Goal: Information Seeking & Learning: Learn about a topic

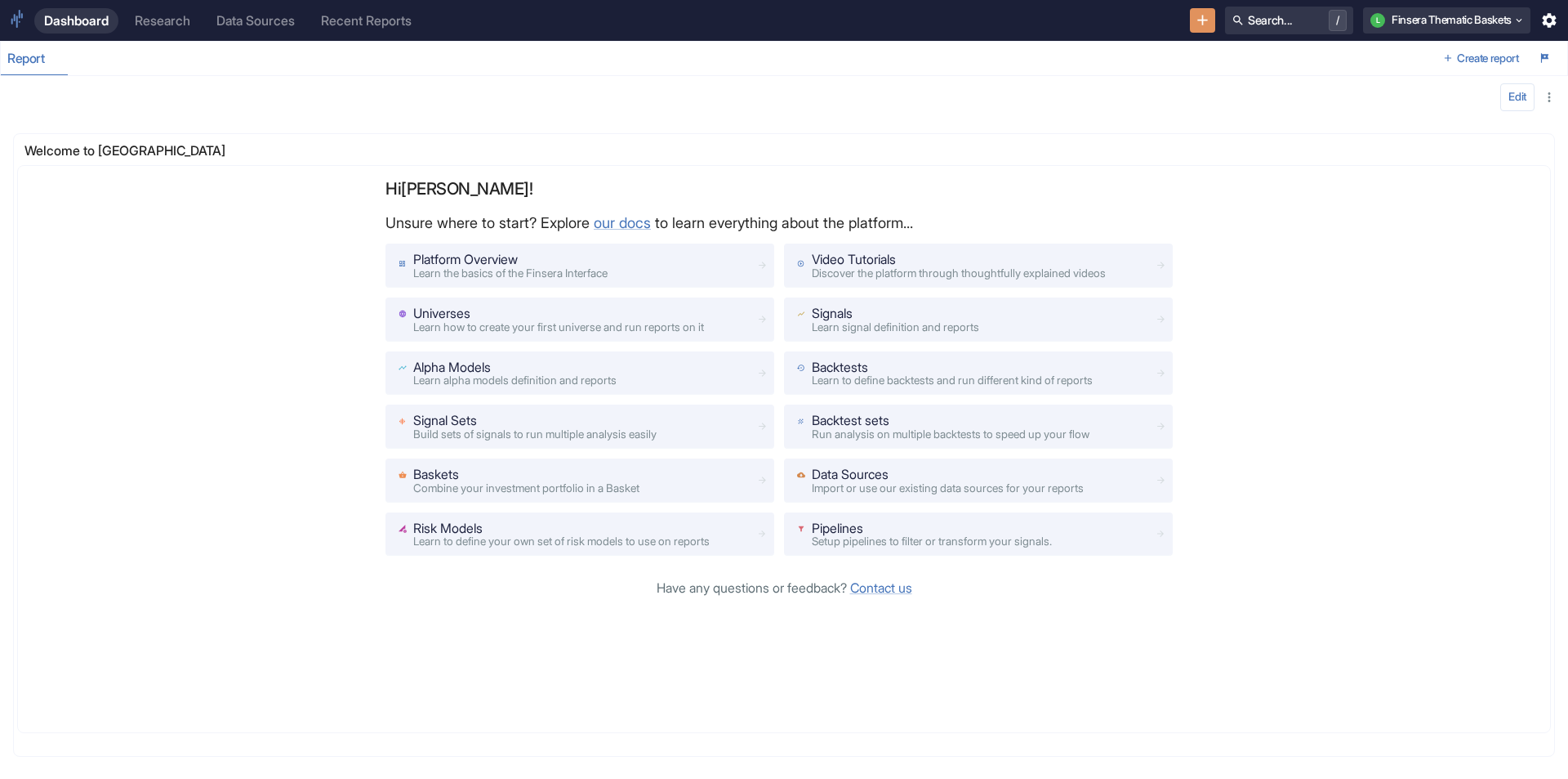
click at [177, 21] on div "Research" at bounding box center [163, 20] width 56 height 16
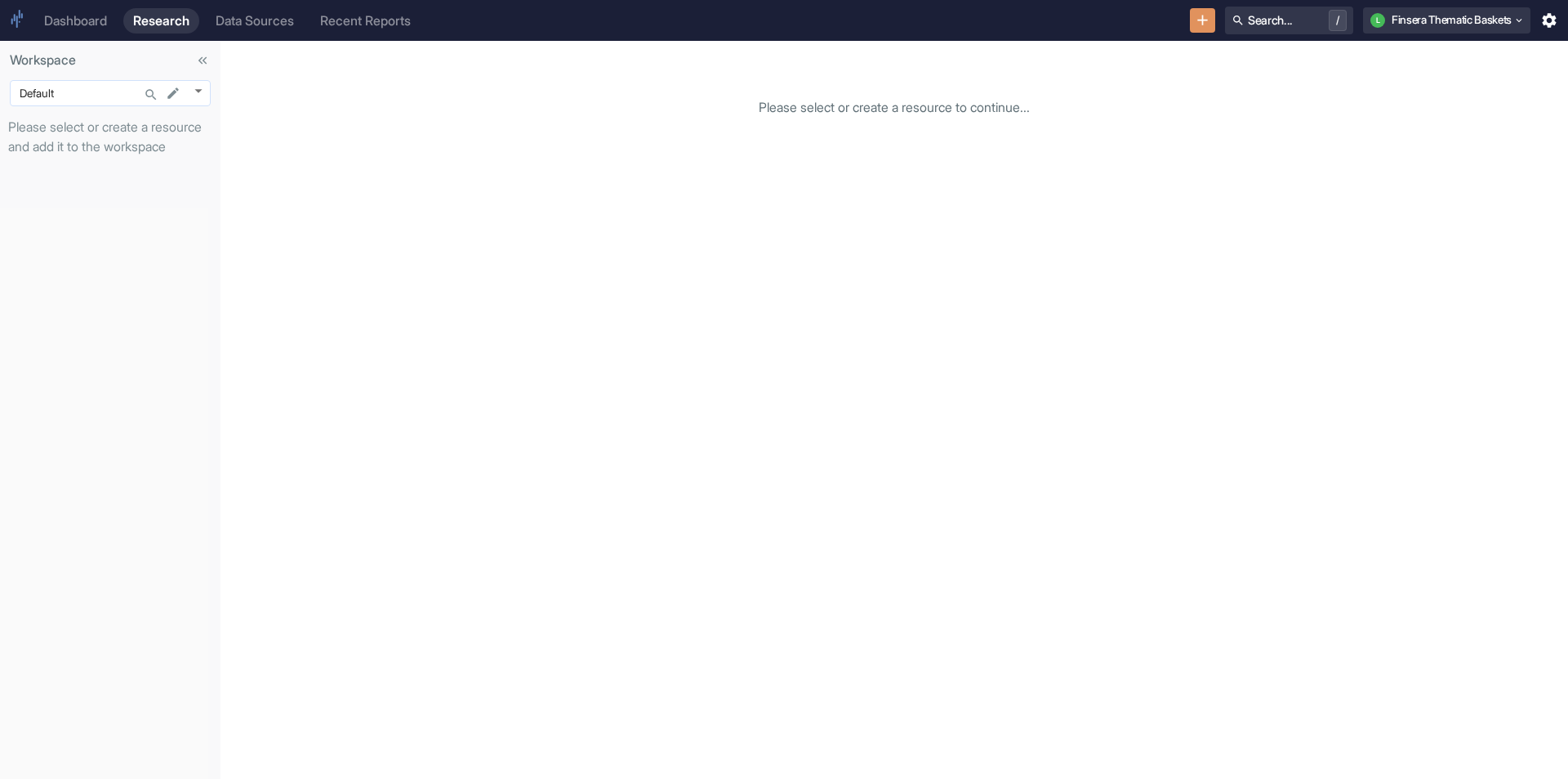
click at [202, 91] on body "Dashboard Research Data Sources Recent Reports Search... / L Finsera Thematic B…" at bounding box center [784, 390] width 1568 height 779
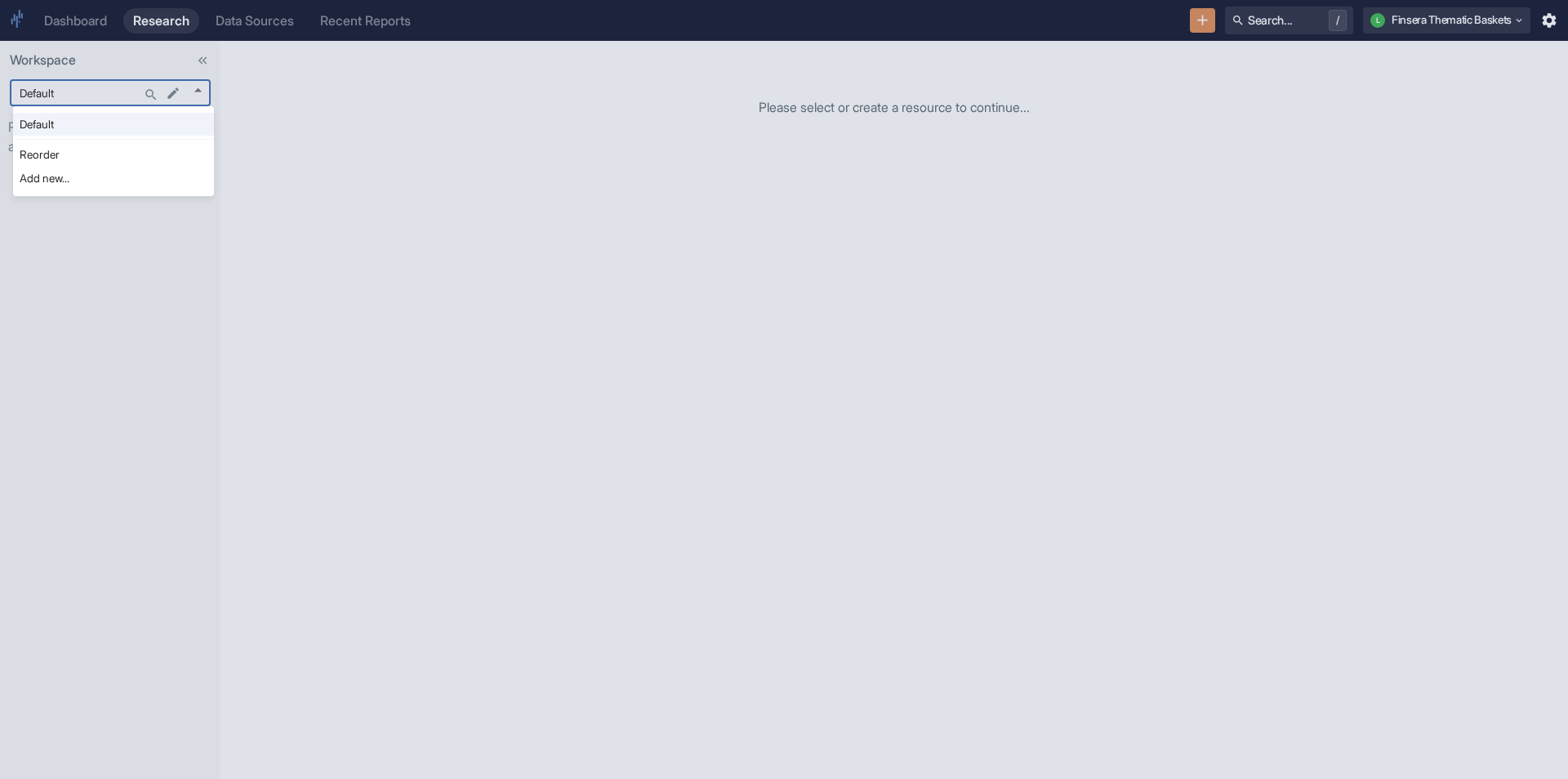
click at [308, 106] on div at bounding box center [784, 390] width 1568 height 779
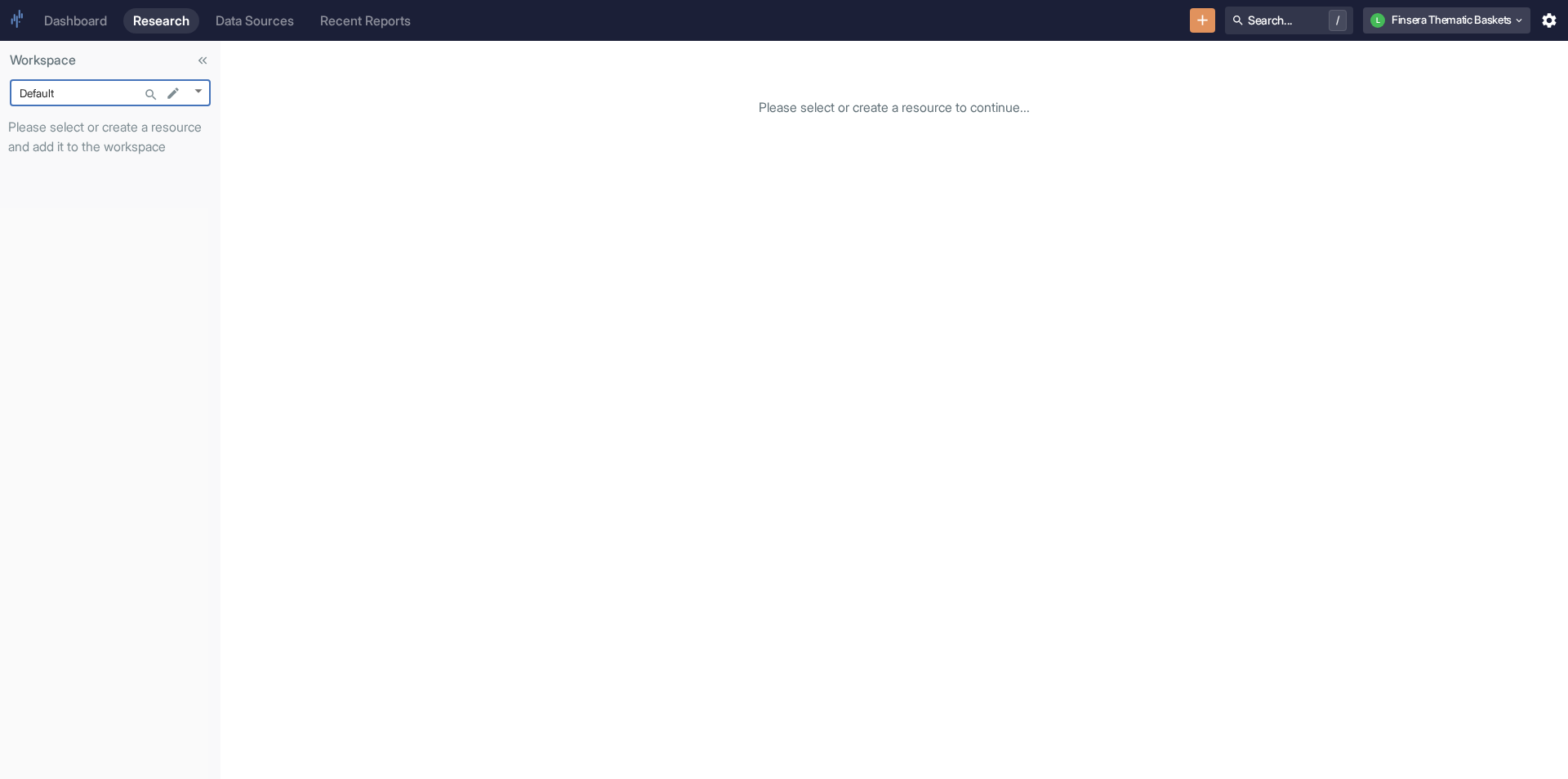
click at [1439, 29] on button "L Finsera Thematic Baskets" at bounding box center [1447, 20] width 168 height 26
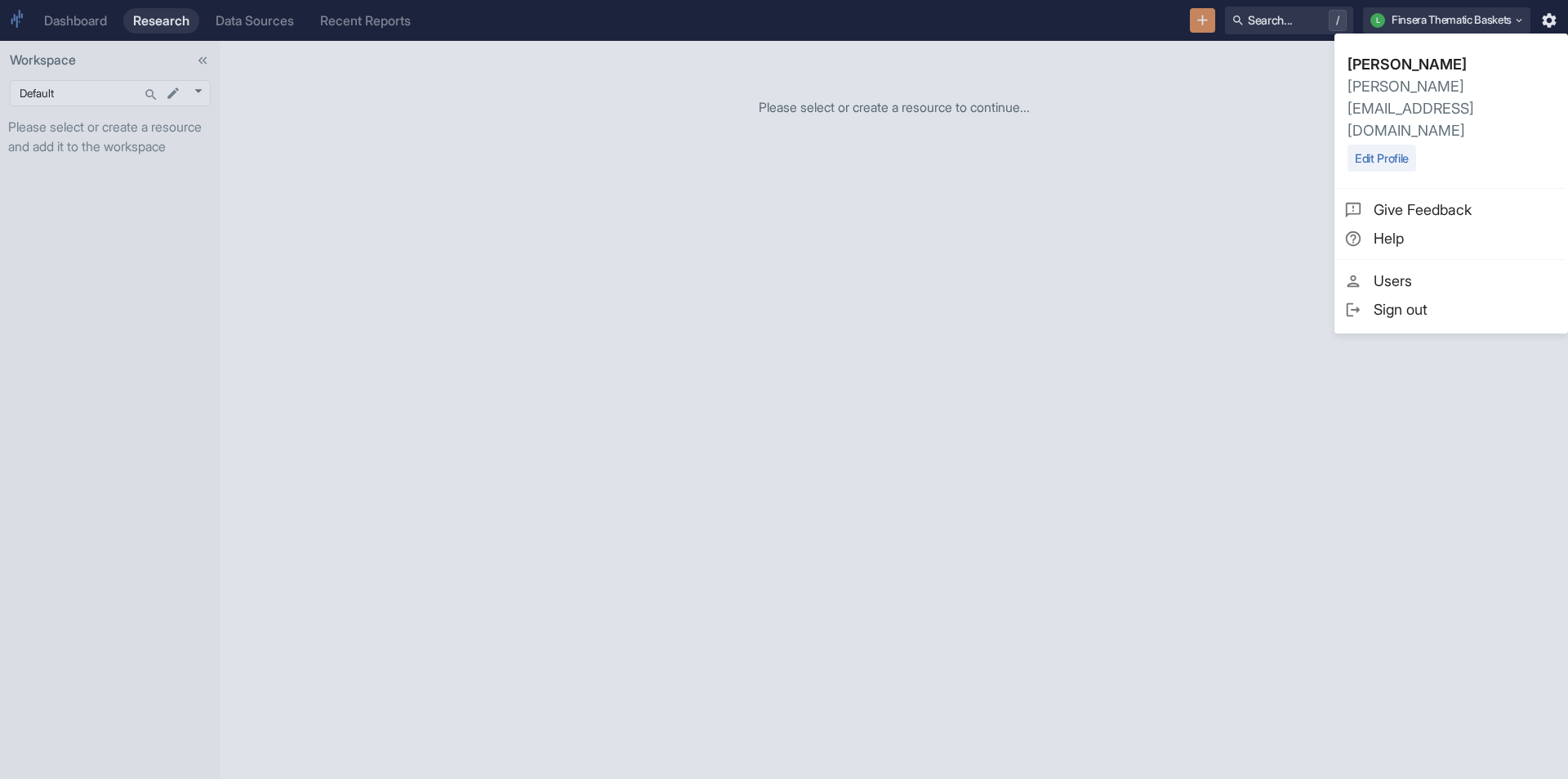
click at [1407, 299] on span "Sign out" at bounding box center [1467, 309] width 185 height 22
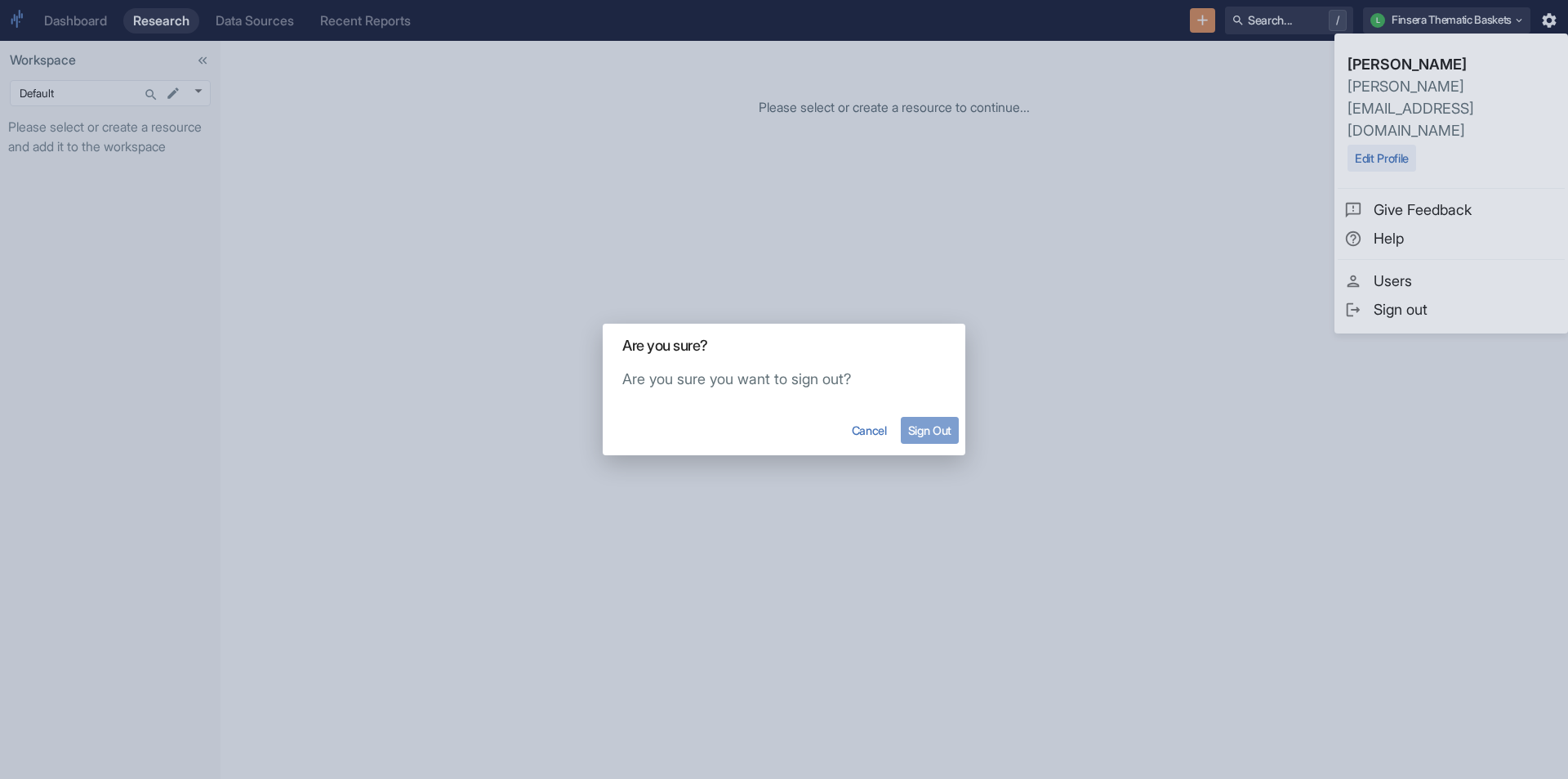
click at [932, 424] on button "Sign Out" at bounding box center [930, 430] width 58 height 27
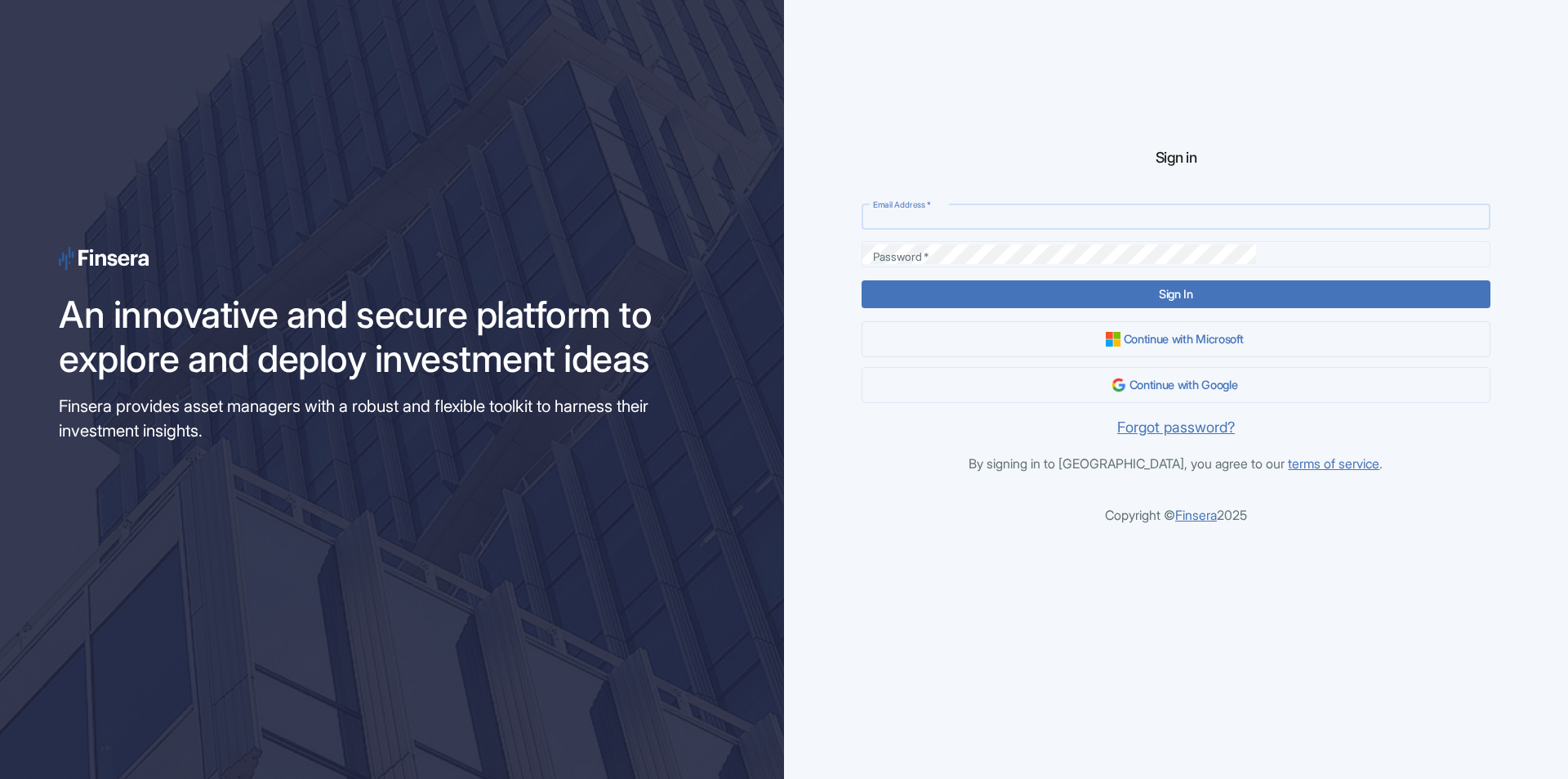
click at [1203, 220] on input "Email Address   *" at bounding box center [1176, 217] width 628 height 20
type input "[EMAIL_ADDRESS][DOMAIN_NAME]"
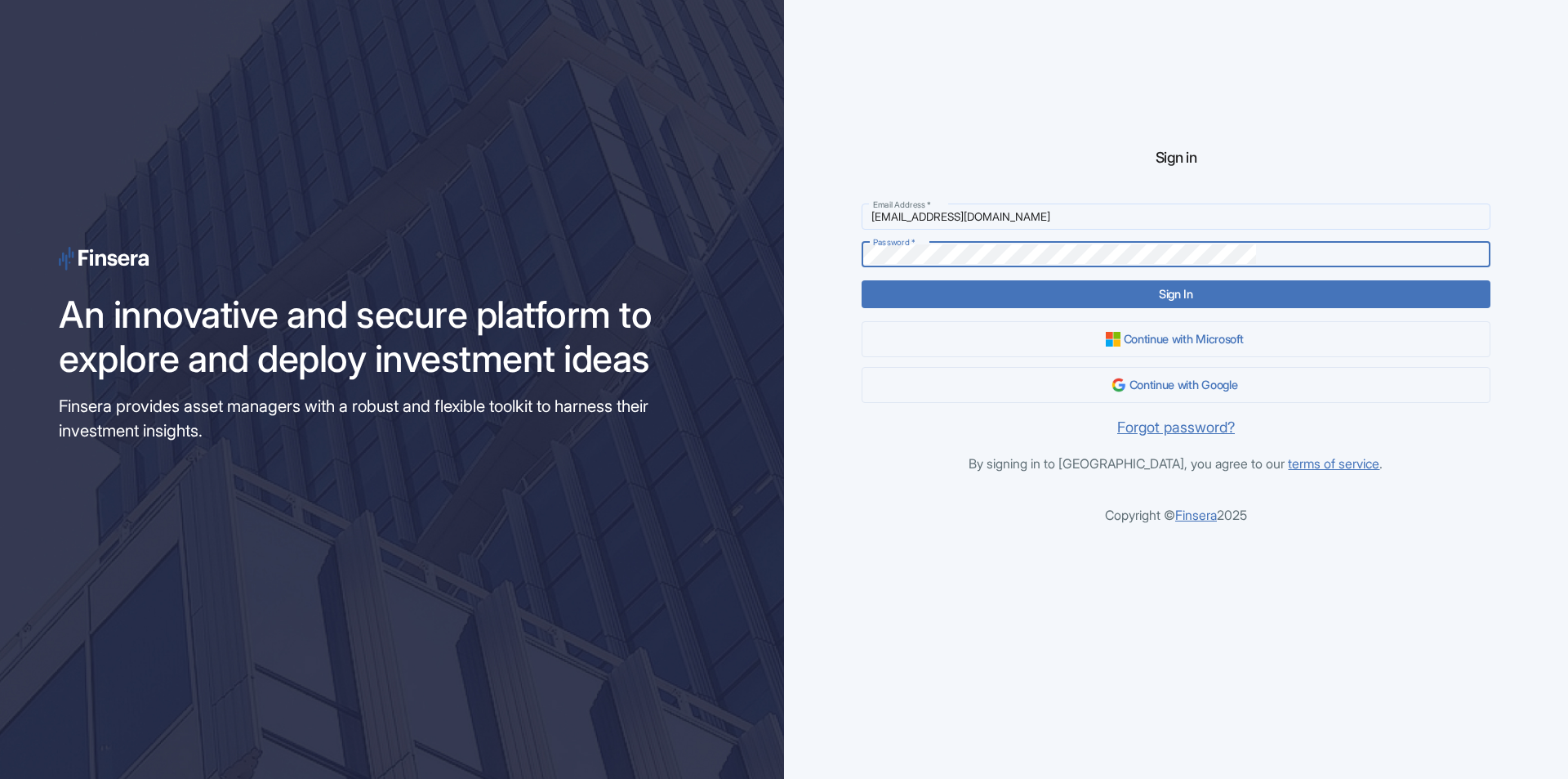
click at [862, 281] on button "Sign In" at bounding box center [1176, 294] width 628 height 27
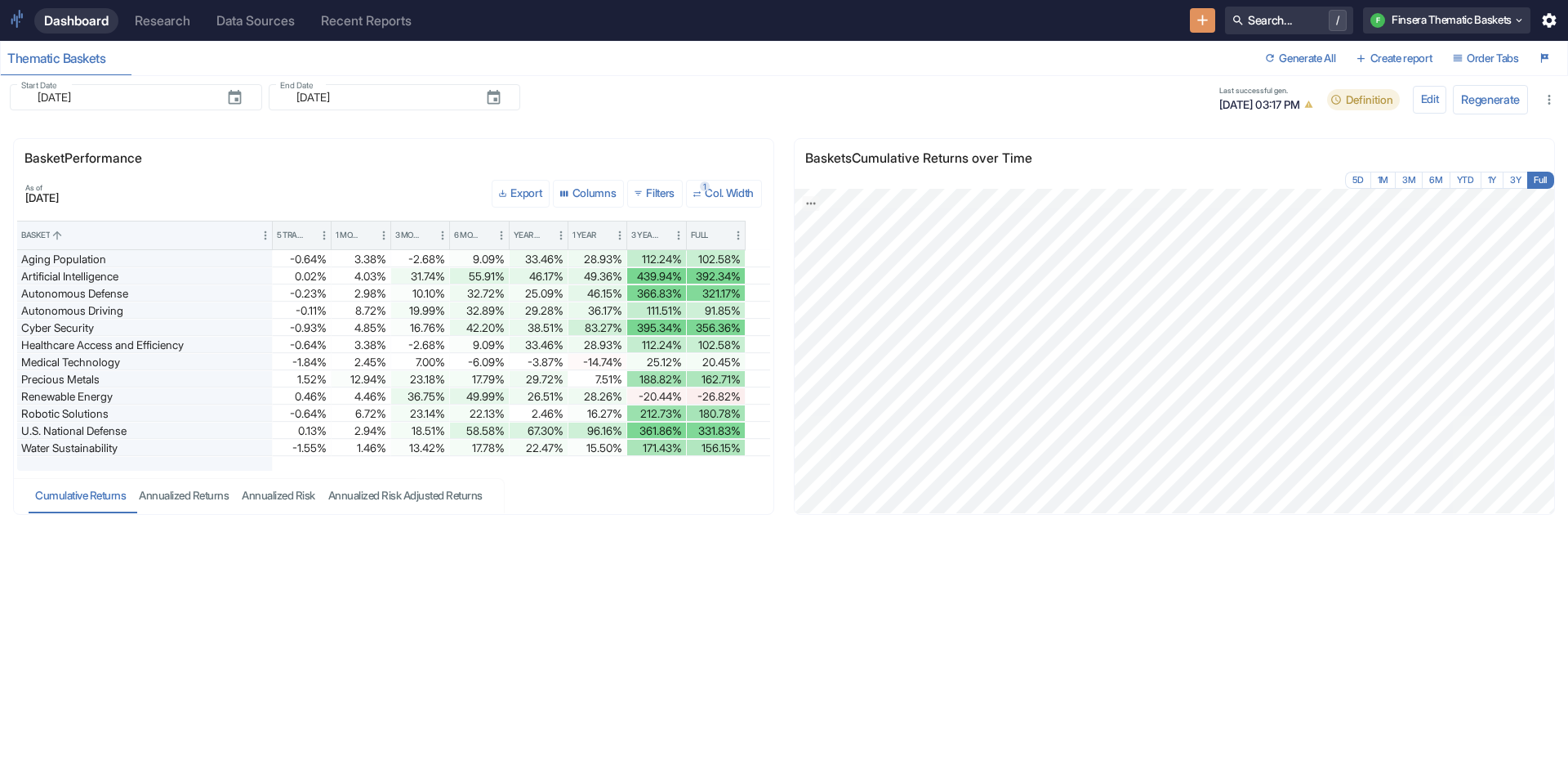
click at [157, 35] on div "Dashboard Research Data Sources Recent Reports Search... / F Finsera Thematic B…" at bounding box center [784, 20] width 1568 height 41
click at [158, 32] on link "Research" at bounding box center [163, 20] width 75 height 25
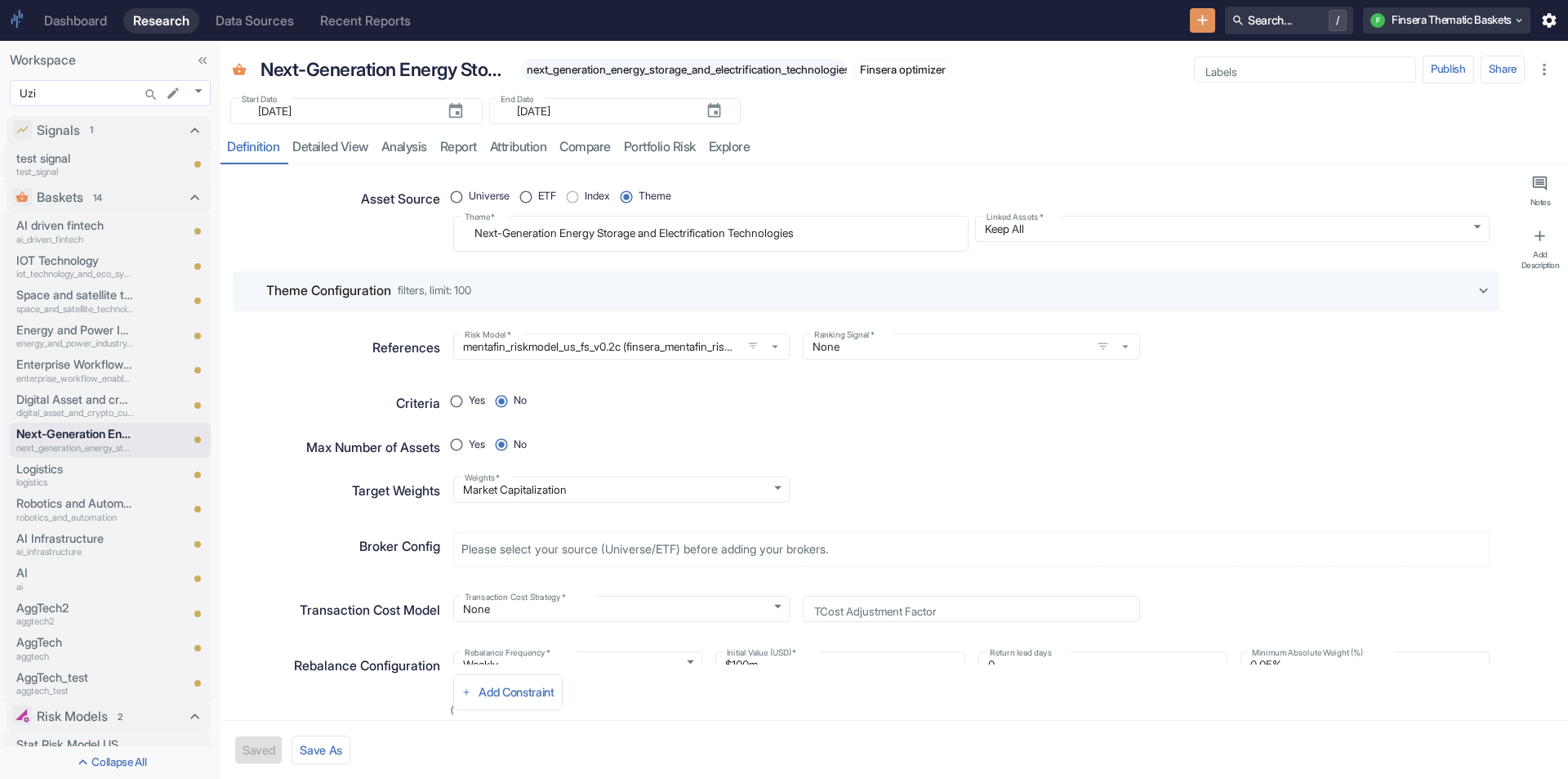
click at [201, 91] on body "Dashboard Research Data Sources Recent Reports Search... / F Finsera Thematic B…" at bounding box center [784, 390] width 1568 height 779
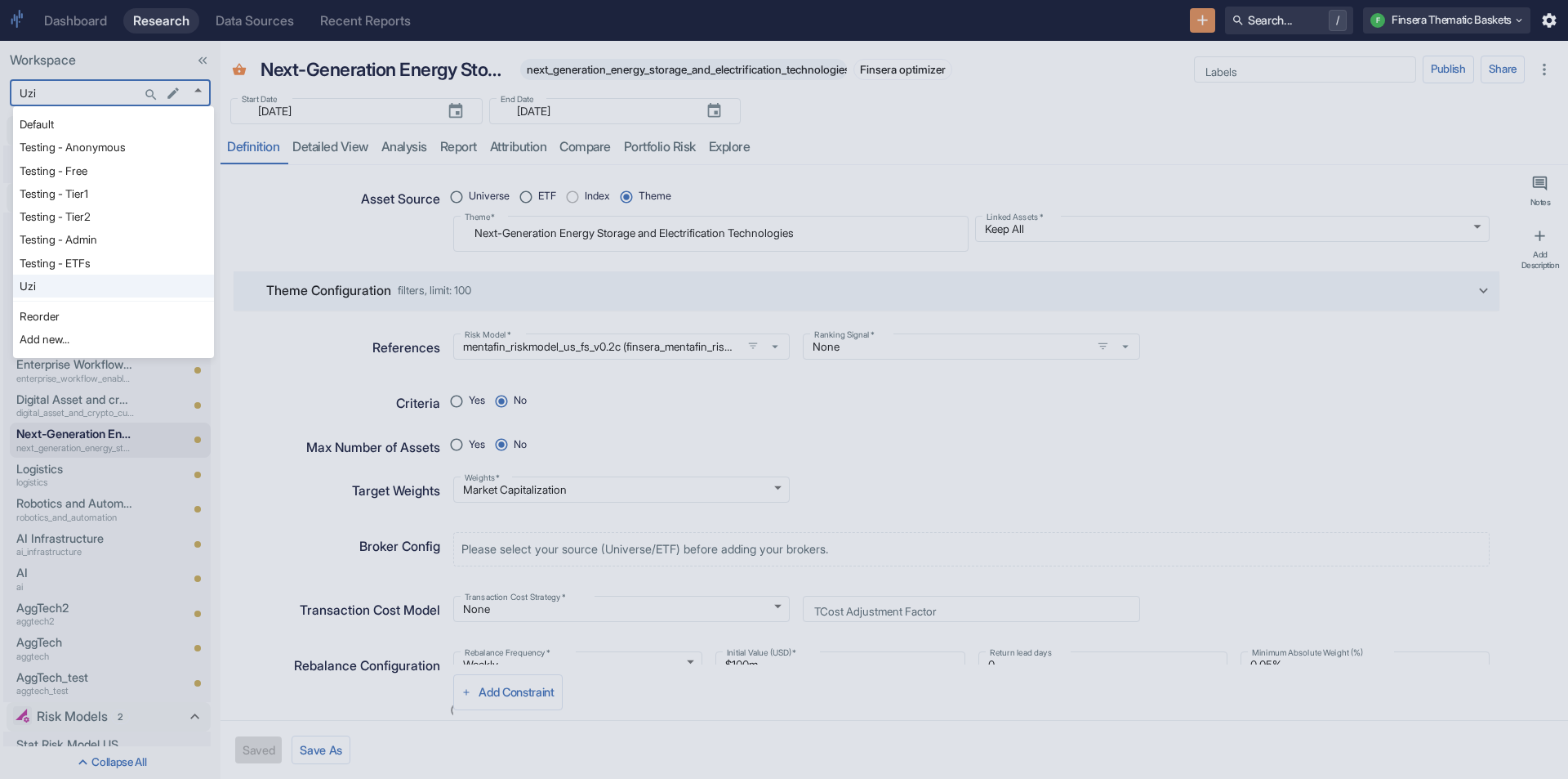
type textarea "x"
click at [90, 142] on li "Testing - Anonymous" at bounding box center [114, 147] width 201 height 23
type input "1126"
type textarea "x"
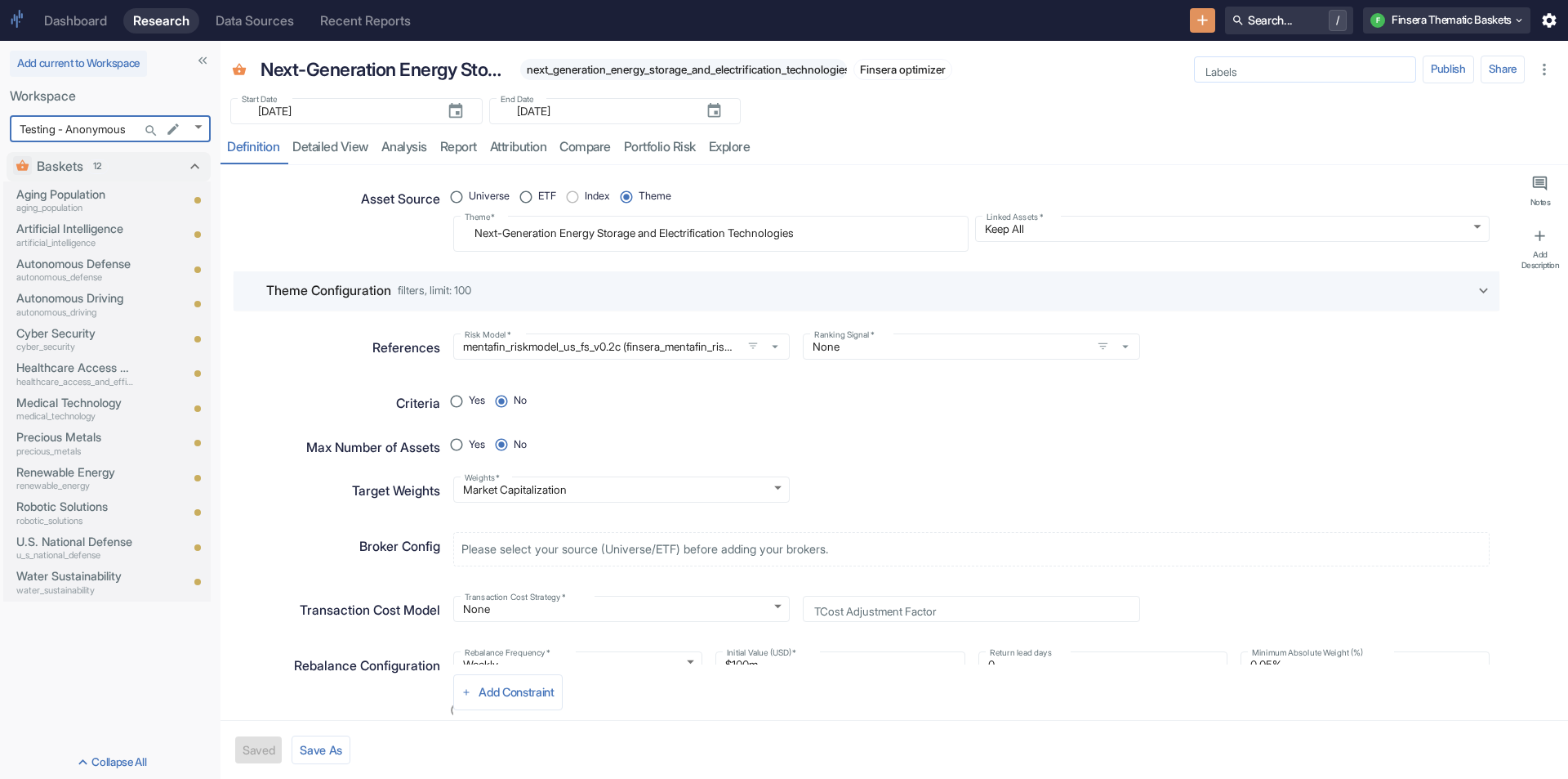
click at [1230, 67] on div "Labels Labels" at bounding box center [1305, 70] width 222 height 26
click at [953, 118] on div "Start Date ​ [DATE] Start Date End Date ​ [DATE] End Date" at bounding box center [895, 106] width 1348 height 36
click at [58, 190] on p "Aging Population" at bounding box center [75, 195] width 118 height 18
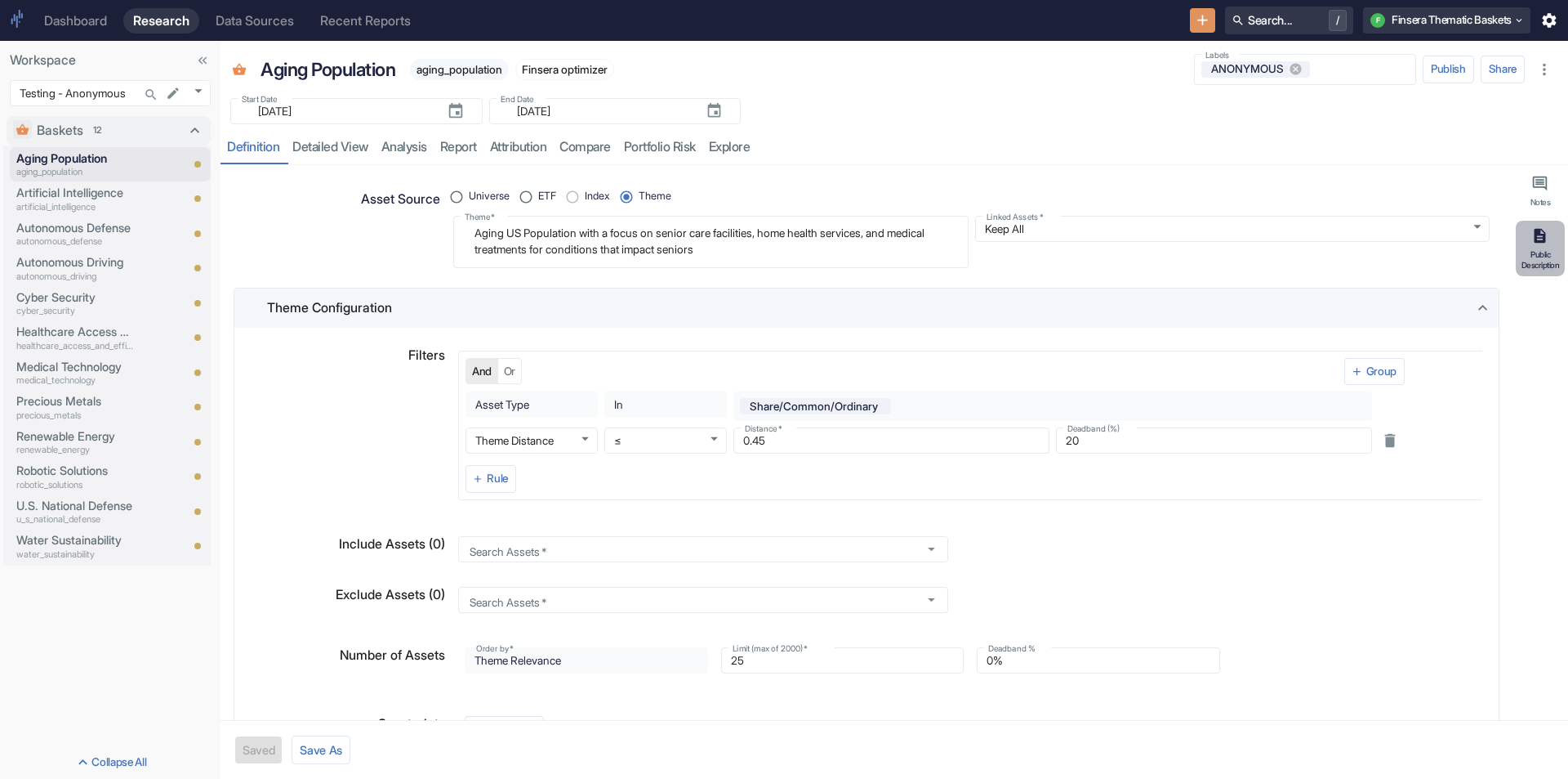
click at [1534, 245] on button "Public Description" at bounding box center [1541, 249] width 49 height 56
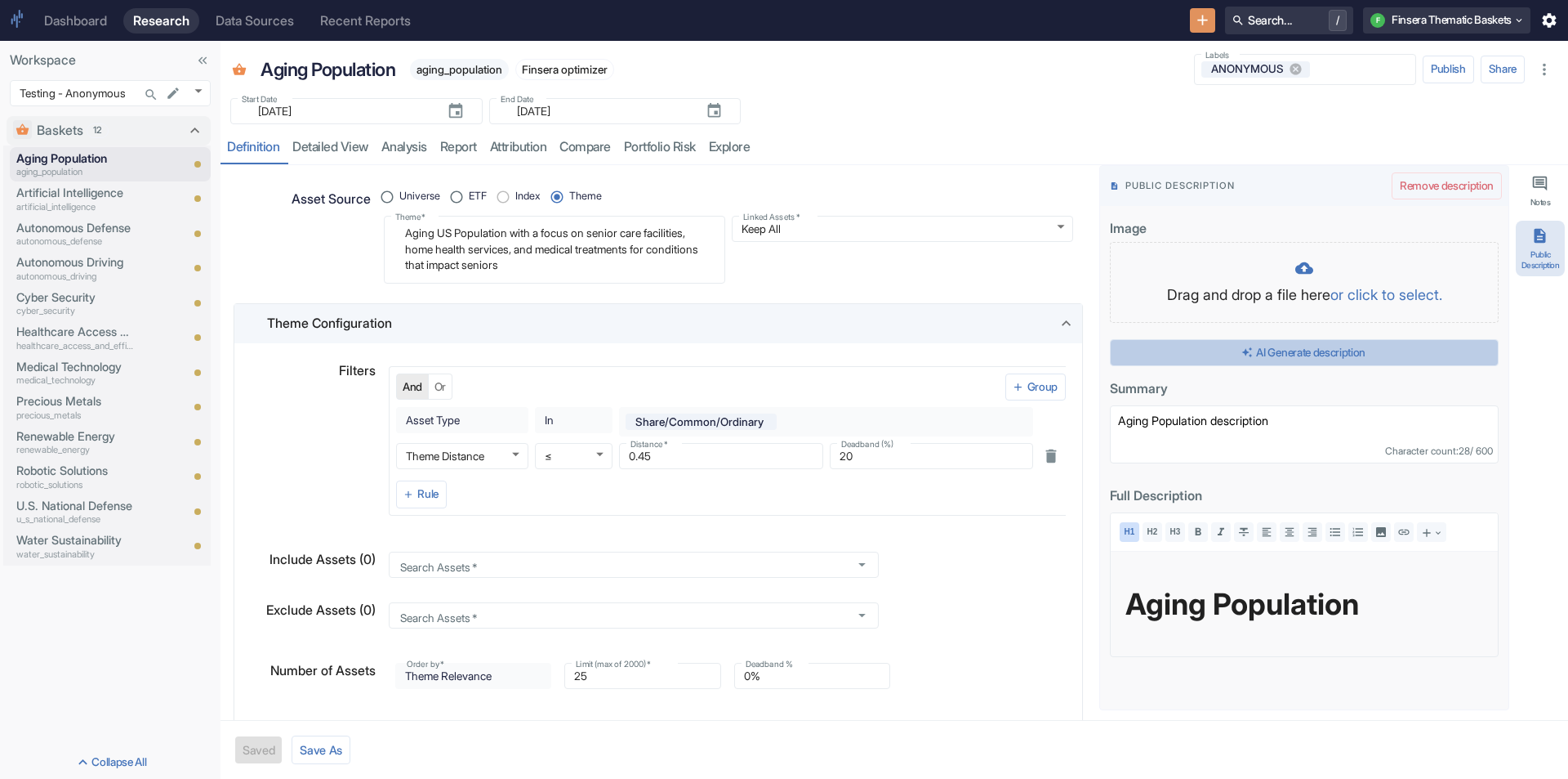
click at [1316, 353] on button "AI Generate description" at bounding box center [1304, 353] width 389 height 28
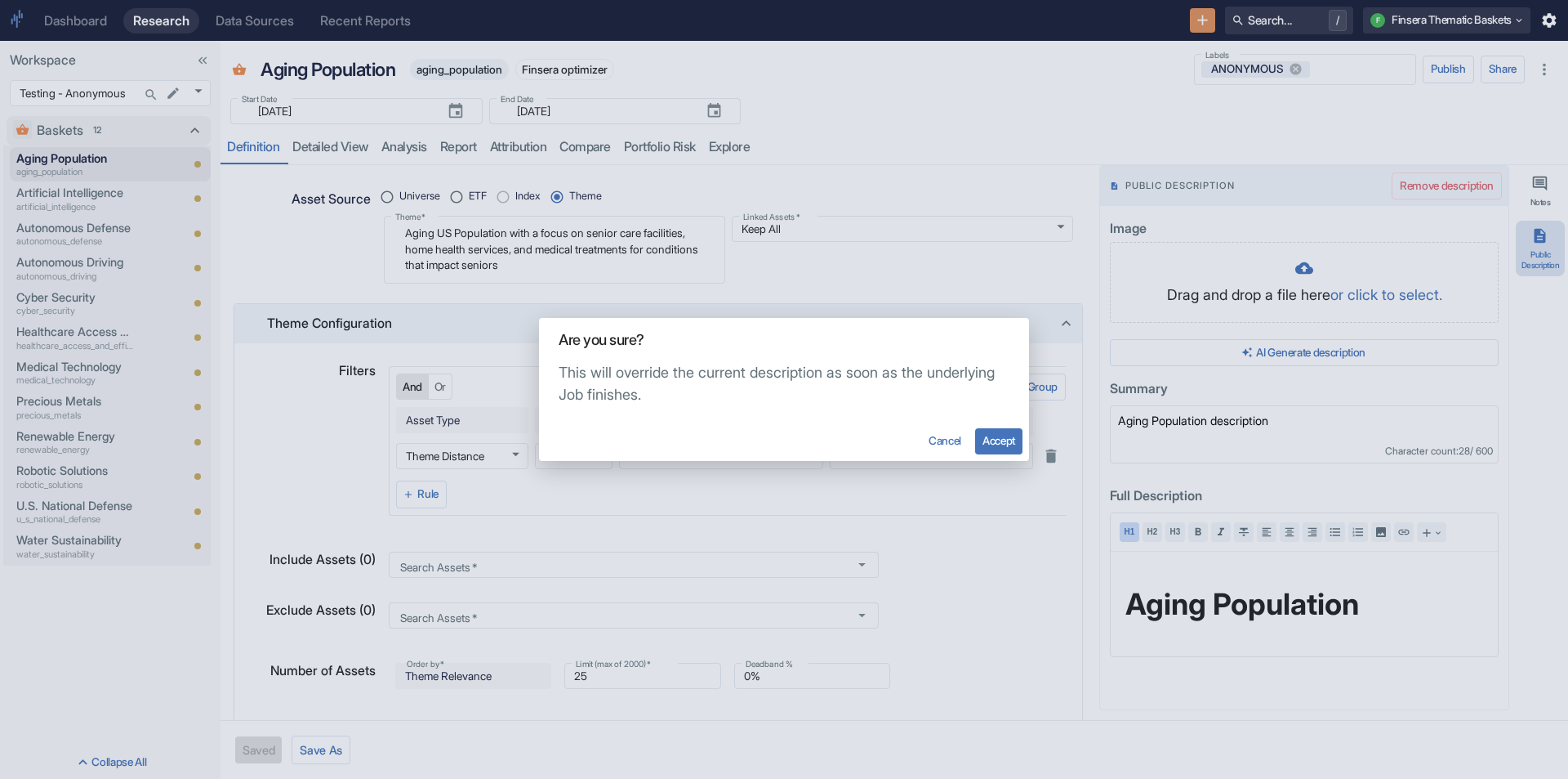
click at [998, 455] on div "Cancel Accept" at bounding box center [784, 441] width 490 height 39
type textarea "x"
click at [1000, 446] on button "Accept" at bounding box center [999, 441] width 47 height 26
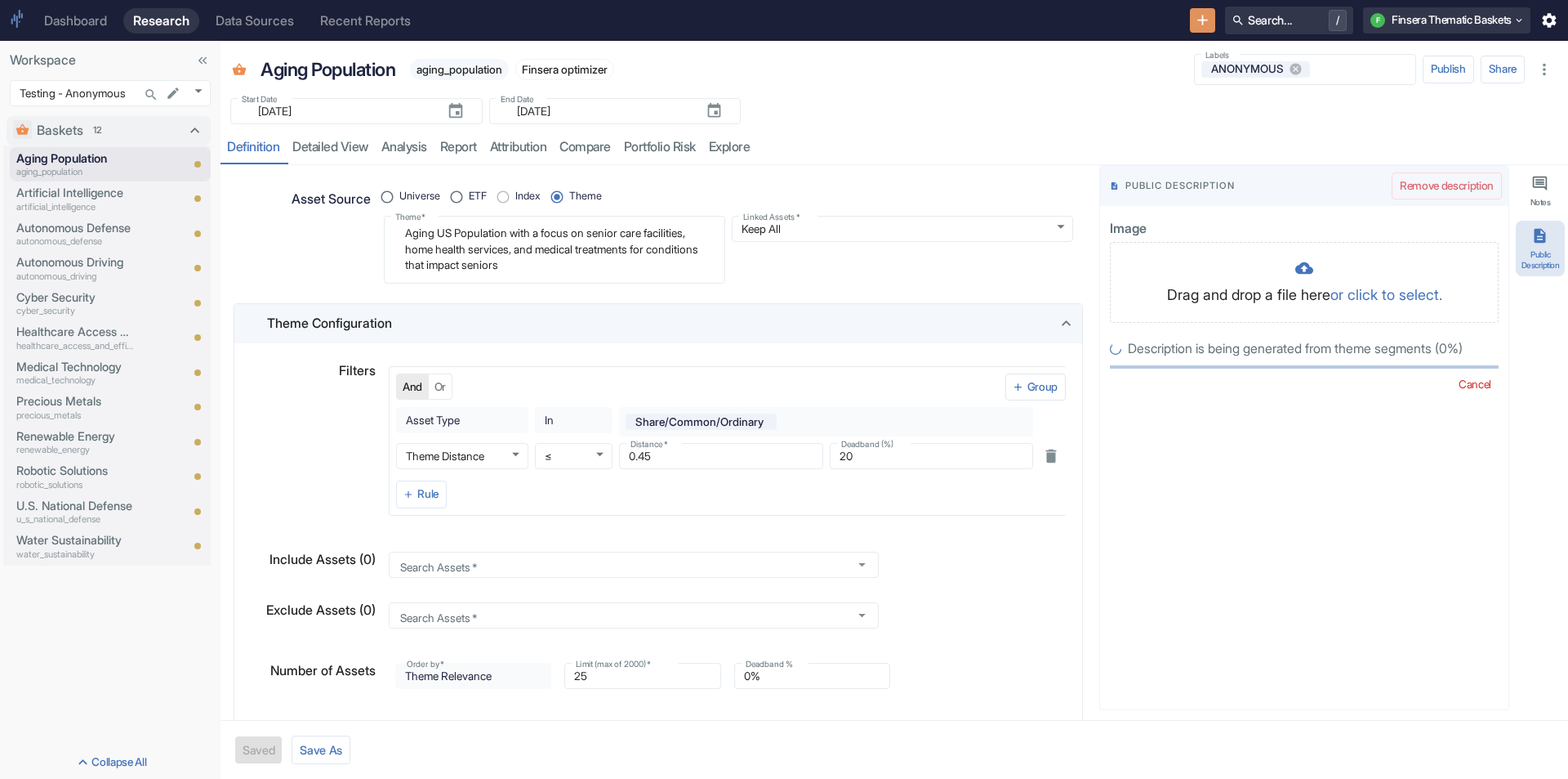
radio input "true"
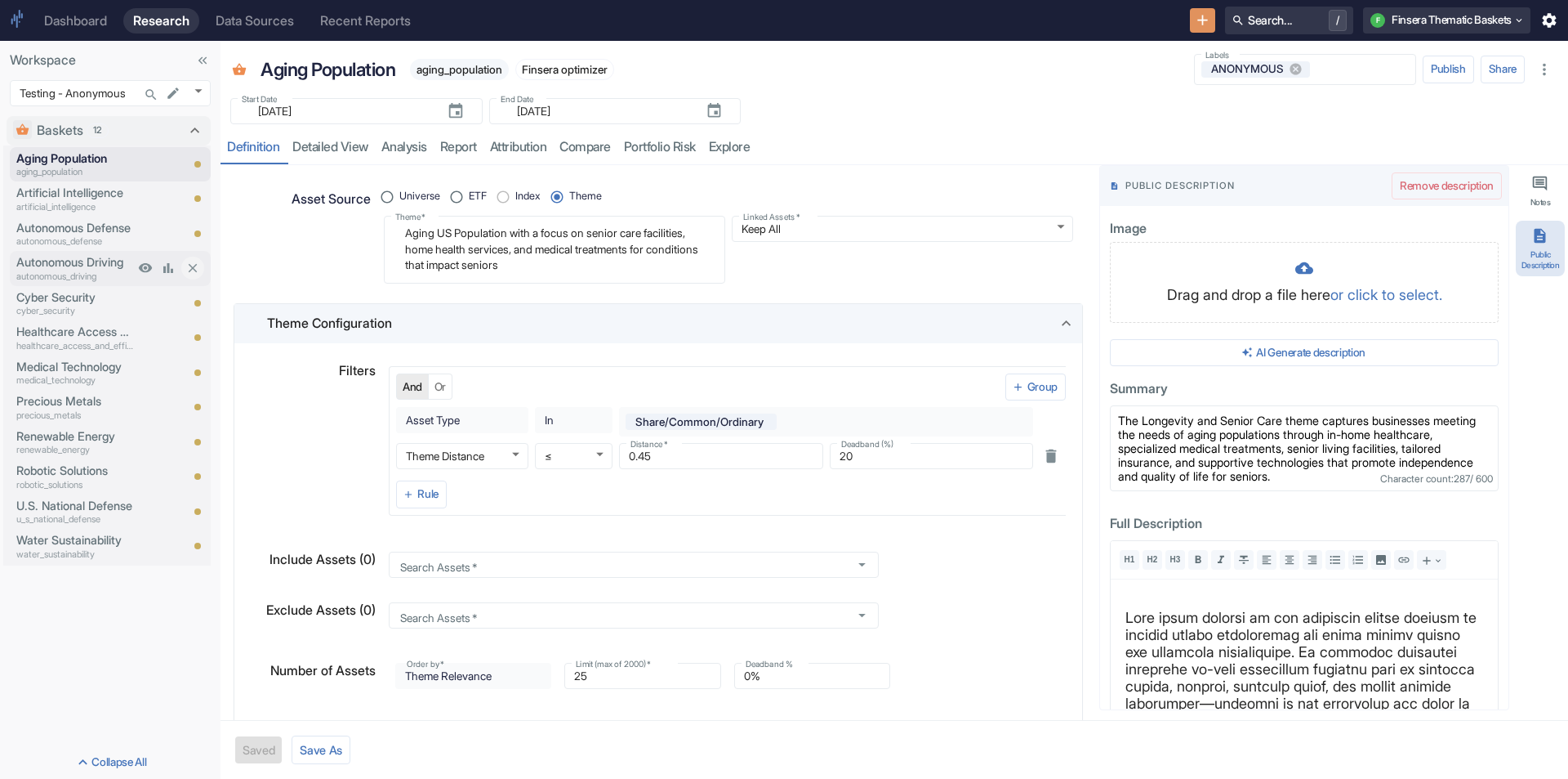
type textarea "x"
click at [89, 194] on p "Artificial Intelligence" at bounding box center [75, 193] width 118 height 18
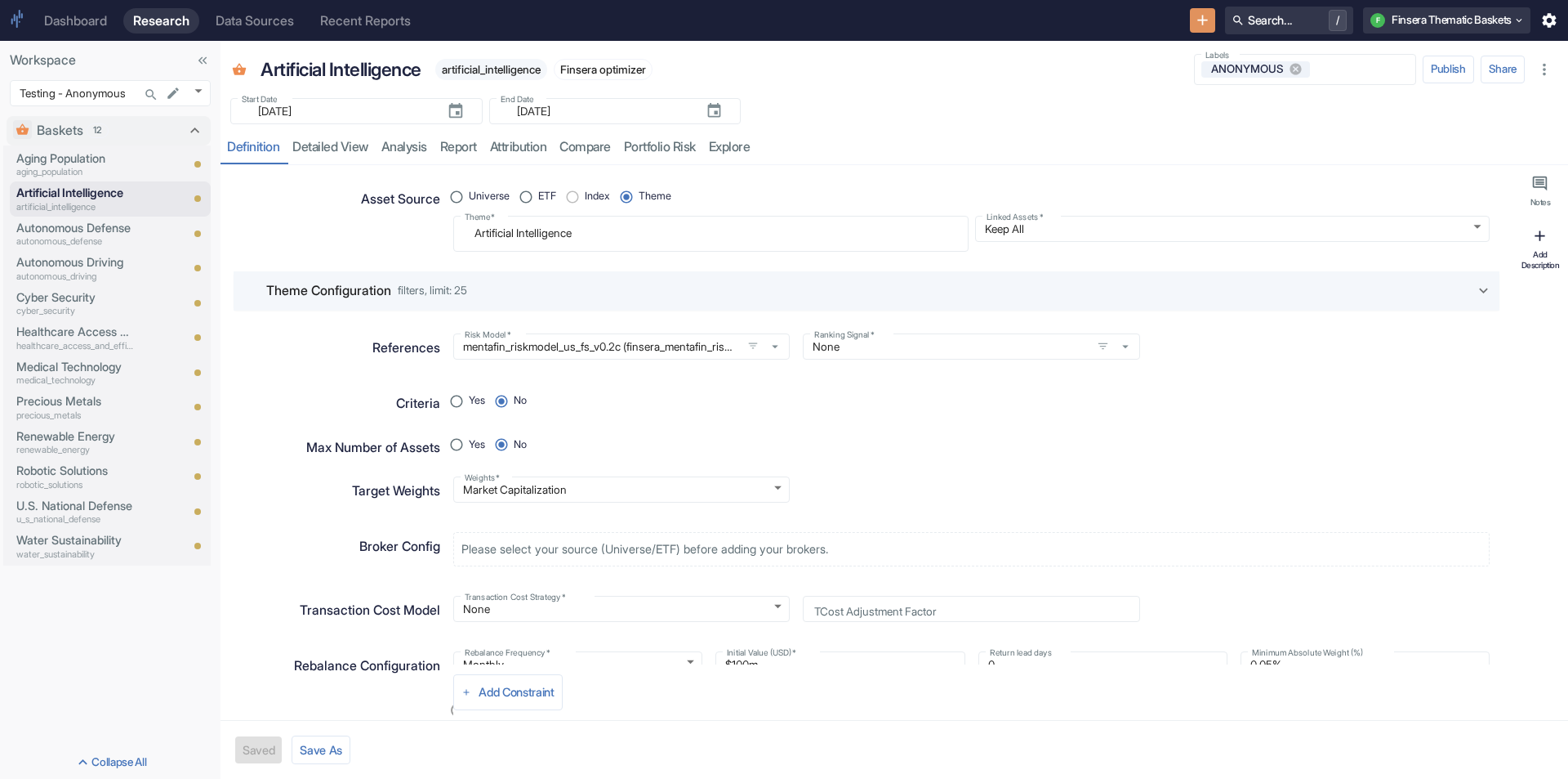
click at [1530, 248] on button "Add Description" at bounding box center [1541, 249] width 49 height 56
type textarea "x"
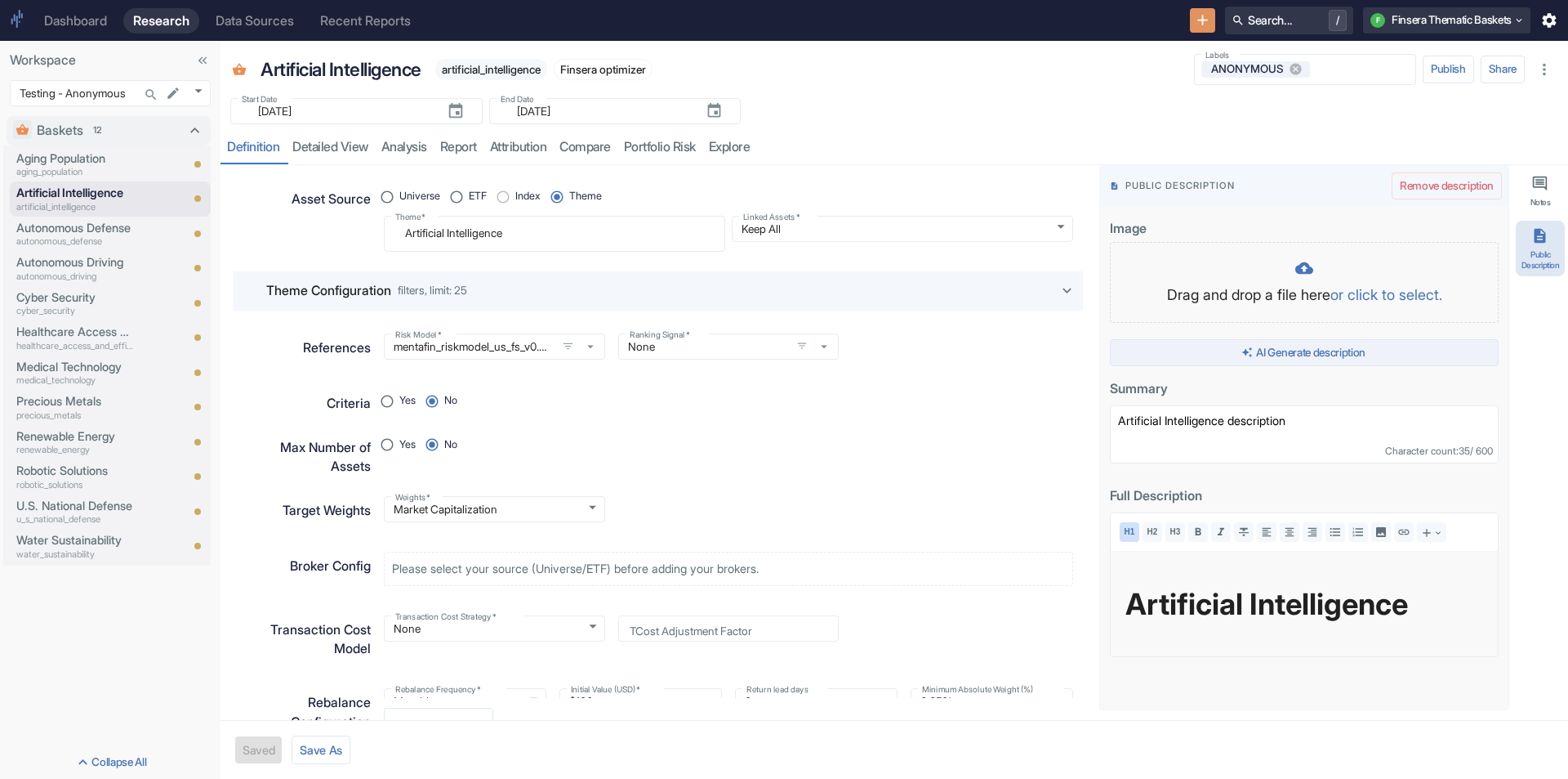
click at [1353, 347] on button "AI Generate description" at bounding box center [1304, 353] width 389 height 28
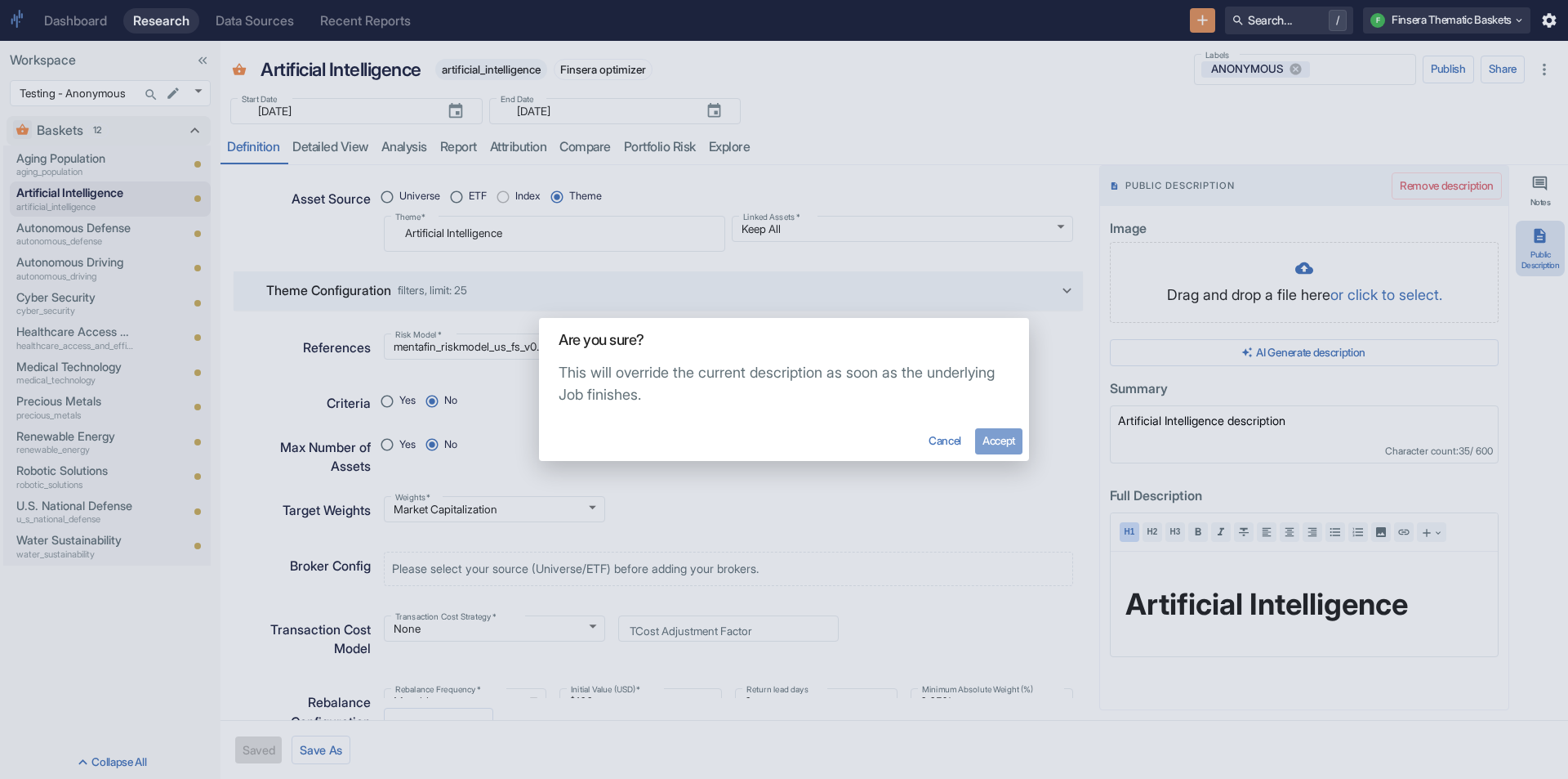
click at [1015, 439] on button "Accept" at bounding box center [999, 441] width 47 height 26
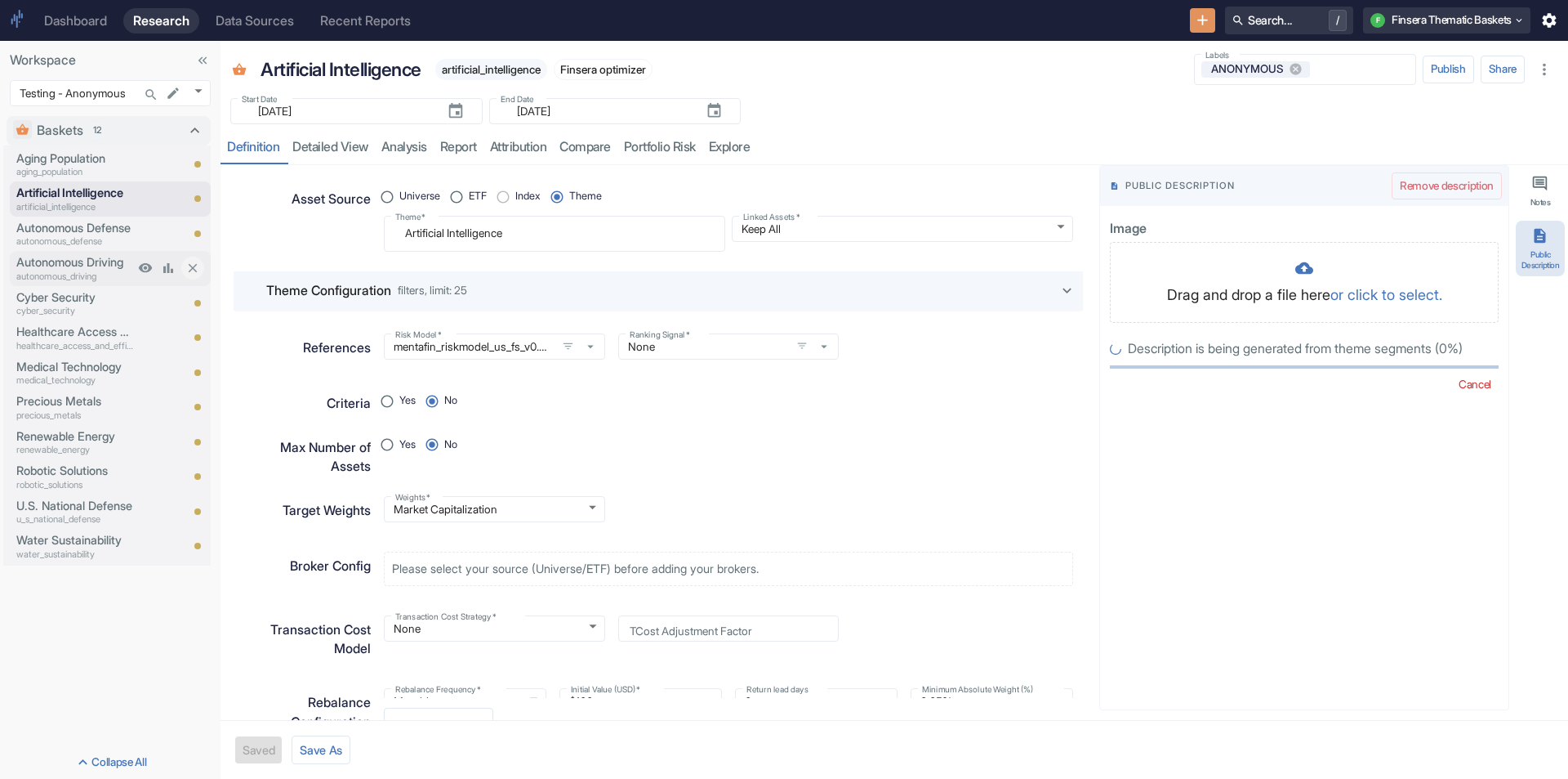
radio input "true"
click at [68, 228] on p "Autonomous Defense" at bounding box center [75, 228] width 118 height 18
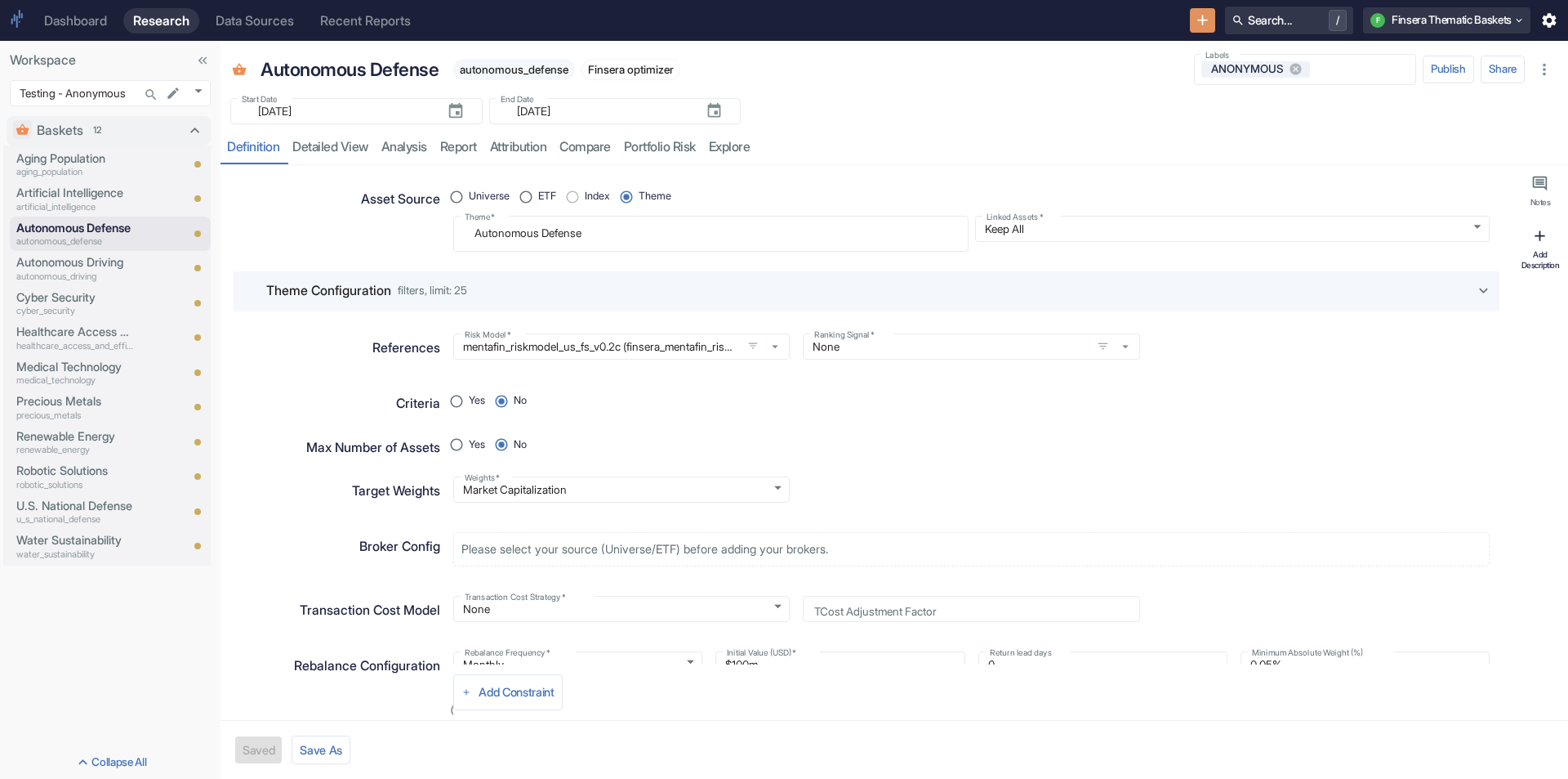
click at [1557, 262] on div "Add Description" at bounding box center [1541, 259] width 43 height 20
type textarea "x"
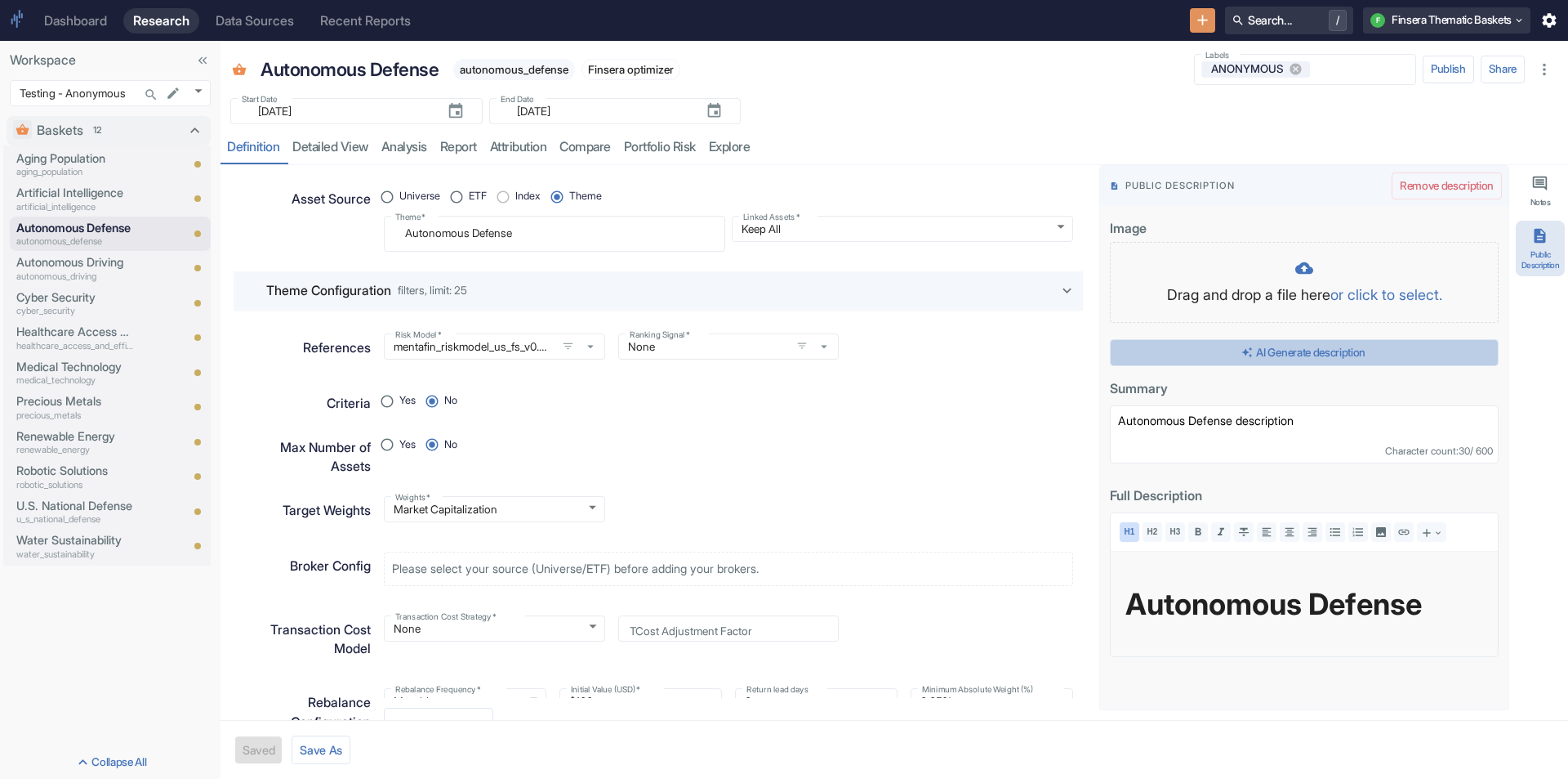
click at [1337, 358] on button "AI Generate description" at bounding box center [1304, 353] width 389 height 28
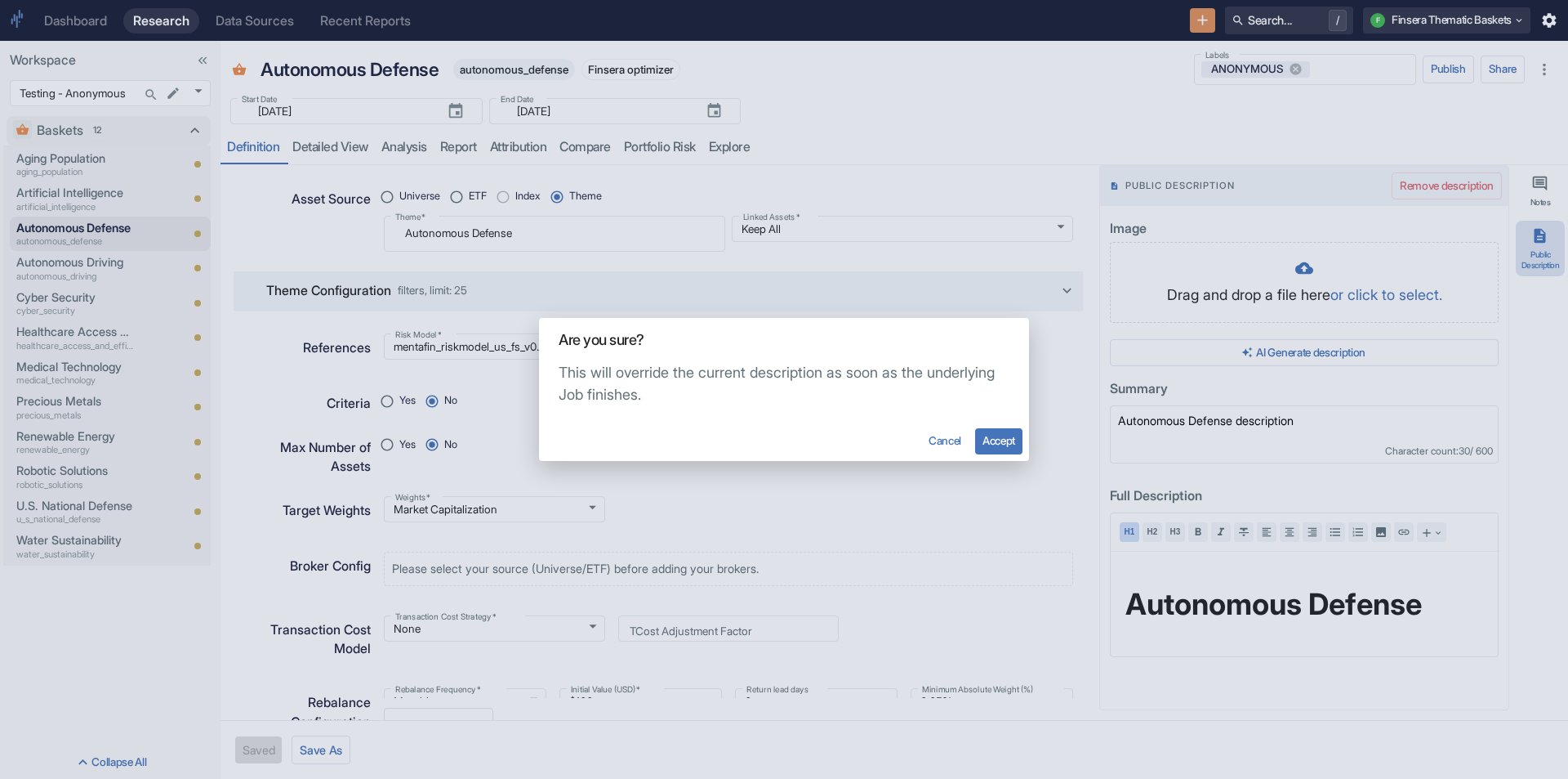
click at [992, 436] on button "Accept" at bounding box center [999, 441] width 47 height 26
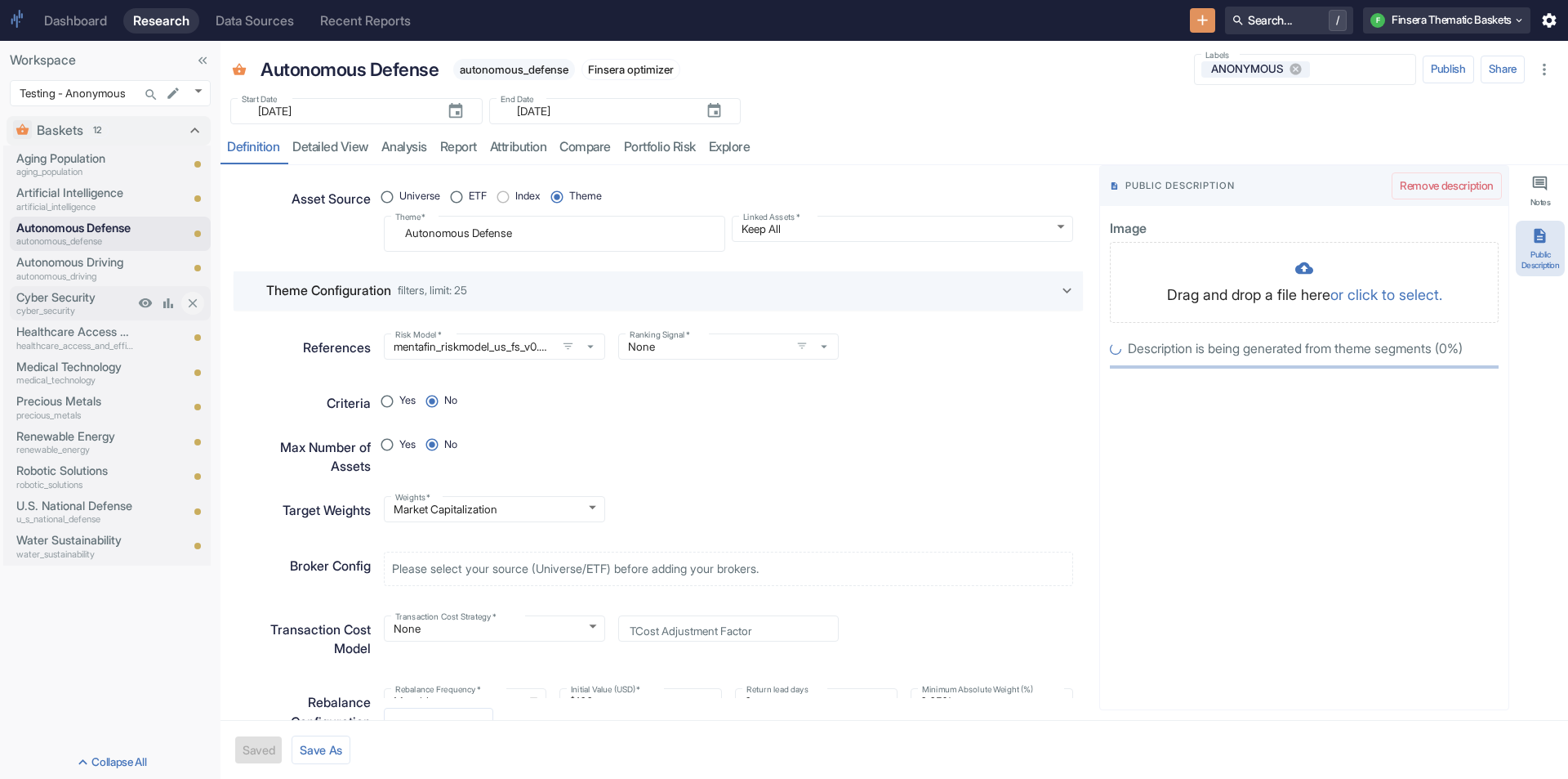
radio input "true"
click at [67, 254] on p "Autonomous Driving" at bounding box center [75, 263] width 118 height 18
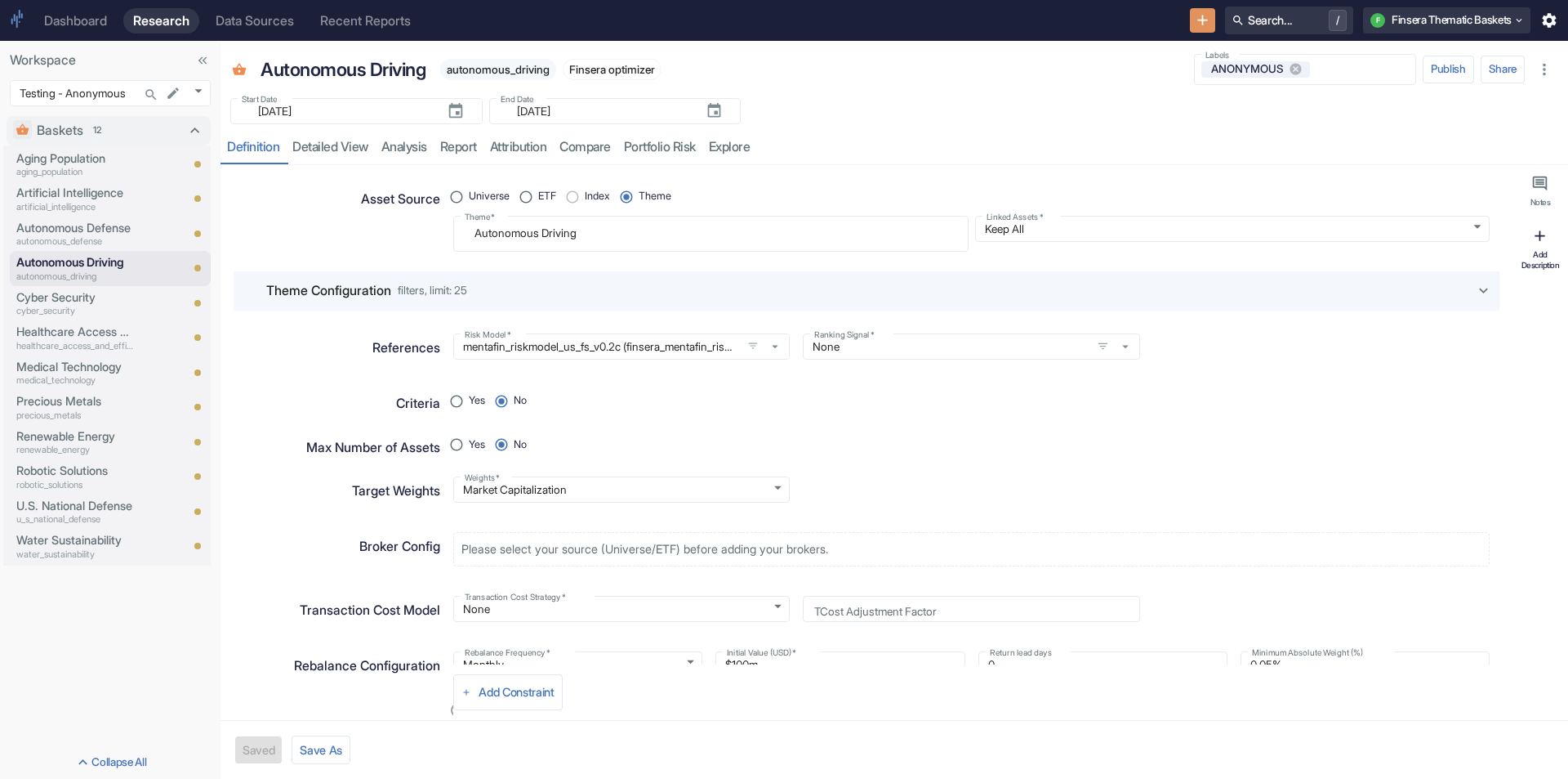
click at [1546, 253] on div "Add Description" at bounding box center [1541, 259] width 43 height 20
type textarea "x"
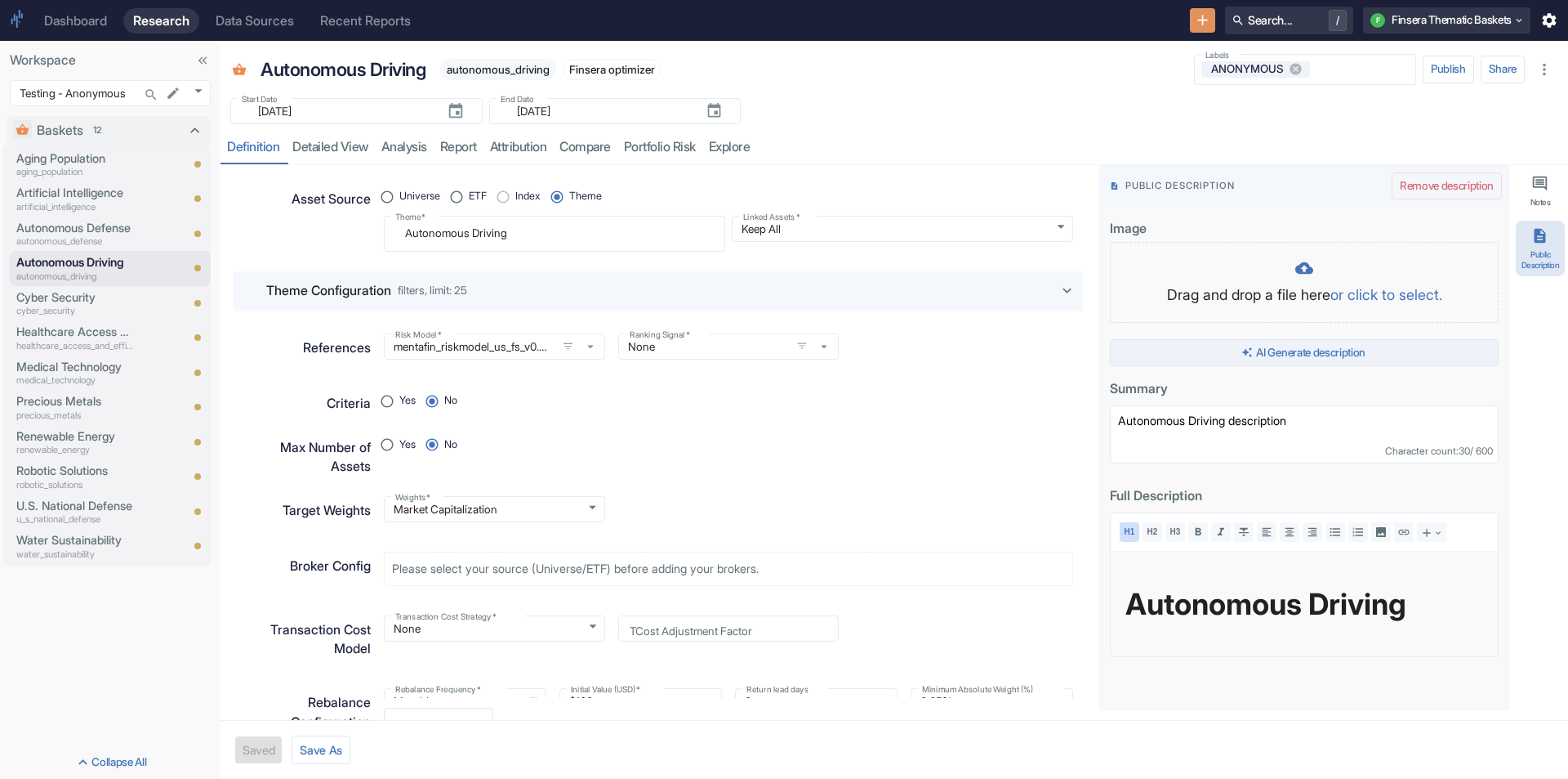
click at [1334, 348] on button "AI Generate description" at bounding box center [1304, 353] width 389 height 28
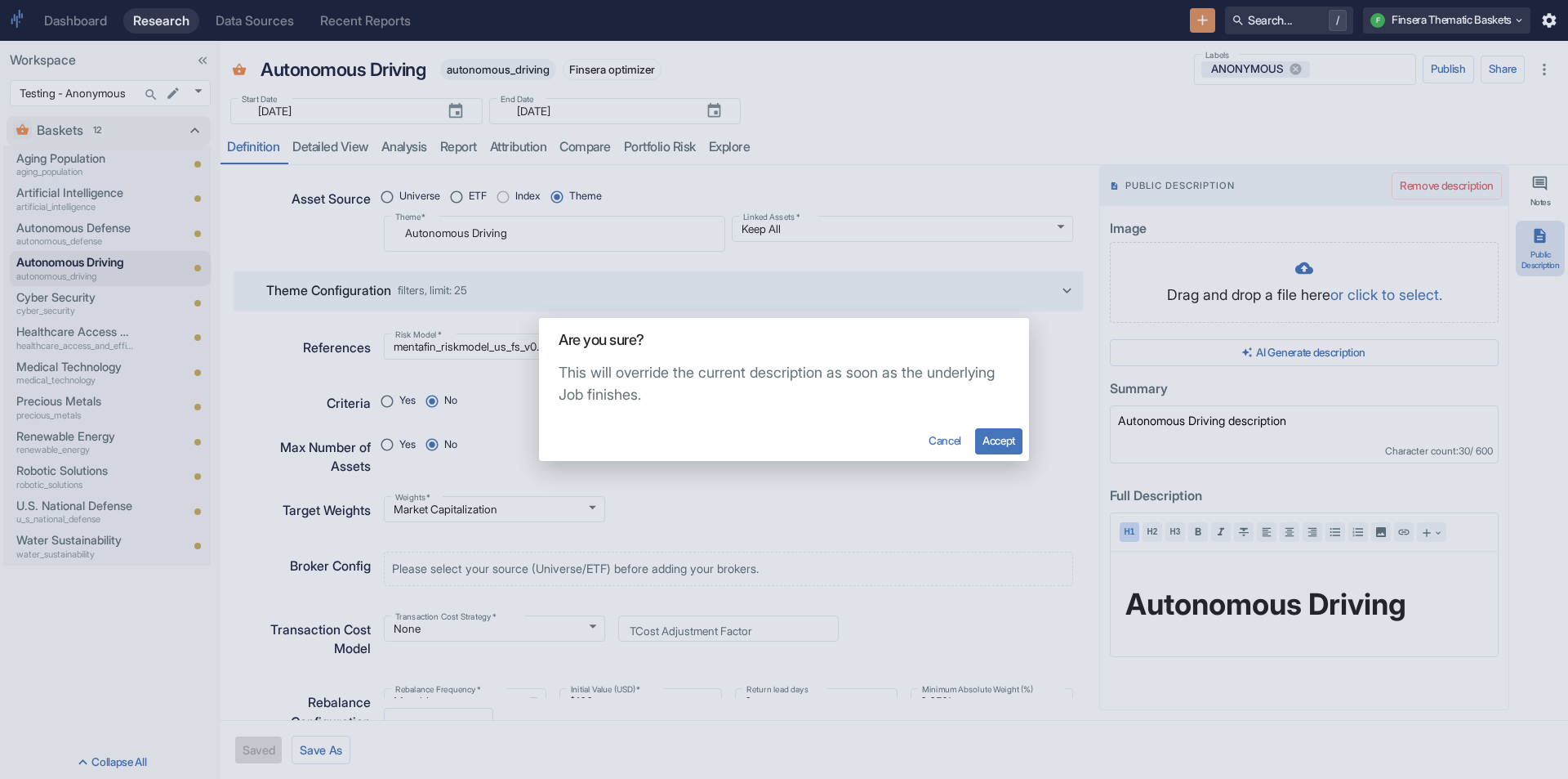
drag, startPoint x: 1016, startPoint y: 444, endPoint x: 956, endPoint y: 442, distance: 60.0
click at [1015, 444] on button "Accept" at bounding box center [999, 441] width 47 height 26
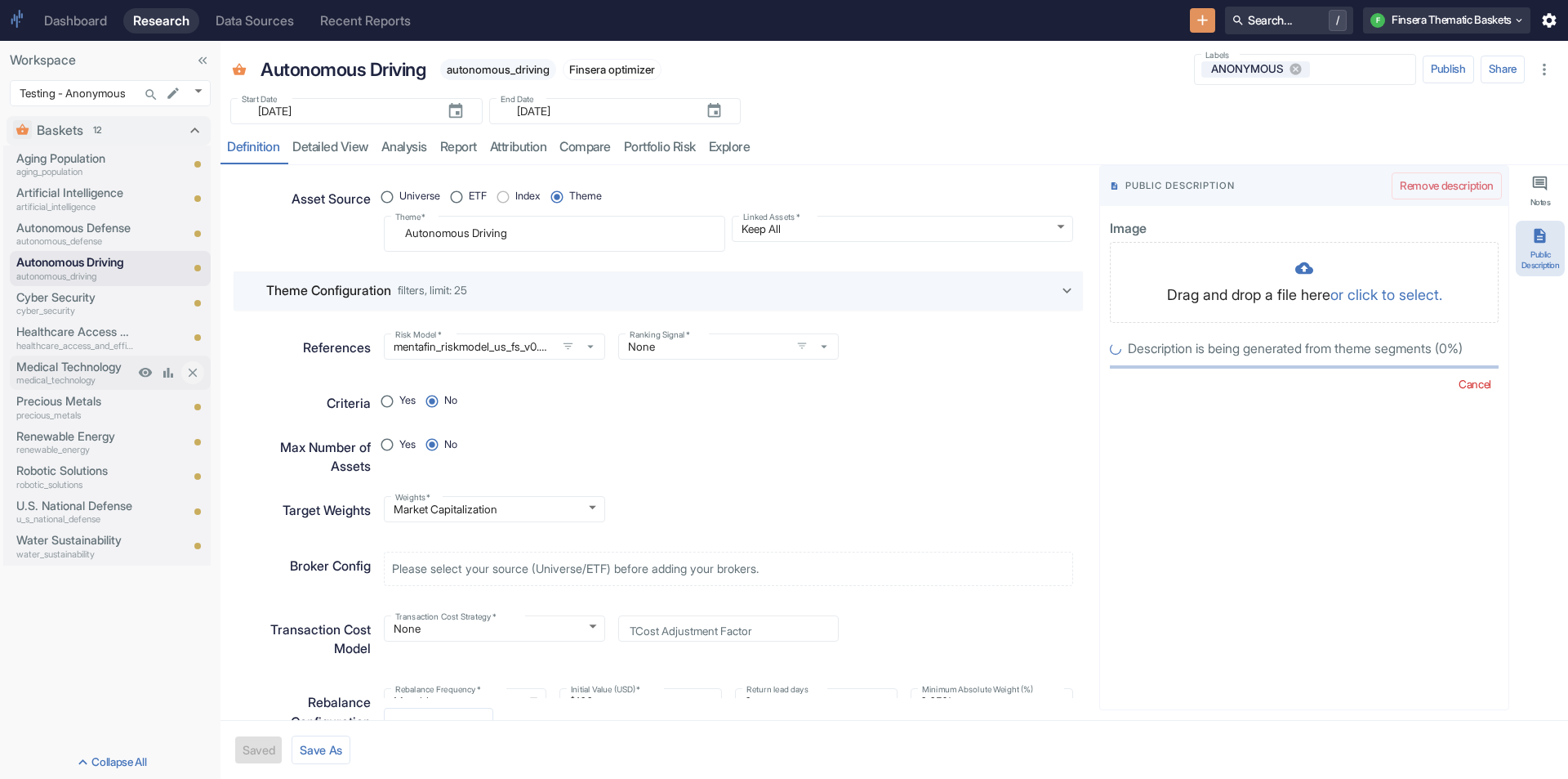
radio input "true"
click at [56, 295] on p "Cyber Security" at bounding box center [75, 298] width 118 height 18
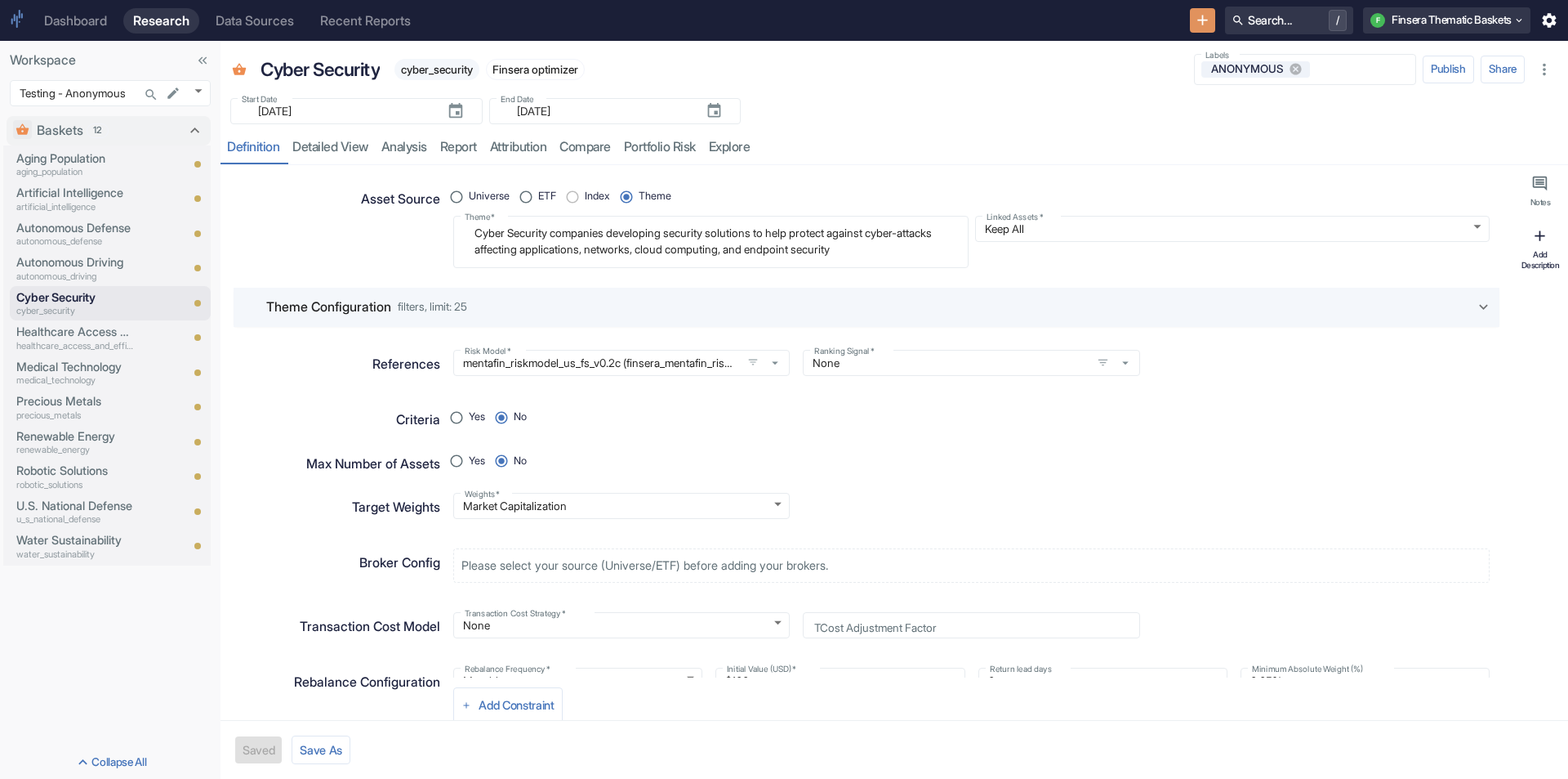
click at [1551, 258] on div "Add Description" at bounding box center [1541, 259] width 43 height 20
type textarea "x"
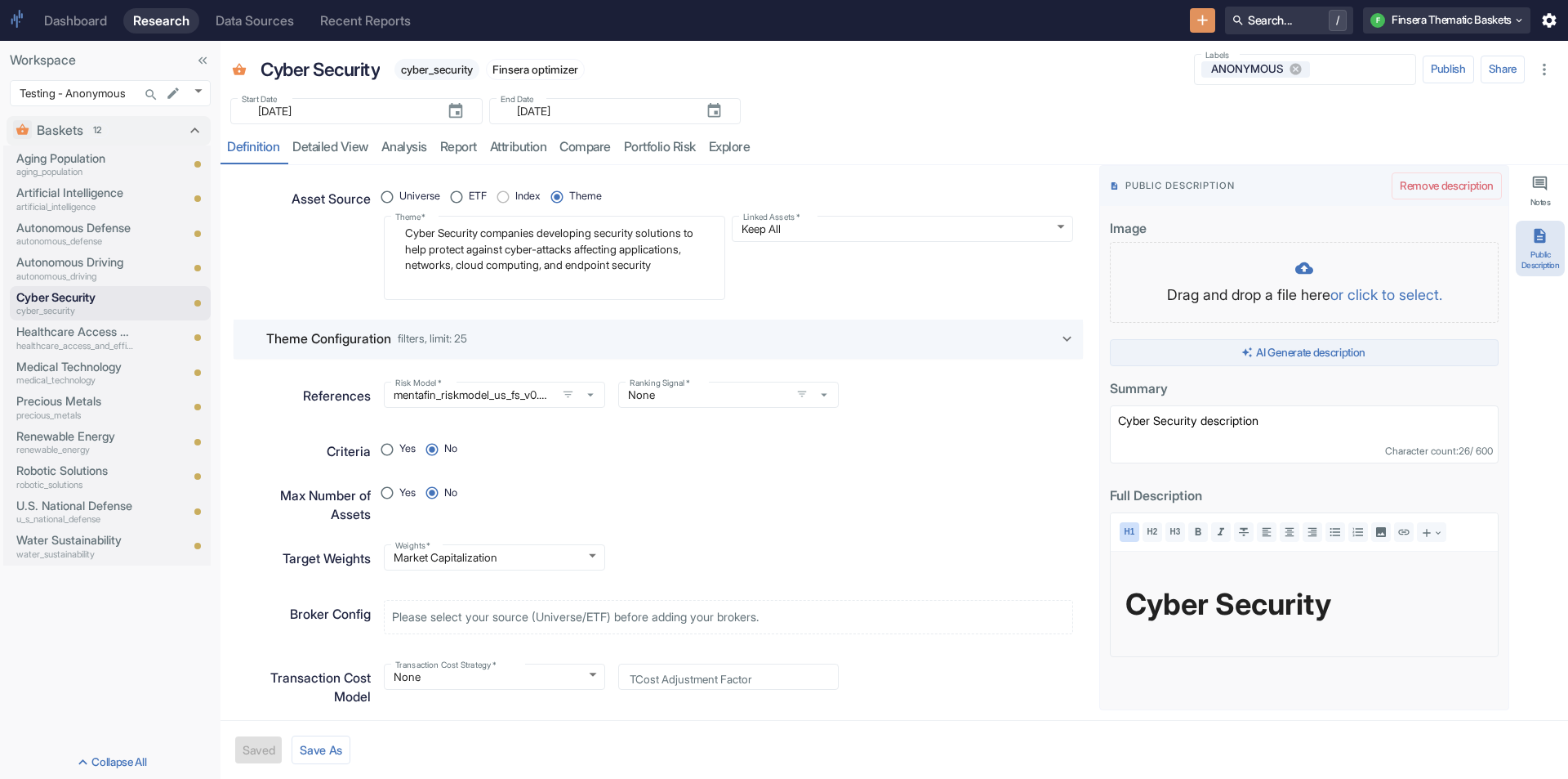
click at [1348, 350] on button "AI Generate description" at bounding box center [1304, 353] width 389 height 28
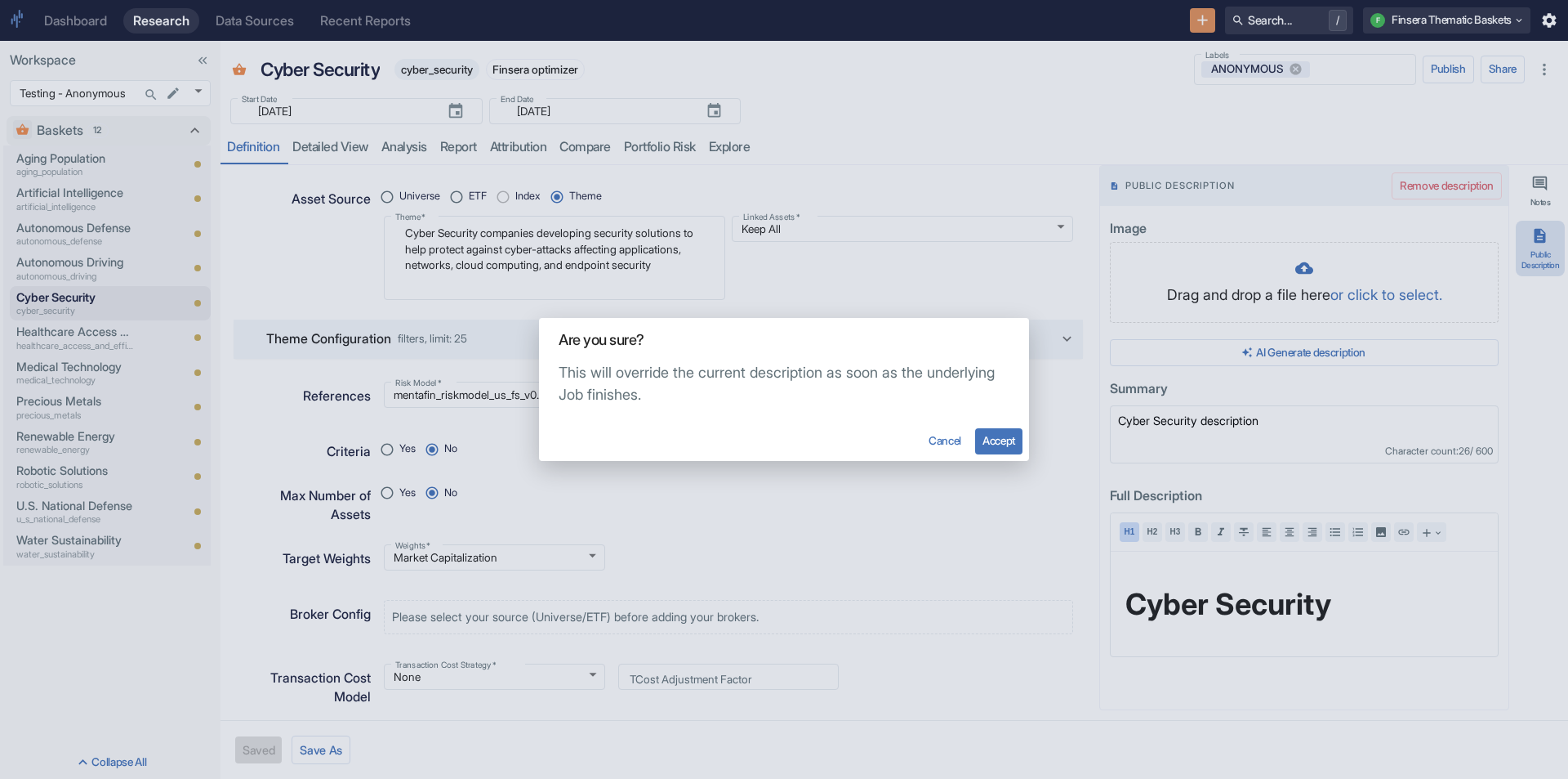
click at [1004, 436] on button "Accept" at bounding box center [999, 441] width 47 height 26
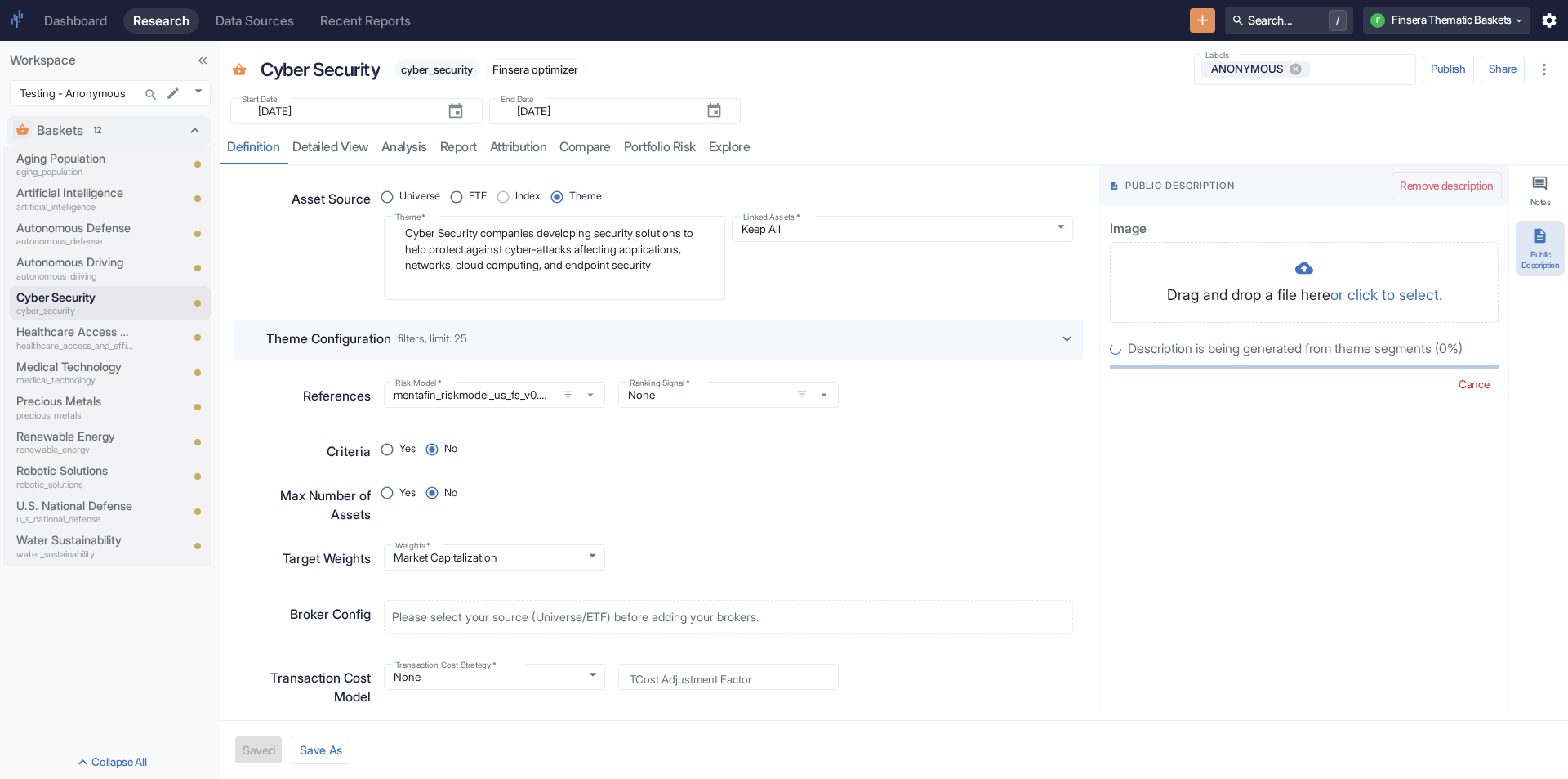
radio input "true"
click at [89, 335] on p "Healthcare Access and Efficiency" at bounding box center [75, 331] width 118 height 18
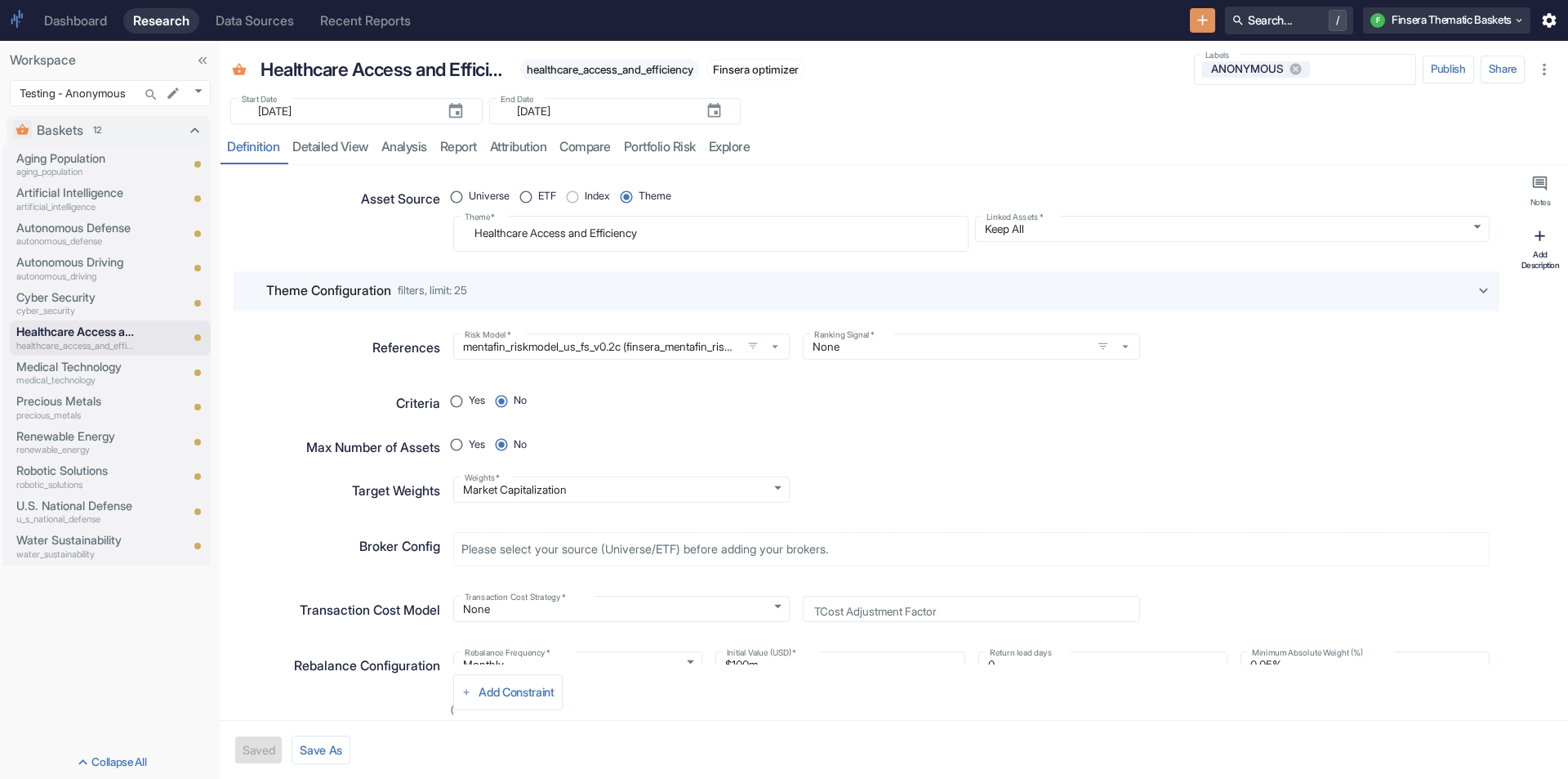
click at [1548, 242] on icon "button" at bounding box center [1541, 236] width 18 height 18
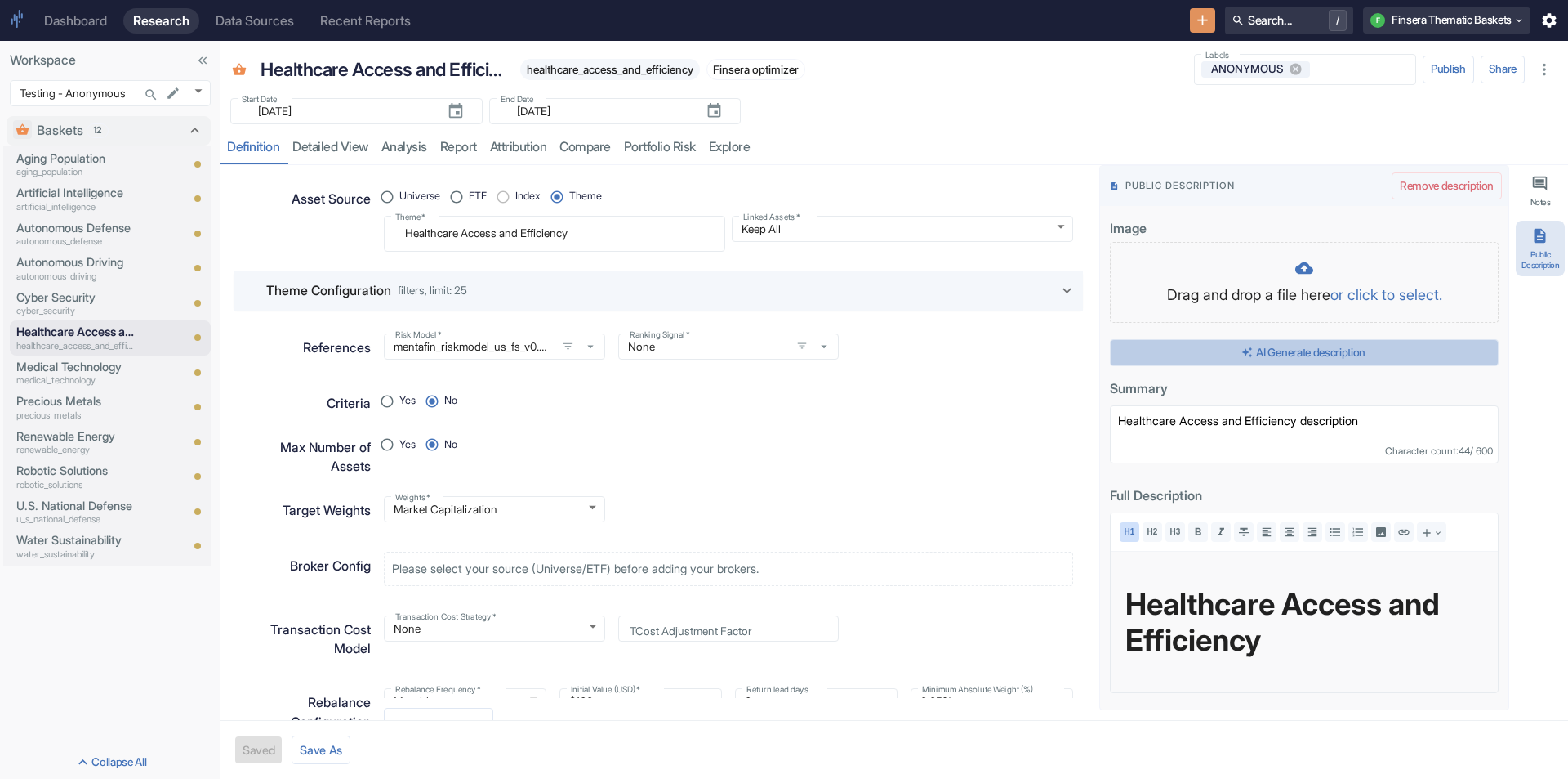
click at [1319, 344] on button "AI Generate description" at bounding box center [1304, 353] width 389 height 28
type textarea "x"
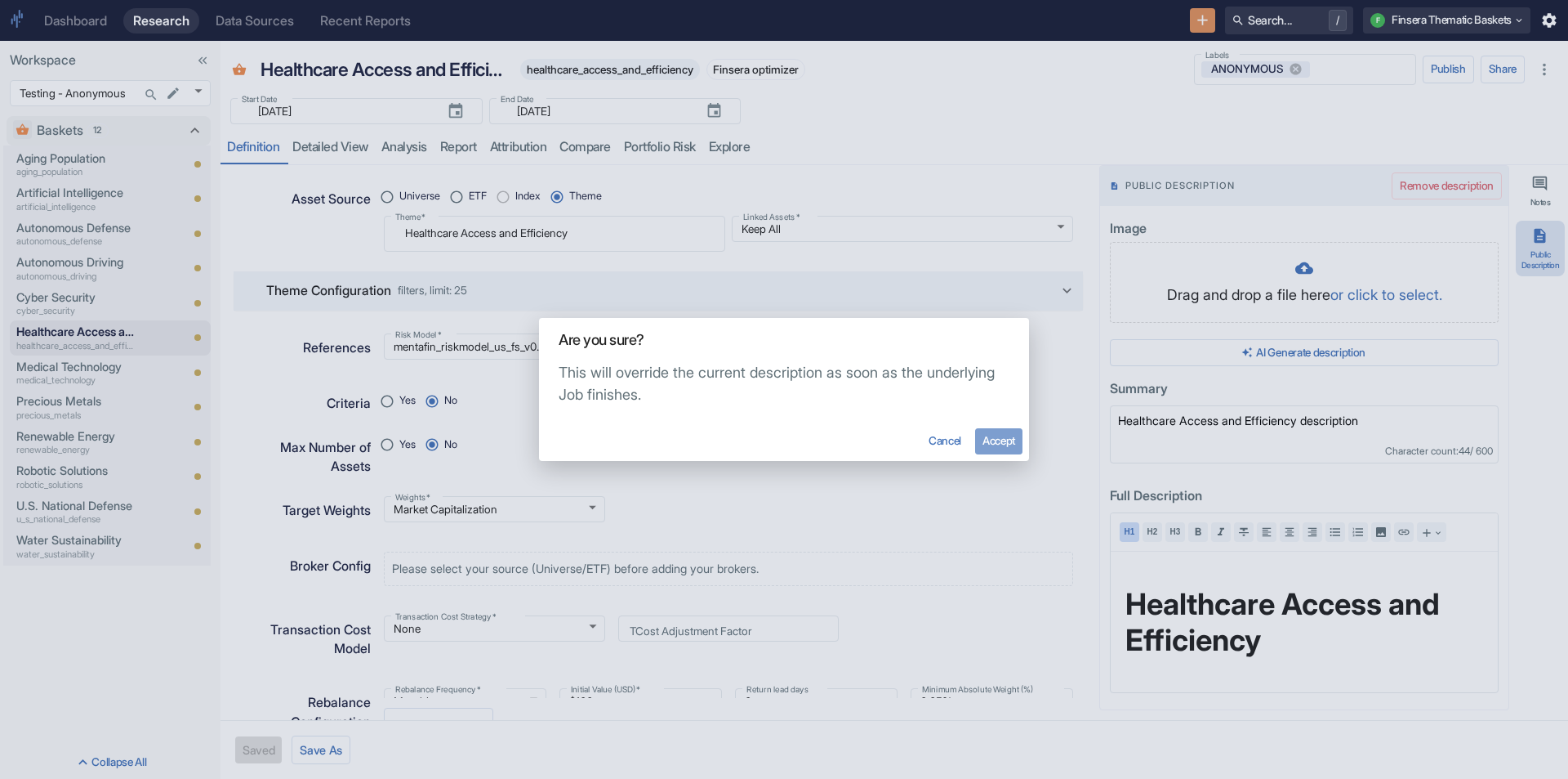
click at [1009, 434] on button "Accept" at bounding box center [999, 441] width 47 height 26
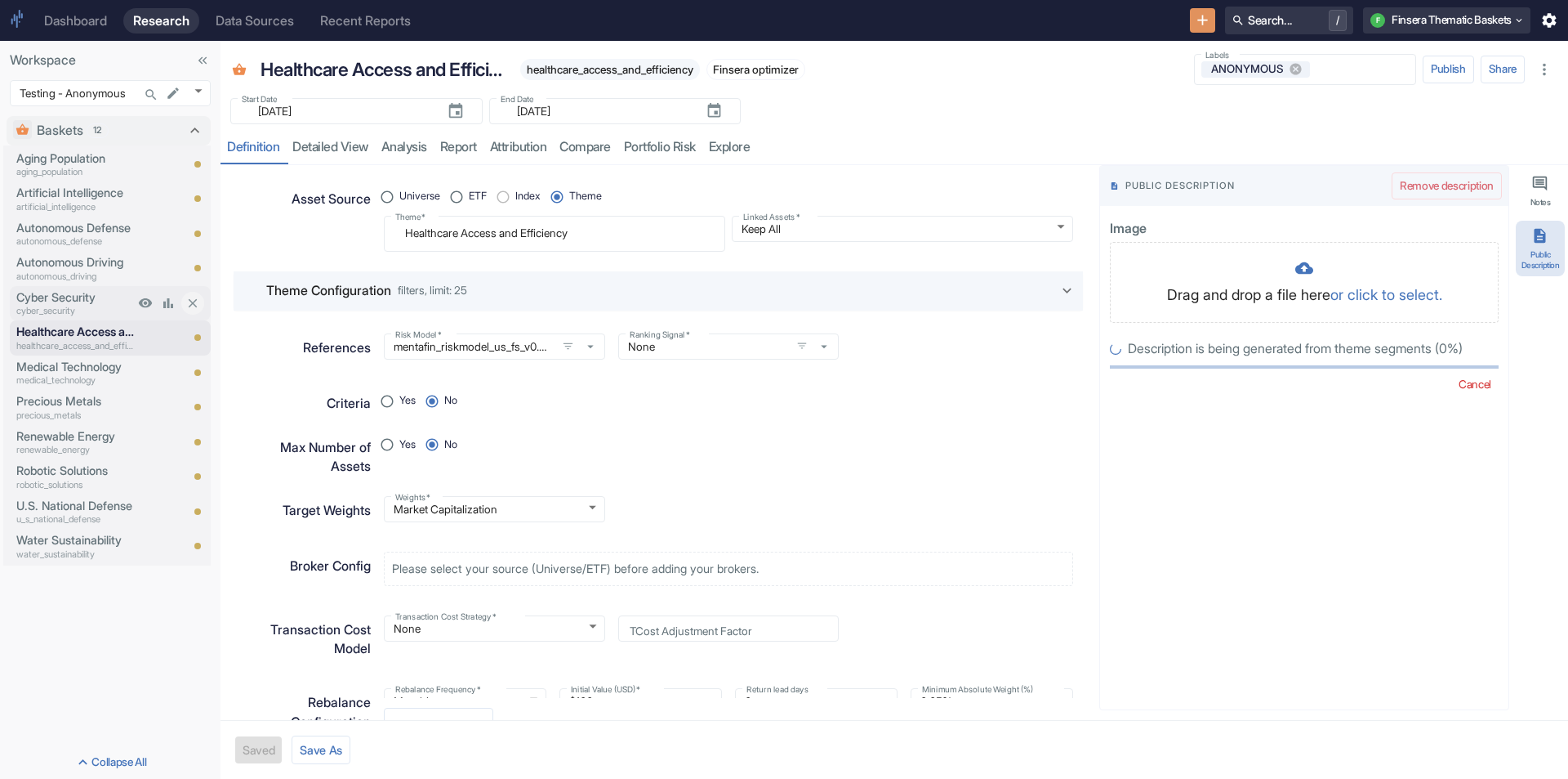
radio input "true"
drag, startPoint x: 62, startPoint y: 356, endPoint x: 70, endPoint y: 367, distance: 13.6
click at [63, 357] on div "Medical Technology medical_technology" at bounding box center [72, 372] width 124 height 34
click at [87, 374] on p "medical_technology" at bounding box center [75, 380] width 118 height 14
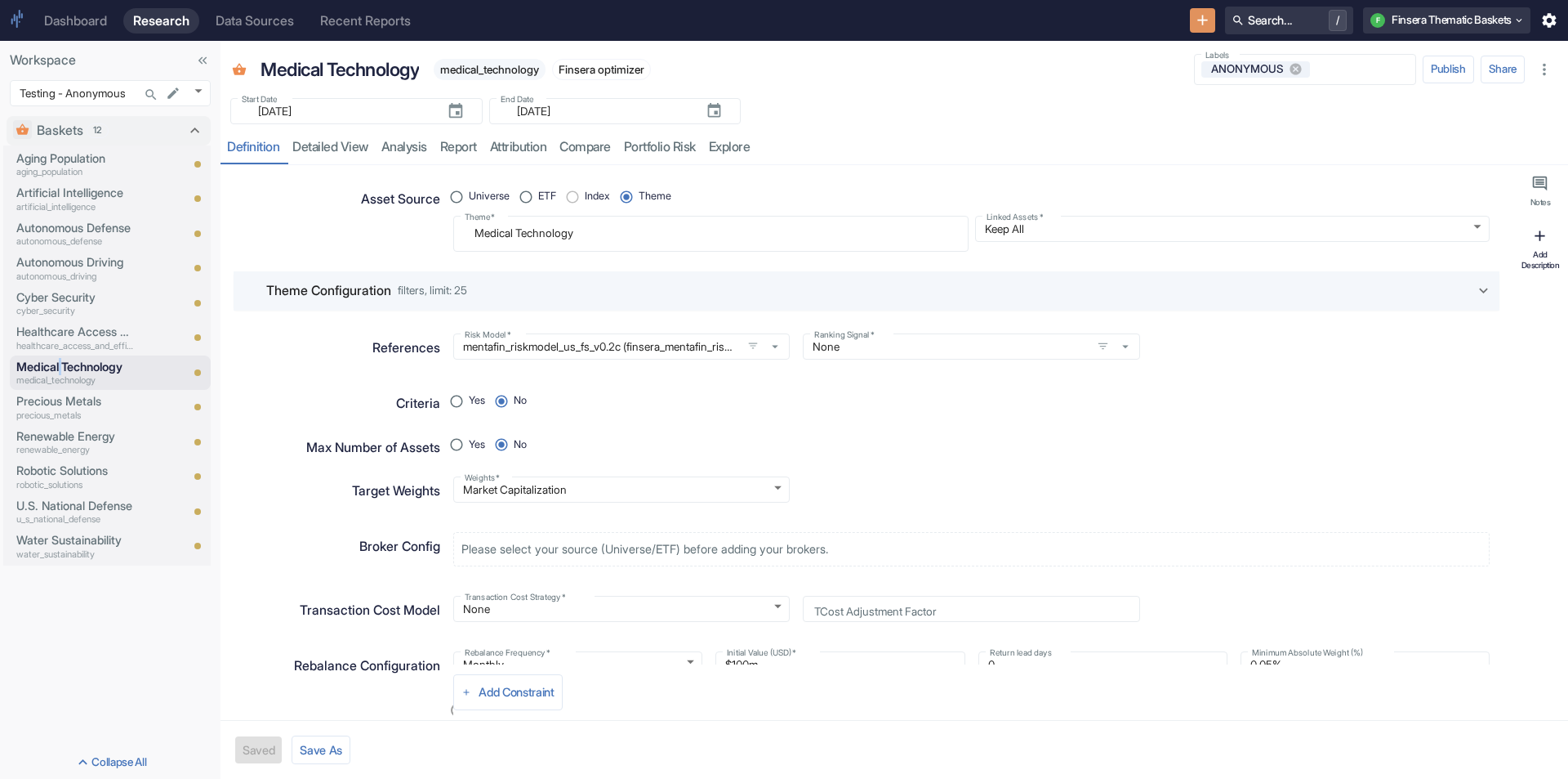
click at [1558, 270] on button "Add Description" at bounding box center [1541, 249] width 49 height 56
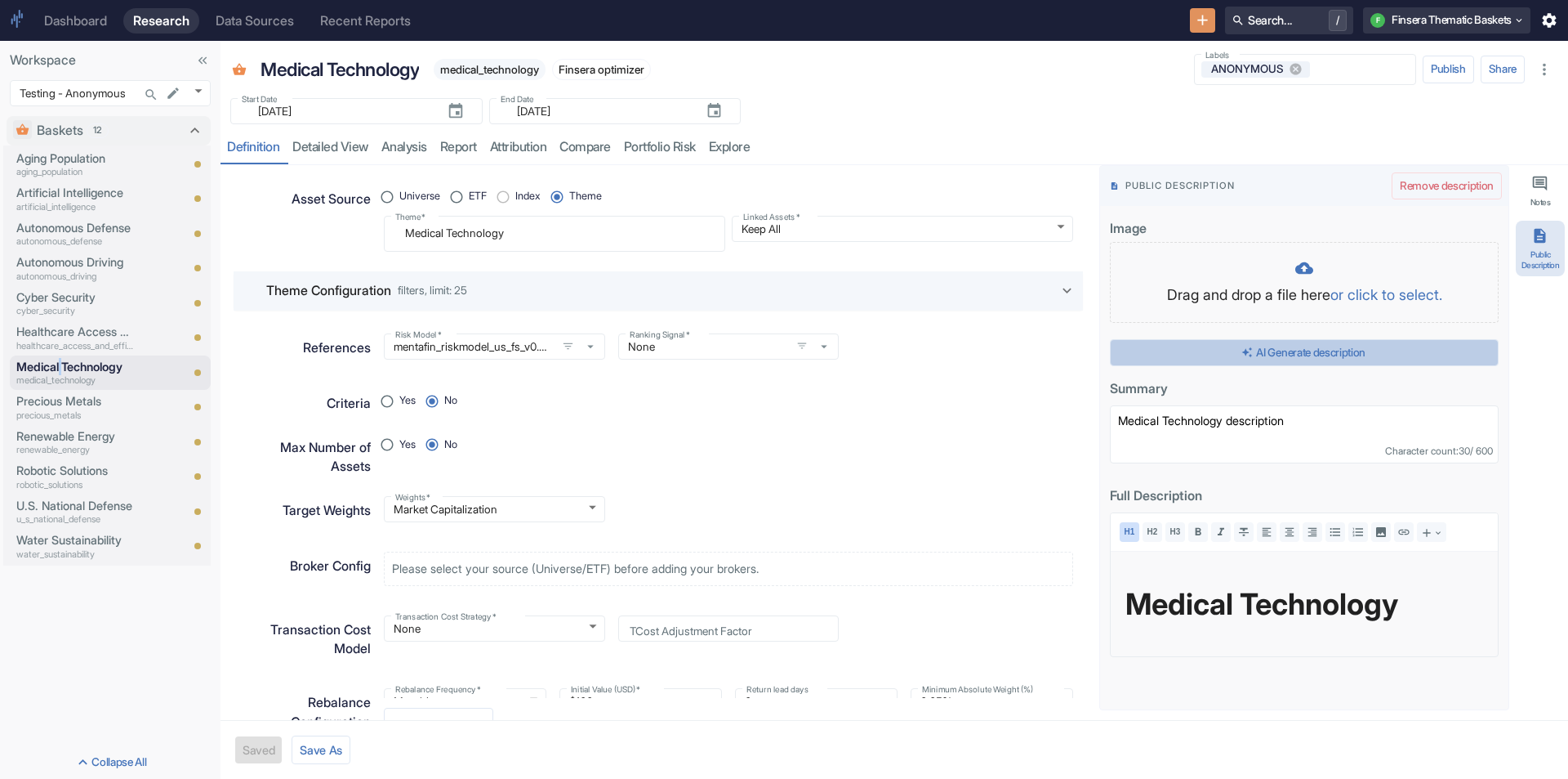
click at [1306, 349] on button "AI Generate description" at bounding box center [1304, 353] width 389 height 28
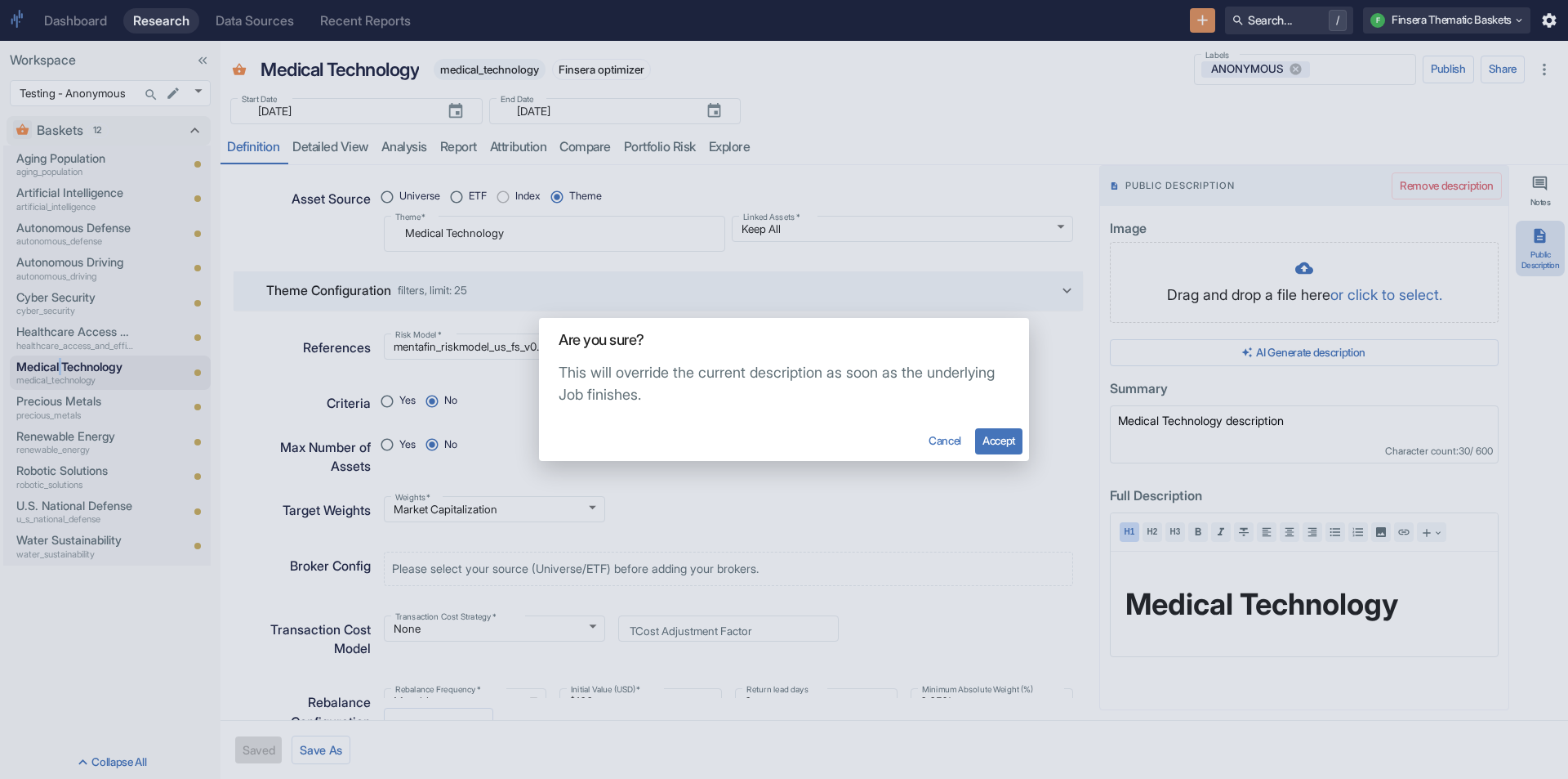
type textarea "x"
click at [995, 440] on button "Accept" at bounding box center [999, 441] width 47 height 26
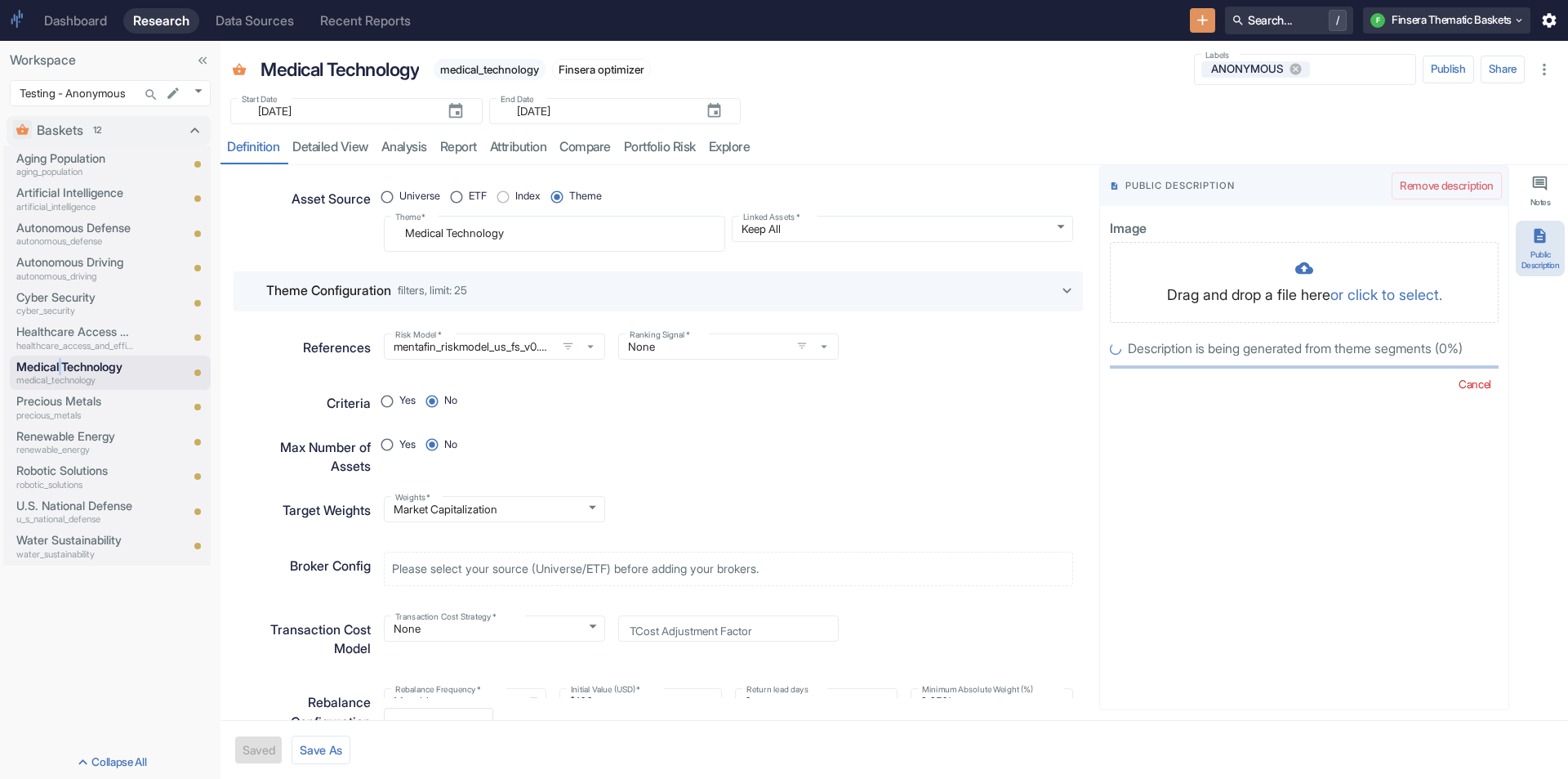
radio input "true"
click at [68, 400] on p "Precious Metals" at bounding box center [75, 401] width 118 height 18
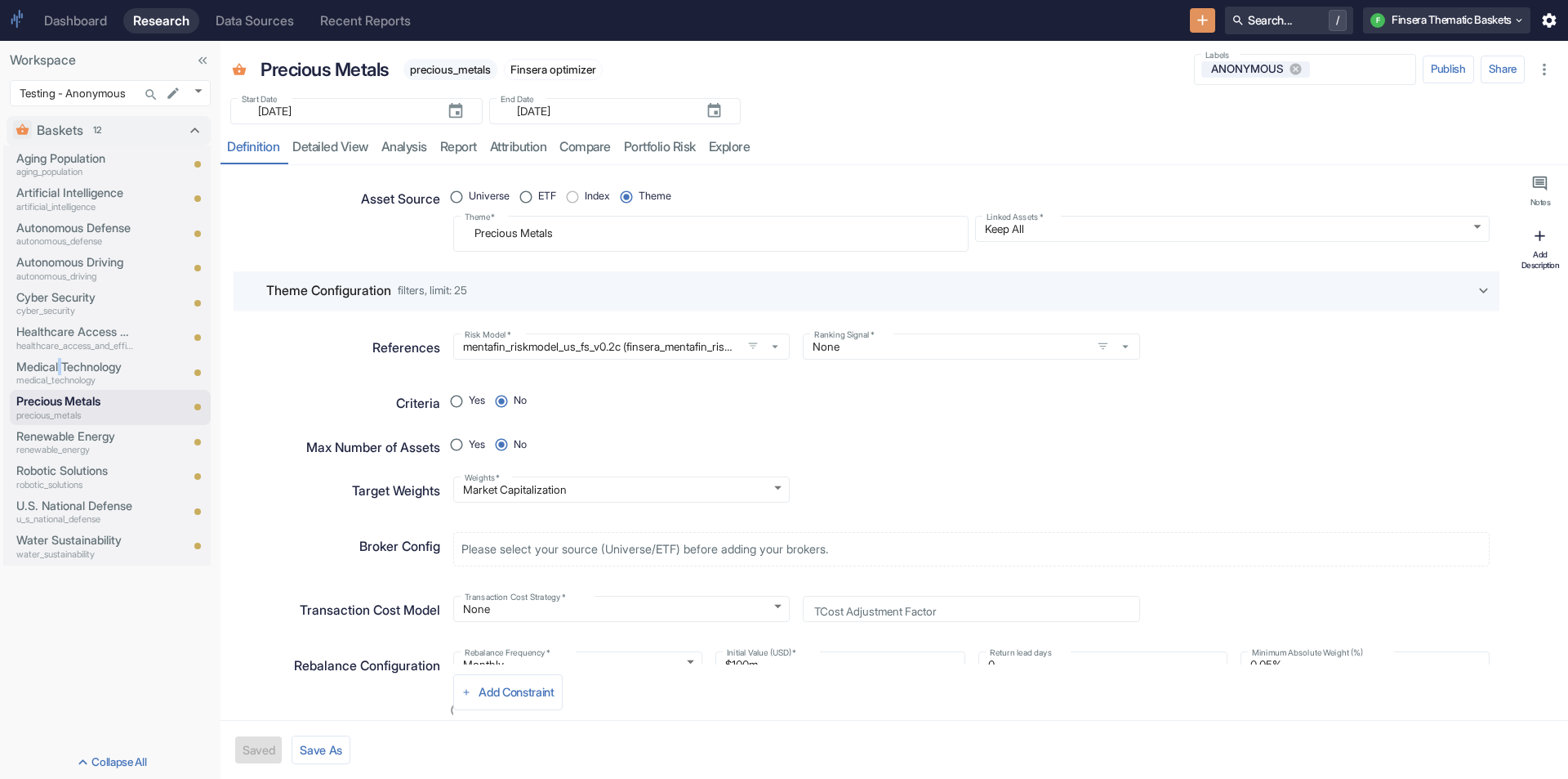
click at [1554, 261] on div "Add Description" at bounding box center [1541, 259] width 43 height 20
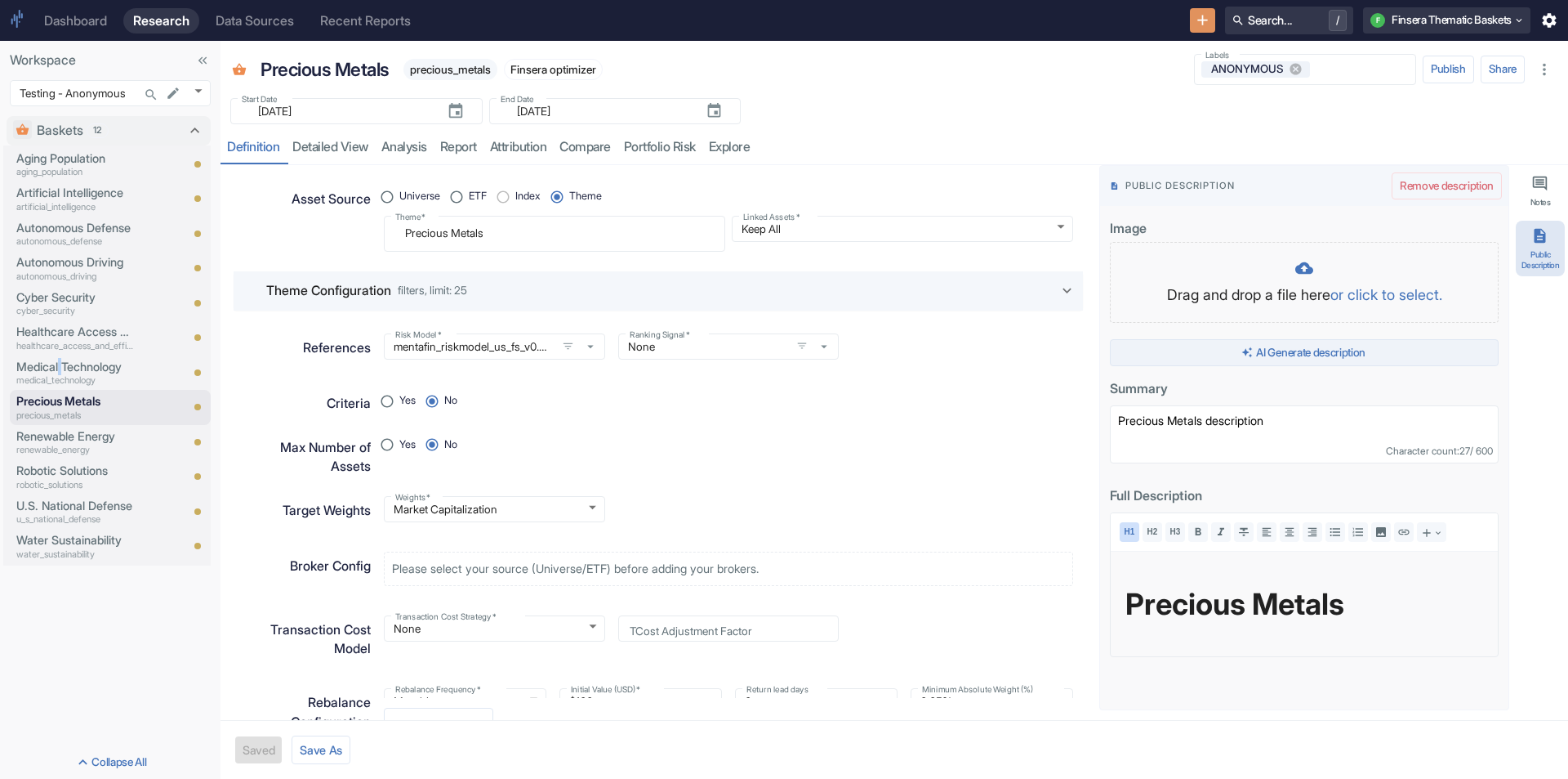
type textarea "x"
click at [1323, 353] on button "AI Generate description" at bounding box center [1304, 353] width 389 height 28
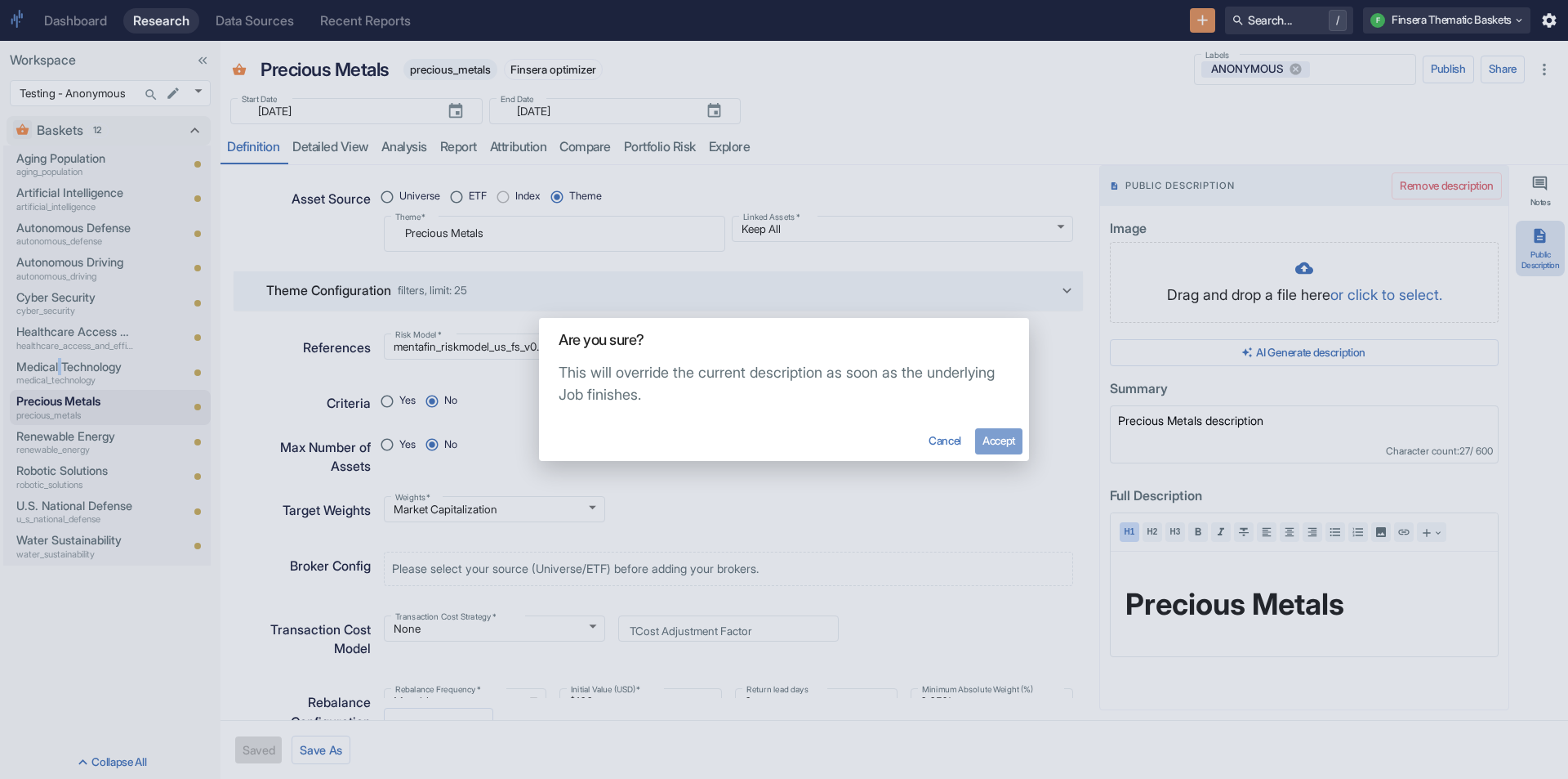
click at [992, 443] on button "Accept" at bounding box center [999, 441] width 47 height 26
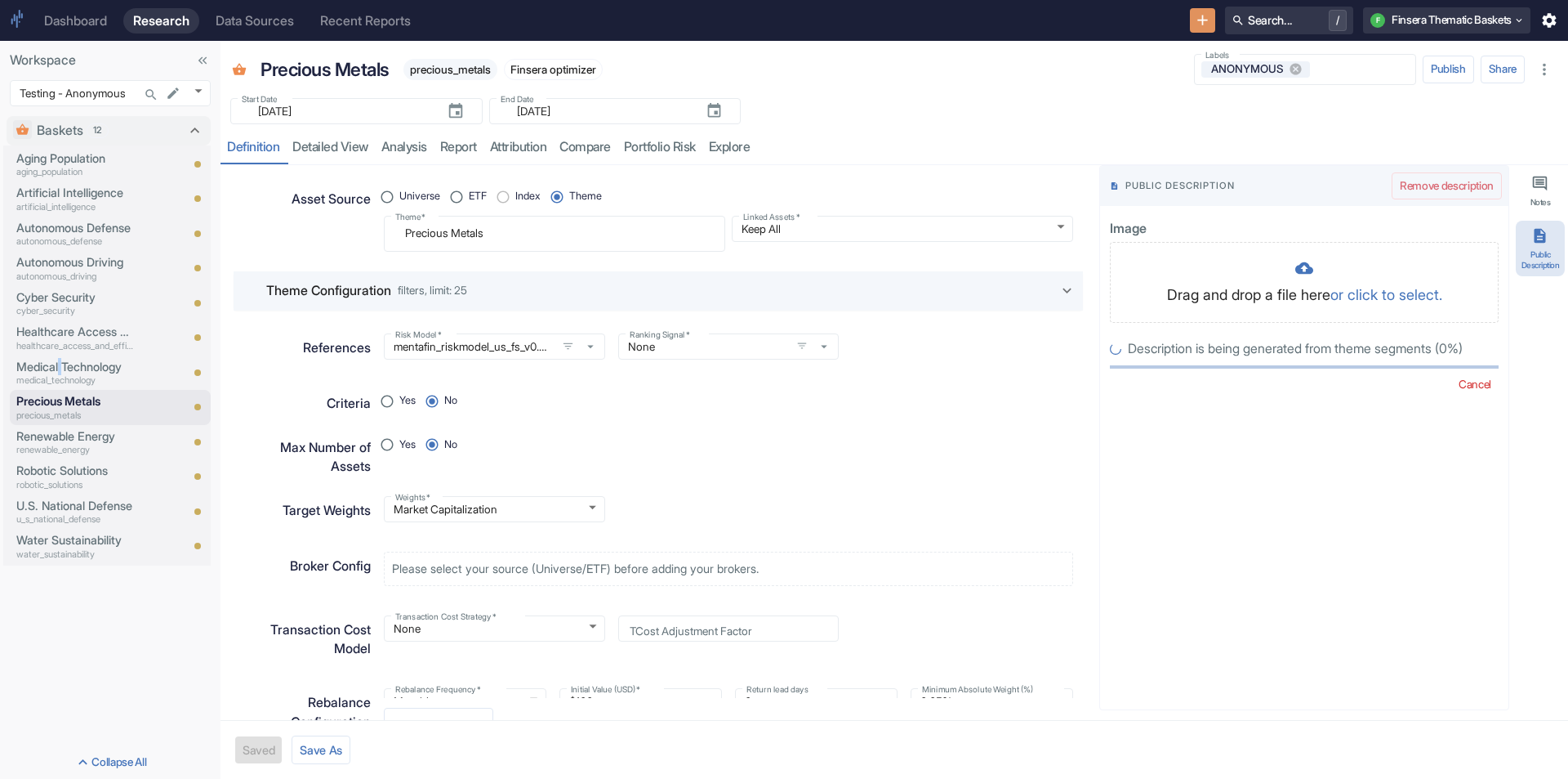
radio input "true"
click at [74, 422] on div "Precious Metals precious_metals" at bounding box center [72, 407] width 124 height 34
click at [70, 440] on p "Renewable Energy" at bounding box center [75, 436] width 118 height 18
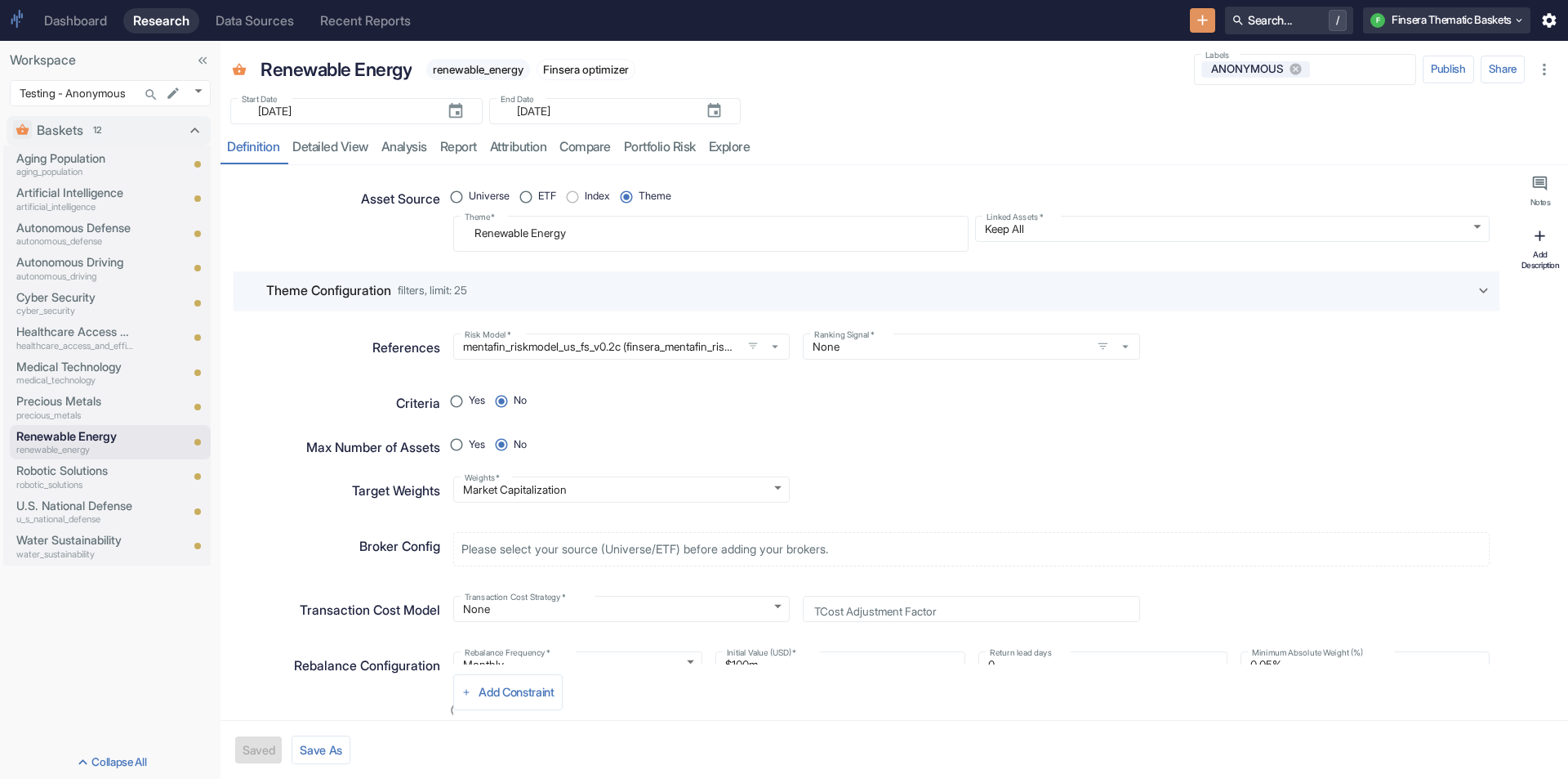
click at [1534, 240] on icon "button" at bounding box center [1541, 236] width 18 height 18
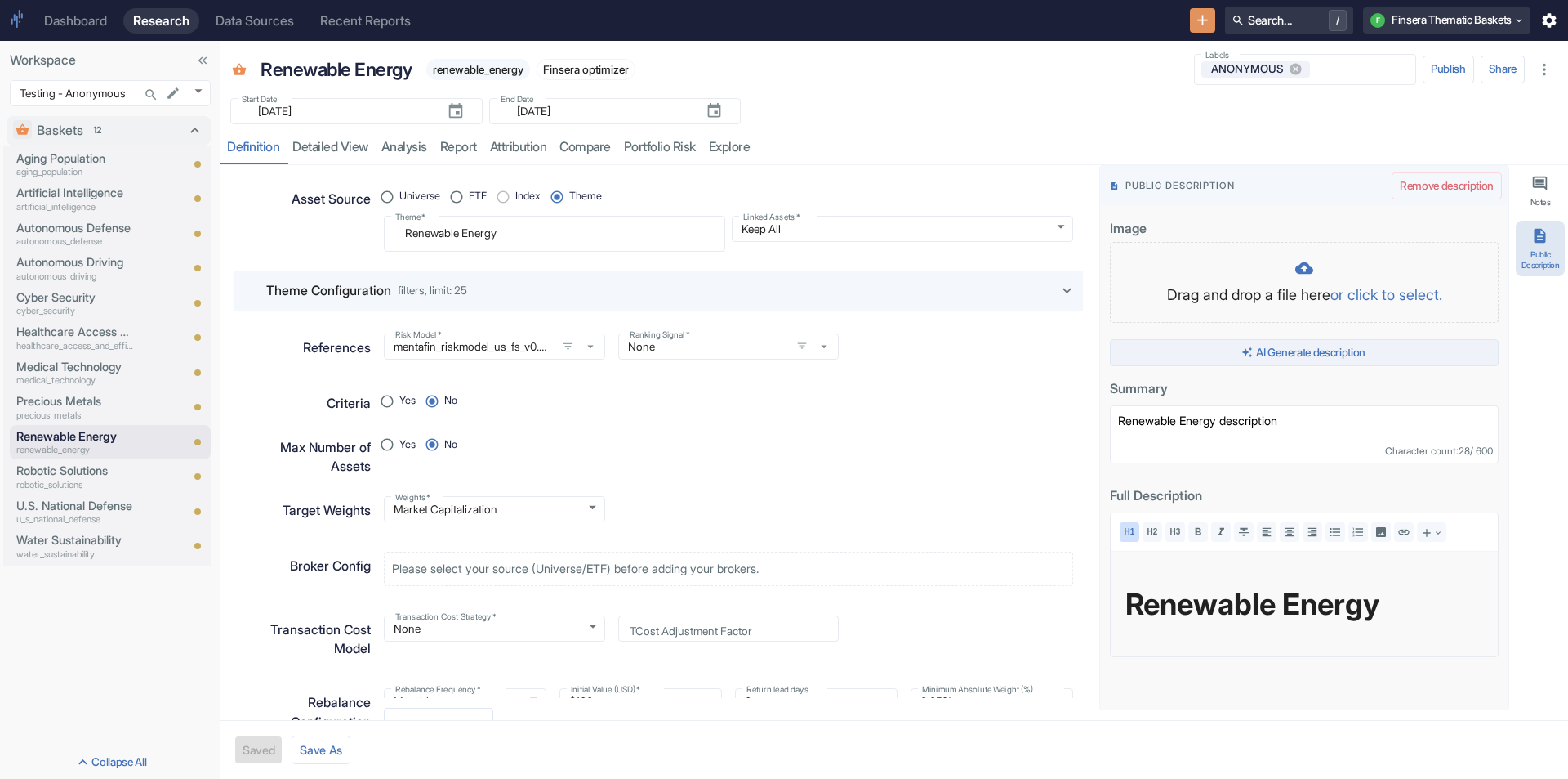
click at [1358, 349] on button "AI Generate description" at bounding box center [1304, 353] width 389 height 28
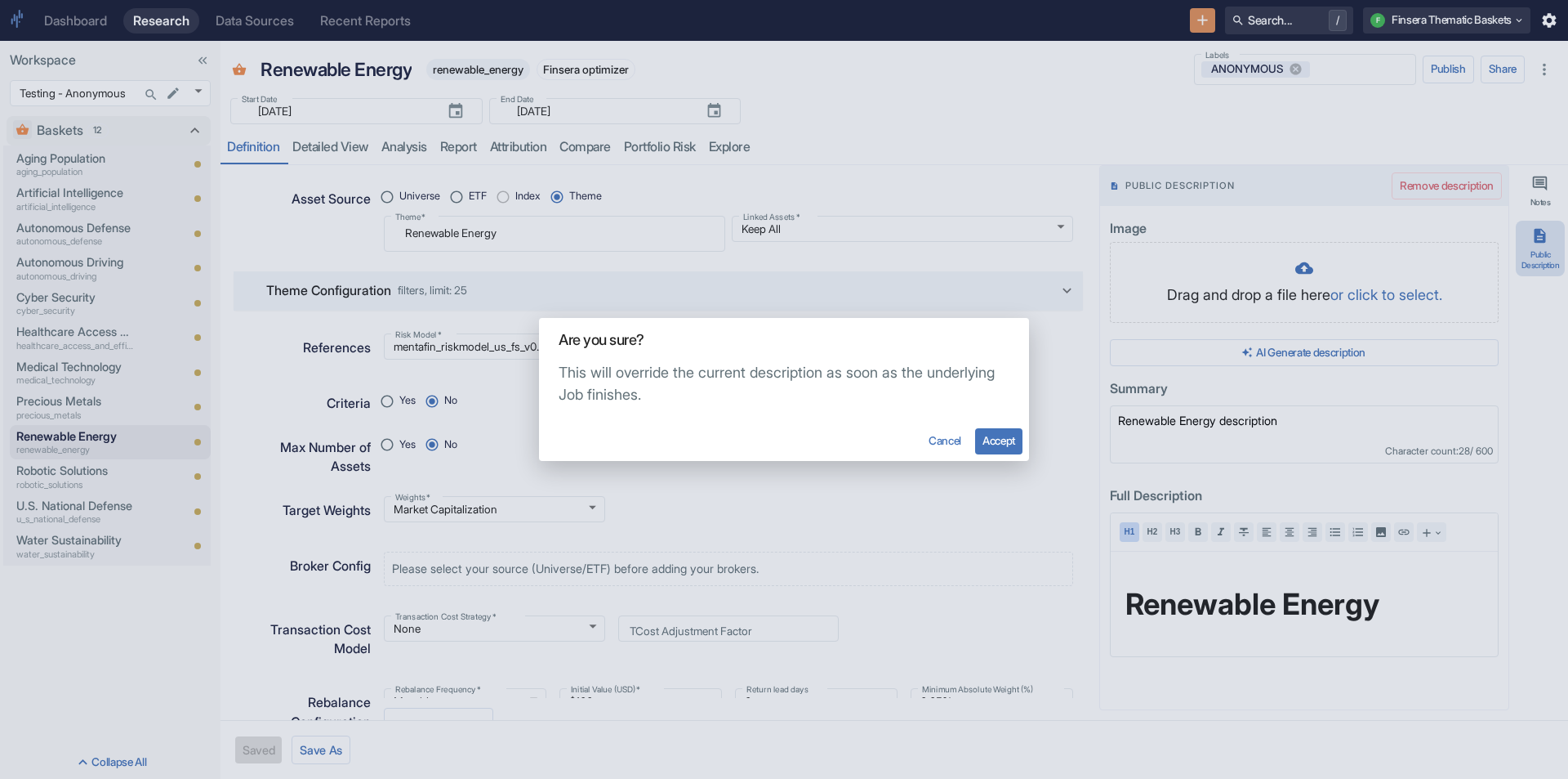
type textarea "x"
click at [1014, 442] on button "Accept" at bounding box center [999, 441] width 47 height 26
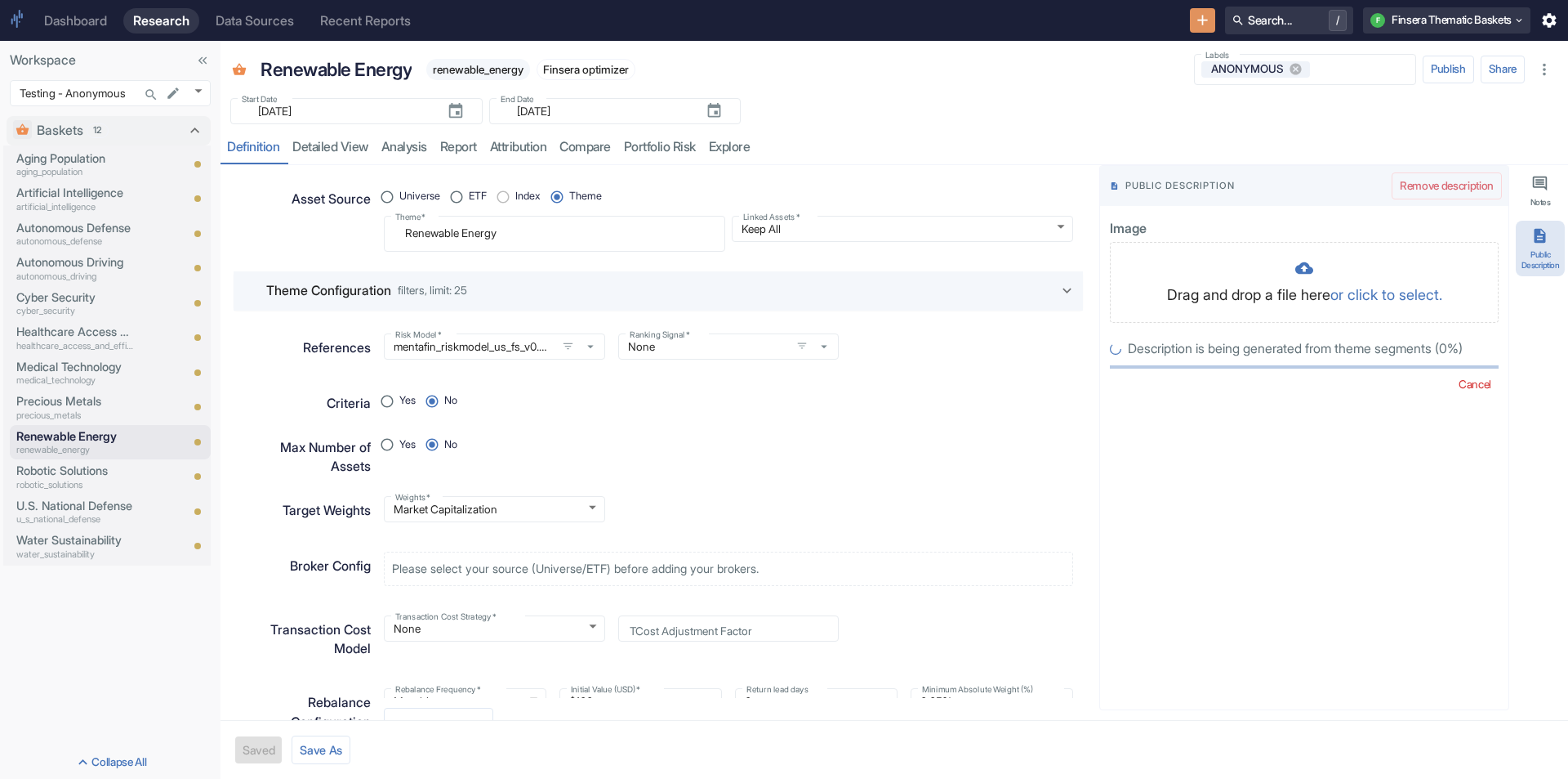
radio input "true"
click at [51, 475] on p "Robotic Solutions" at bounding box center [75, 471] width 118 height 18
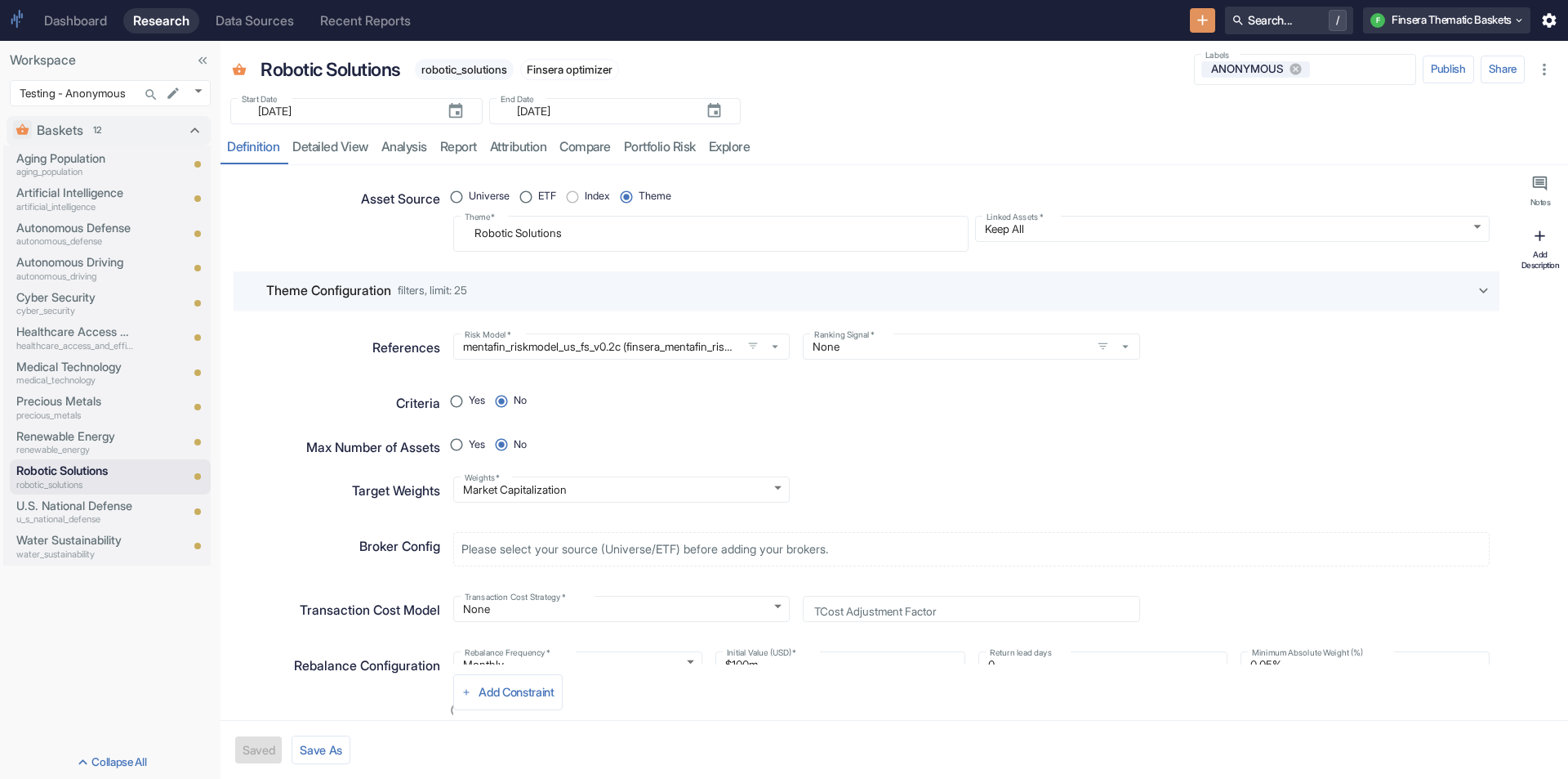
click at [1543, 250] on div "Add Description" at bounding box center [1541, 259] width 43 height 20
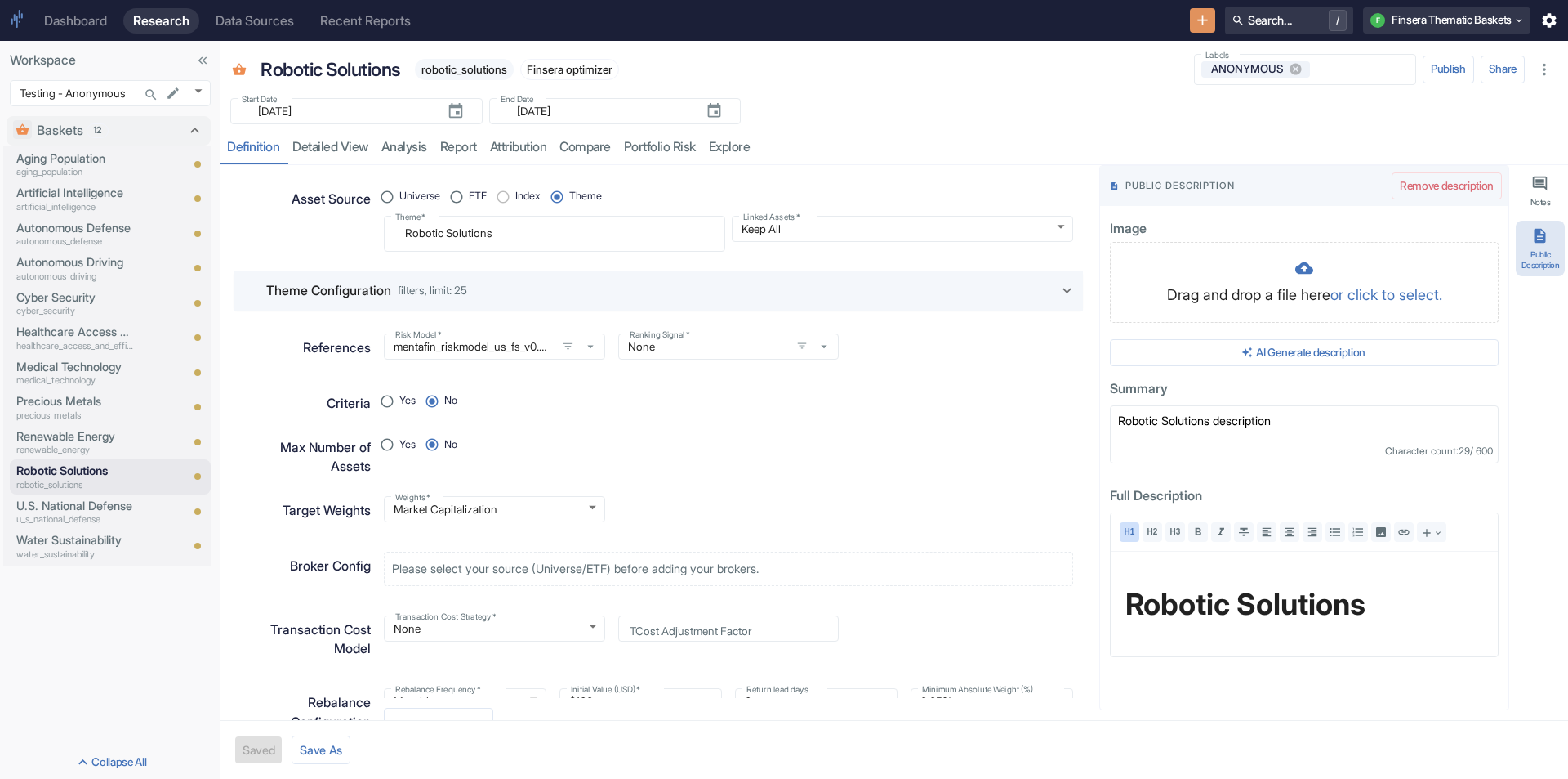
type textarea "x"
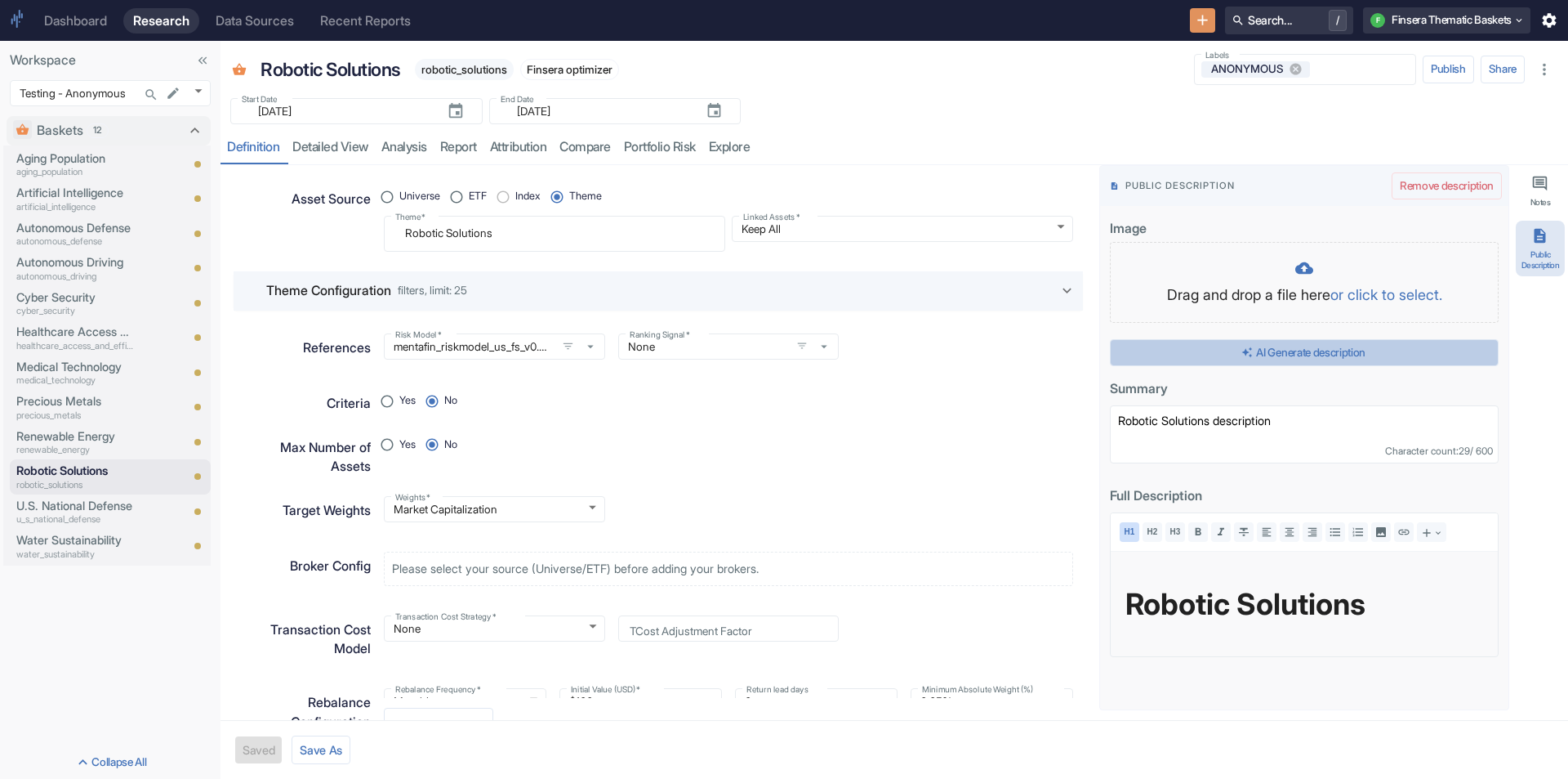
click at [1355, 355] on button "AI Generate description" at bounding box center [1304, 353] width 389 height 28
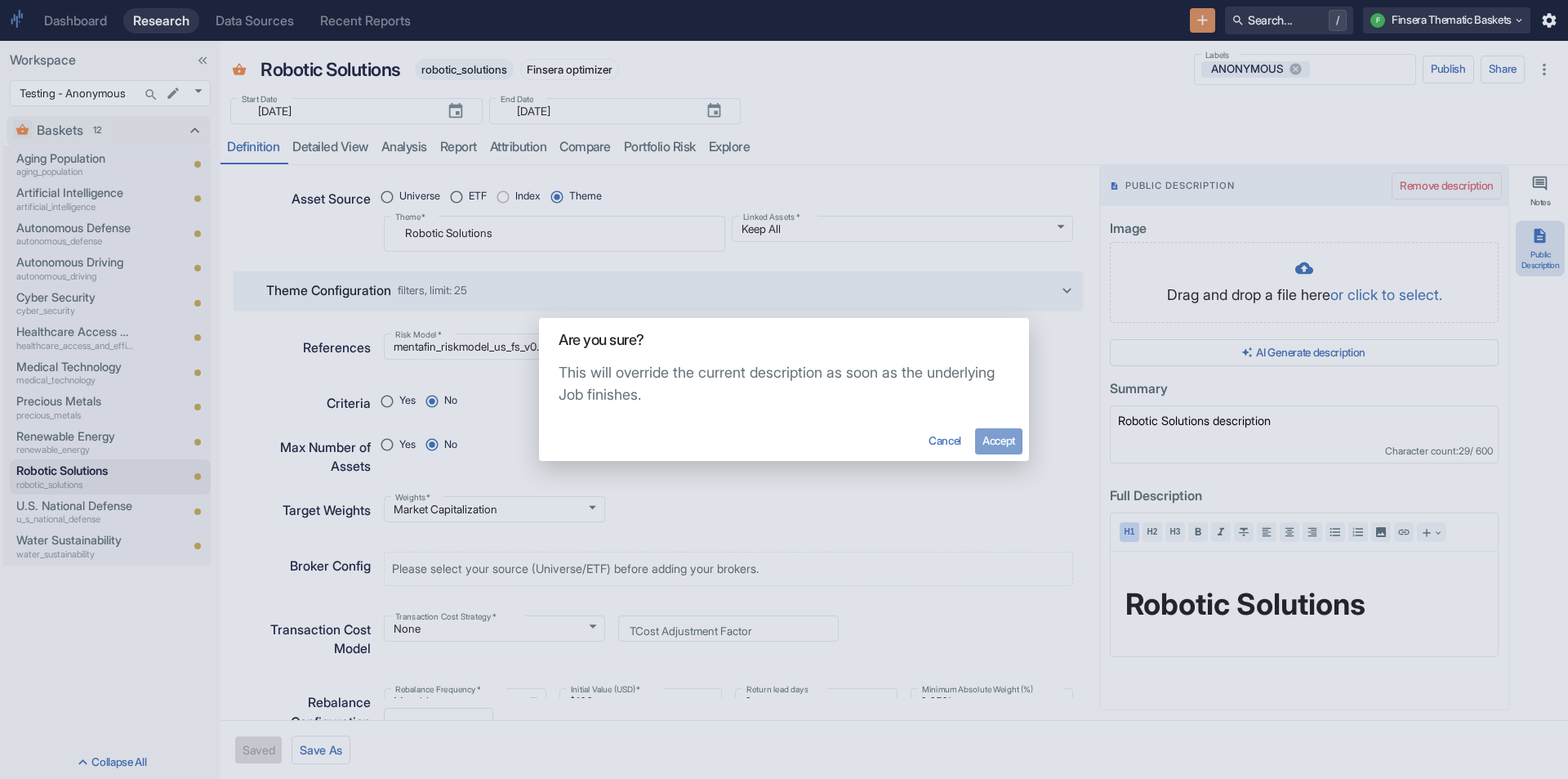
click at [1006, 435] on button "Accept" at bounding box center [999, 441] width 47 height 26
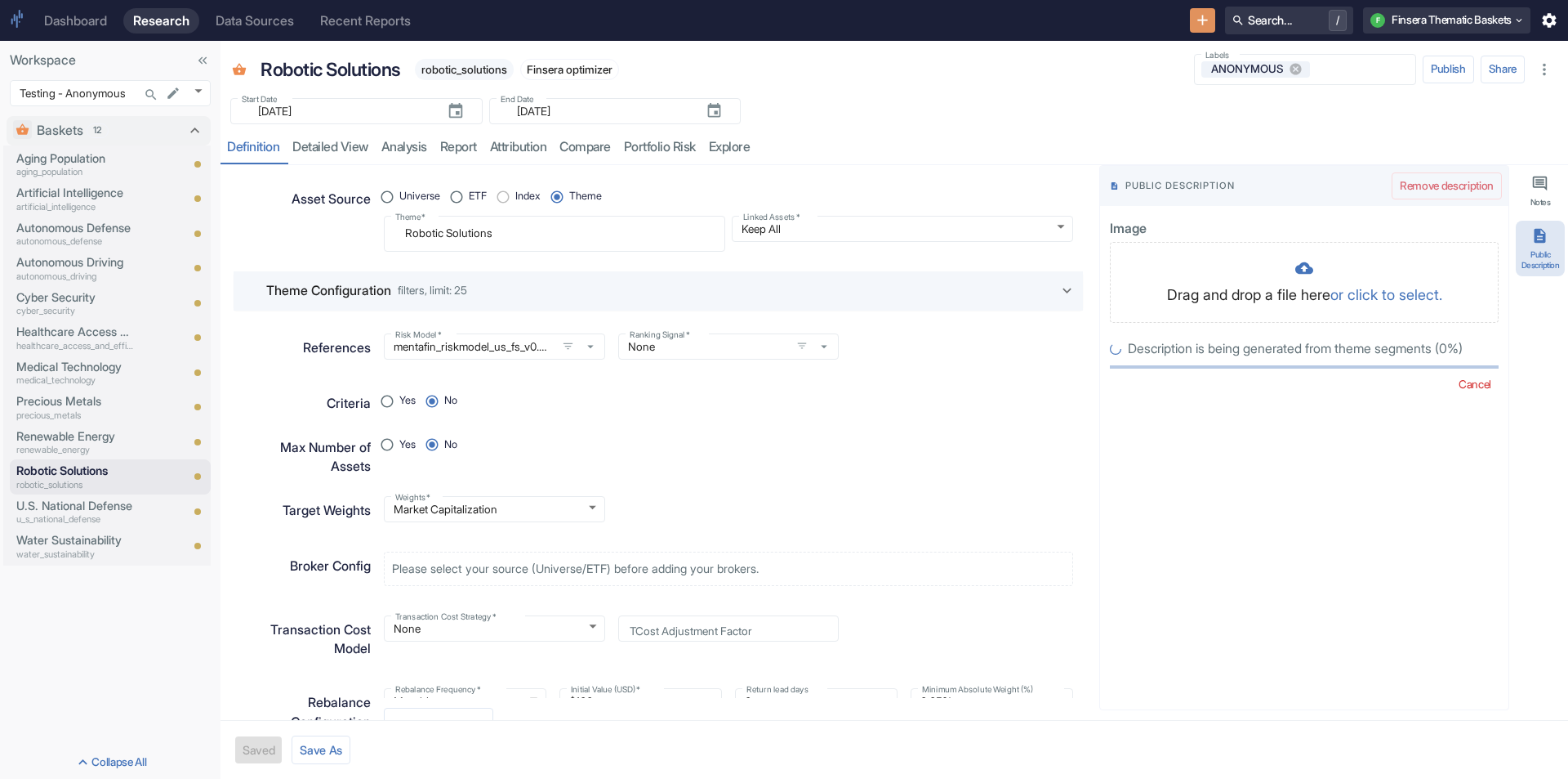
radio input "true"
click at [65, 510] on p "U.S. National Defense" at bounding box center [75, 506] width 118 height 18
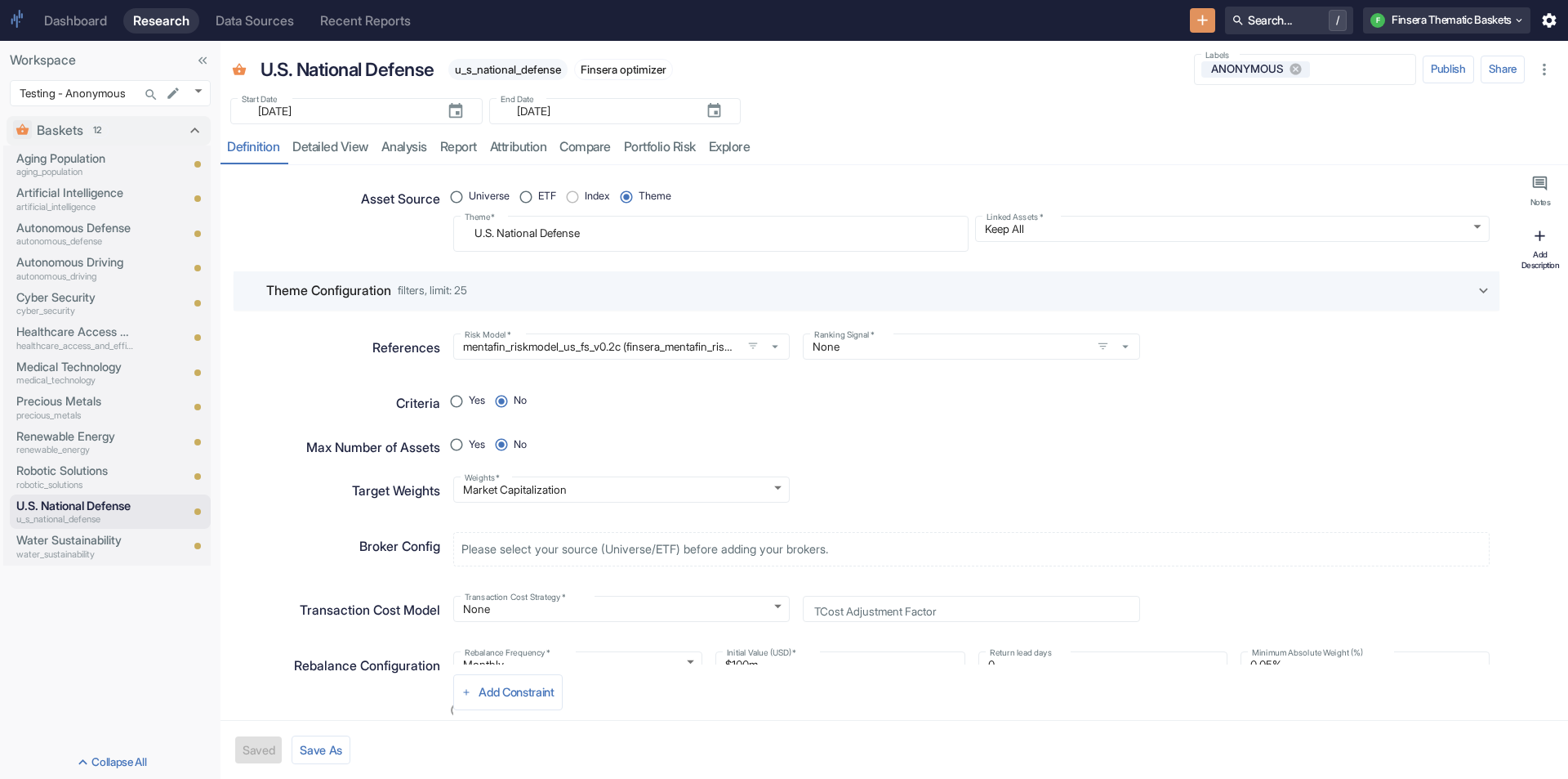
click at [1557, 239] on button "Add Description" at bounding box center [1541, 249] width 49 height 56
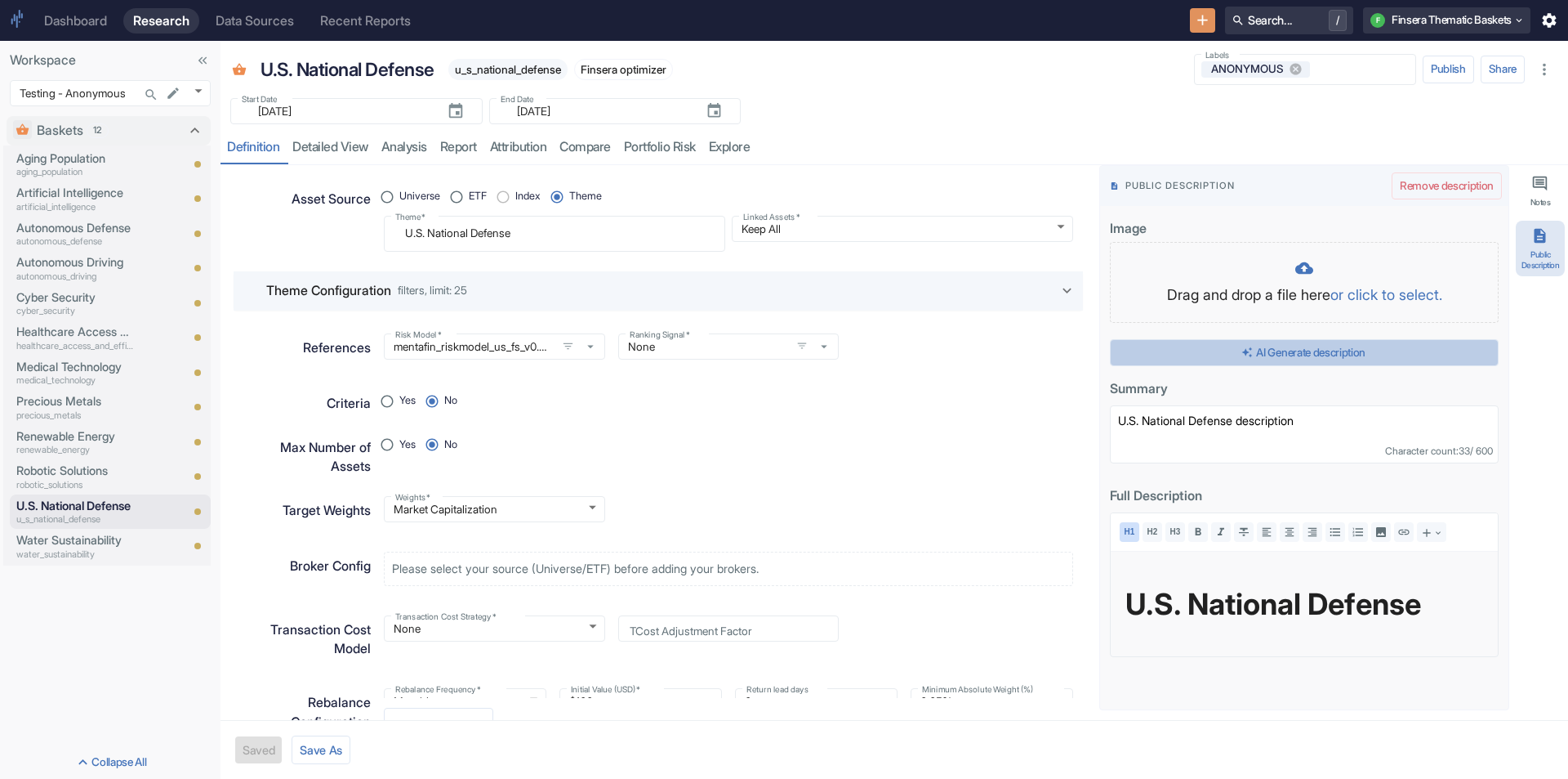
click at [1386, 346] on button "AI Generate description" at bounding box center [1304, 353] width 389 height 28
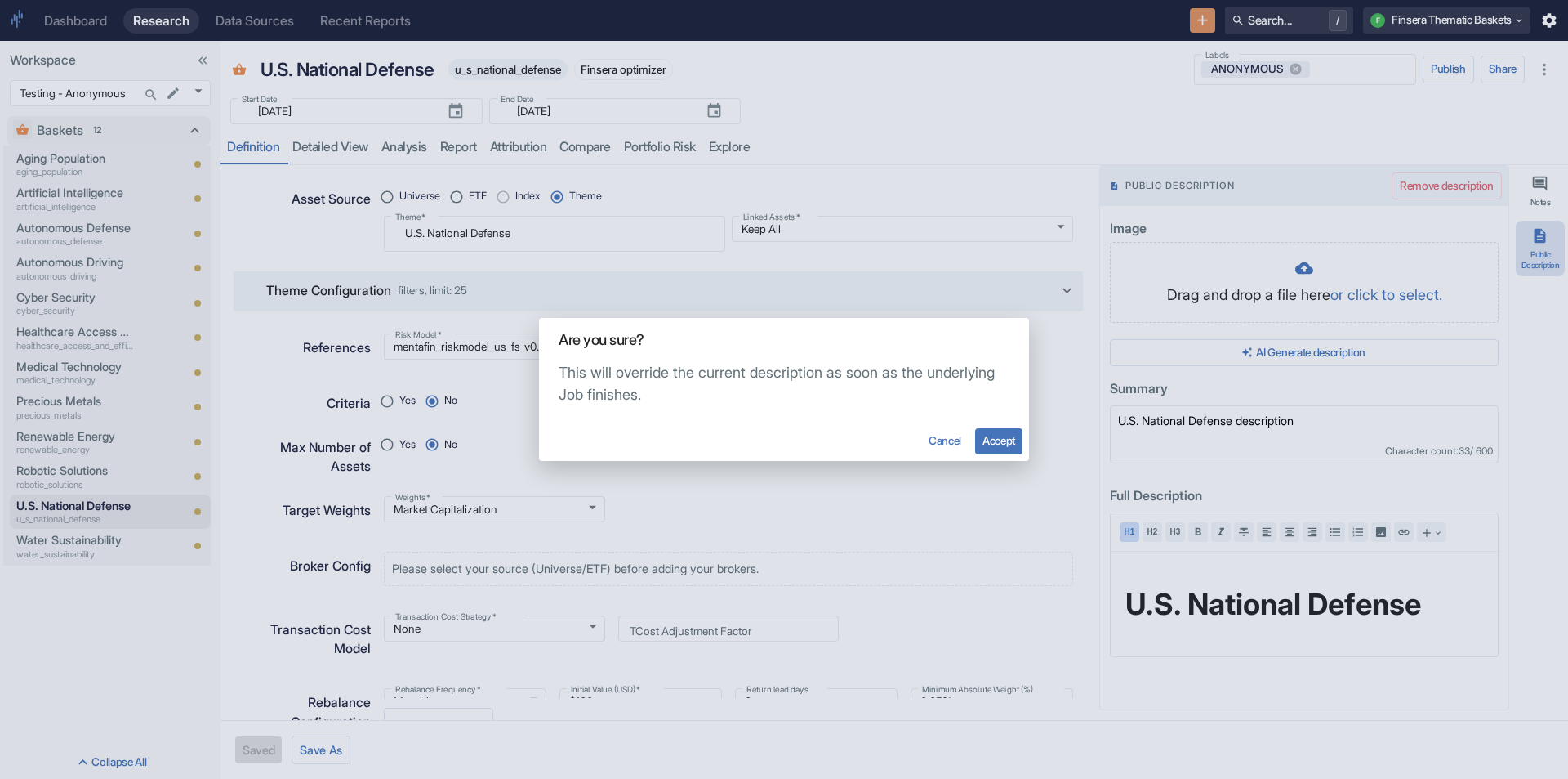
type textarea "x"
click at [983, 437] on button "Accept" at bounding box center [999, 441] width 47 height 26
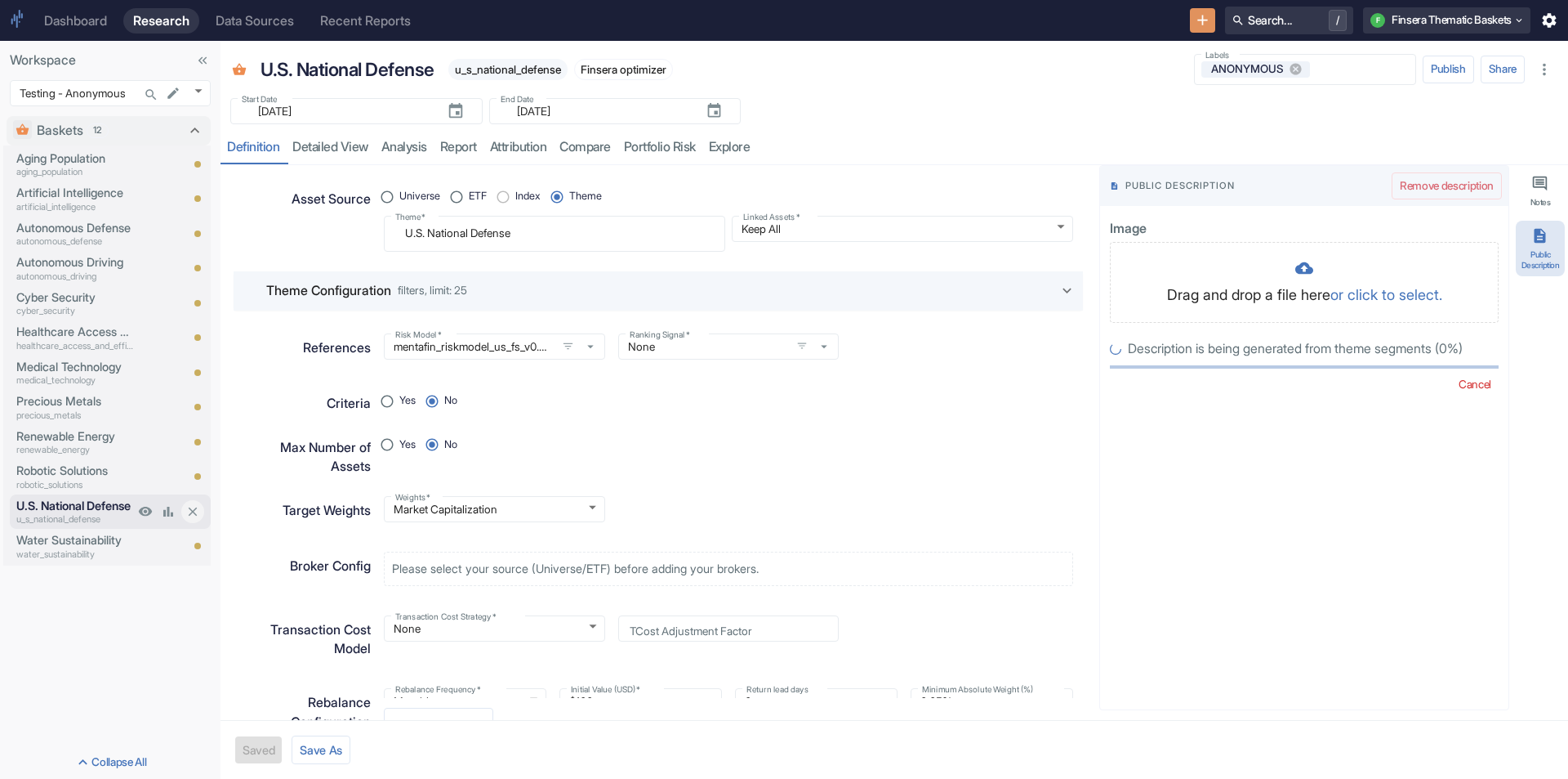
radio input "true"
click at [71, 537] on p "Water Sustainability" at bounding box center [75, 540] width 118 height 18
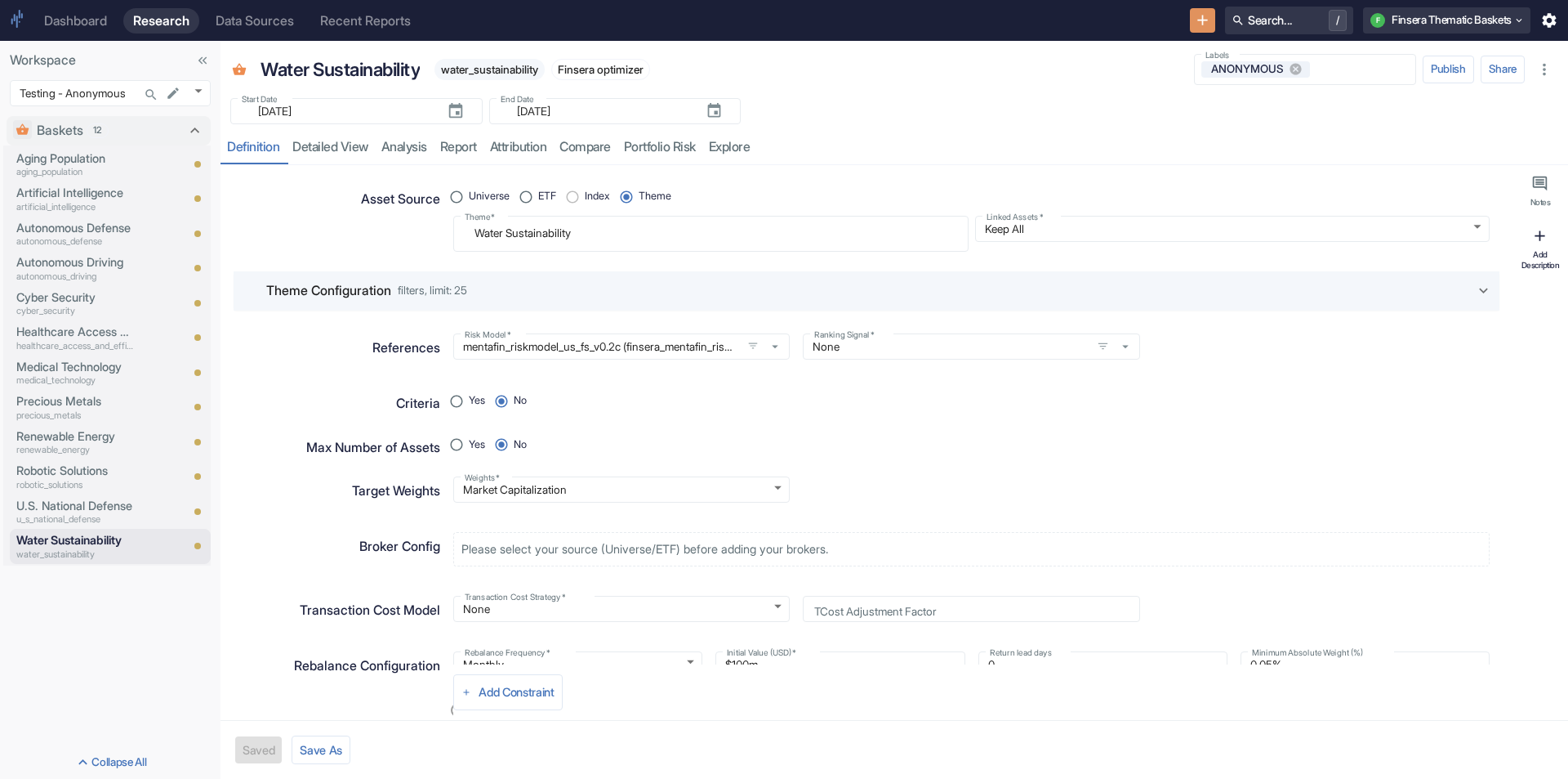
click at [1552, 256] on div "Add Description" at bounding box center [1541, 259] width 43 height 20
type textarea "x"
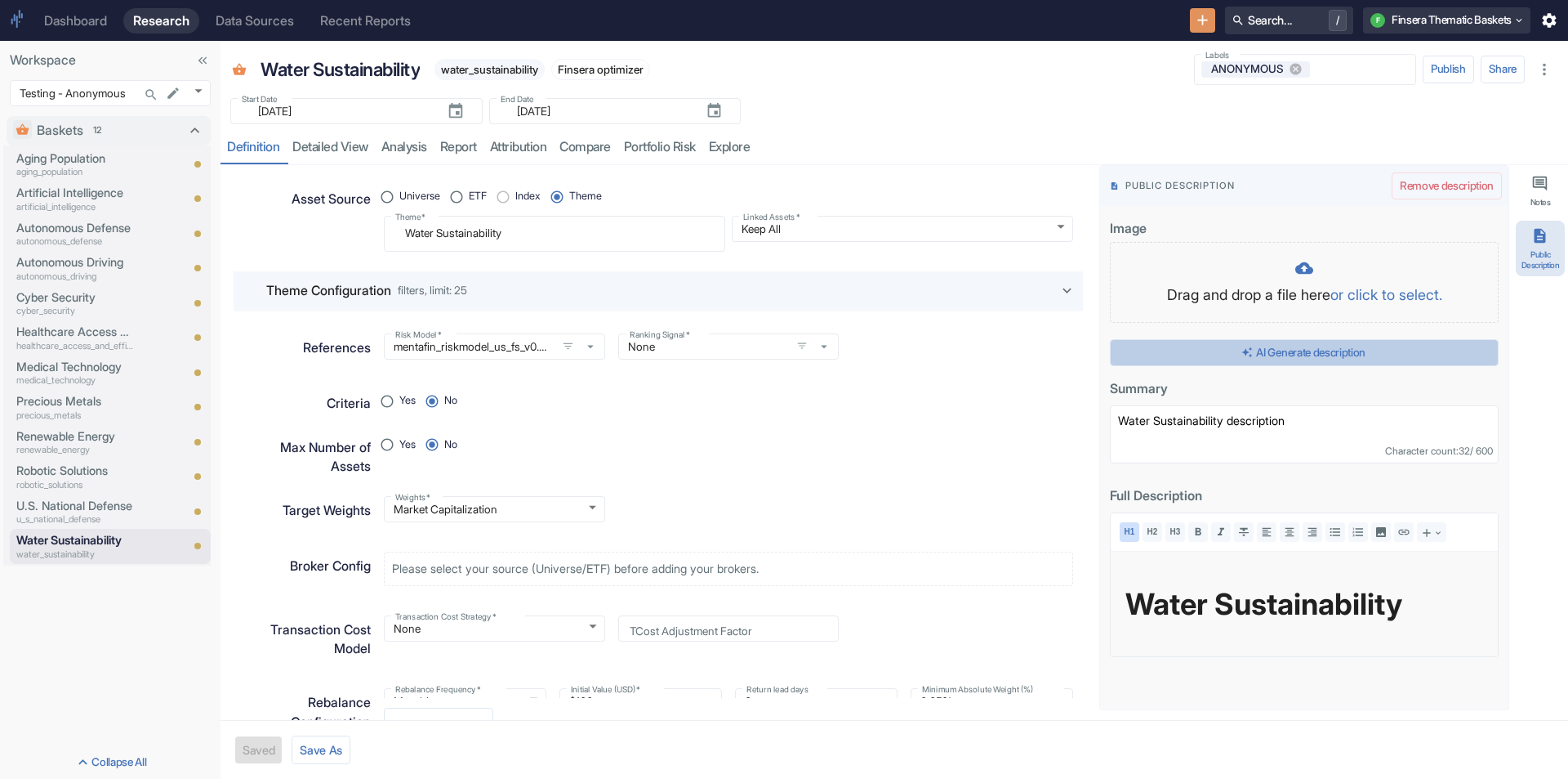
click at [1427, 357] on button "AI Generate description" at bounding box center [1304, 353] width 389 height 28
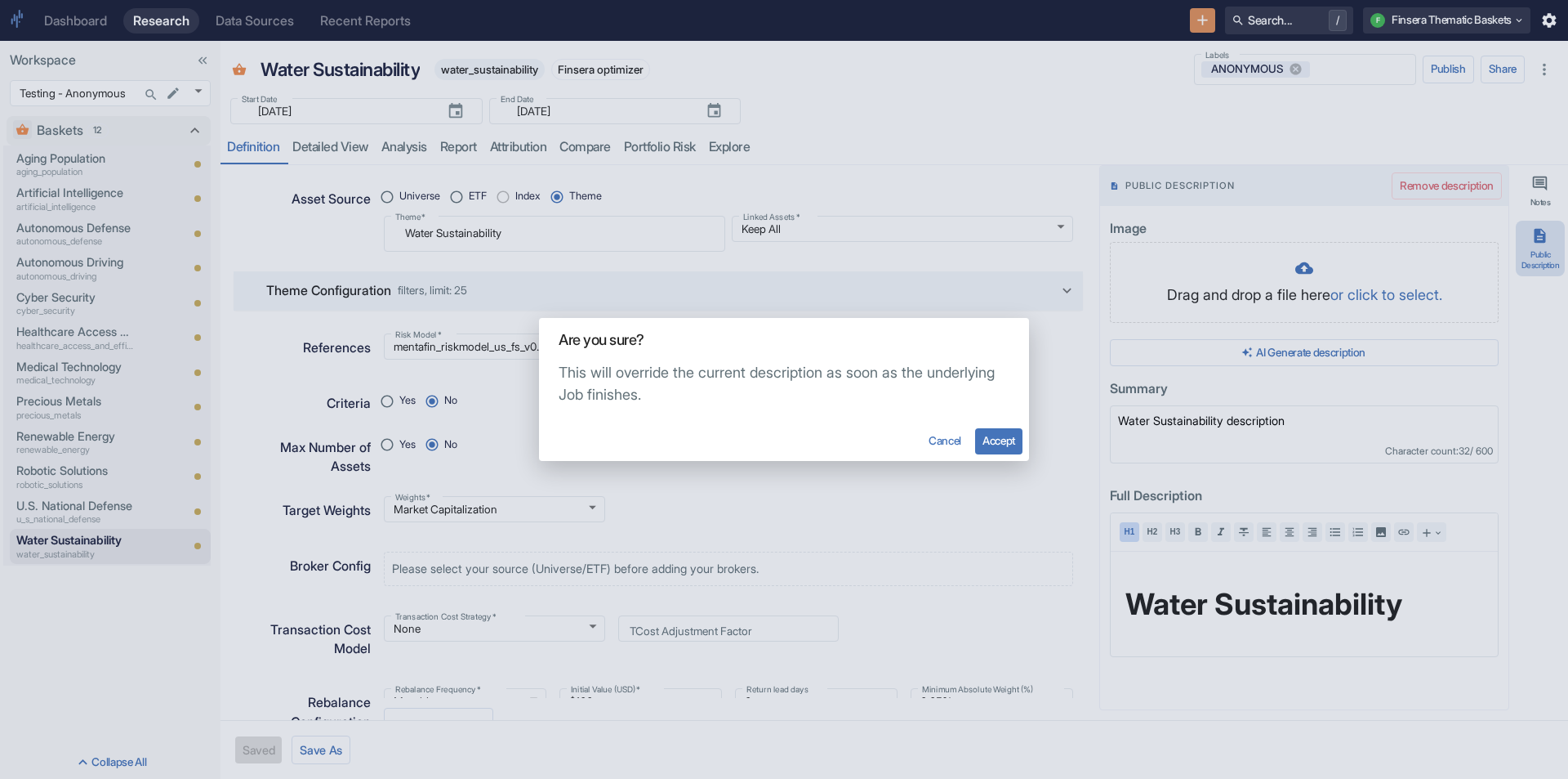
click at [1013, 449] on button "Accept" at bounding box center [999, 441] width 47 height 26
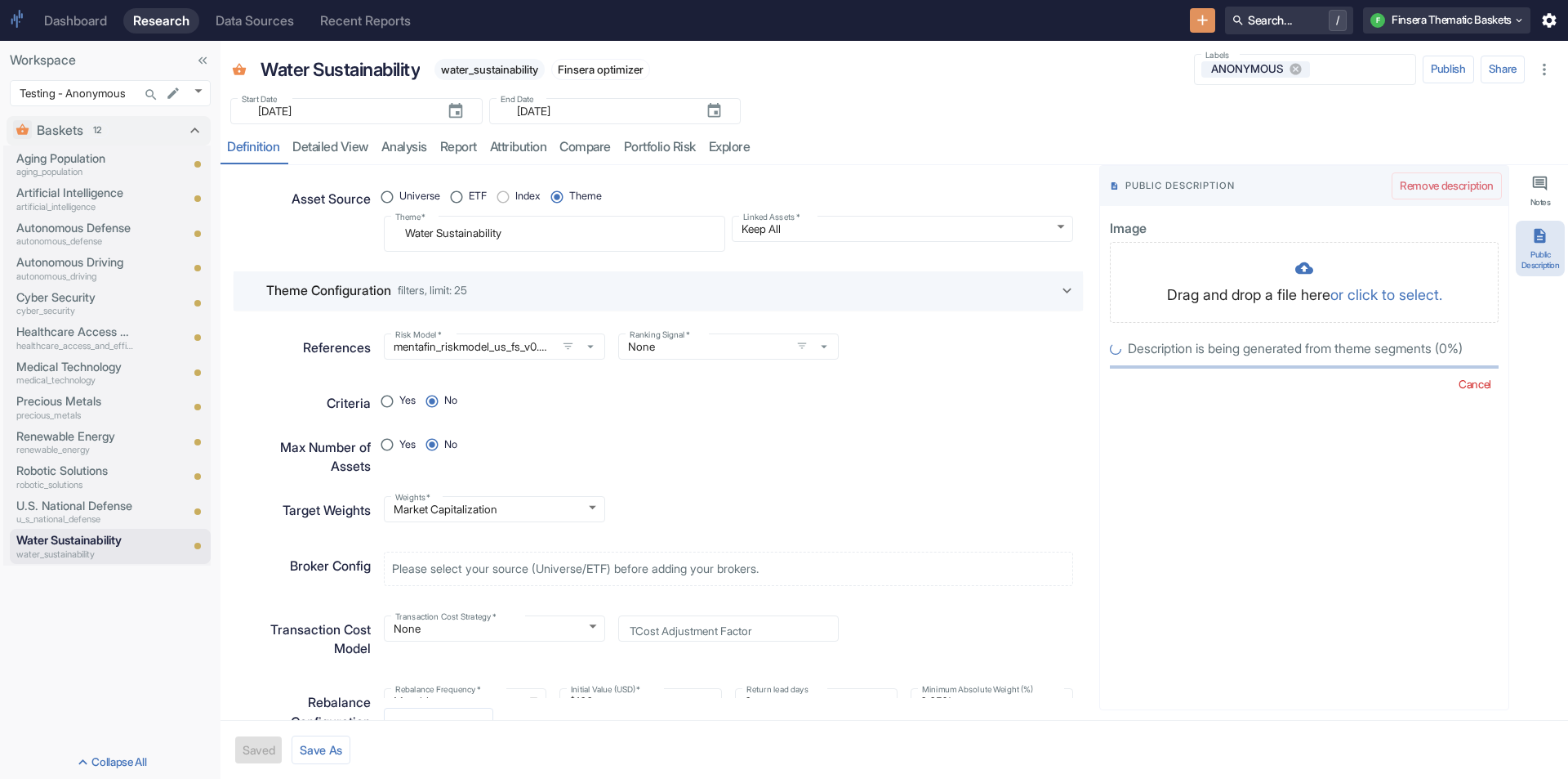
radio input "true"
click at [201, 96] on body "Dashboard Research Data Sources Recent Reports Search... / F Finsera Thematic B…" at bounding box center [784, 390] width 1568 height 779
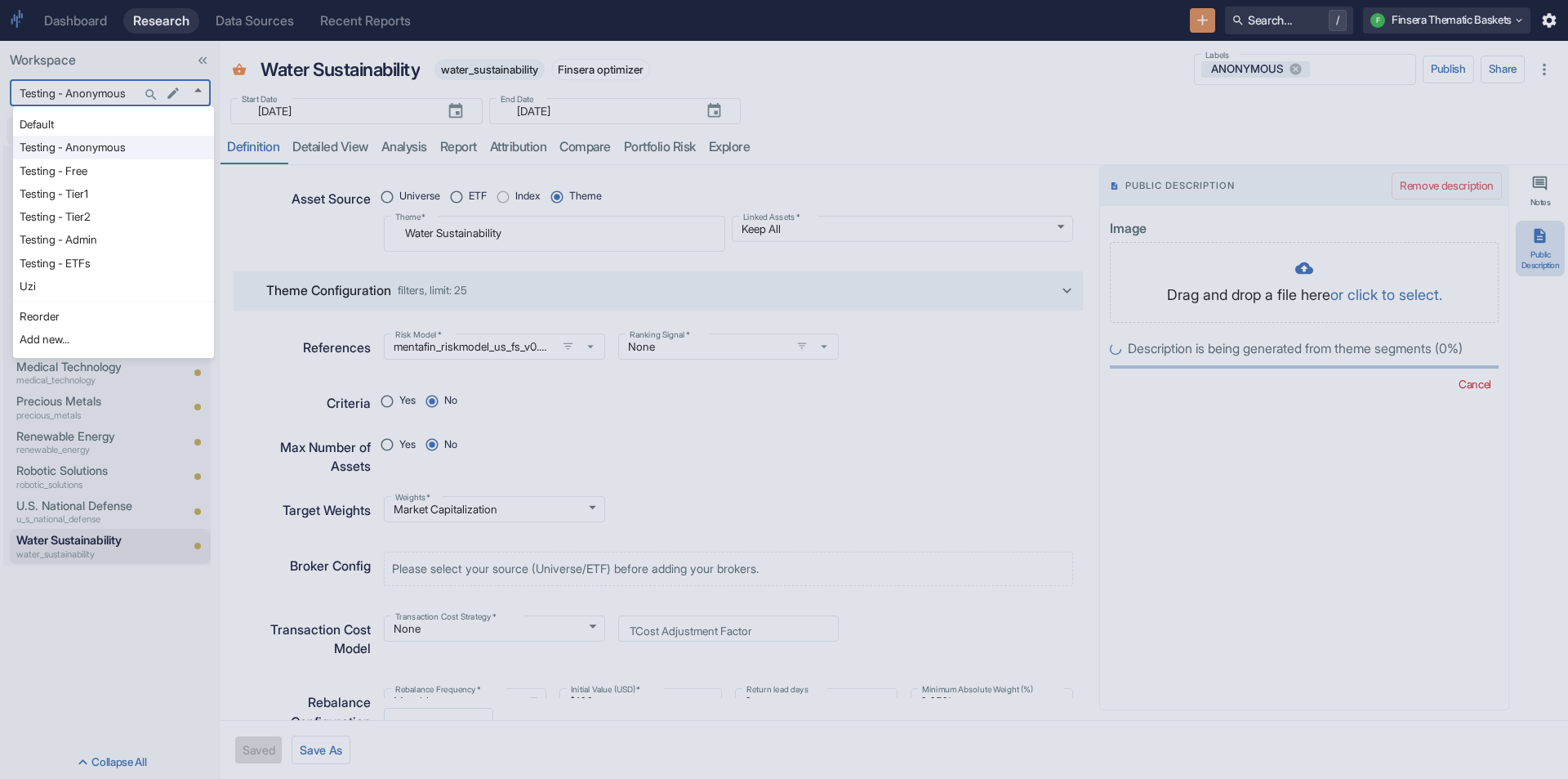
click at [126, 283] on li "Uzi" at bounding box center [114, 286] width 201 height 23
type input "1153"
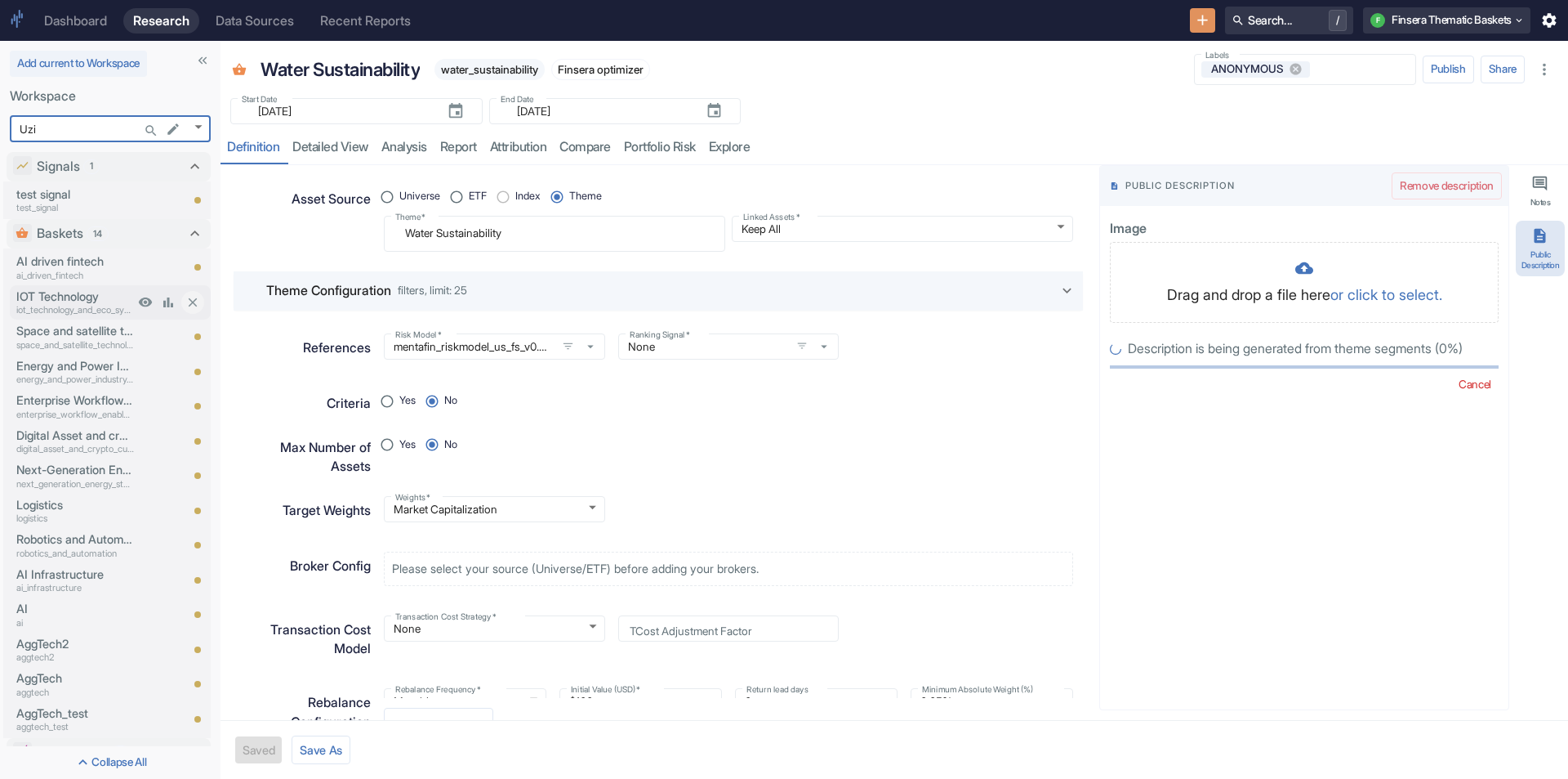
click at [95, 304] on p "iot_technology_and_eco_system" at bounding box center [75, 310] width 118 height 14
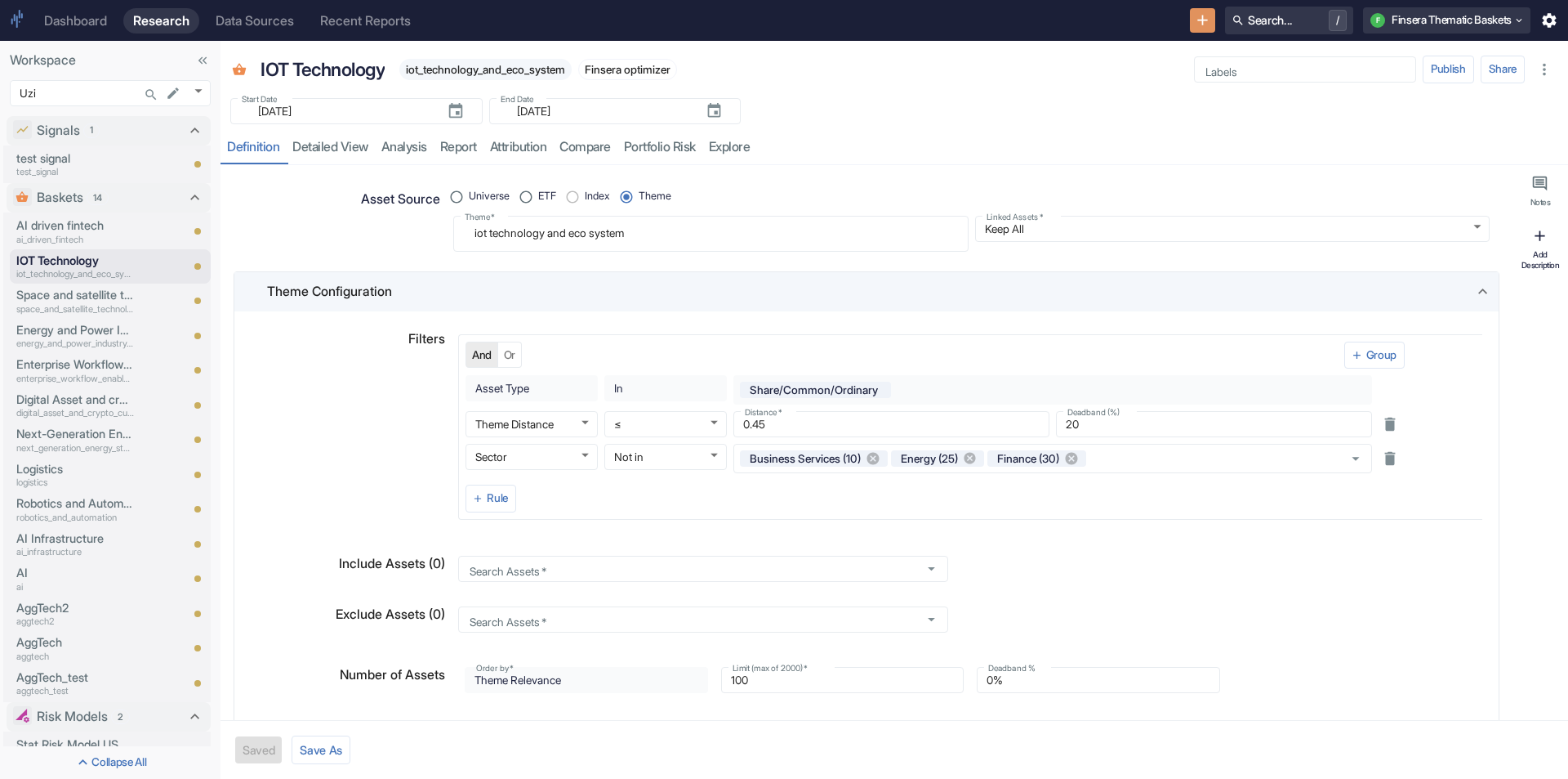
click at [1554, 251] on div "Add Description" at bounding box center [1541, 259] width 43 height 20
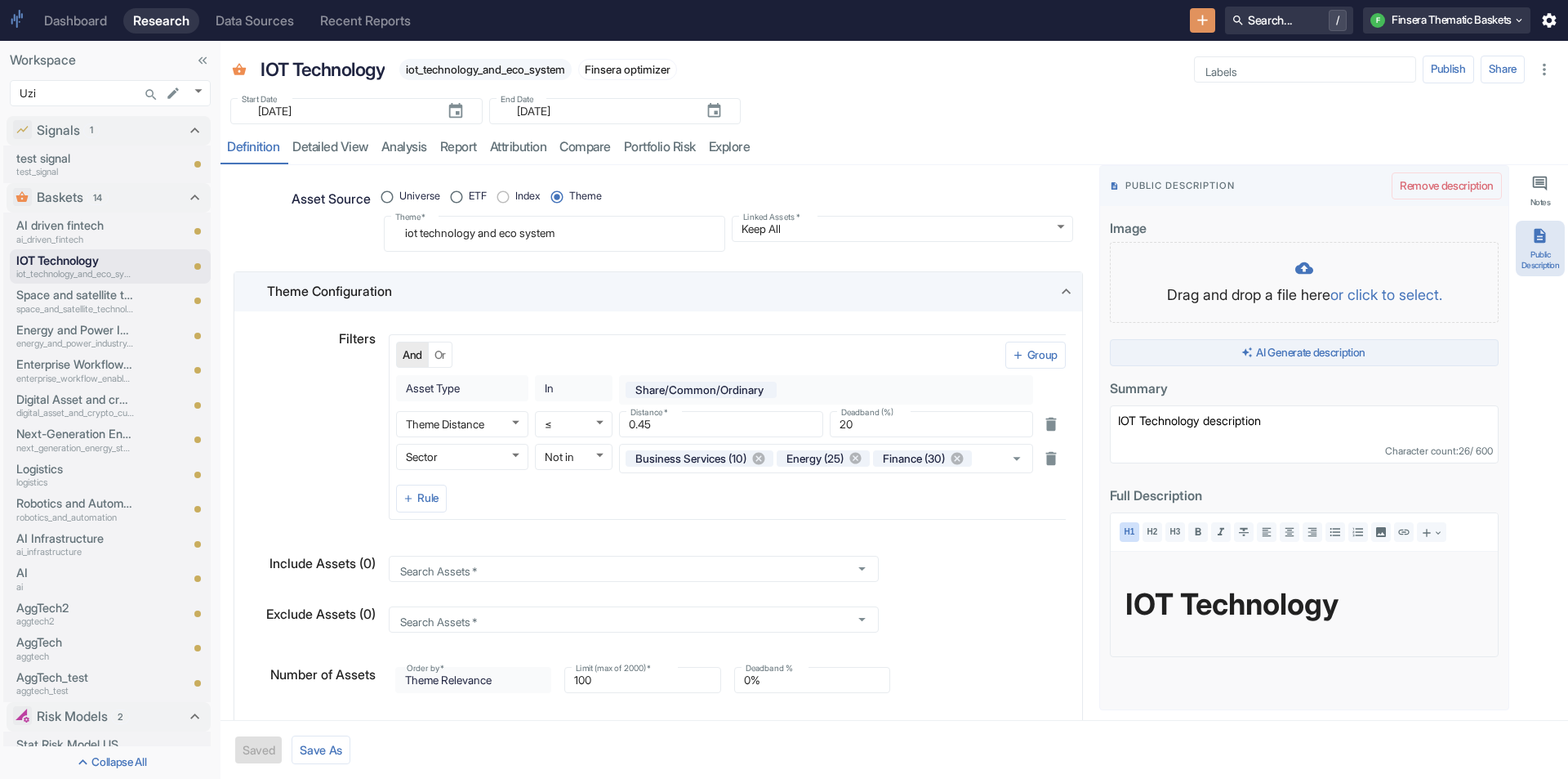
click at [1379, 357] on button "AI Generate description" at bounding box center [1304, 353] width 389 height 28
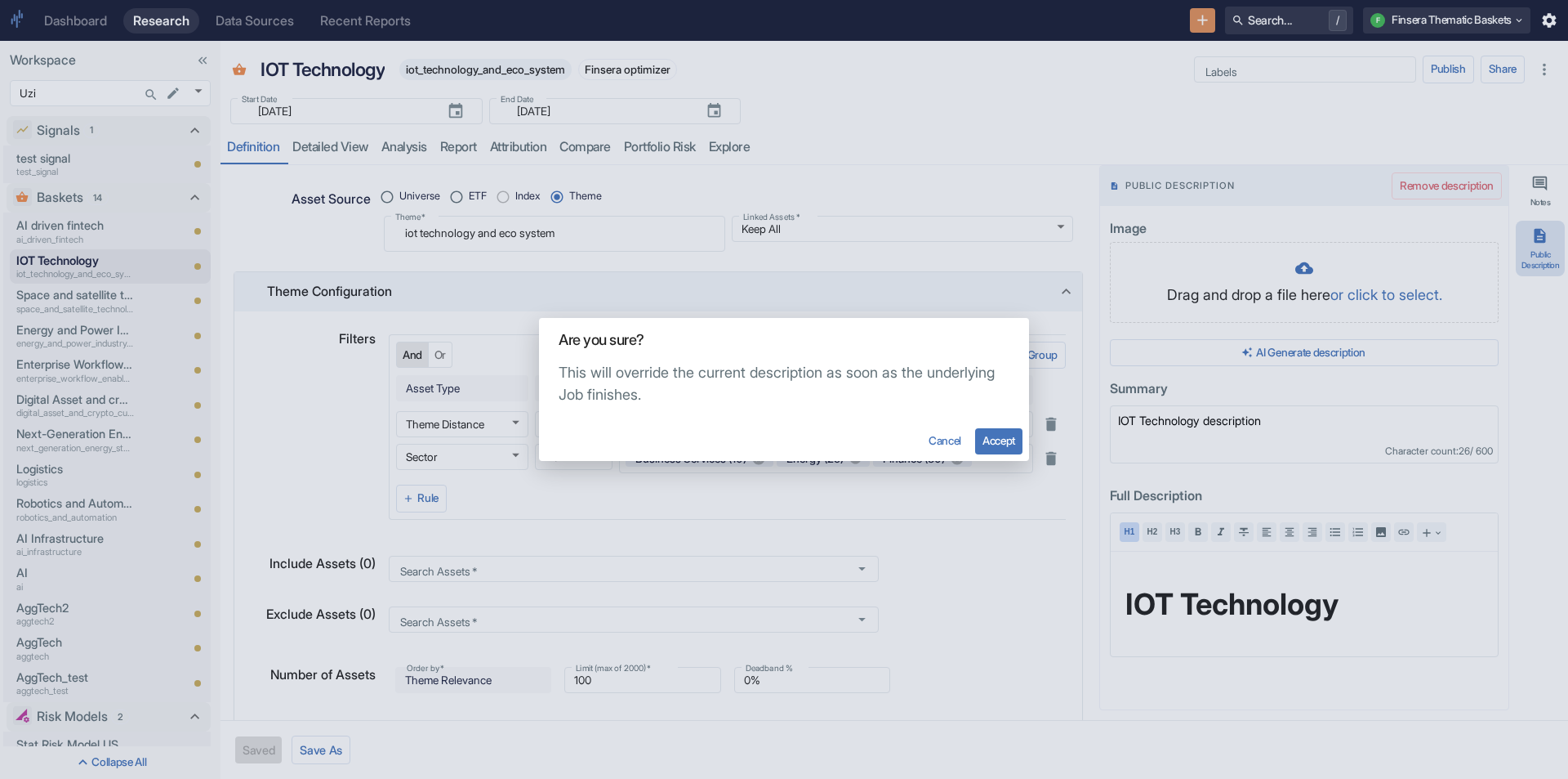
type textarea "x"
click at [1007, 445] on button "Accept" at bounding box center [999, 441] width 47 height 26
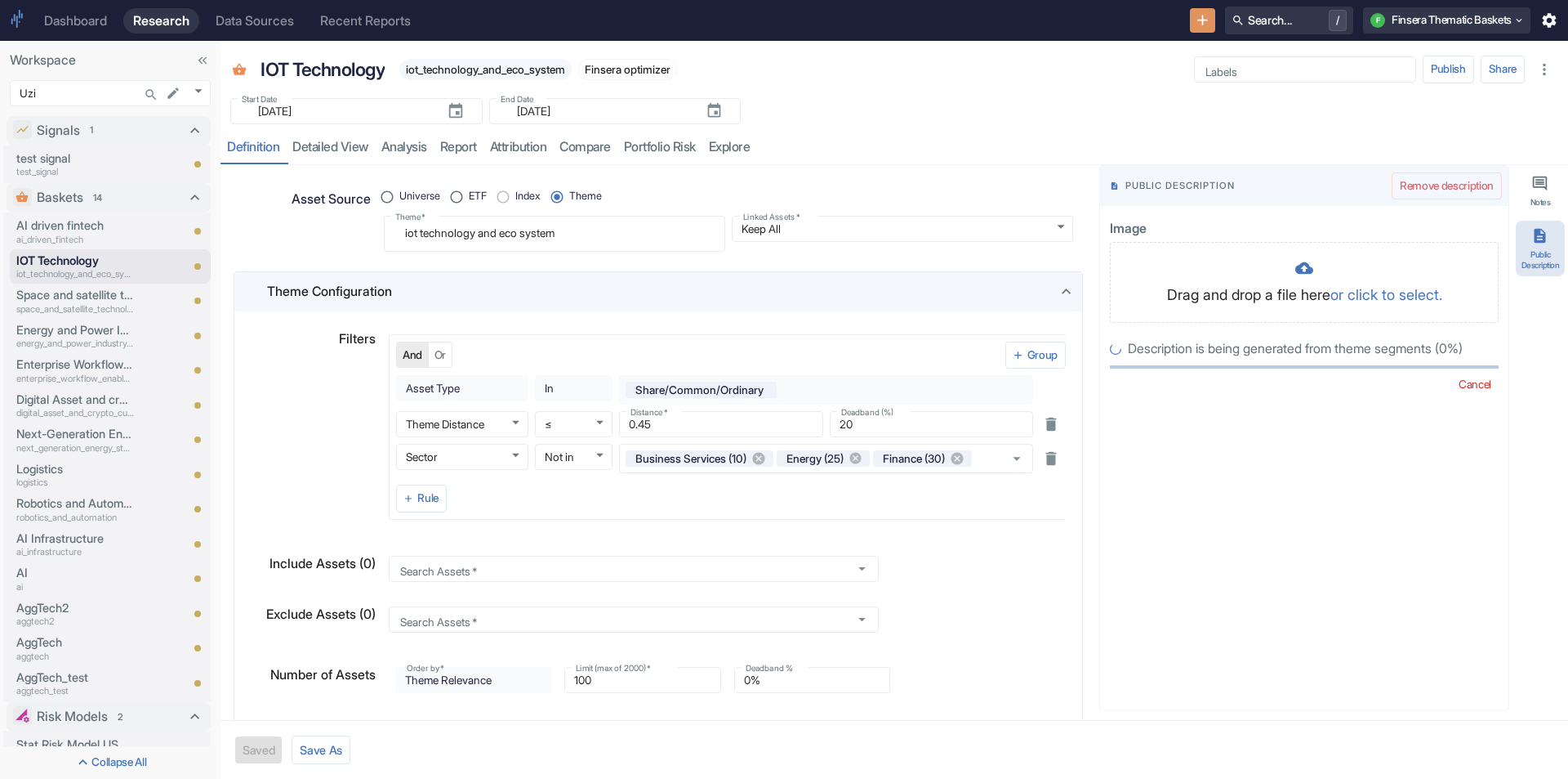
radio input "true"
click at [72, 426] on p "Next-Generation Energy Storage" at bounding box center [75, 434] width 118 height 18
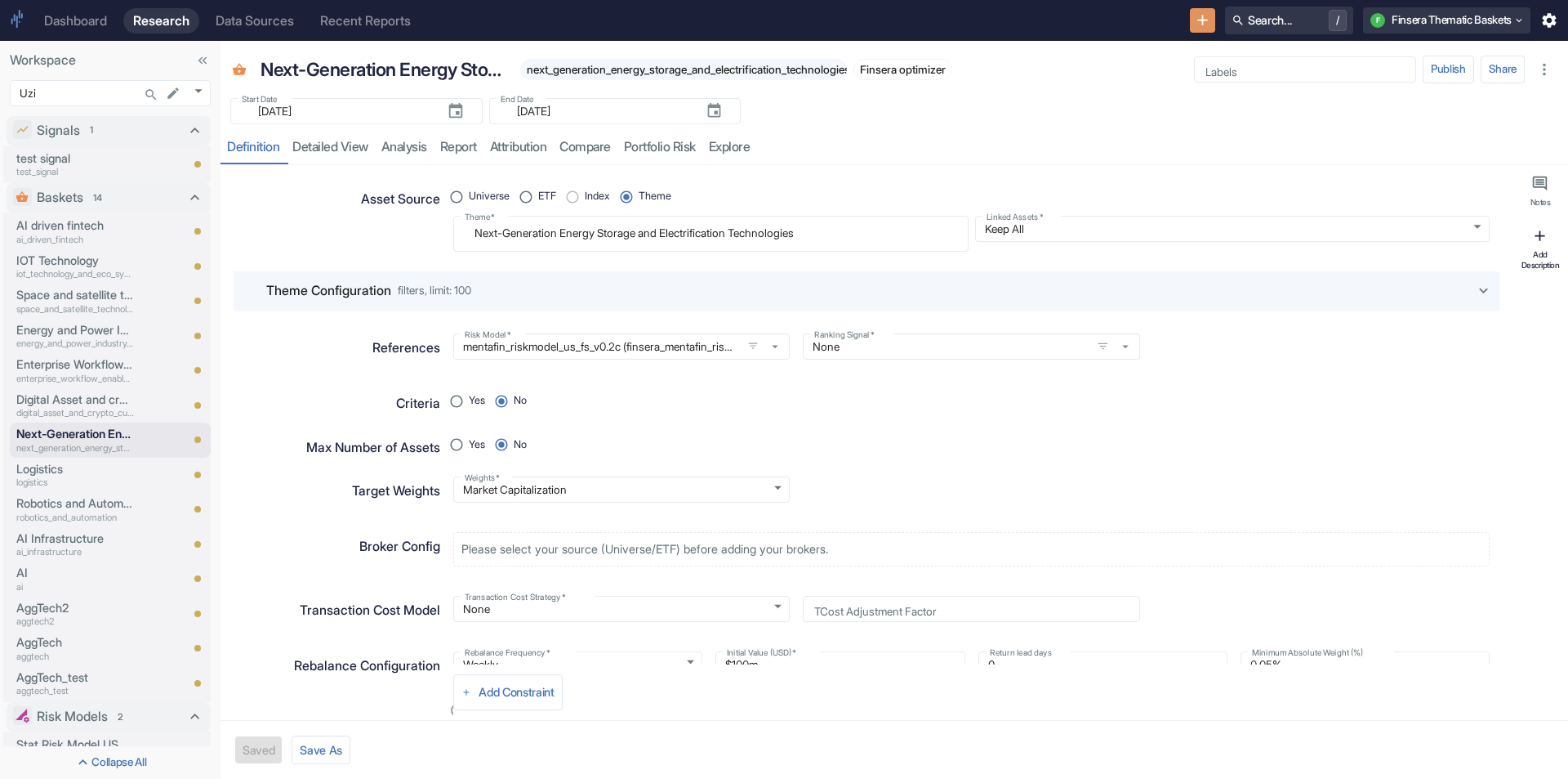
click at [1549, 239] on button "Add Description" at bounding box center [1541, 249] width 49 height 56
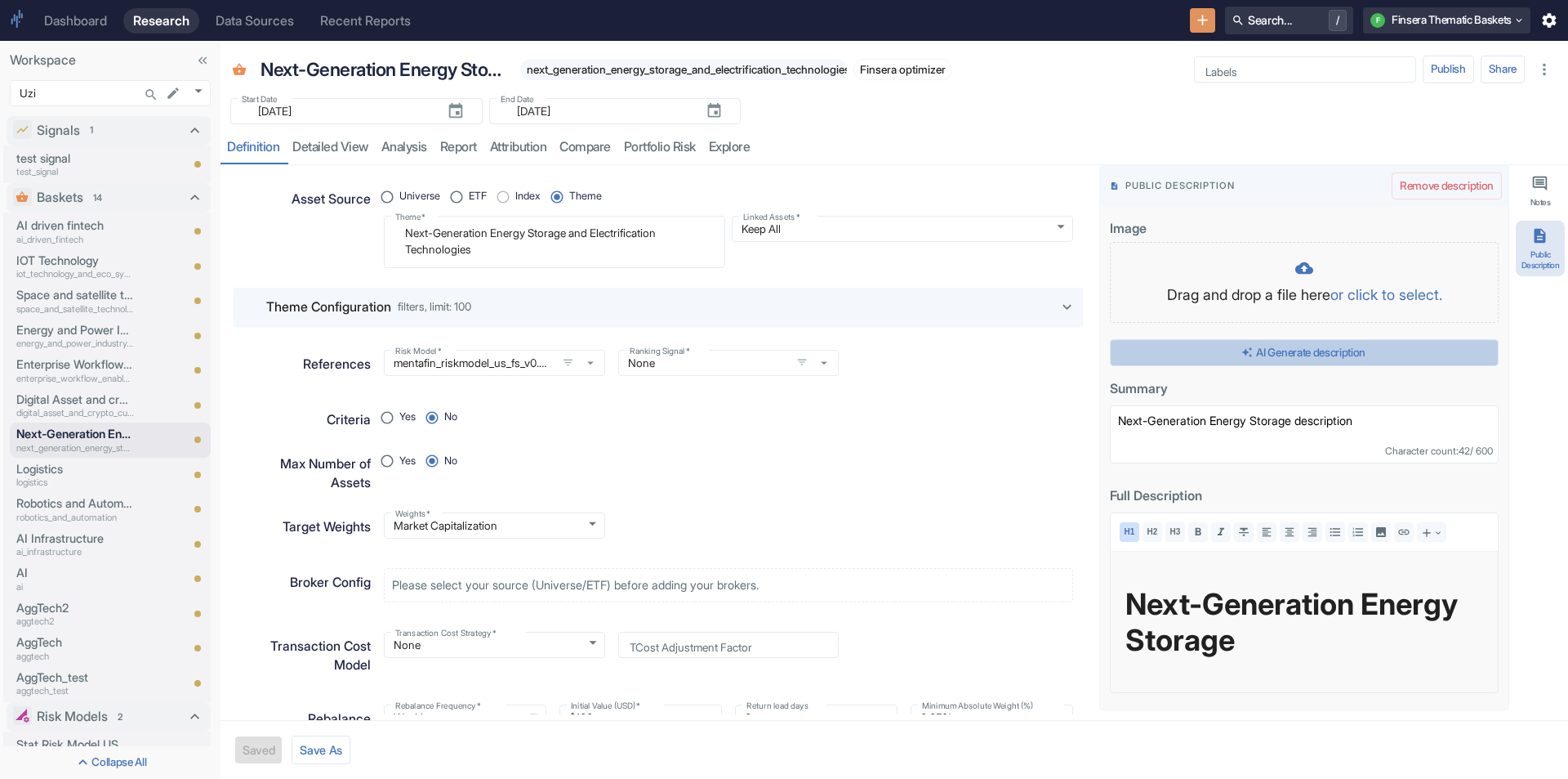
click at [1368, 354] on button "AI Generate description" at bounding box center [1304, 353] width 389 height 28
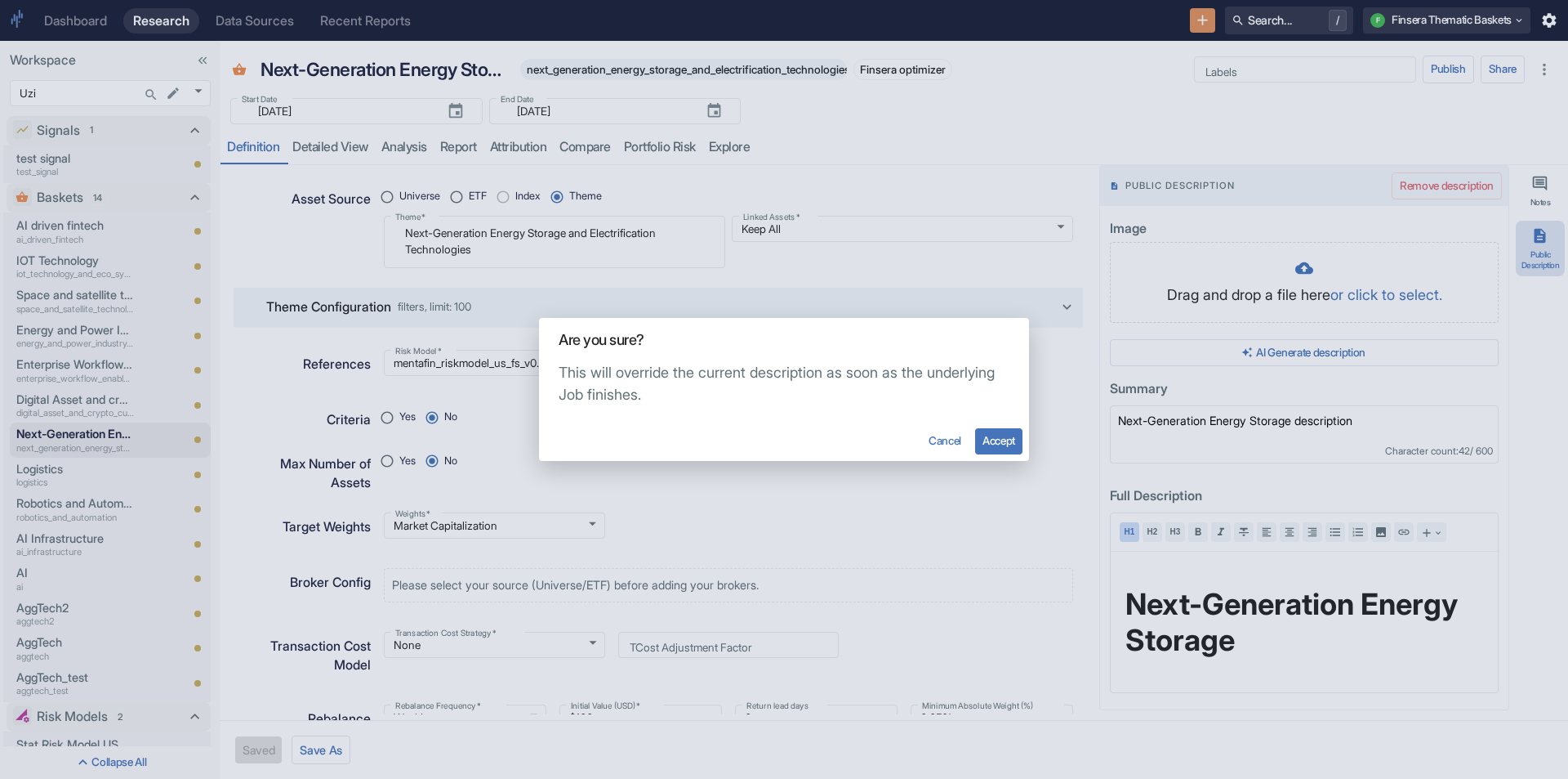
type textarea "x"
click at [992, 441] on button "Accept" at bounding box center [999, 441] width 47 height 26
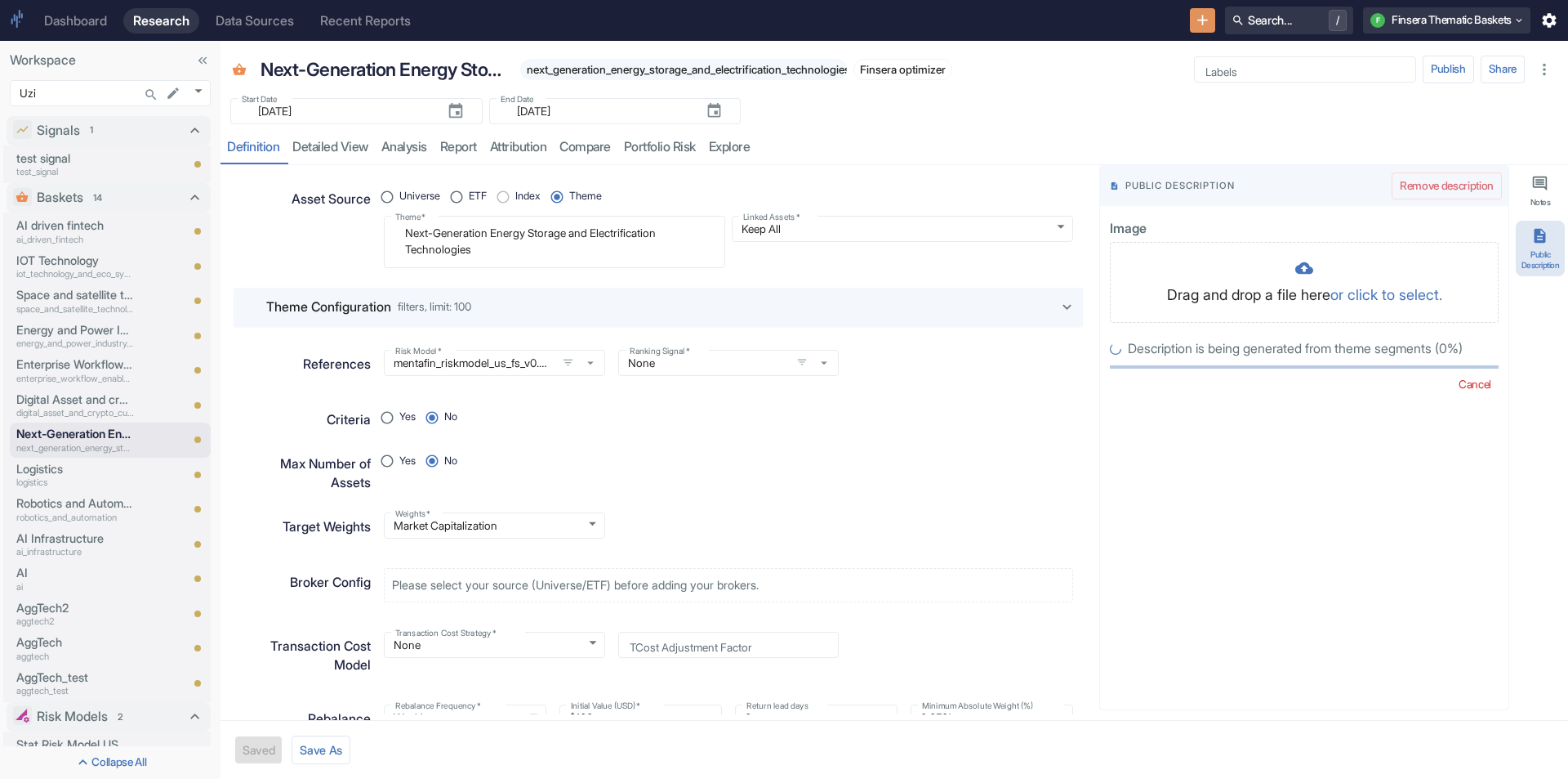
radio input "true"
click at [74, 531] on p "AI Infrastructure" at bounding box center [75, 538] width 118 height 18
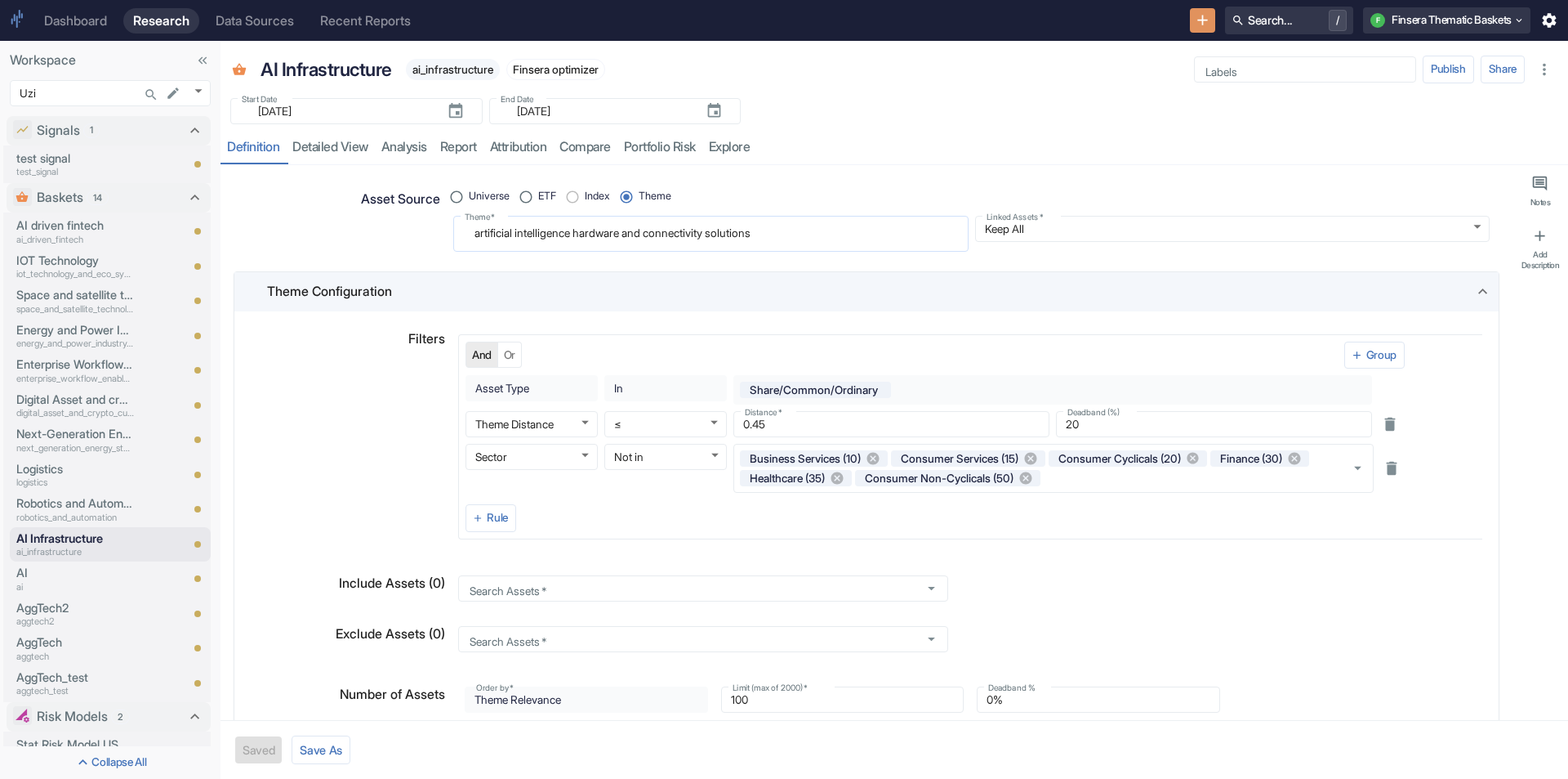
click at [498, 228] on textarea "artificial intelligence hardware and connectivity solutions" at bounding box center [711, 233] width 492 height 22
click at [1534, 251] on div "Add Description" at bounding box center [1541, 259] width 43 height 20
type textarea "x"
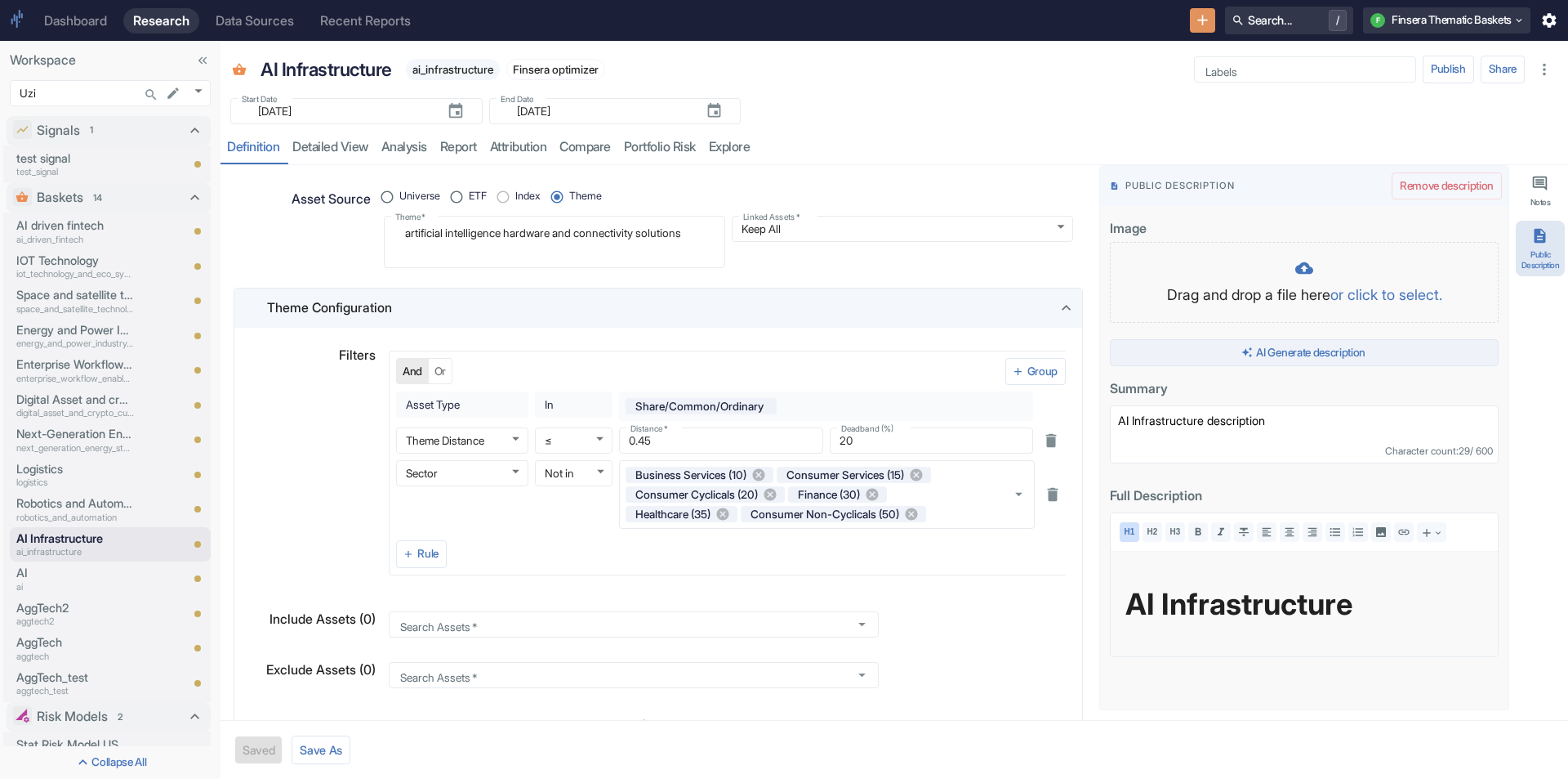
click at [1406, 356] on button "AI Generate description" at bounding box center [1304, 353] width 389 height 28
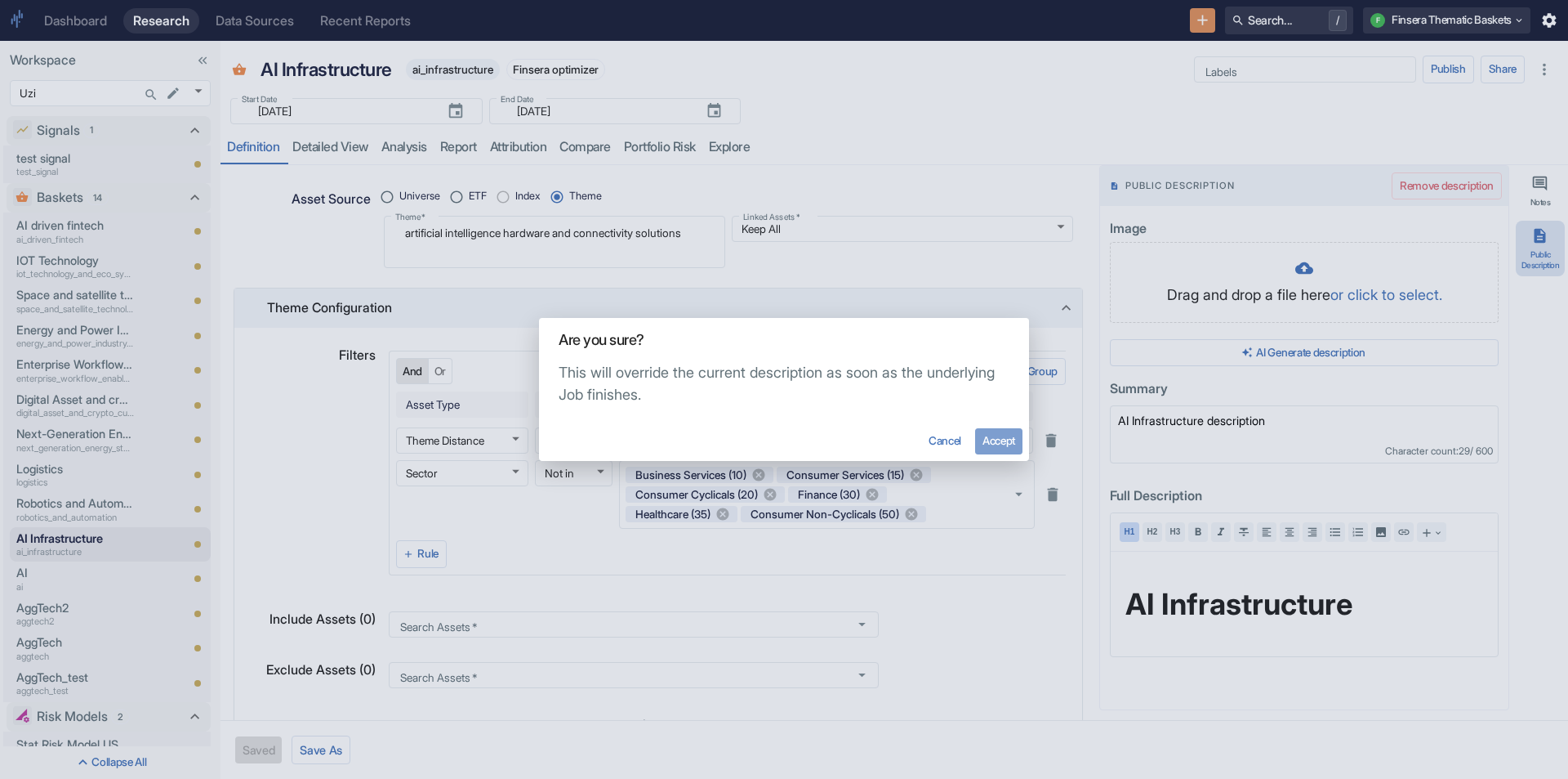
click at [992, 438] on button "Accept" at bounding box center [999, 441] width 47 height 26
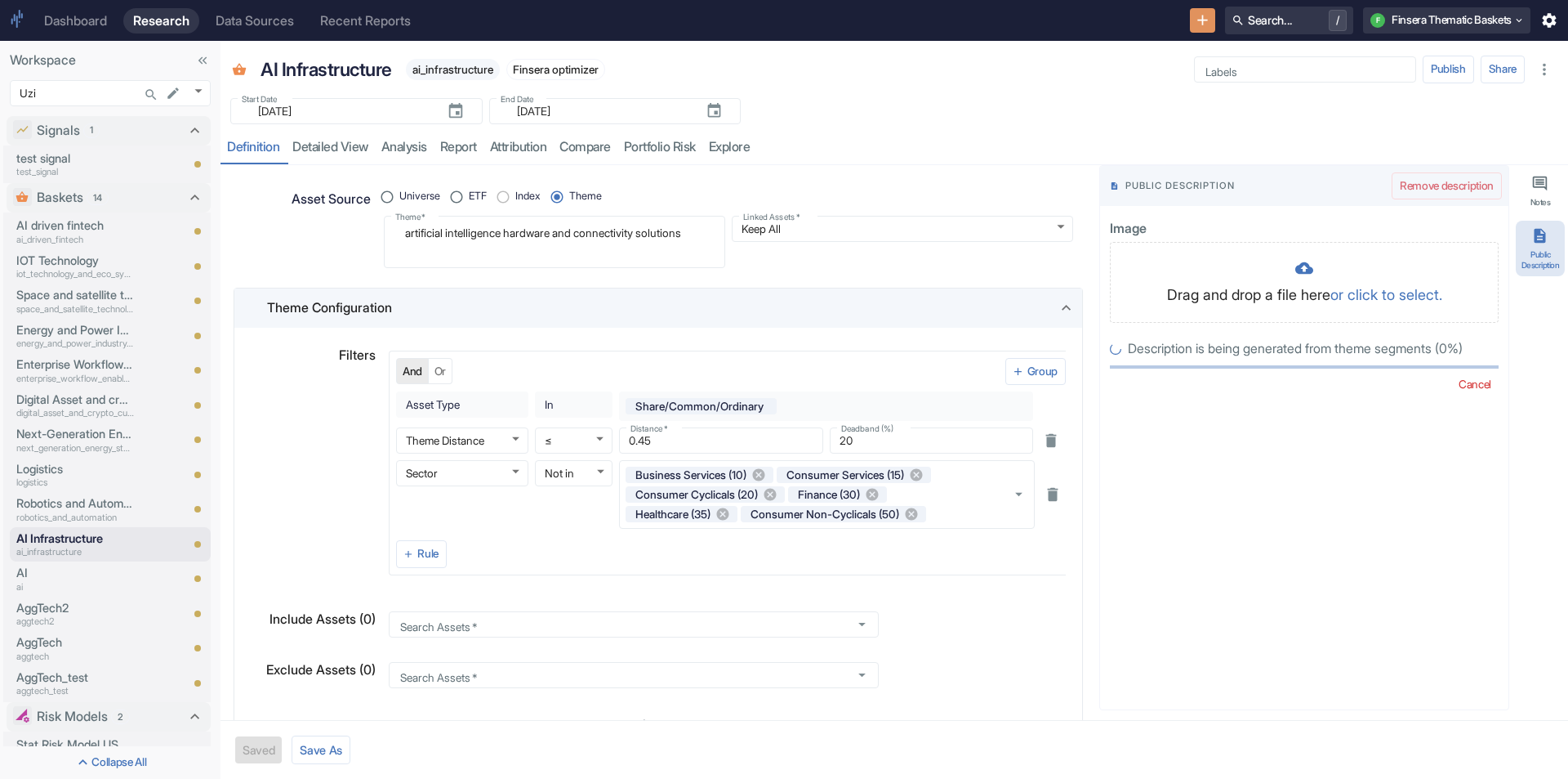
radio input "true"
click at [83, 582] on p "ai" at bounding box center [75, 587] width 118 height 14
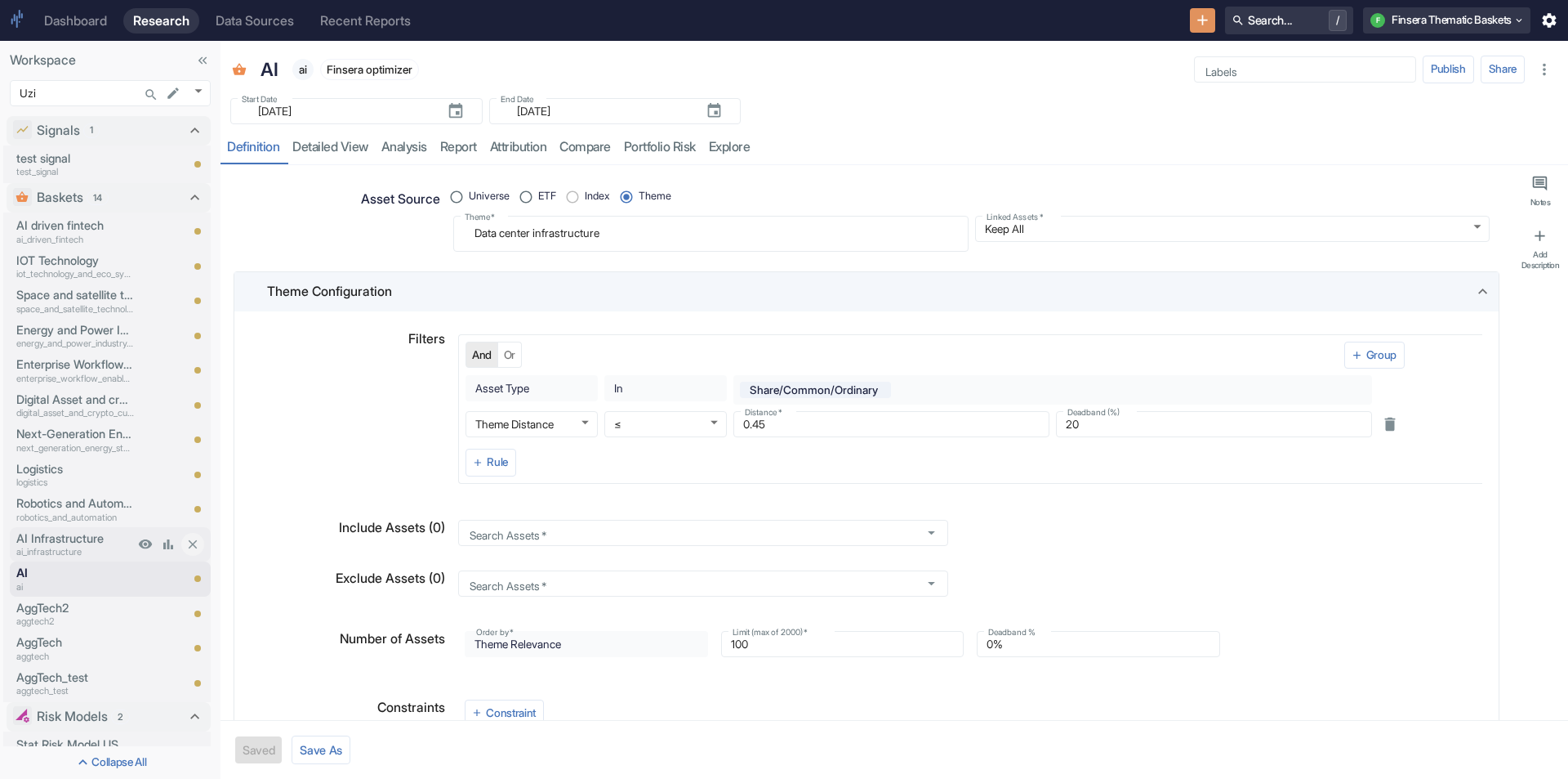
type textarea "x"
click at [88, 548] on p "ai_infrastructure" at bounding box center [75, 552] width 118 height 14
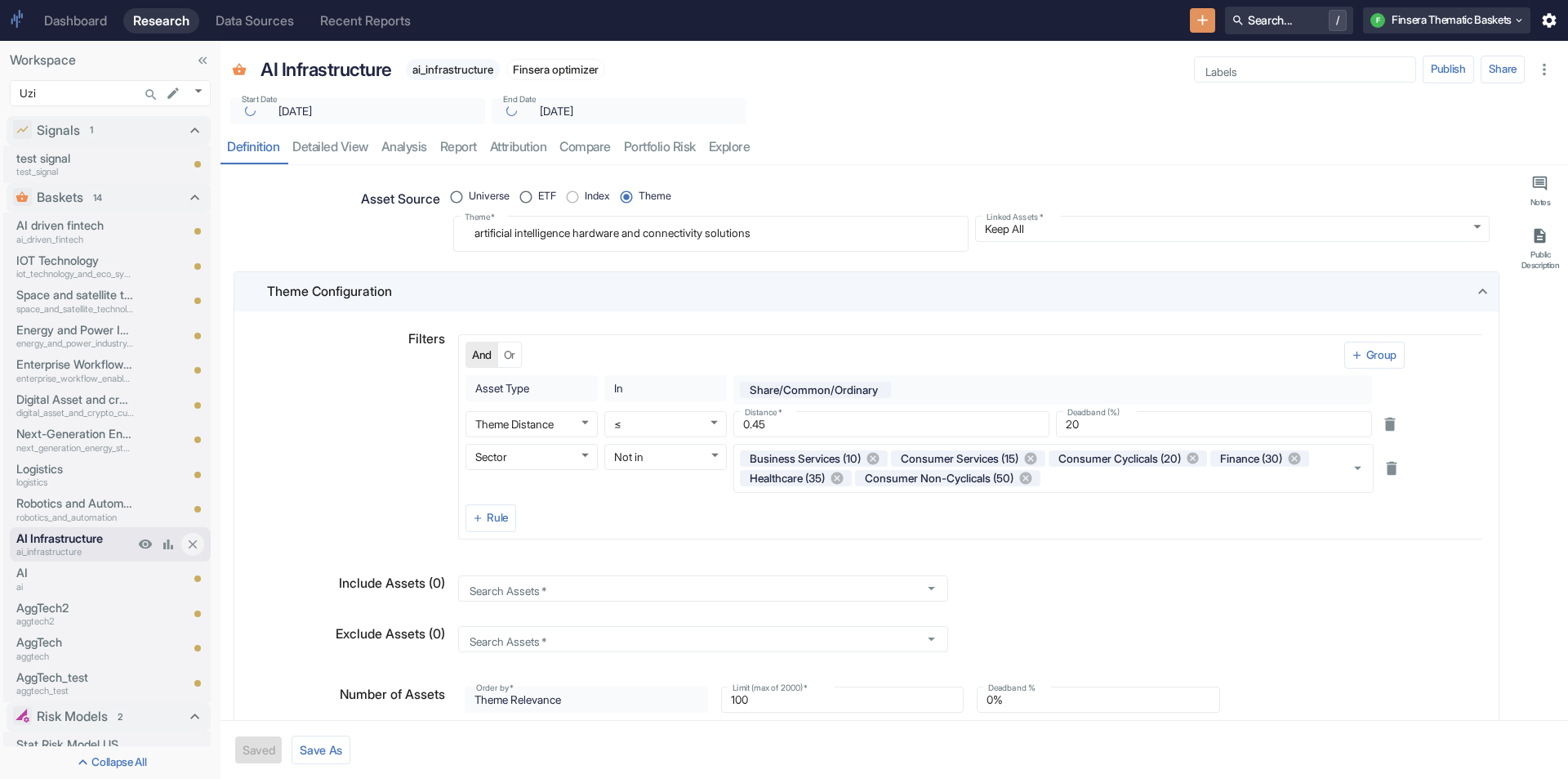
type textarea "x"
click at [86, 574] on p "AI" at bounding box center [75, 573] width 118 height 18
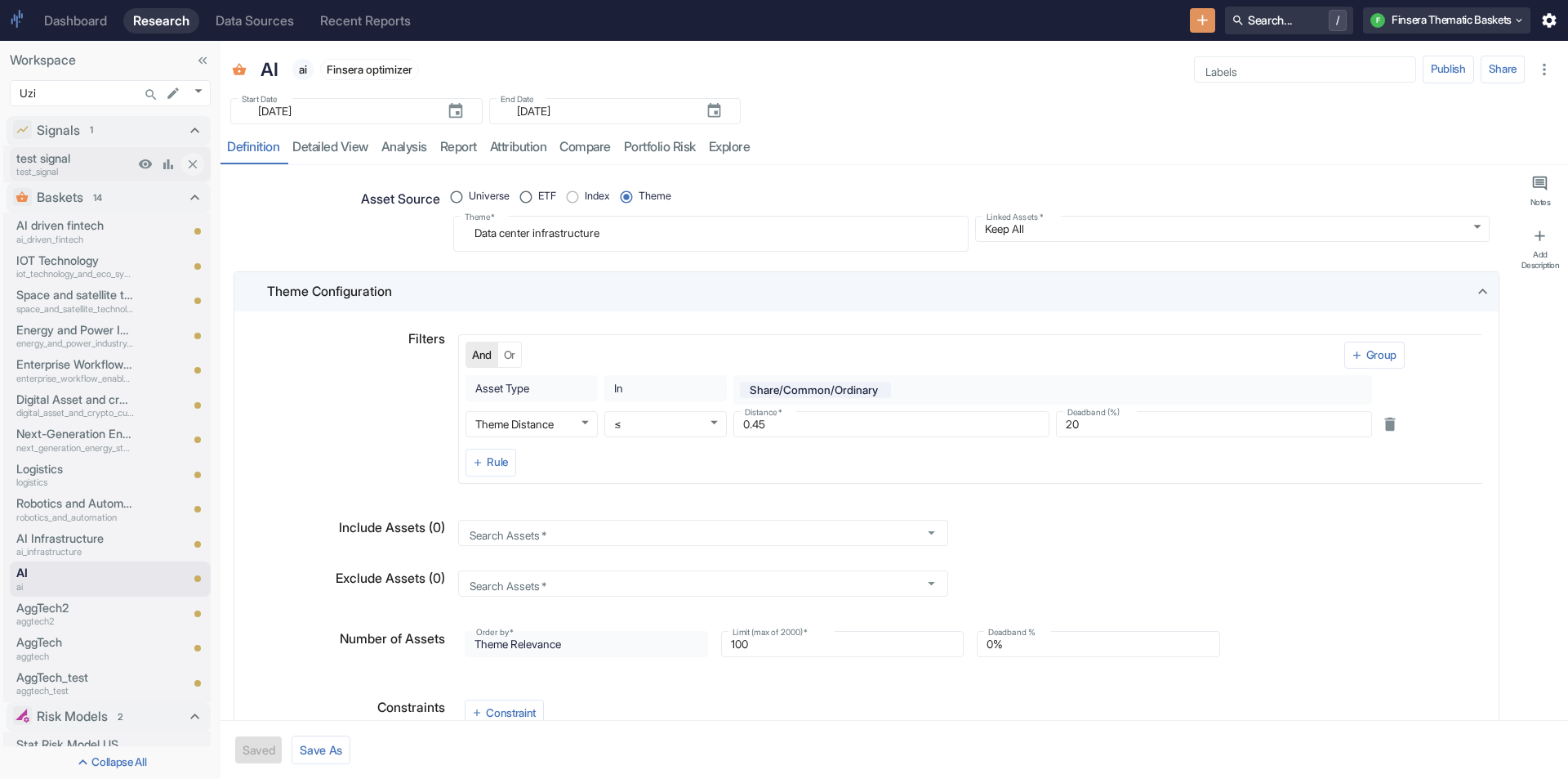
type textarea "x"
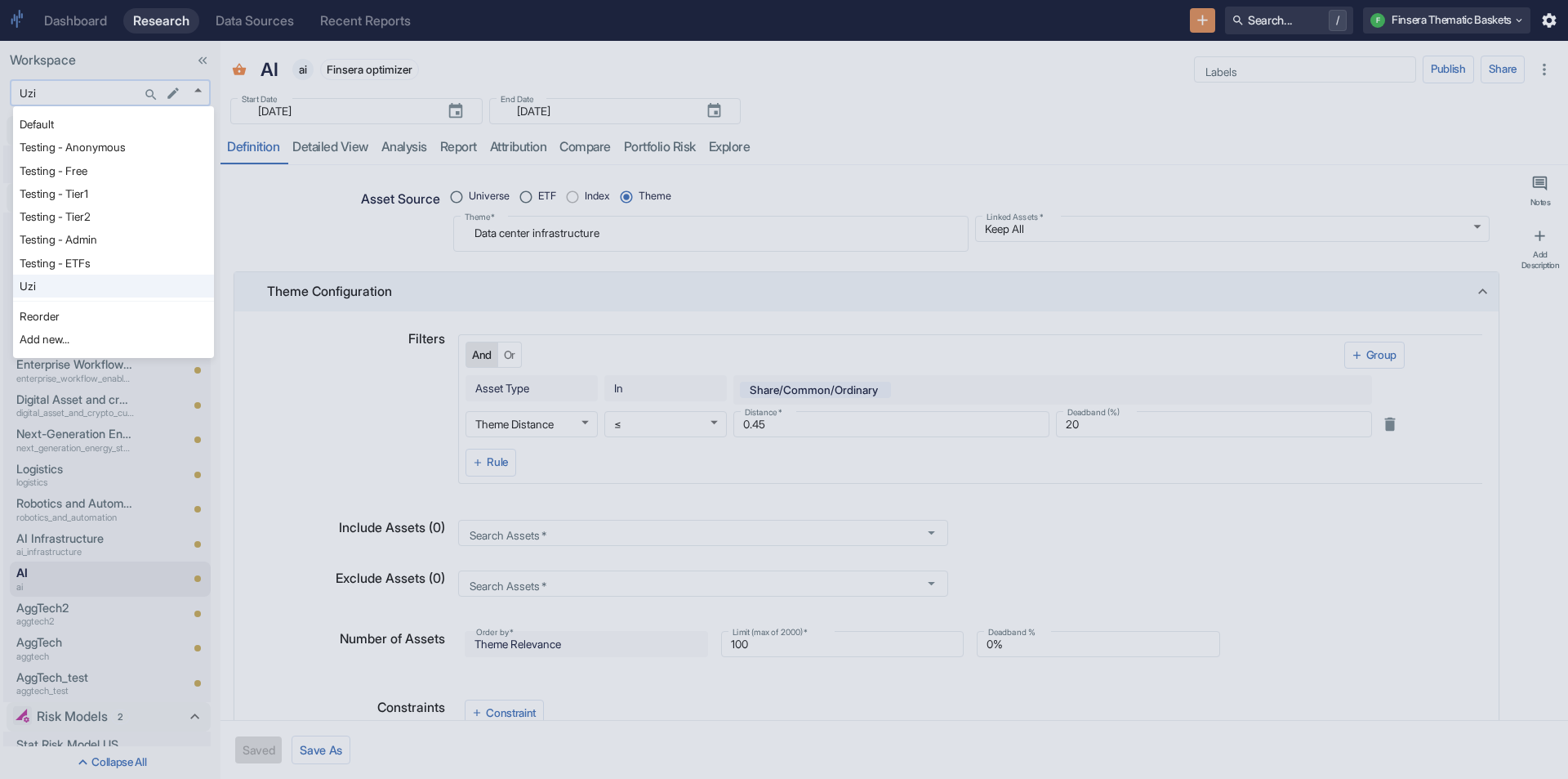
click at [200, 88] on body "Dashboard Research Data Sources Recent Reports Search... / F Finsera Thematic B…" at bounding box center [784, 390] width 1568 height 779
click at [124, 138] on li "Testing - Anonymous" at bounding box center [114, 147] width 201 height 23
type input "1126"
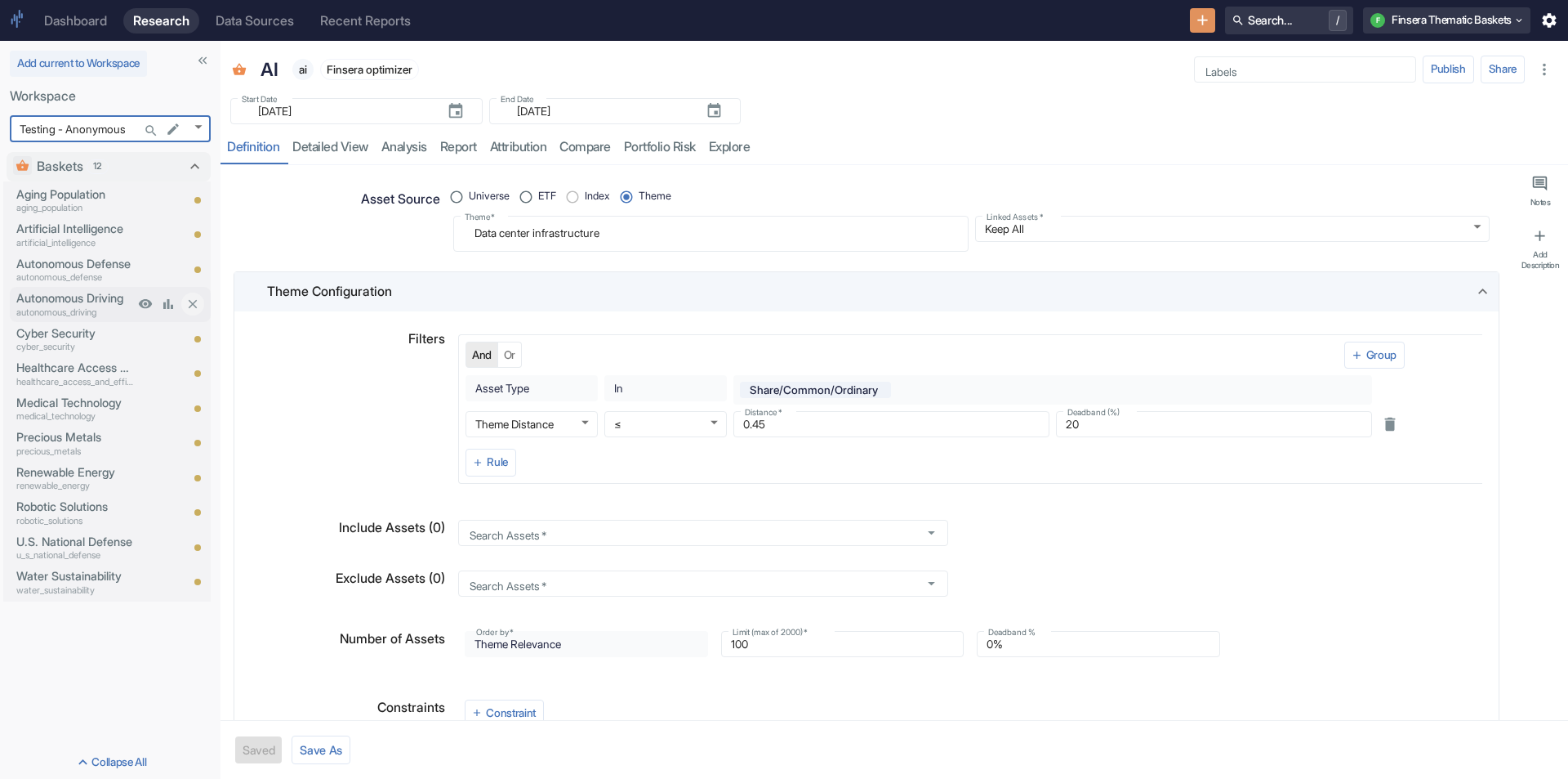
type textarea "x"
click at [89, 218] on div "Artificial Intelligence artificial_intelligence" at bounding box center [72, 235] width 124 height 34
click at [89, 228] on p "Artificial Intelligence" at bounding box center [75, 229] width 118 height 18
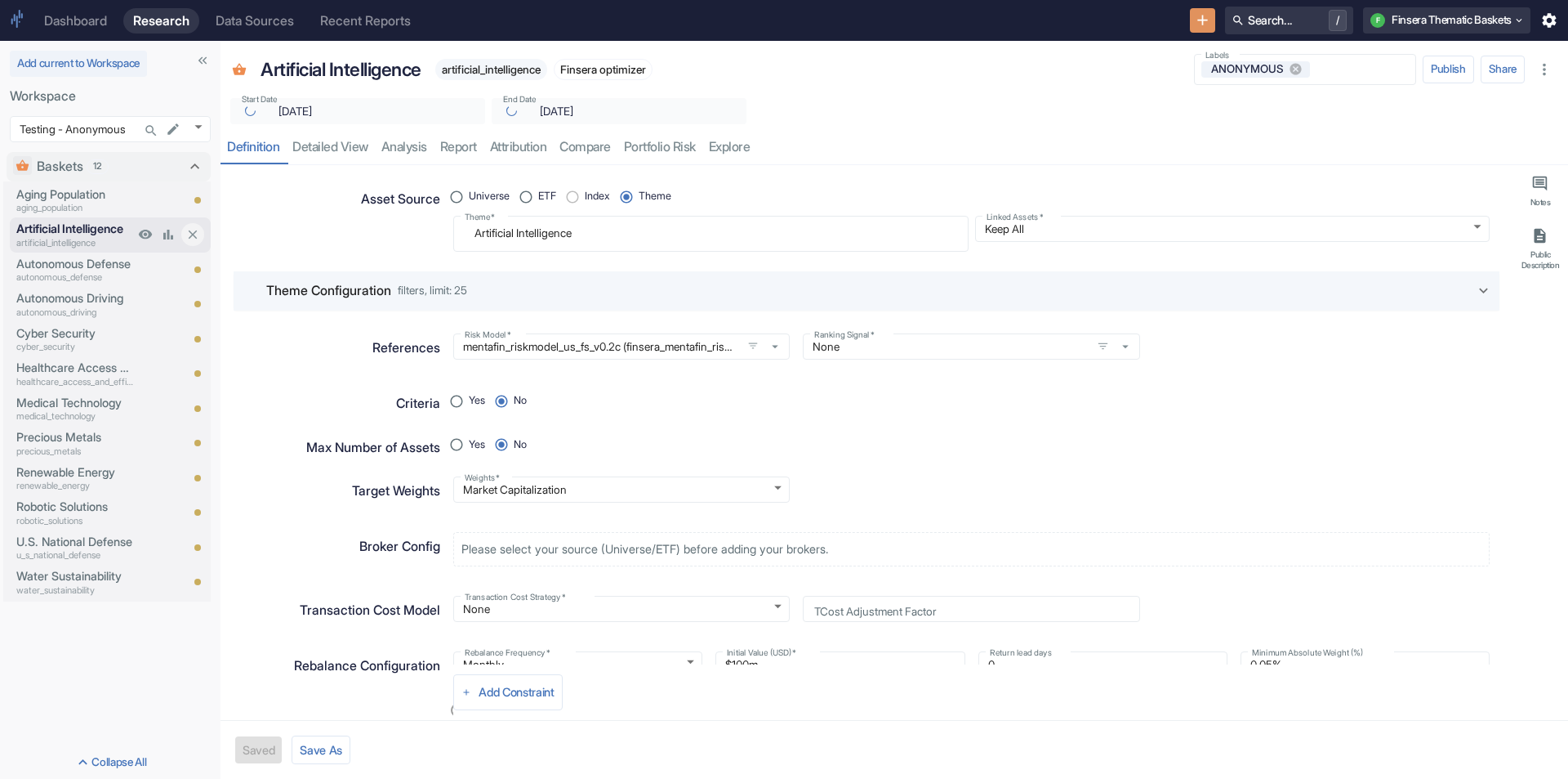
type textarea "x"
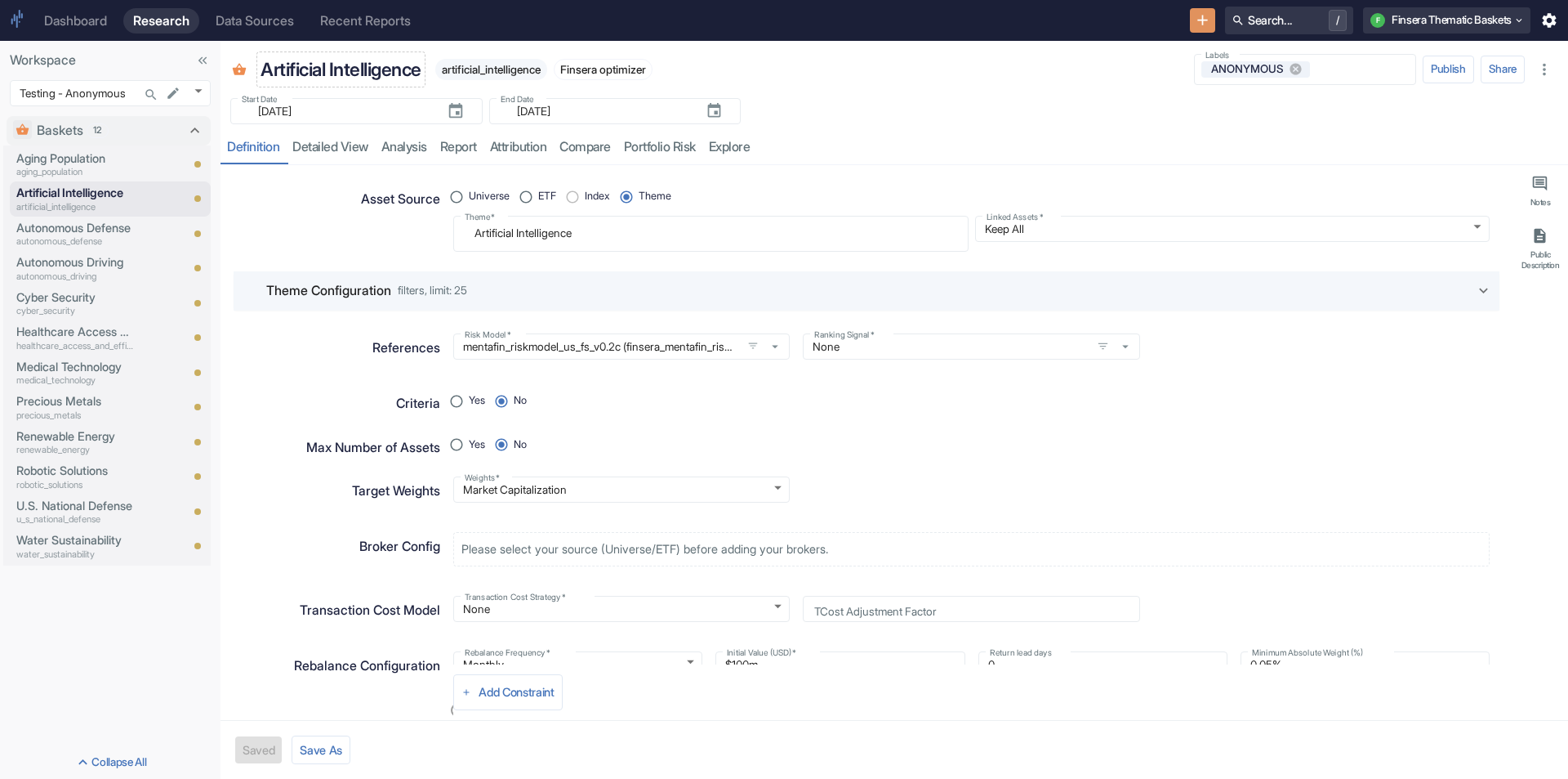
click at [342, 75] on p "Artificial Intelligence" at bounding box center [341, 70] width 161 height 28
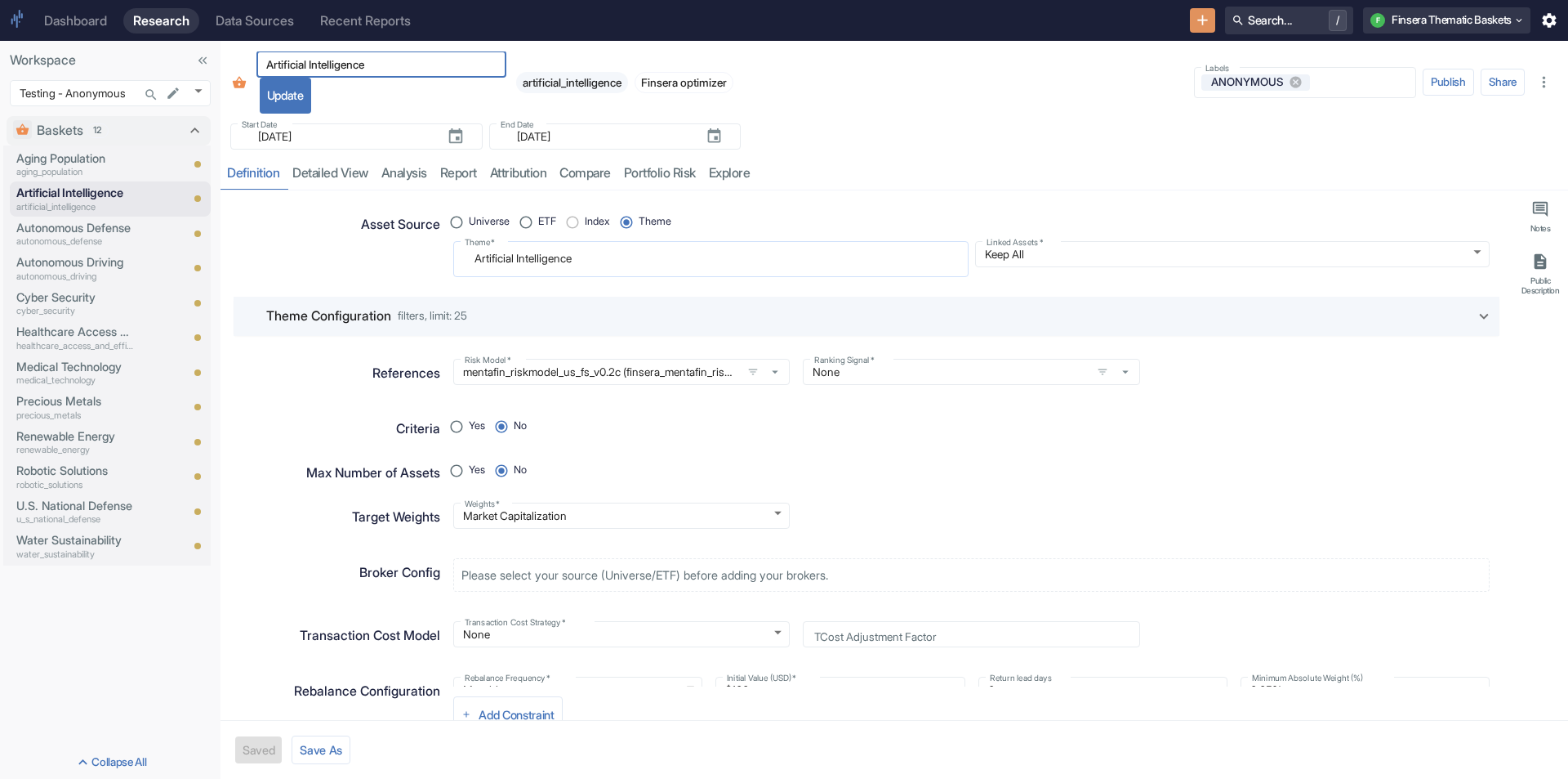
click at [527, 268] on textarea "Artificial Intelligence" at bounding box center [711, 259] width 492 height 22
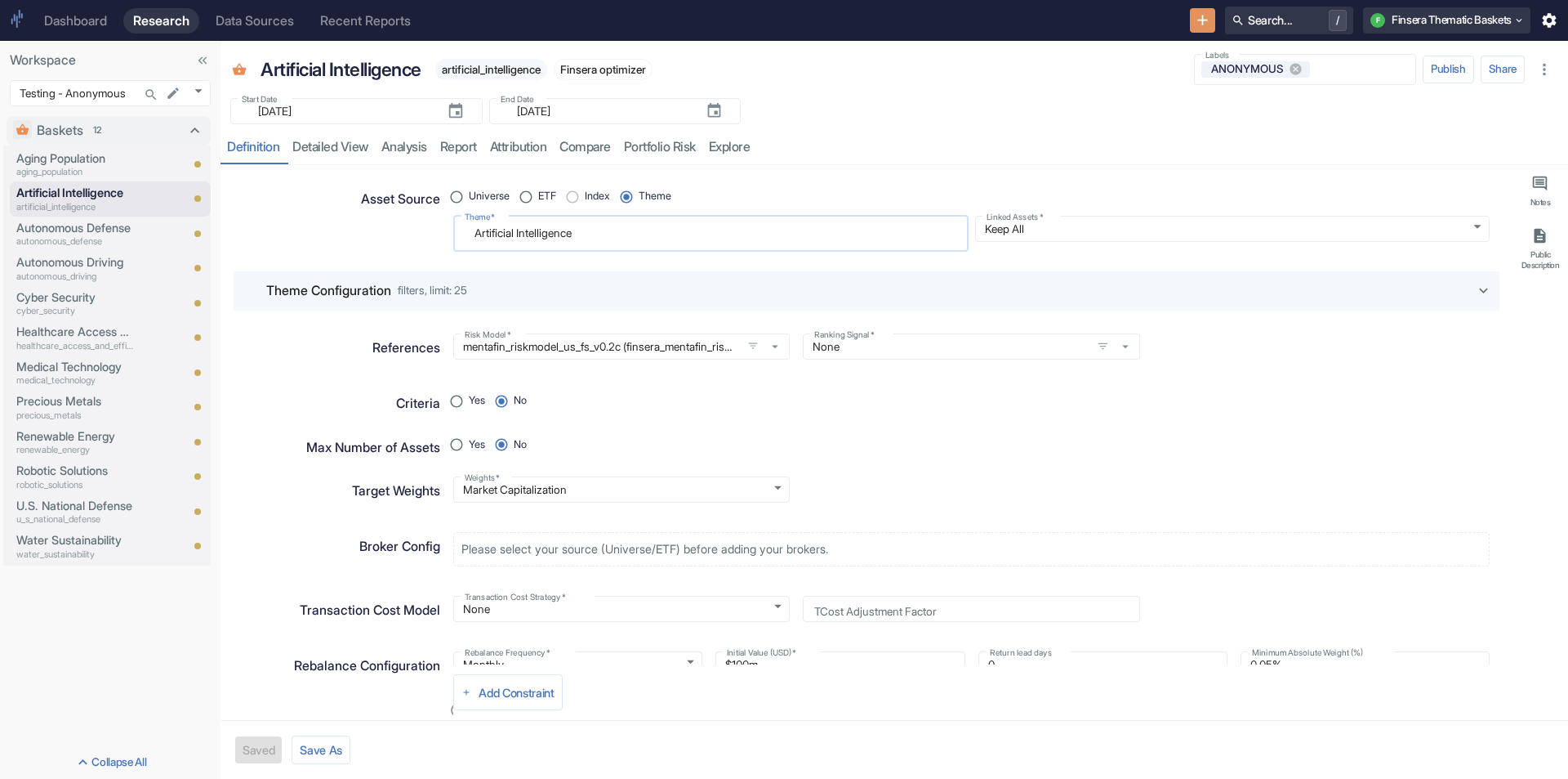
click at [613, 236] on textarea "Artificial Intelligence" at bounding box center [711, 233] width 492 height 22
radio input "true"
type textarea "Artificial Intelligence"
type textarea "x"
type textarea "Artificial Intelligence D"
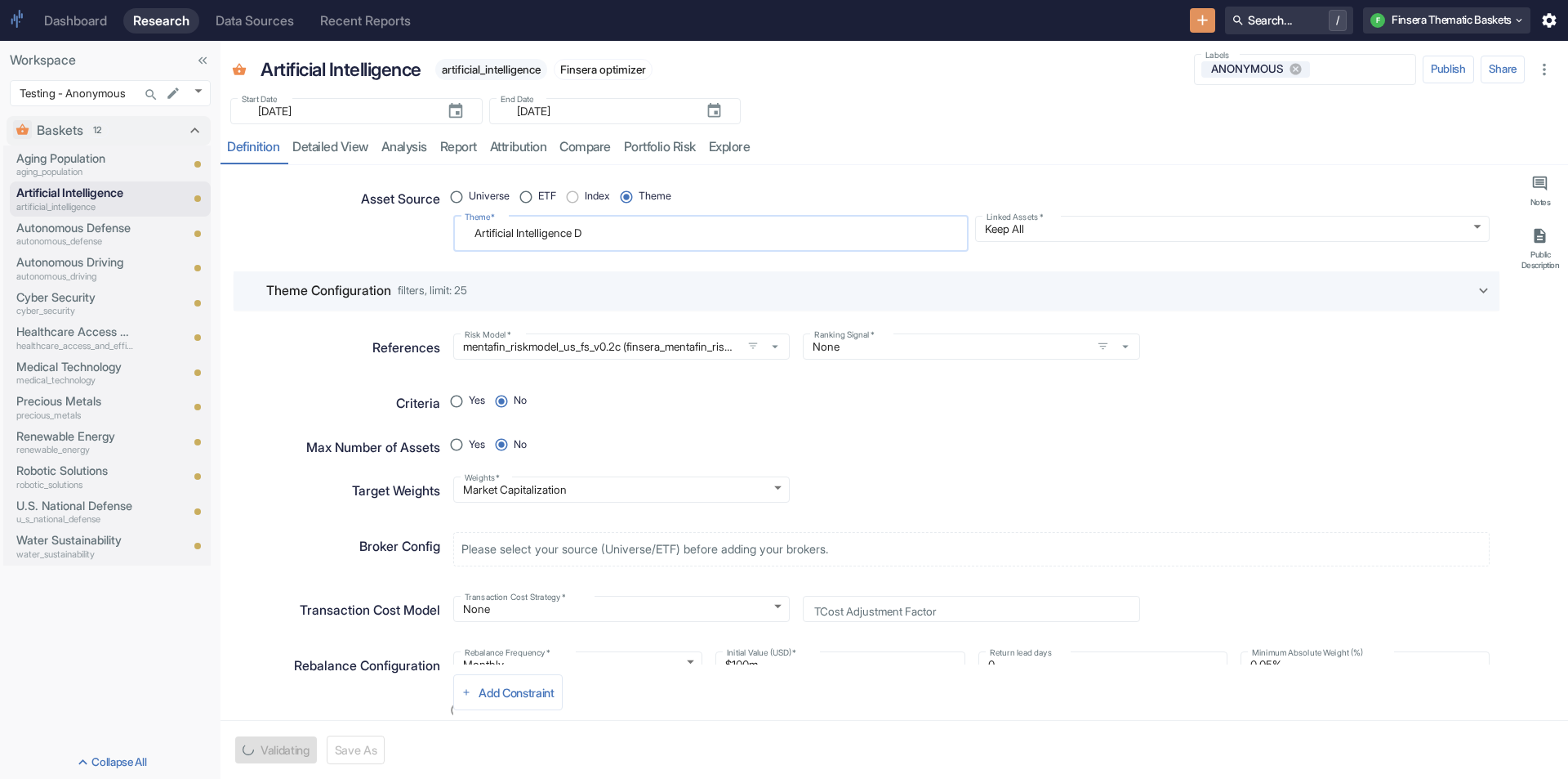
type textarea "x"
type textarea "Artificial Intelligence Da"
type textarea "x"
type textarea "Artificial Intelligence Dat"
type textarea "x"
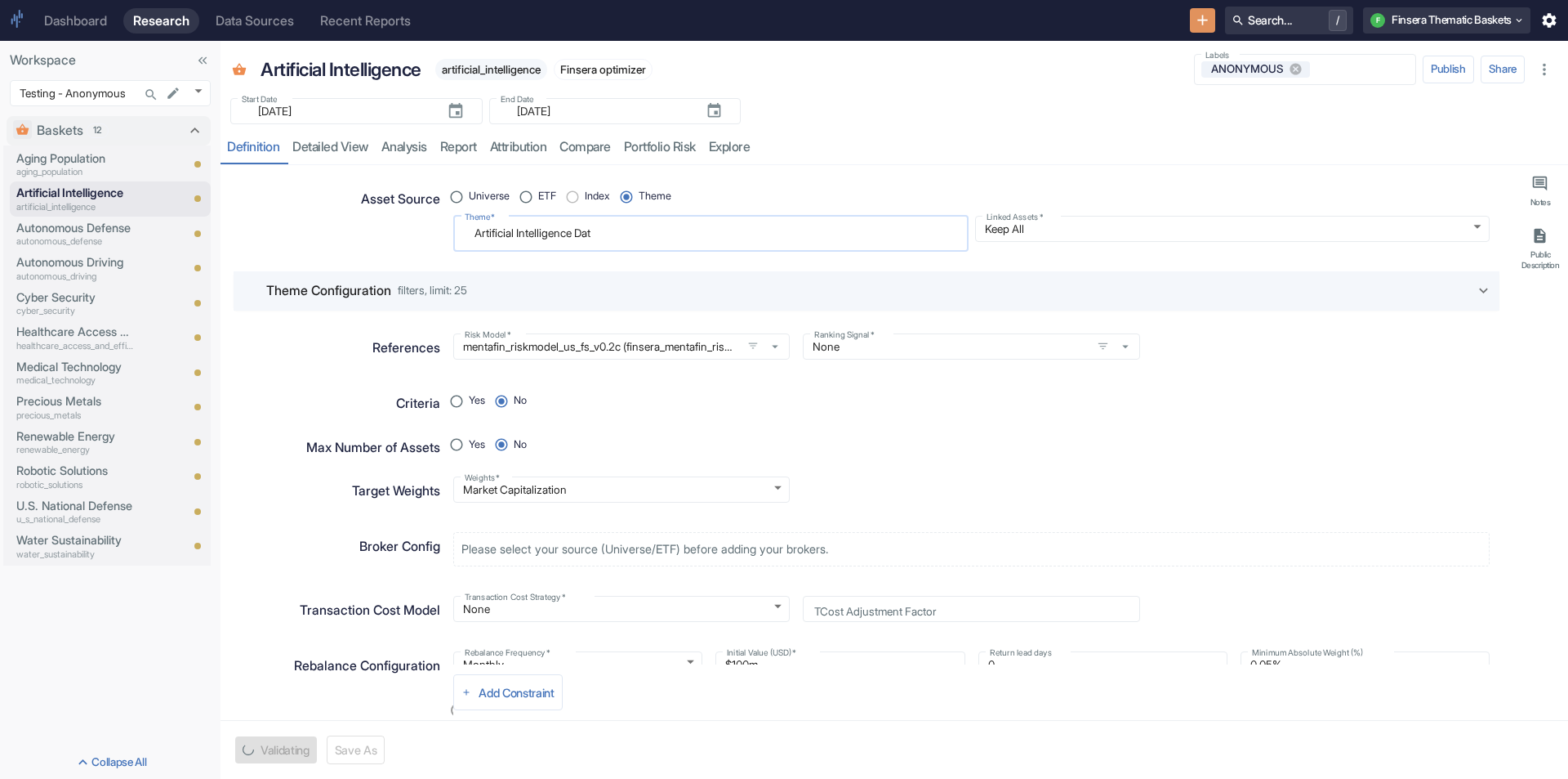
type textarea "Artificial Intelligence Data"
type textarea "x"
type textarea "Artificial Intelligence Data"
type textarea "x"
type textarea "Artificial Intelligence Data C"
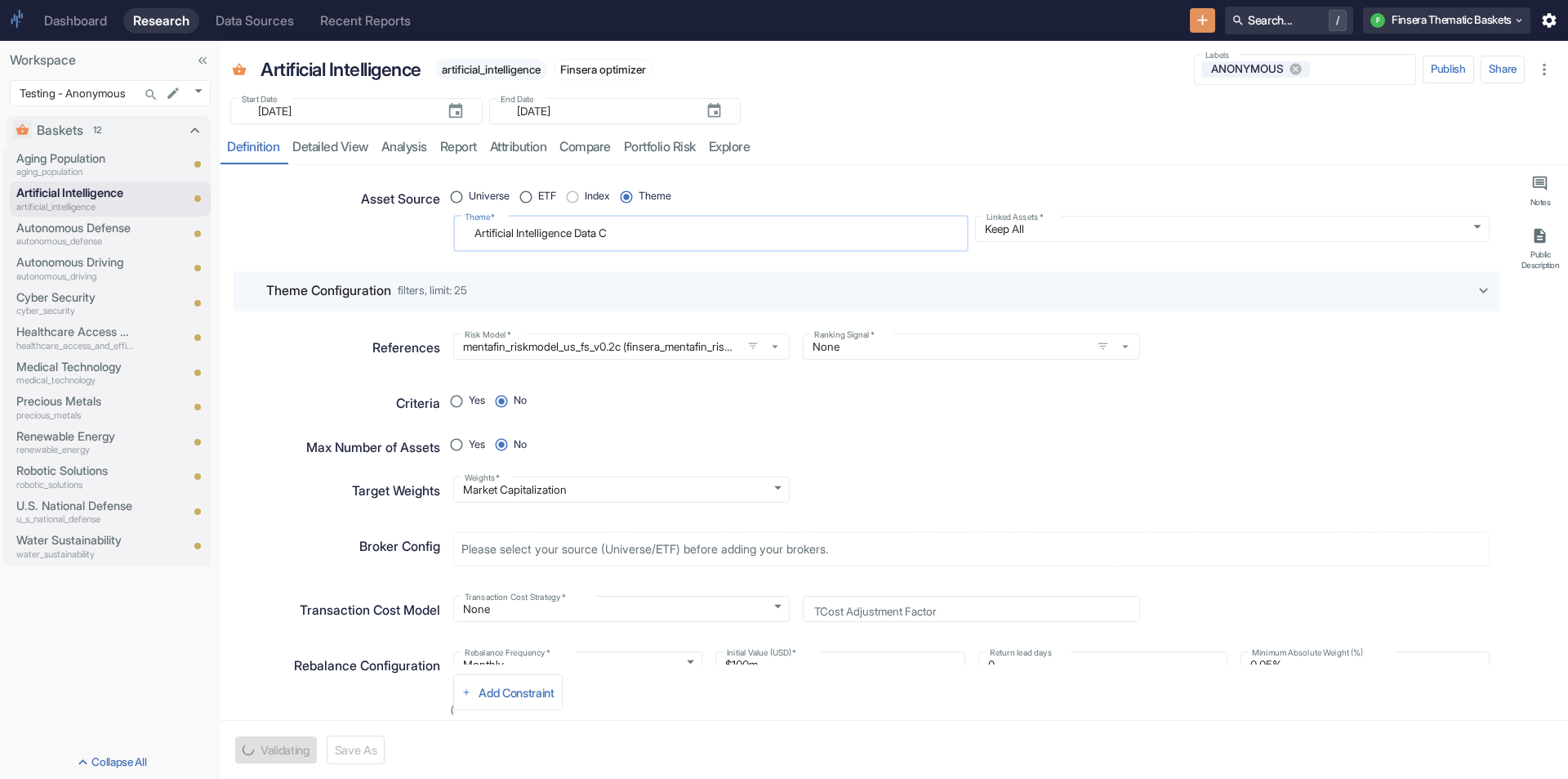
type textarea "x"
type textarea "Artificial Intelligence Data Ce"
type textarea "x"
type textarea "Artificial Intelligence Data Cen"
type textarea "x"
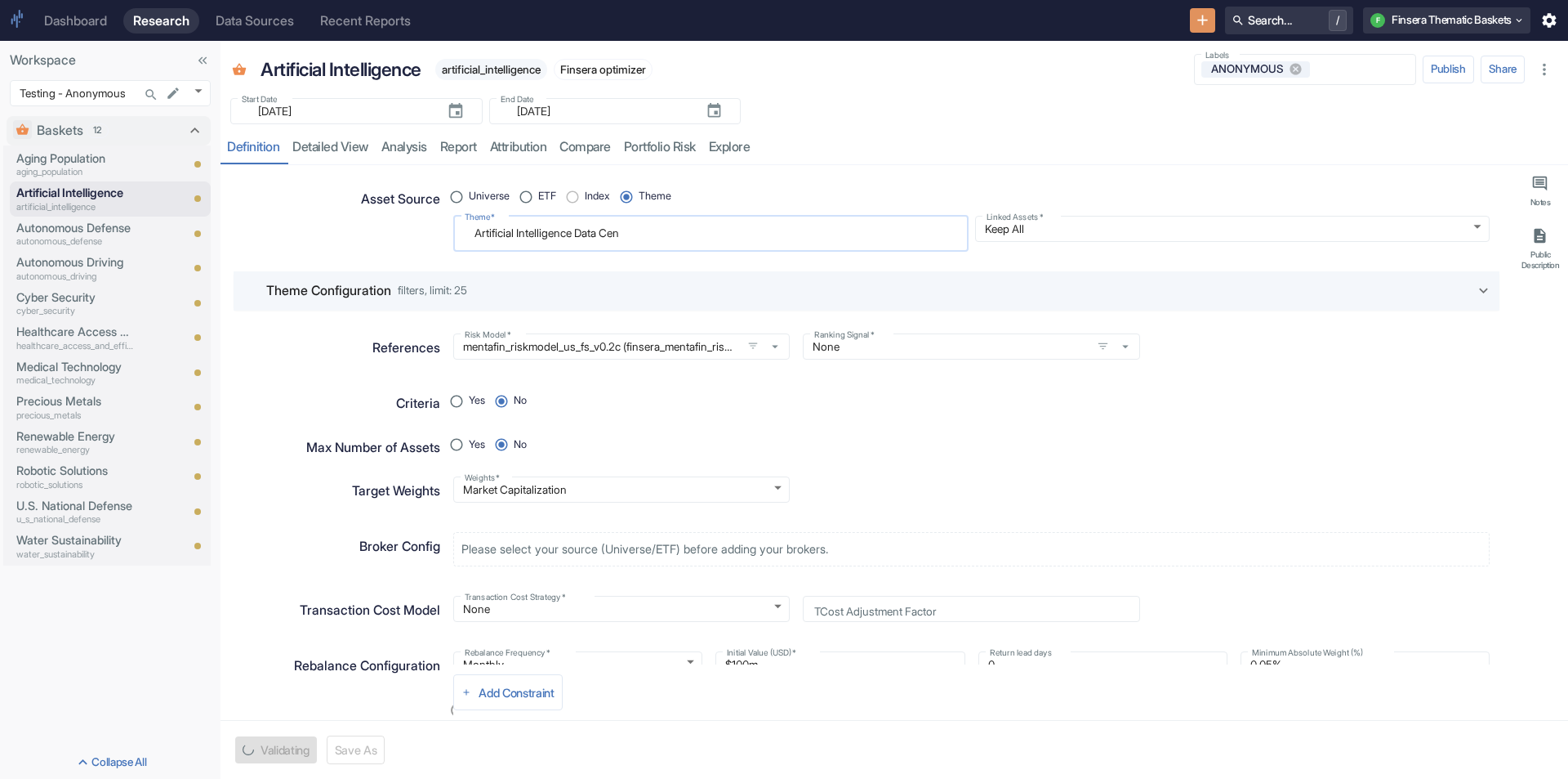
type textarea "Artificial Intelligence Data Cent"
type textarea "x"
type textarea "Artificial Intelligence Data Cente"
type textarea "x"
type textarea "Artificial Intelligence Data Center"
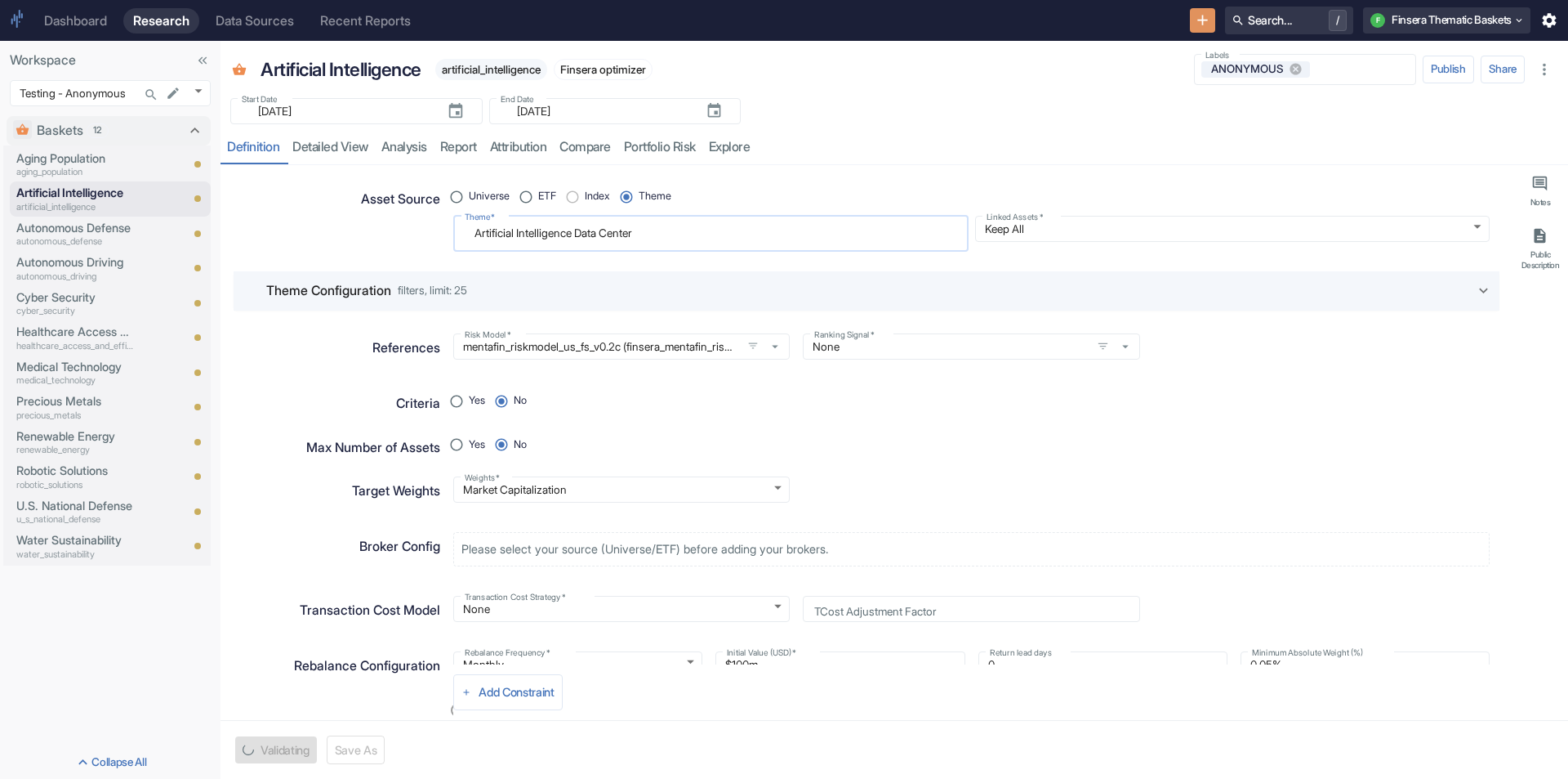
type textarea "x"
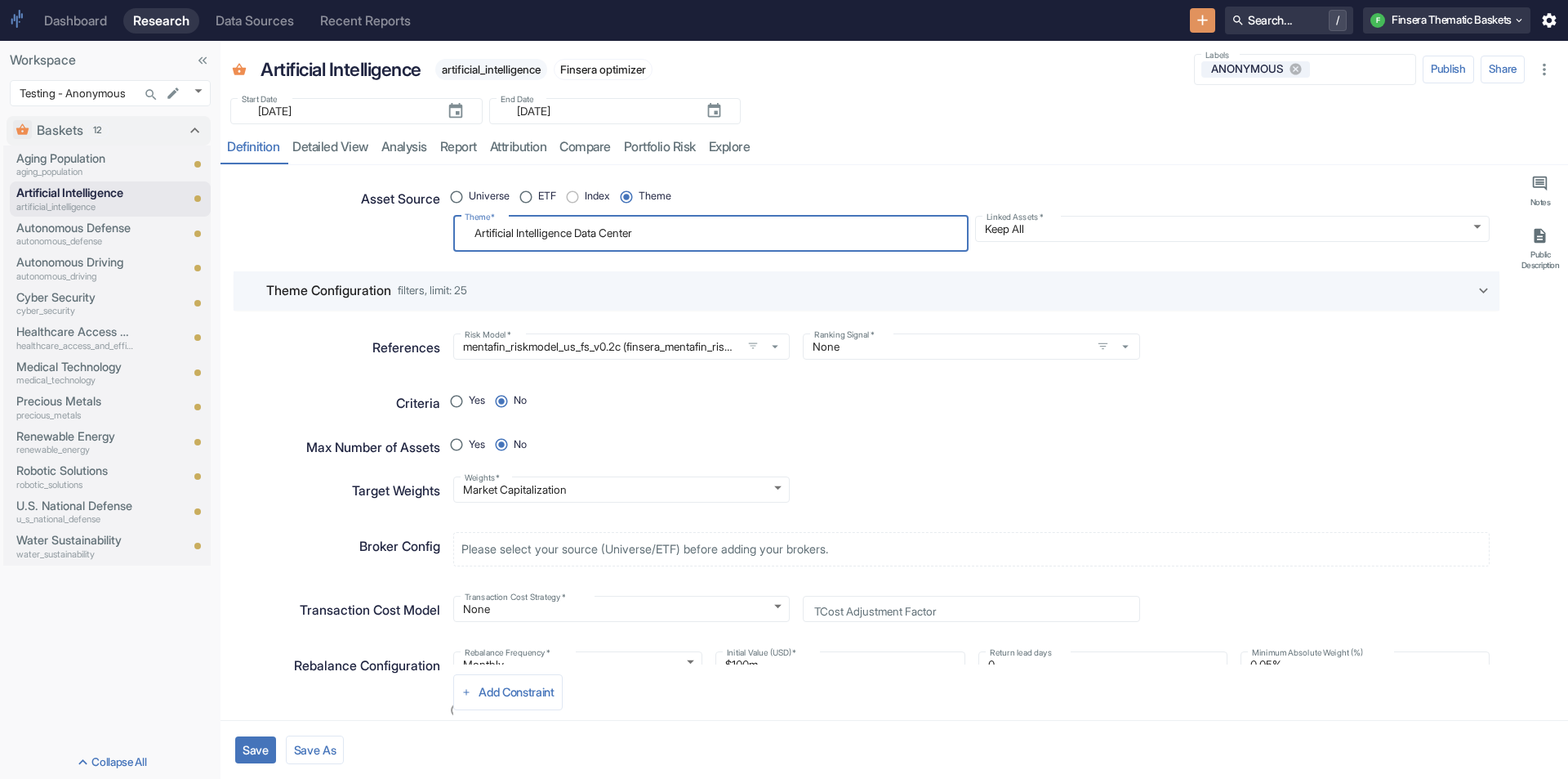
type textarea "Artificial Intelligence Data Center"
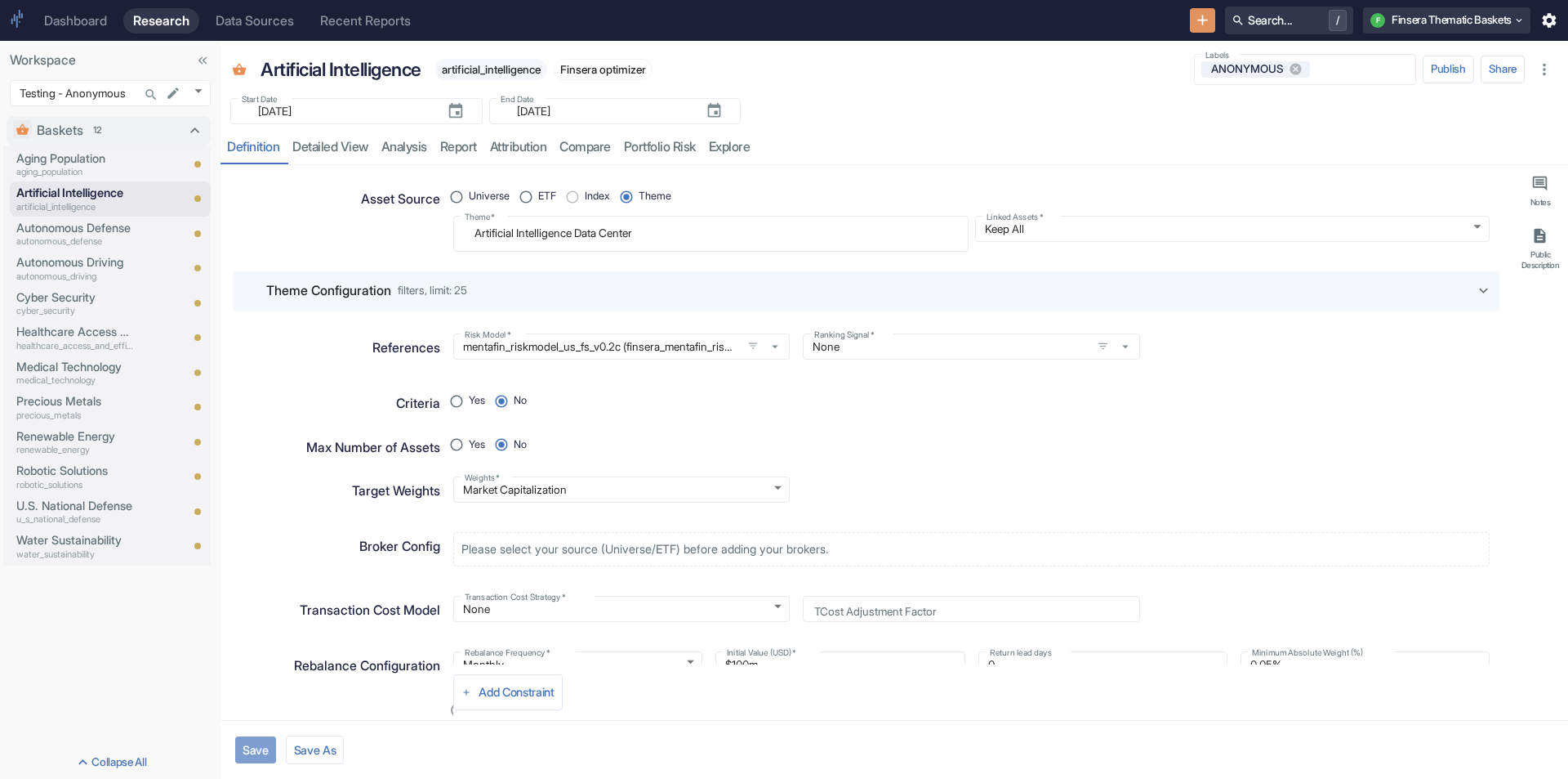
click at [238, 757] on button "Save" at bounding box center [256, 750] width 41 height 27
type textarea "x"
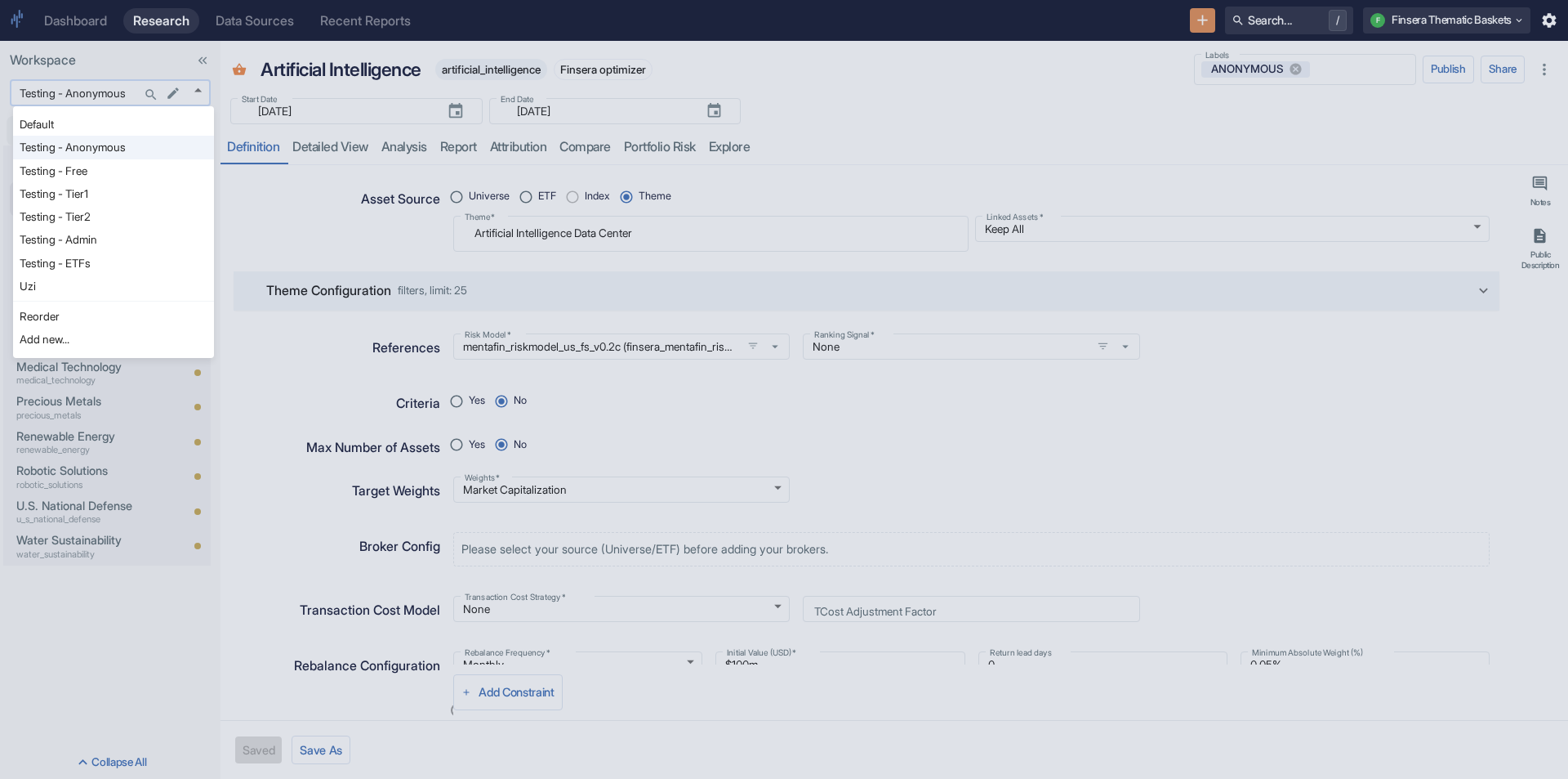
click at [195, 87] on body "Dashboard Research Data Sources Recent Reports Search... / F Finsera Thematic B…" at bounding box center [784, 390] width 1568 height 779
click at [78, 287] on li "Uzi" at bounding box center [114, 286] width 201 height 23
type input "1153"
type textarea "x"
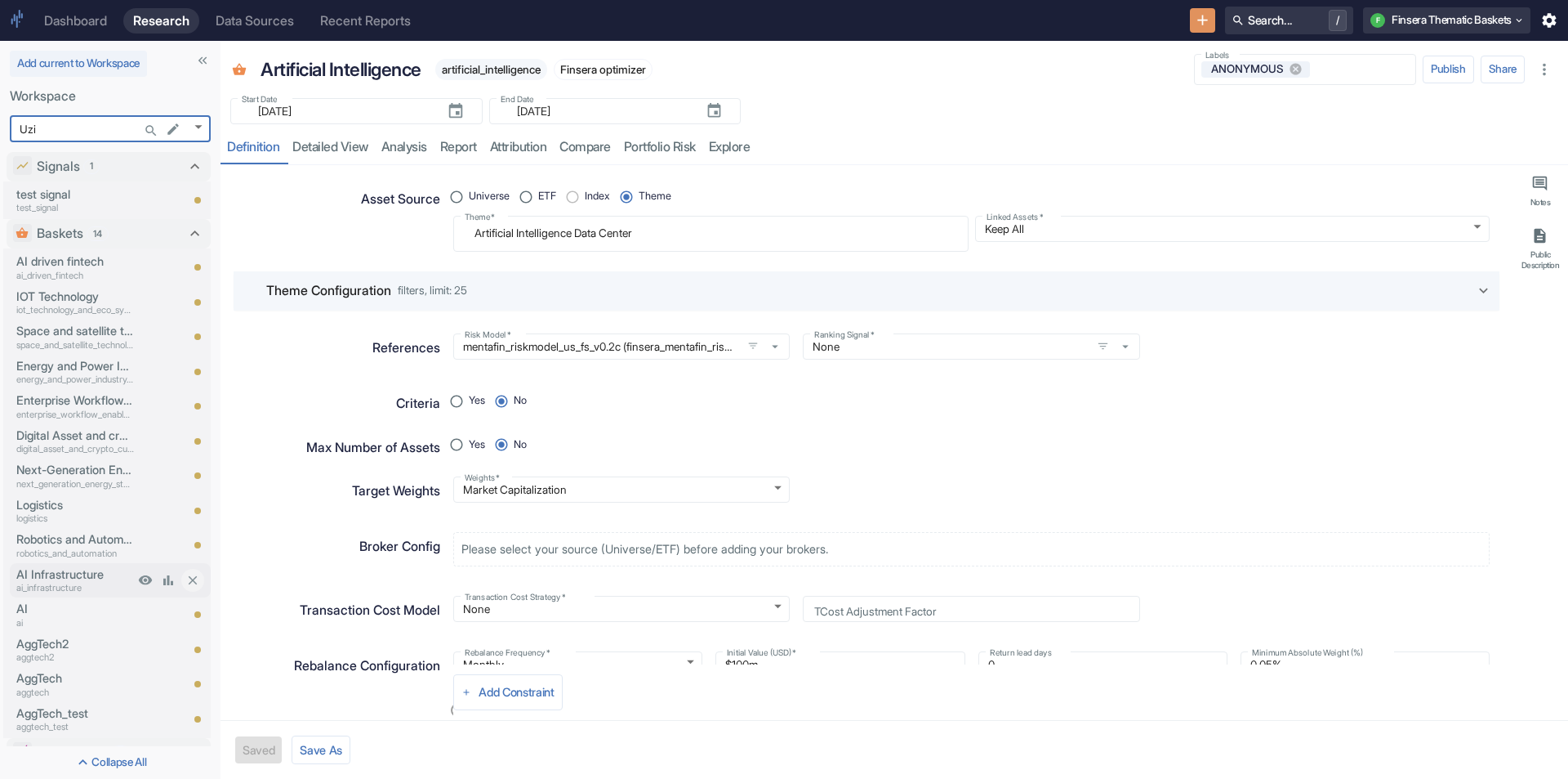
click at [64, 569] on p "AI Infrastructure" at bounding box center [75, 574] width 118 height 18
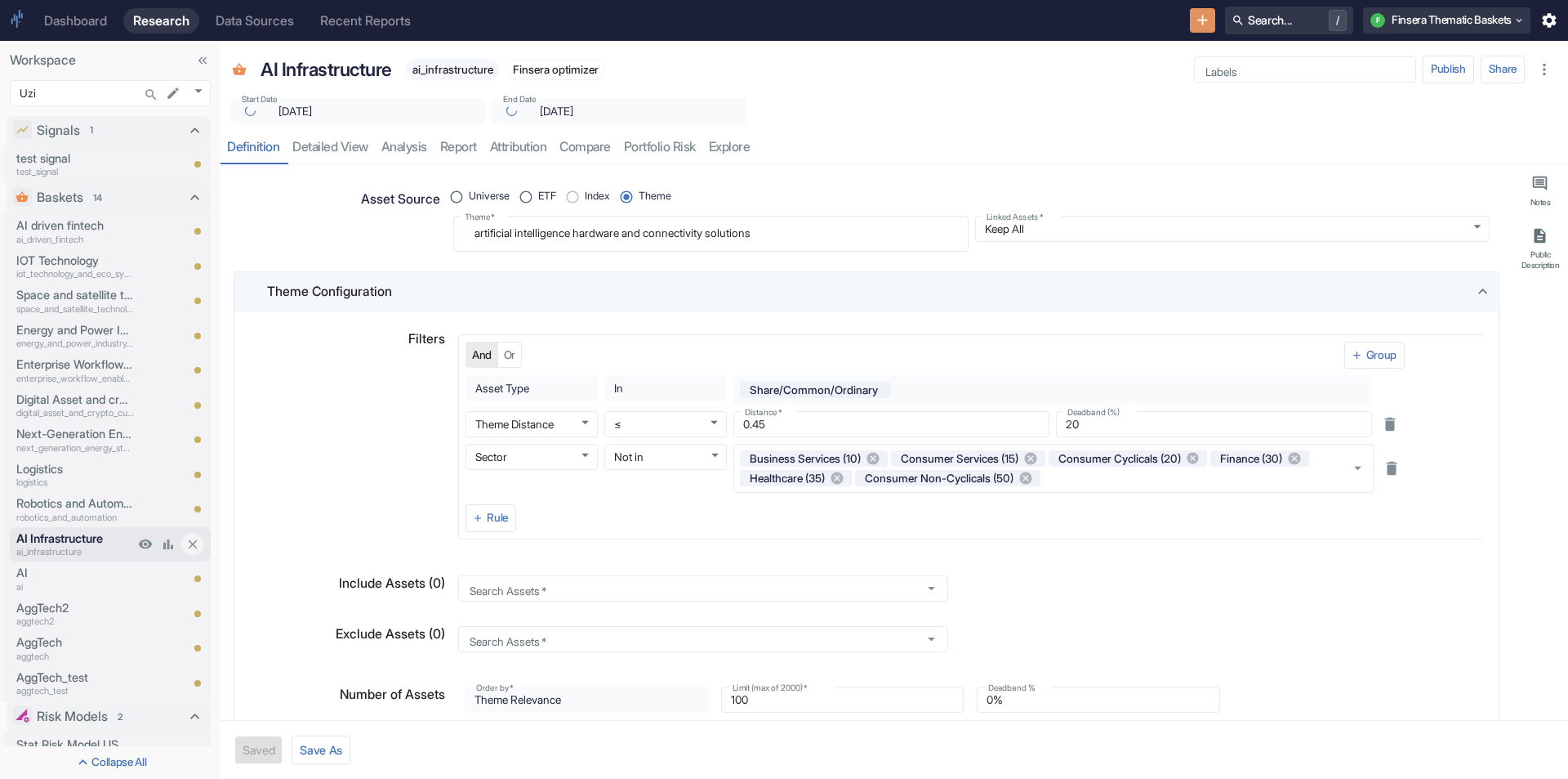
type textarea "x"
click at [58, 581] on p "ai" at bounding box center [75, 587] width 118 height 14
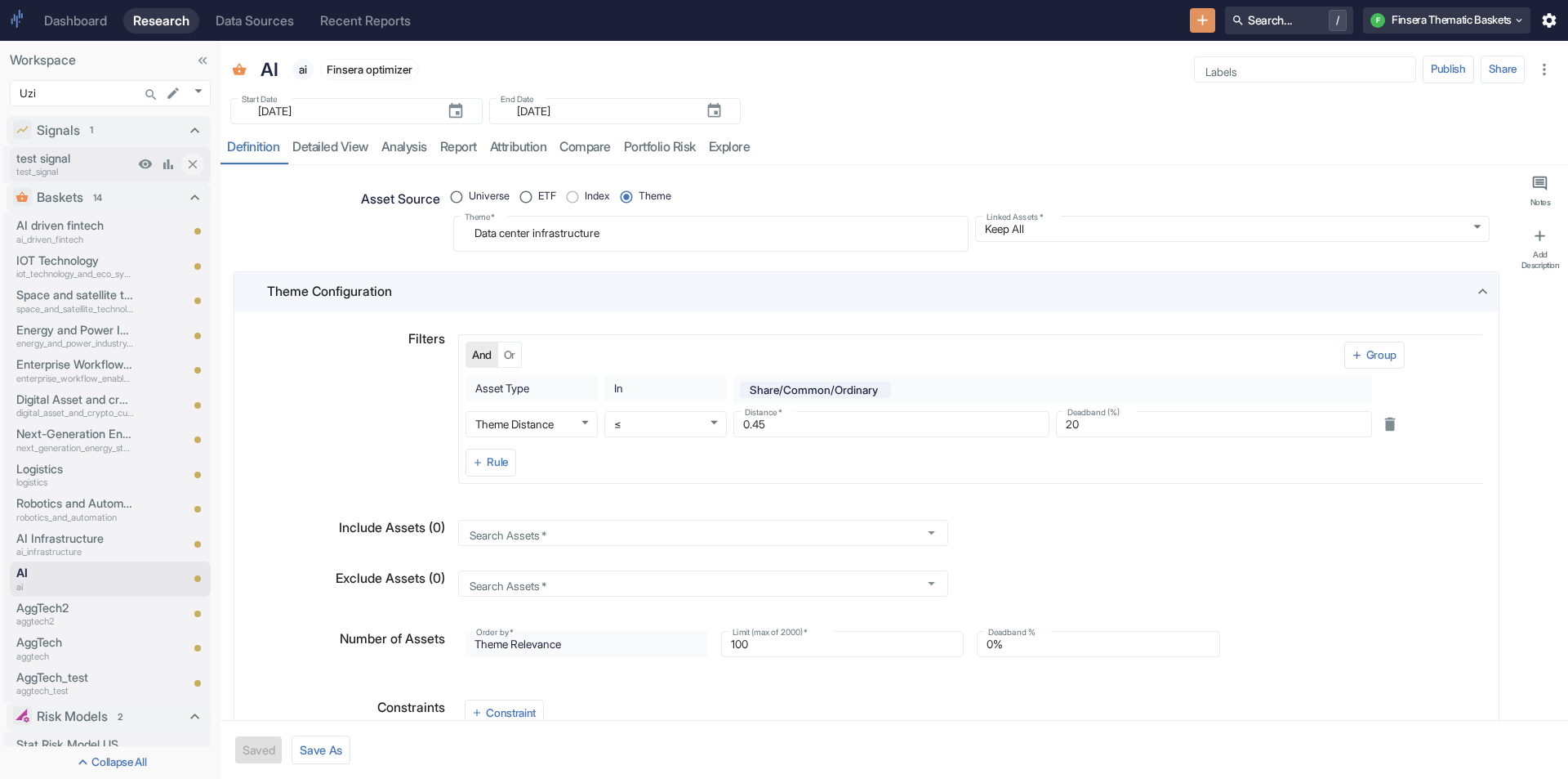
type textarea "x"
click at [200, 85] on body "Dashboard Research Data Sources Recent Reports Search... / F Finsera Thematic B…" at bounding box center [784, 390] width 1568 height 779
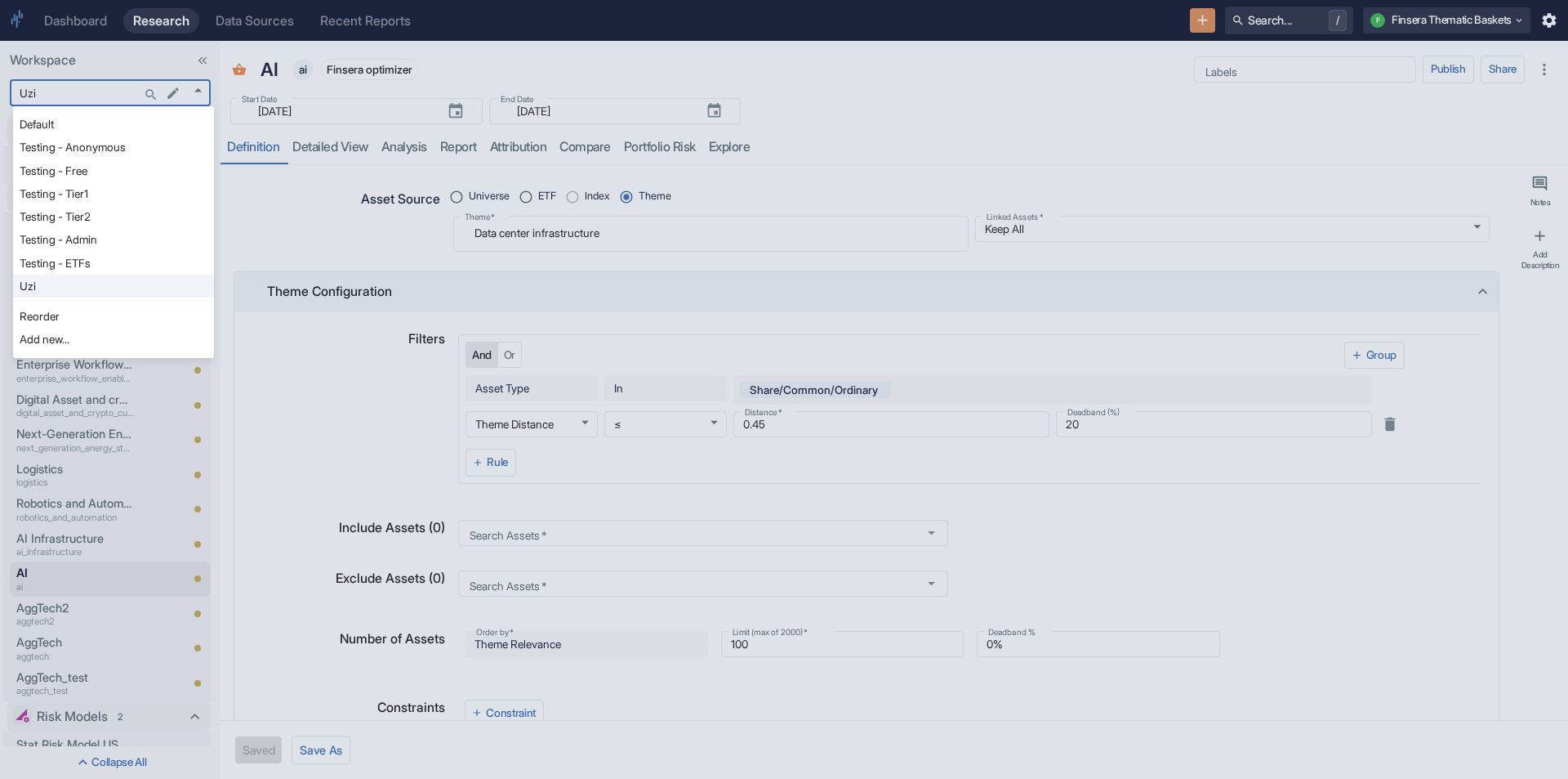
click at [112, 147] on li "Testing - Anonymous" at bounding box center [114, 147] width 201 height 23
type input "1126"
type textarea "x"
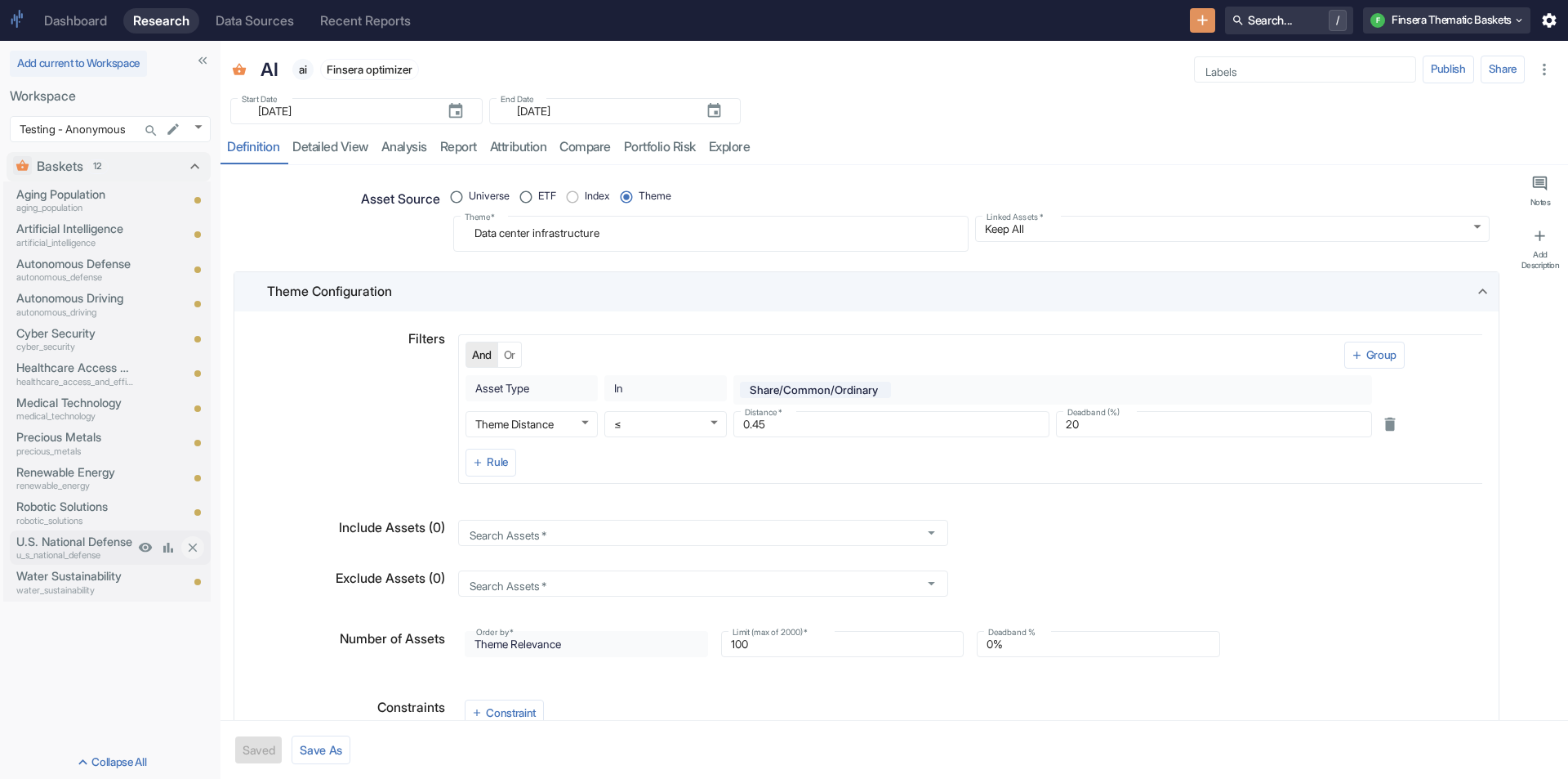
click at [89, 540] on p "U.S. National Defense" at bounding box center [75, 542] width 118 height 18
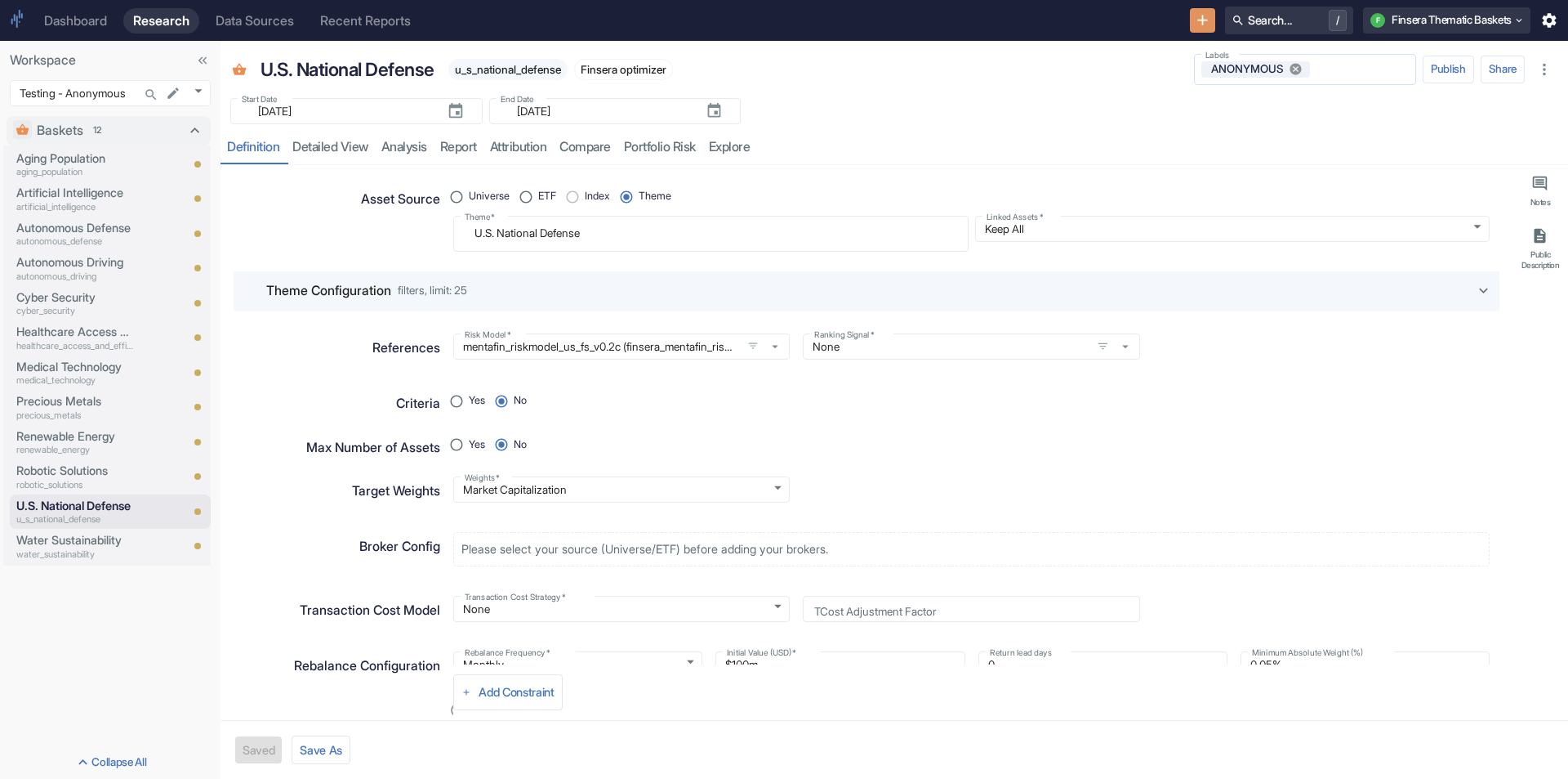
click at [1294, 69] on icon at bounding box center [1296, 70] width 15 height 15
type textarea "x"
click at [65, 183] on div "Artificial Intelligence artificial_intelligence" at bounding box center [72, 199] width 124 height 34
click at [69, 194] on p "Artificial Intelligence" at bounding box center [75, 193] width 118 height 18
type textarea "x"
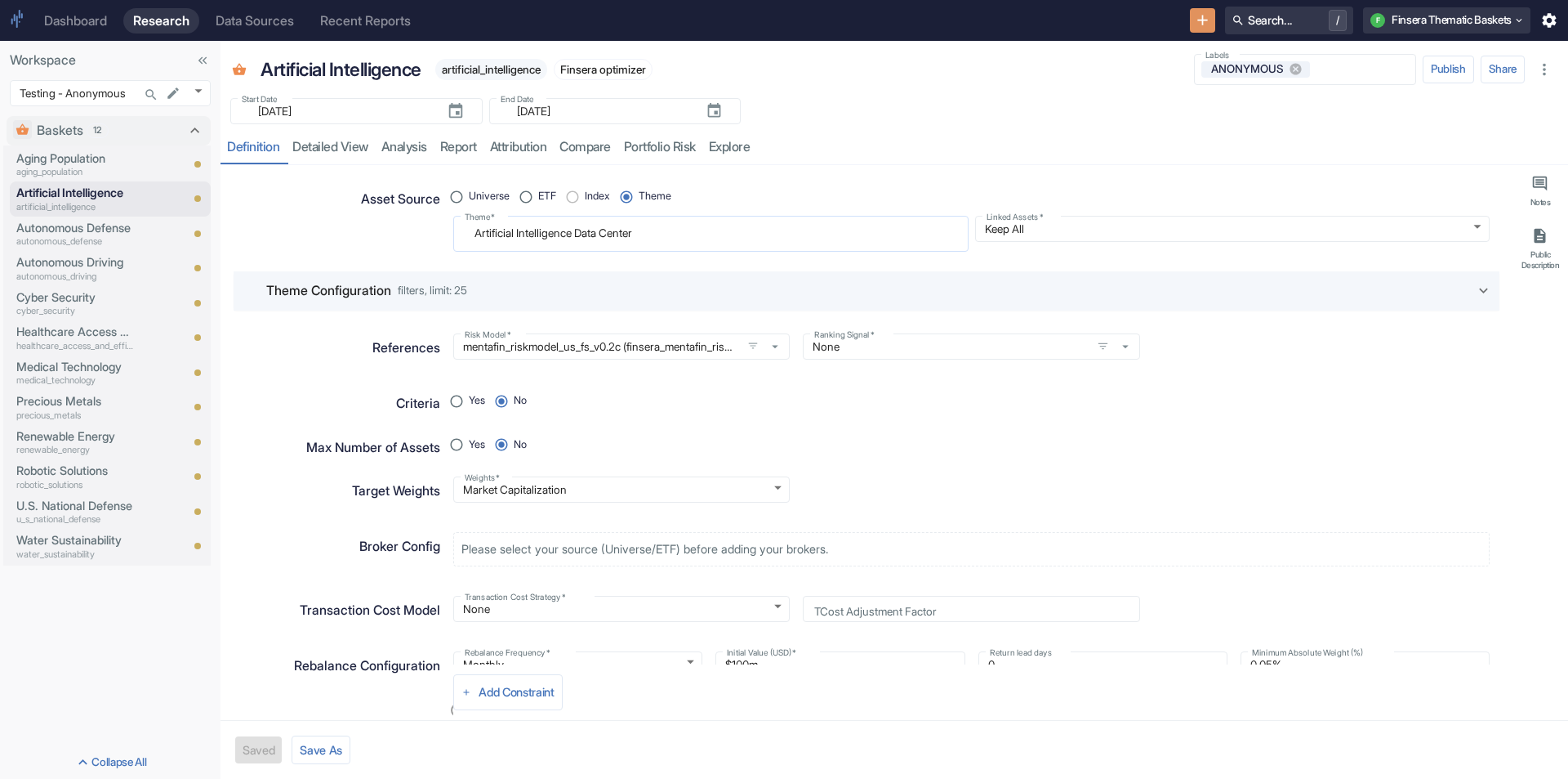
click at [656, 228] on textarea "Artificial Intelligence Data Center" at bounding box center [711, 233] width 492 height 22
radio input "true"
type textarea "Artificial Intelligence DataCenter"
type textarea "x"
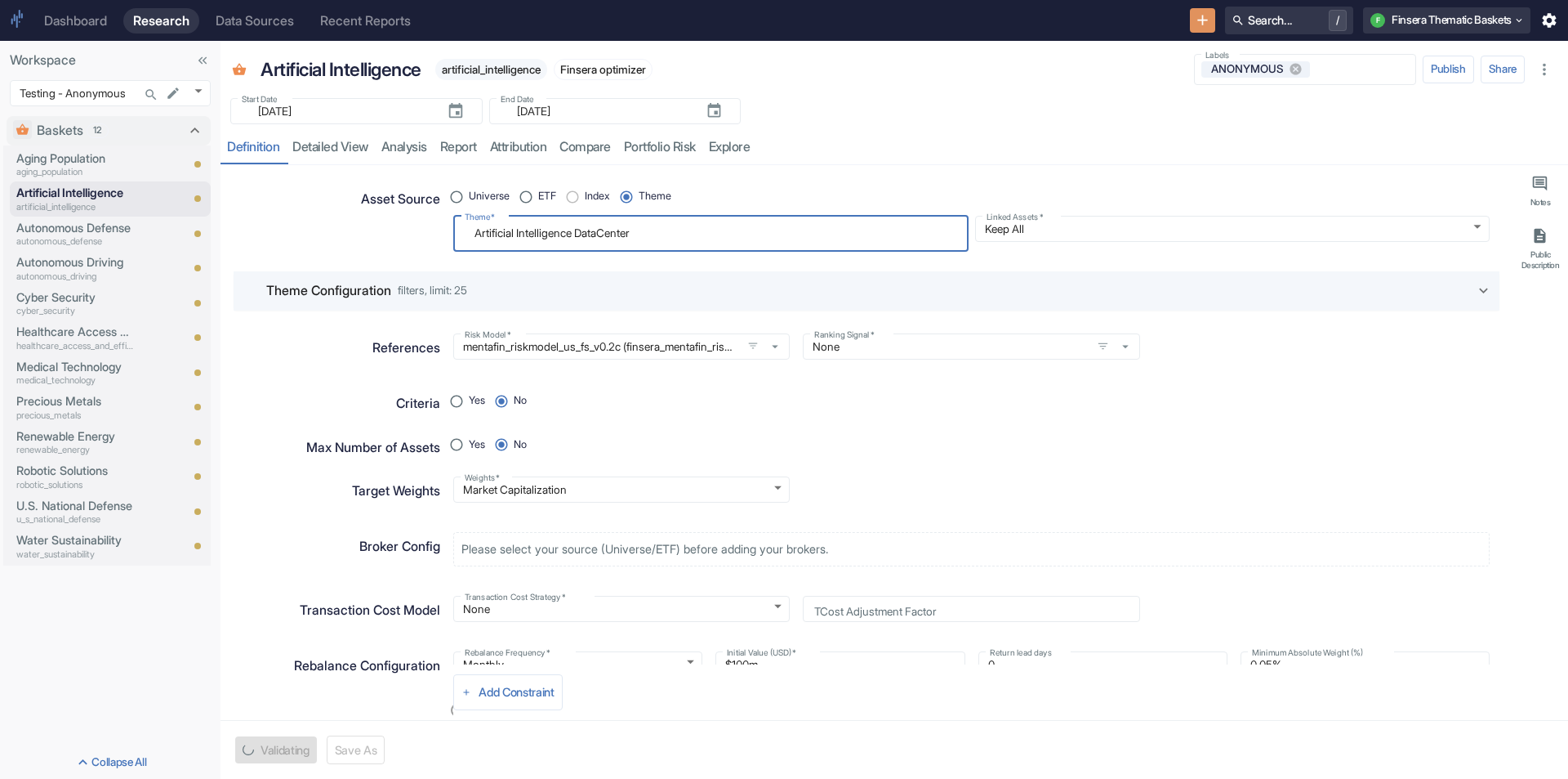
type textarea "Artificial Intelligence Dataenter"
type textarea "x"
type textarea "Artificial Intelligence Datacenter"
type textarea "x"
type textarea "Artificial Intelligence Datacenter"
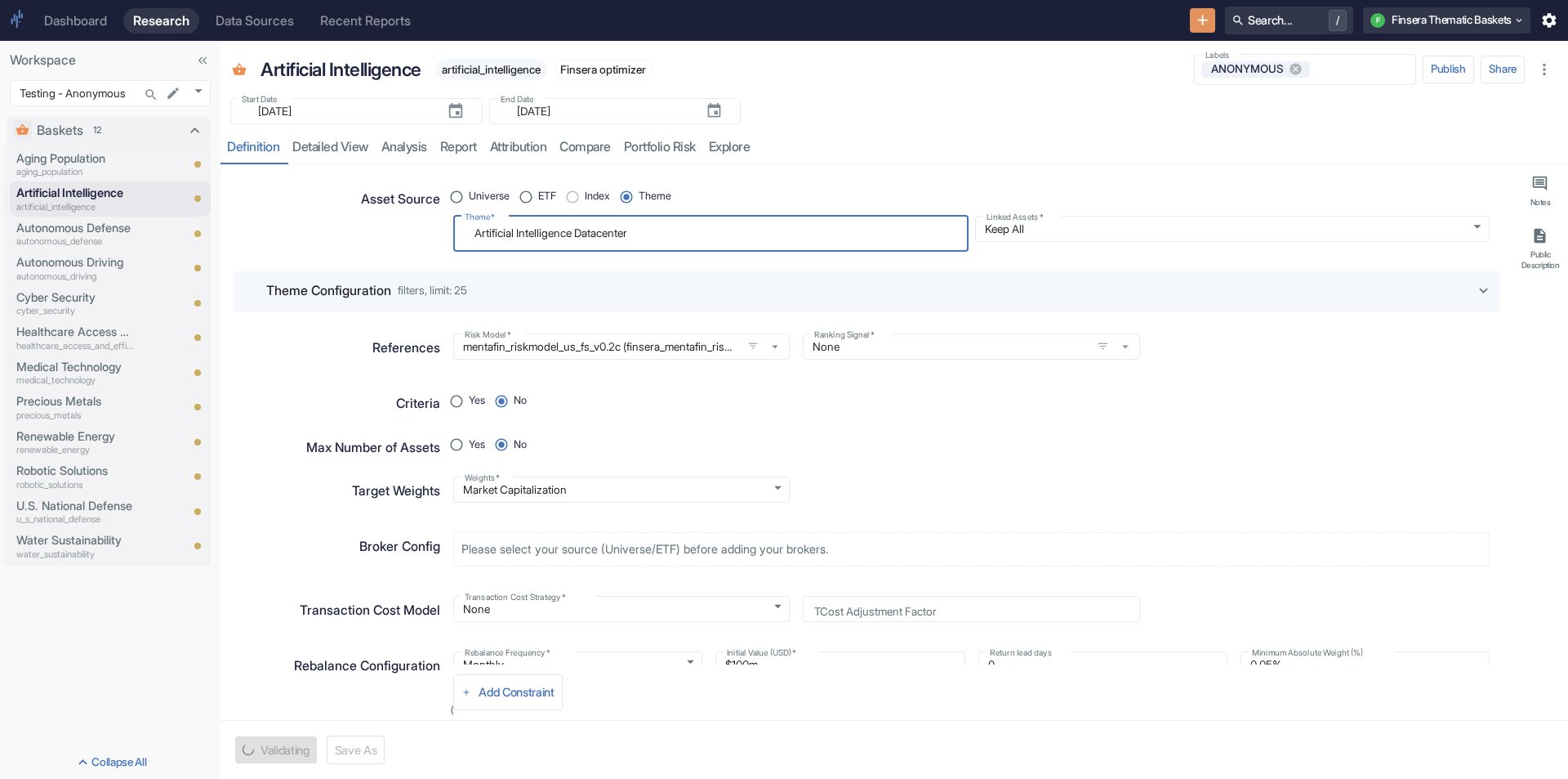
type textarea "x"
type textarea "Artificial Intelligence Datacenter I"
type textarea "x"
type textarea "Artificial Intelligence Datacenter IN"
type textarea "x"
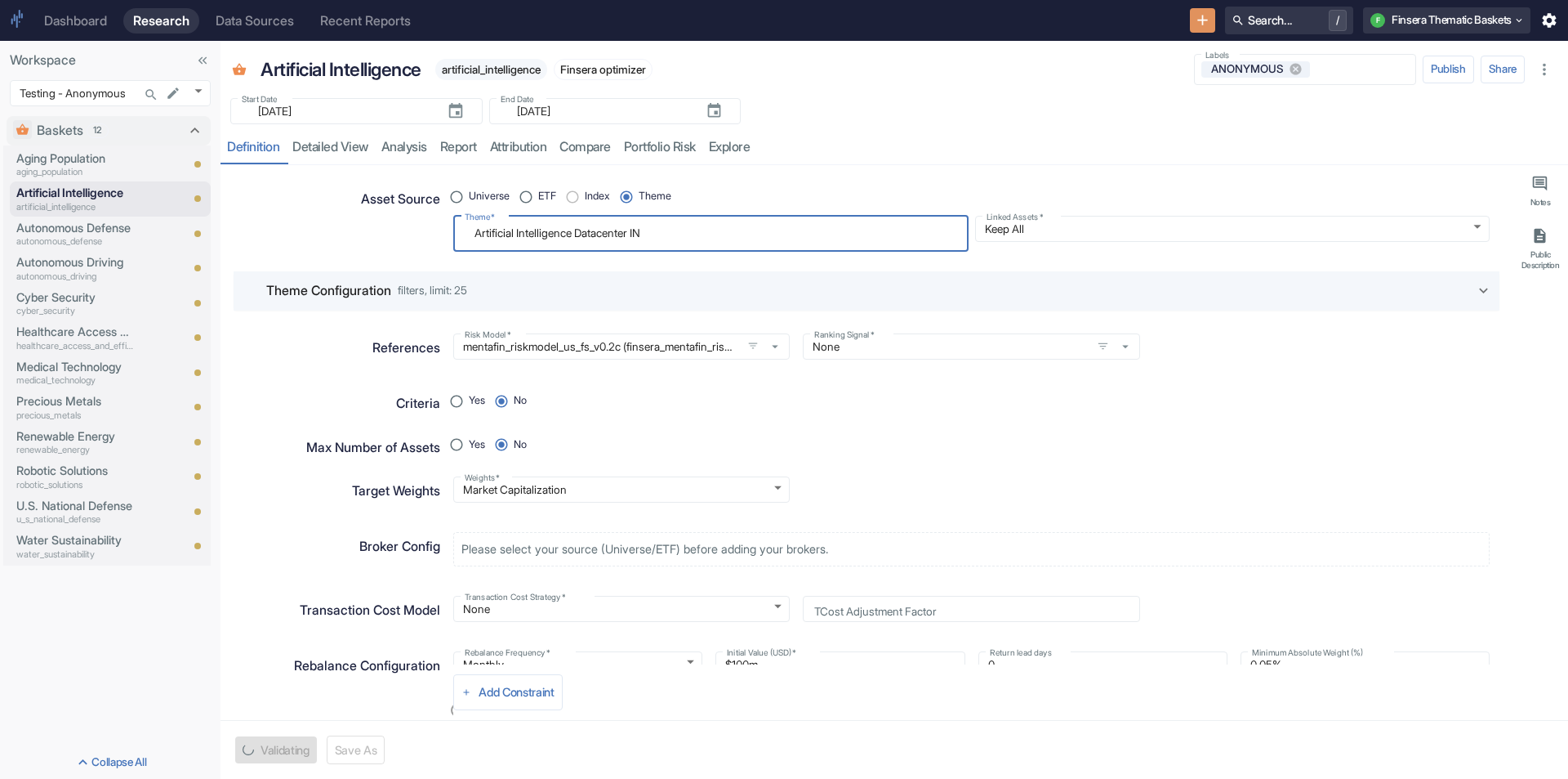
type textarea "Artificial Intelligence Datacenter INf"
type textarea "x"
type textarea "Artificial Intelligence Datacenter IN"
type textarea "x"
type textarea "Artificial Intelligence Datacenter I"
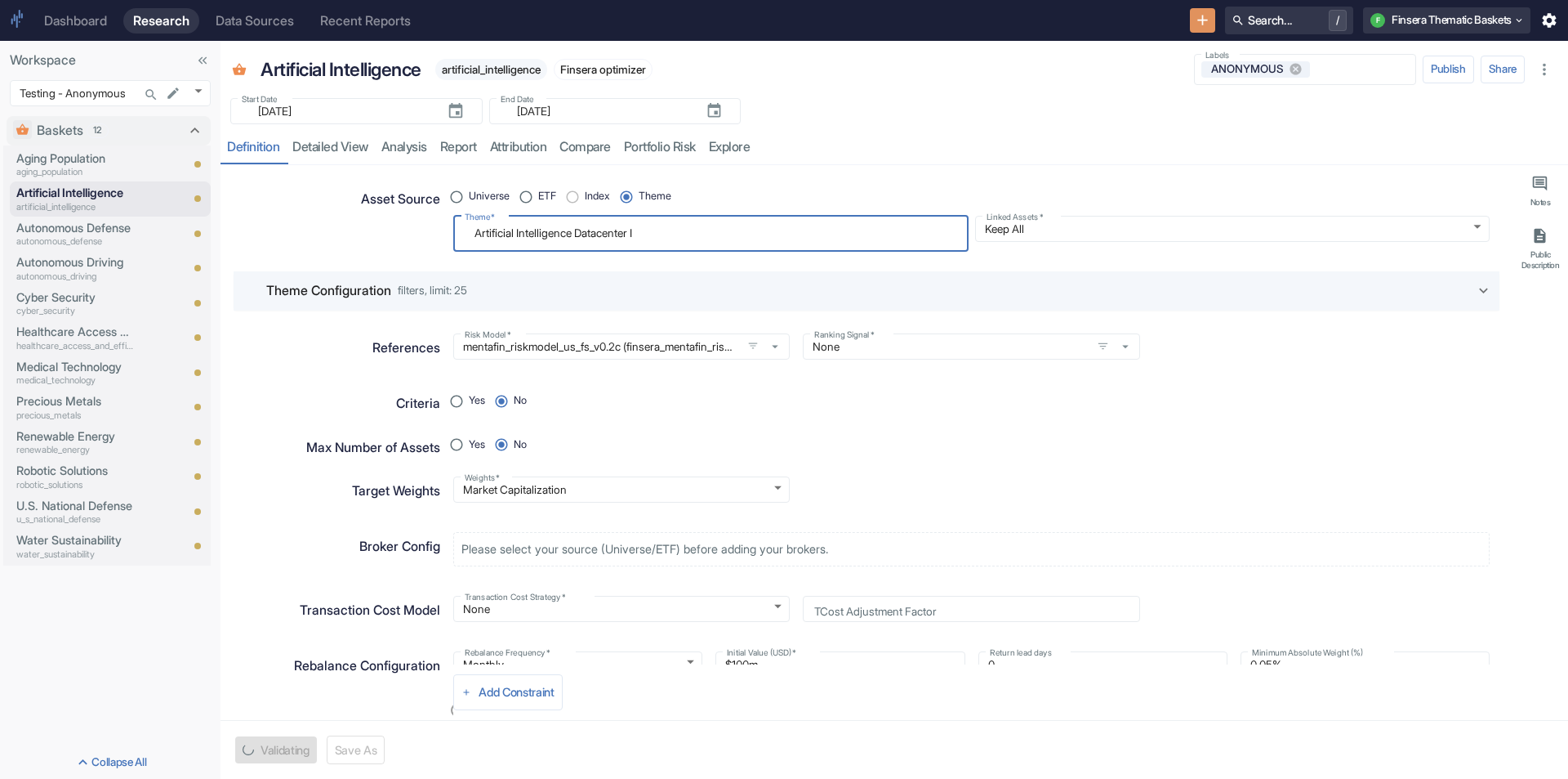
type textarea "x"
type textarea "Artificial Intelligence Datacenter In"
type textarea "x"
type textarea "Artificial Intelligence Datacenter Inf"
type textarea "x"
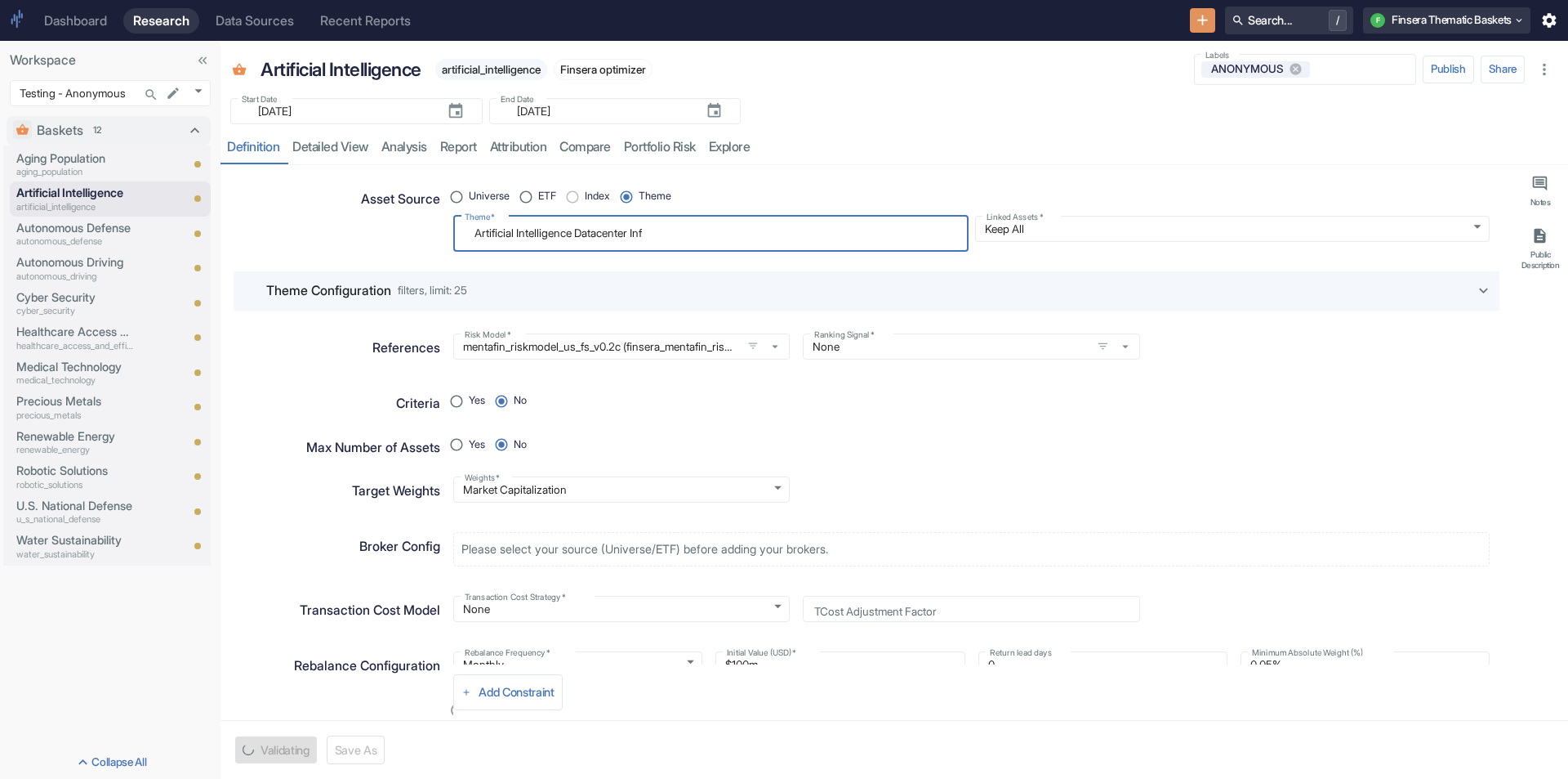
type textarea "Artificial Intelligence Datacenter Infr"
type textarea "x"
type textarea "Artificial Intelligence Datacenter Infra"
type textarea "x"
type textarea "Artificial Intelligence Datacenter Infras"
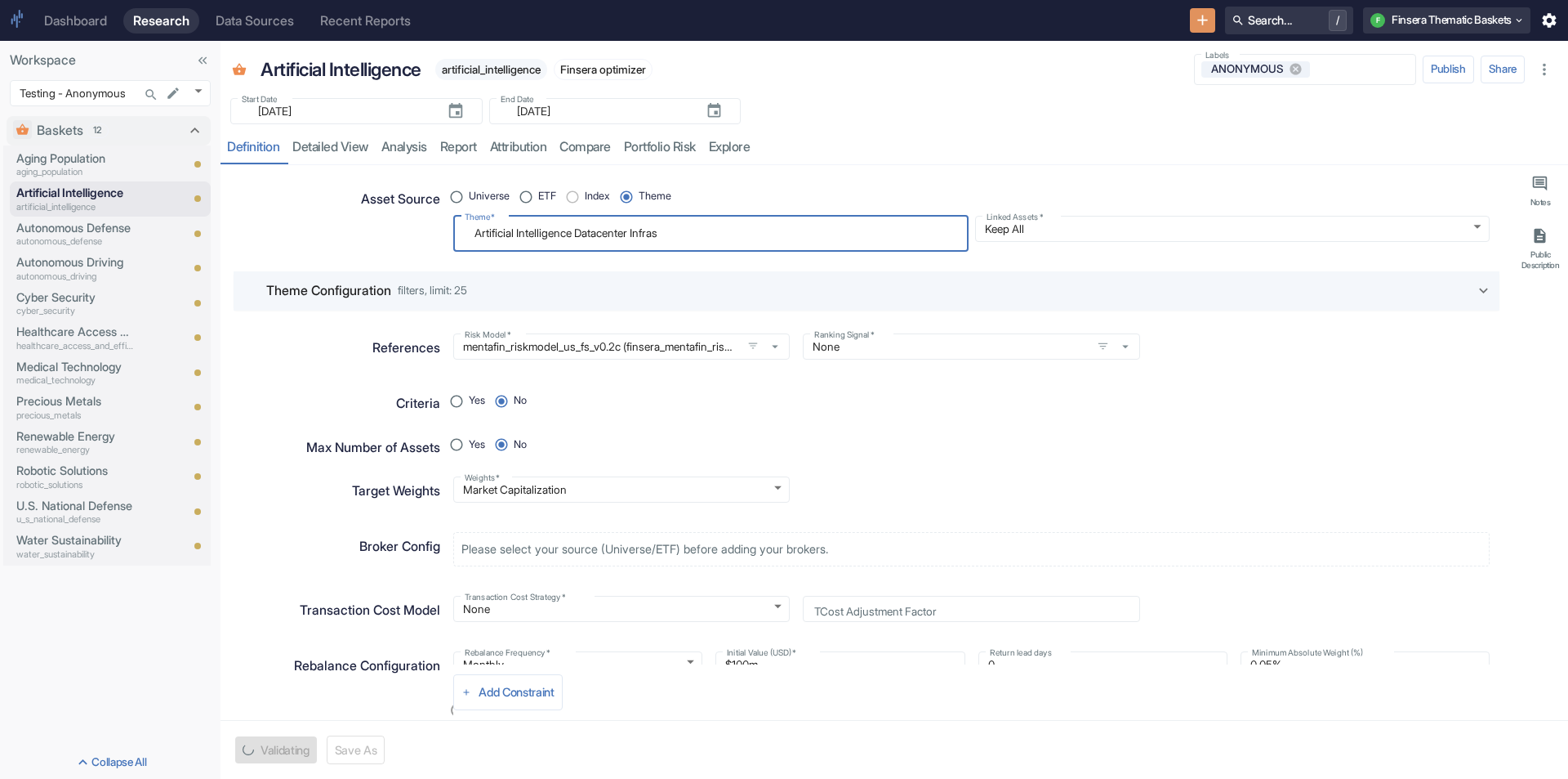
type textarea "x"
type textarea "Artificial Intelligence Datacenter Infrast"
type textarea "x"
type textarea "Artificial Intelligence Datacenter Infrastr"
type textarea "x"
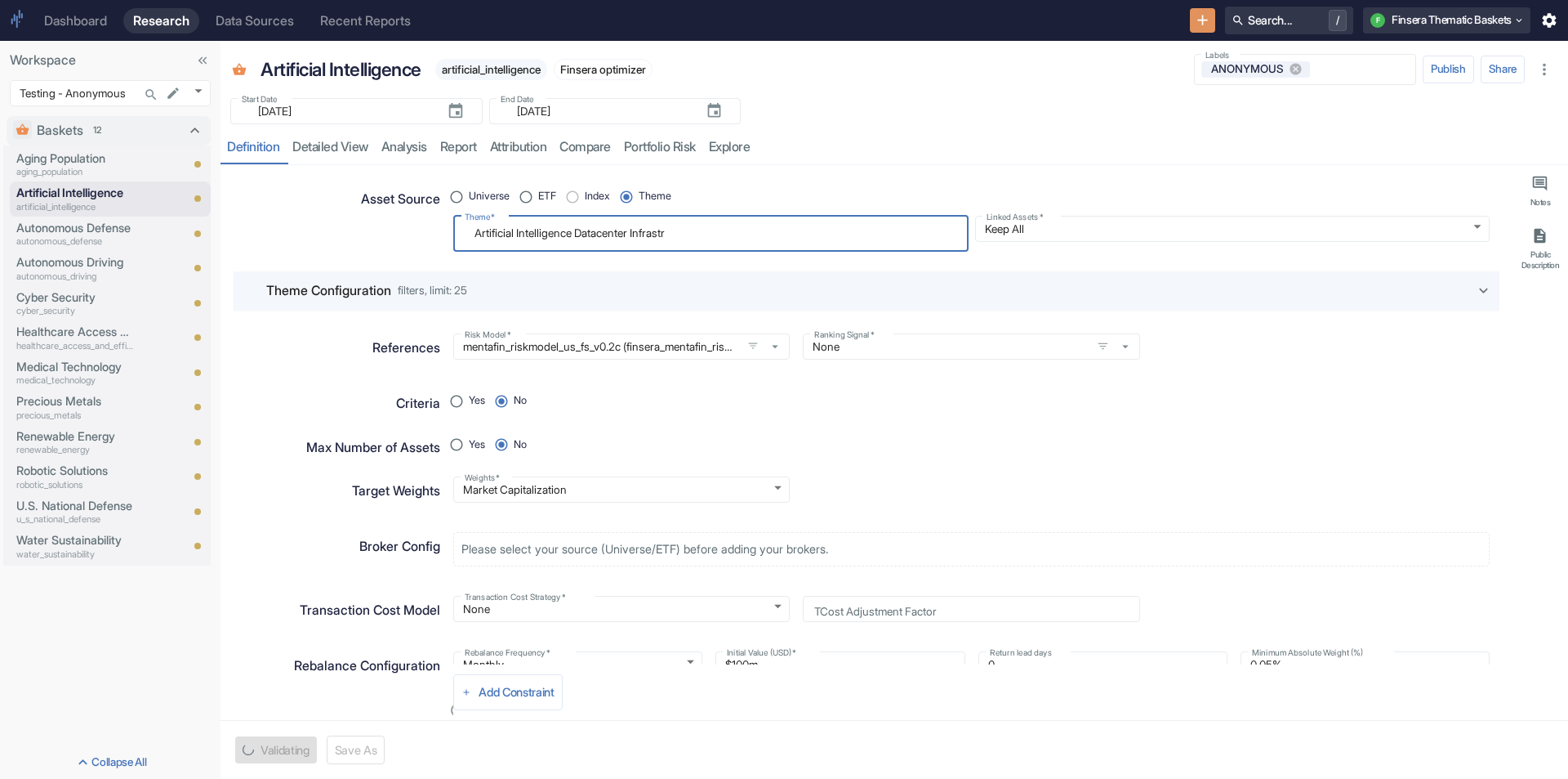
type textarea "Artificial Intelligence Datacenter Infrastru"
type textarea "x"
type textarea "Artificial Intelligence Datacenter Infrastruc"
type textarea "x"
type textarea "Artificial Intelligence Datacenter Infrastruct"
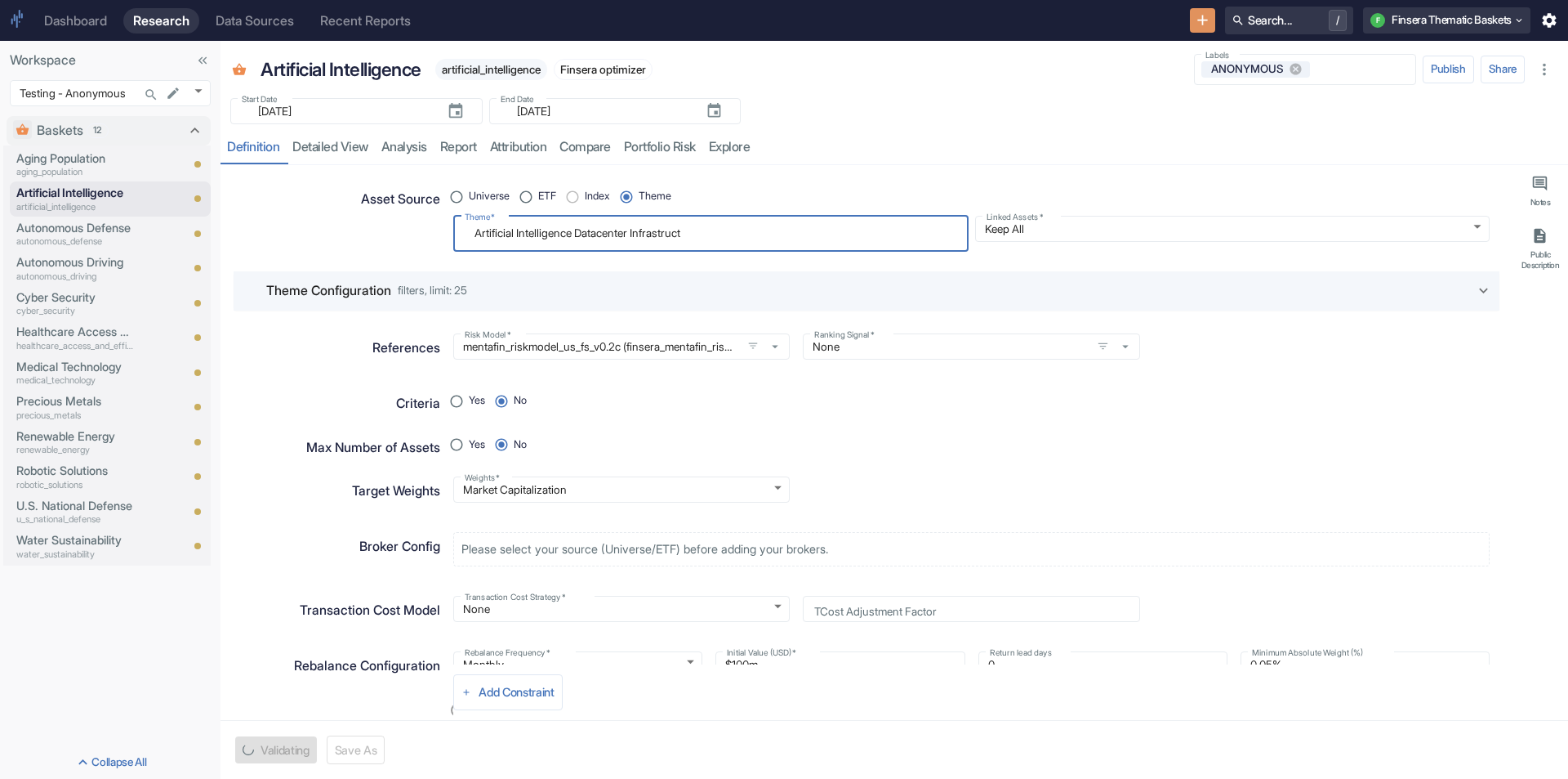
type textarea "x"
type textarea "Artificial Intelligence Datacenter Infrastructu"
type textarea "x"
type textarea "Artificial Intelligence Datacenter Infrastructur"
type textarea "x"
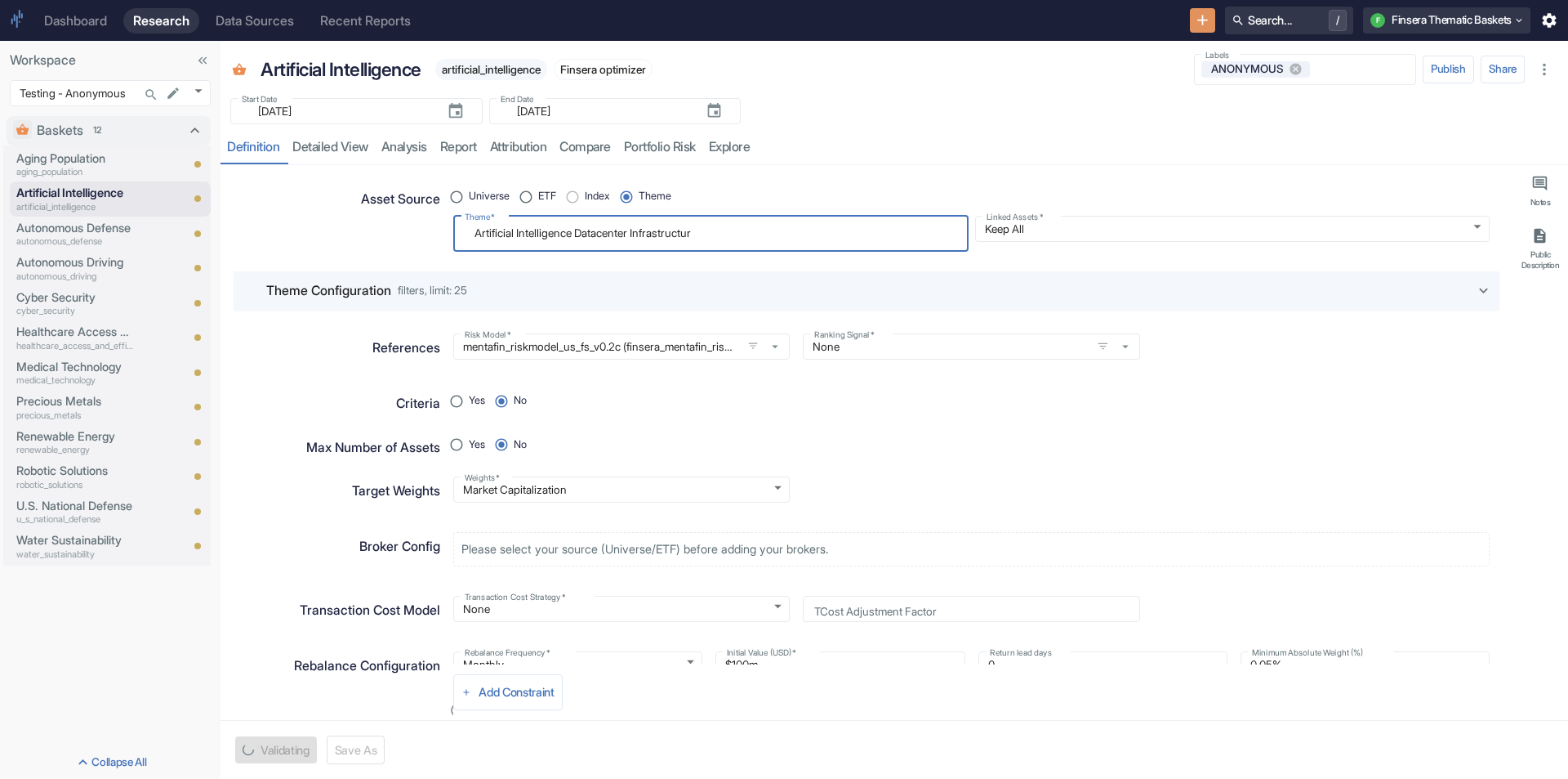
type textarea "Artificial Intelligence Datacenter Infrastructure"
type textarea "x"
type textarea "Artificial Intelligence Datacenter Infrastructure"
click at [1000, 160] on div "resource tabs" at bounding box center [1157, 147] width 802 height 34
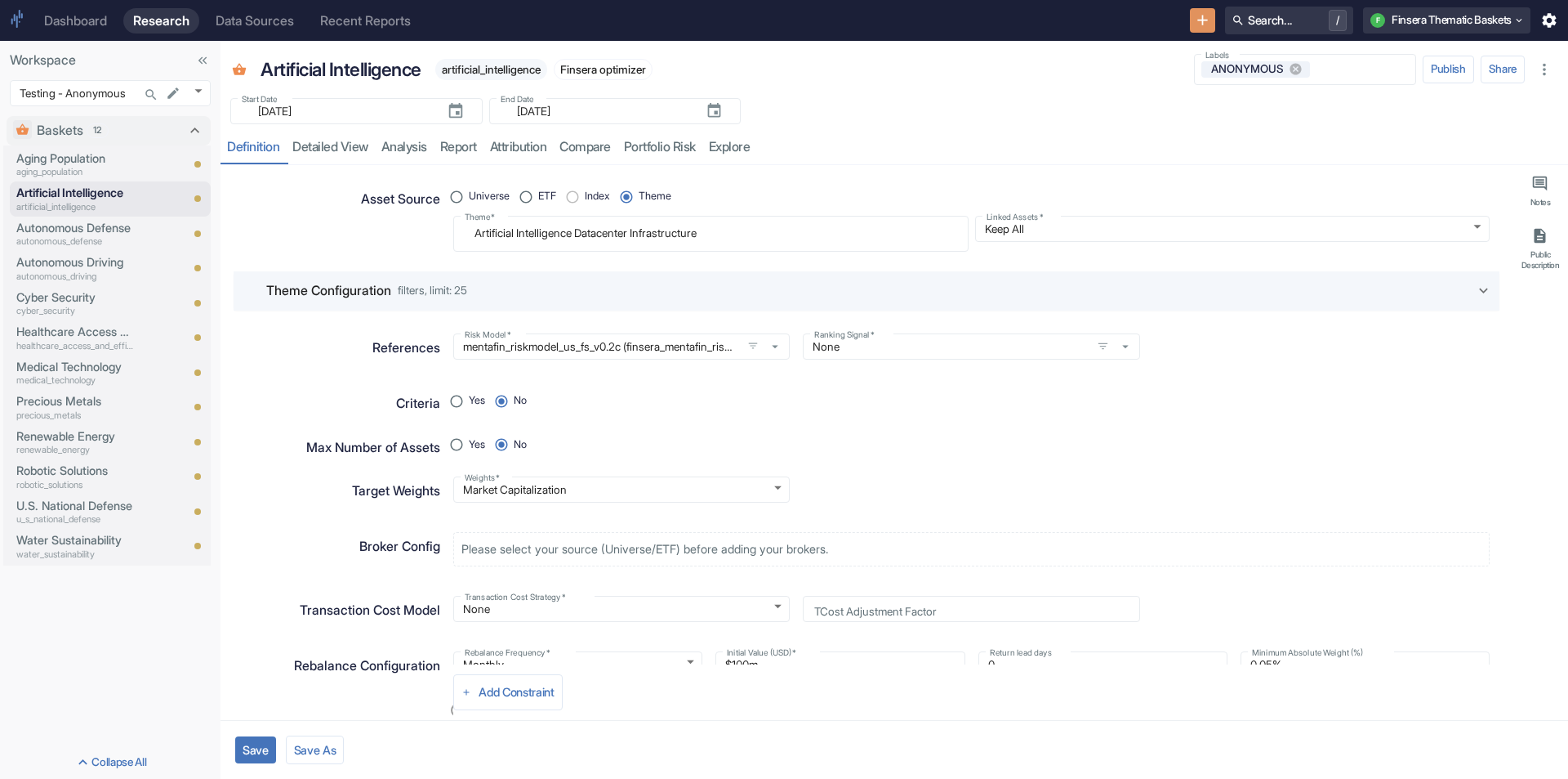
click at [253, 744] on button "Save" at bounding box center [256, 750] width 41 height 27
type textarea "x"
click at [422, 145] on link "analysis" at bounding box center [404, 147] width 59 height 34
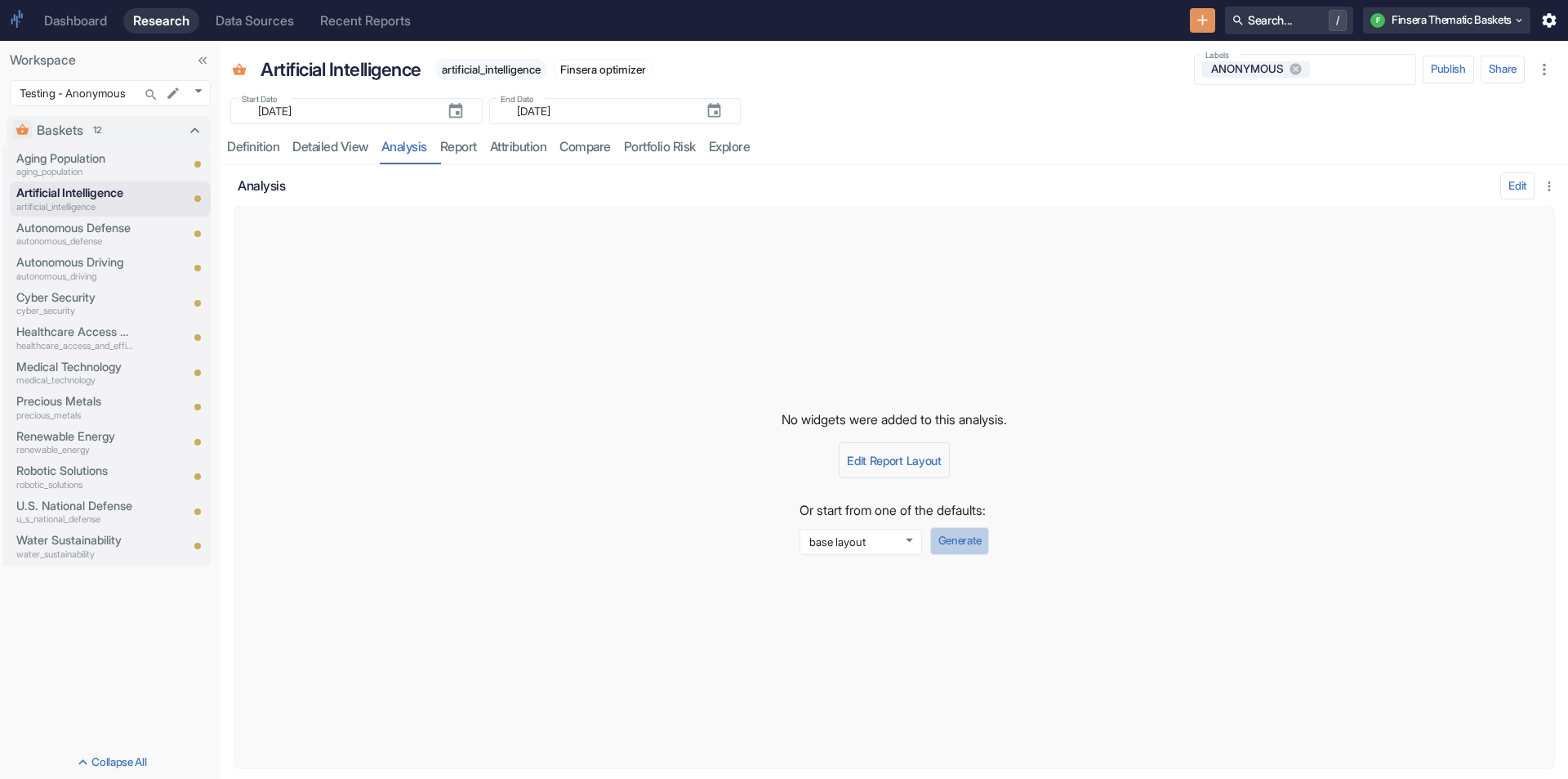
click at [982, 539] on button "Generate" at bounding box center [959, 541] width 59 height 28
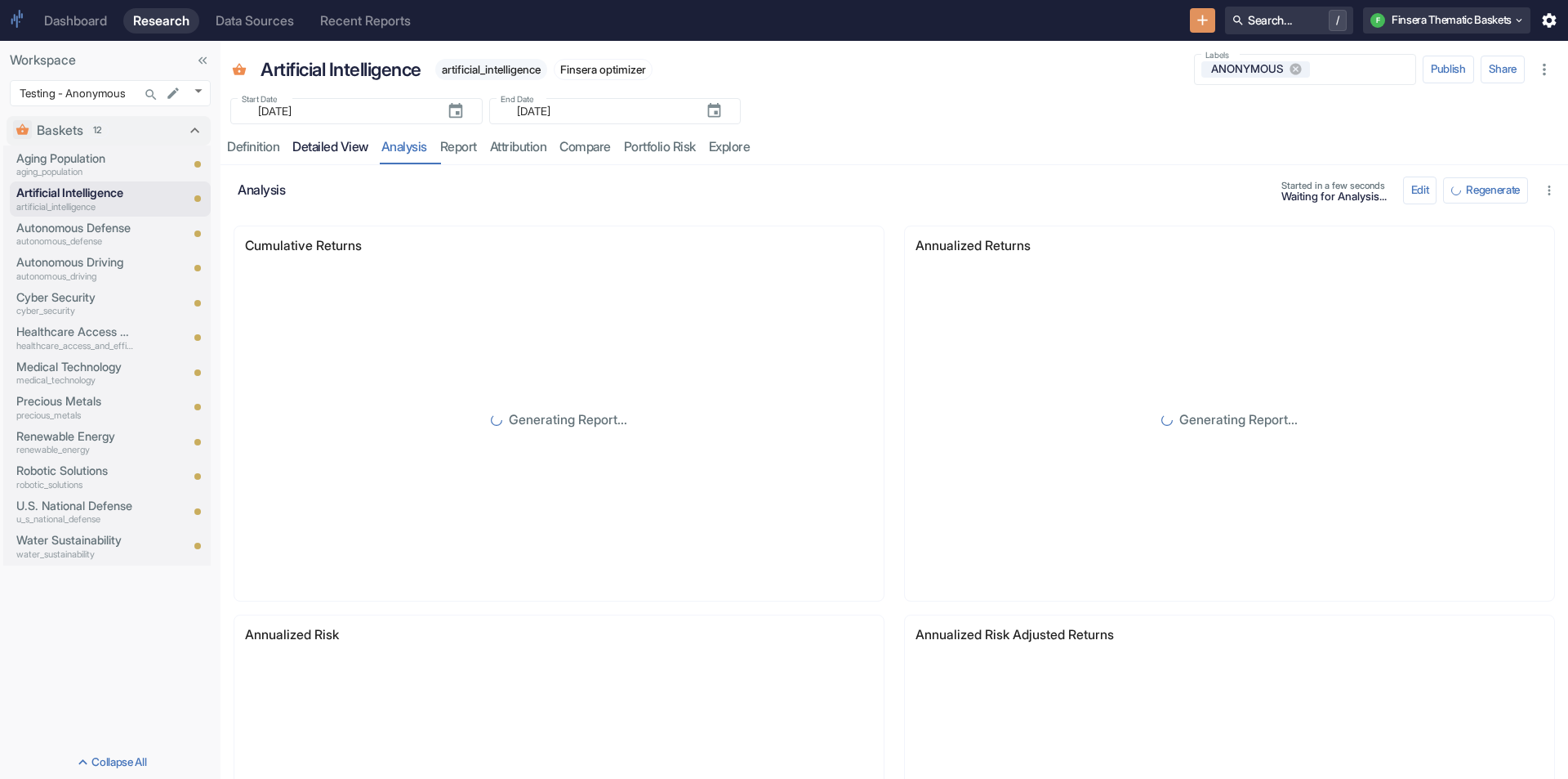
click at [343, 145] on link "detailed view" at bounding box center [330, 147] width 89 height 34
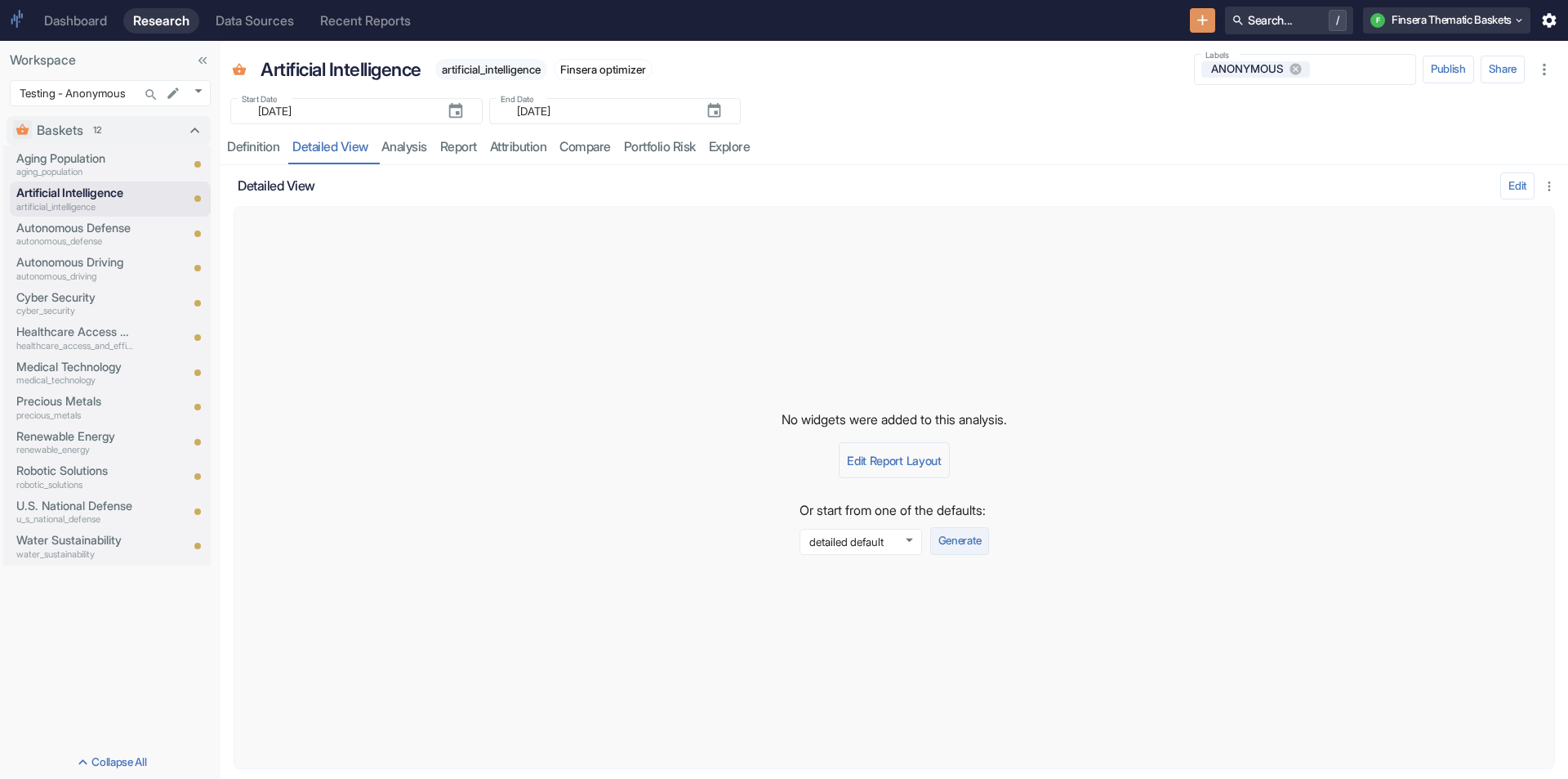
click at [975, 538] on button "Generate" at bounding box center [959, 541] width 59 height 28
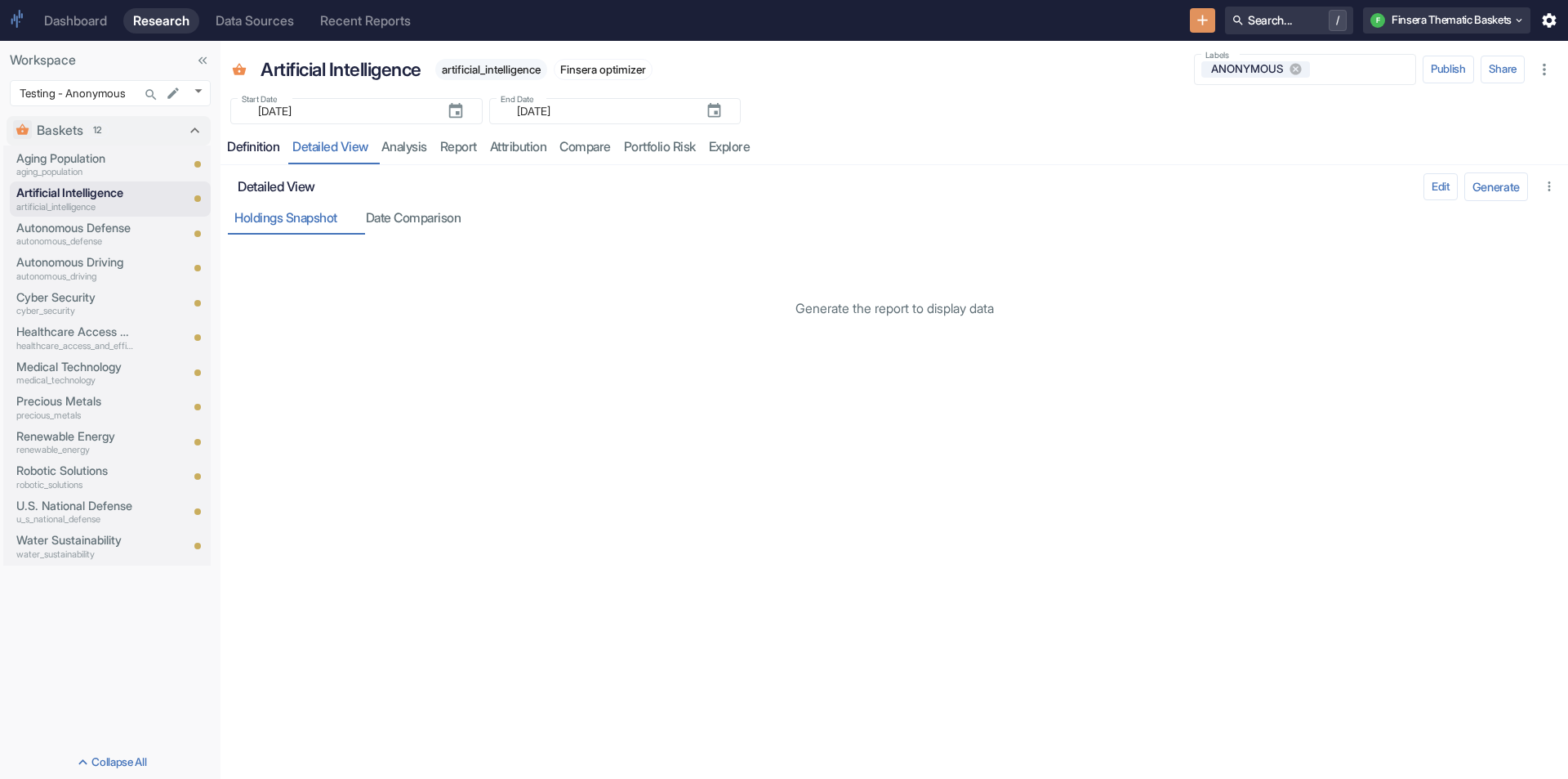
click at [238, 143] on div "Definition" at bounding box center [254, 147] width 52 height 16
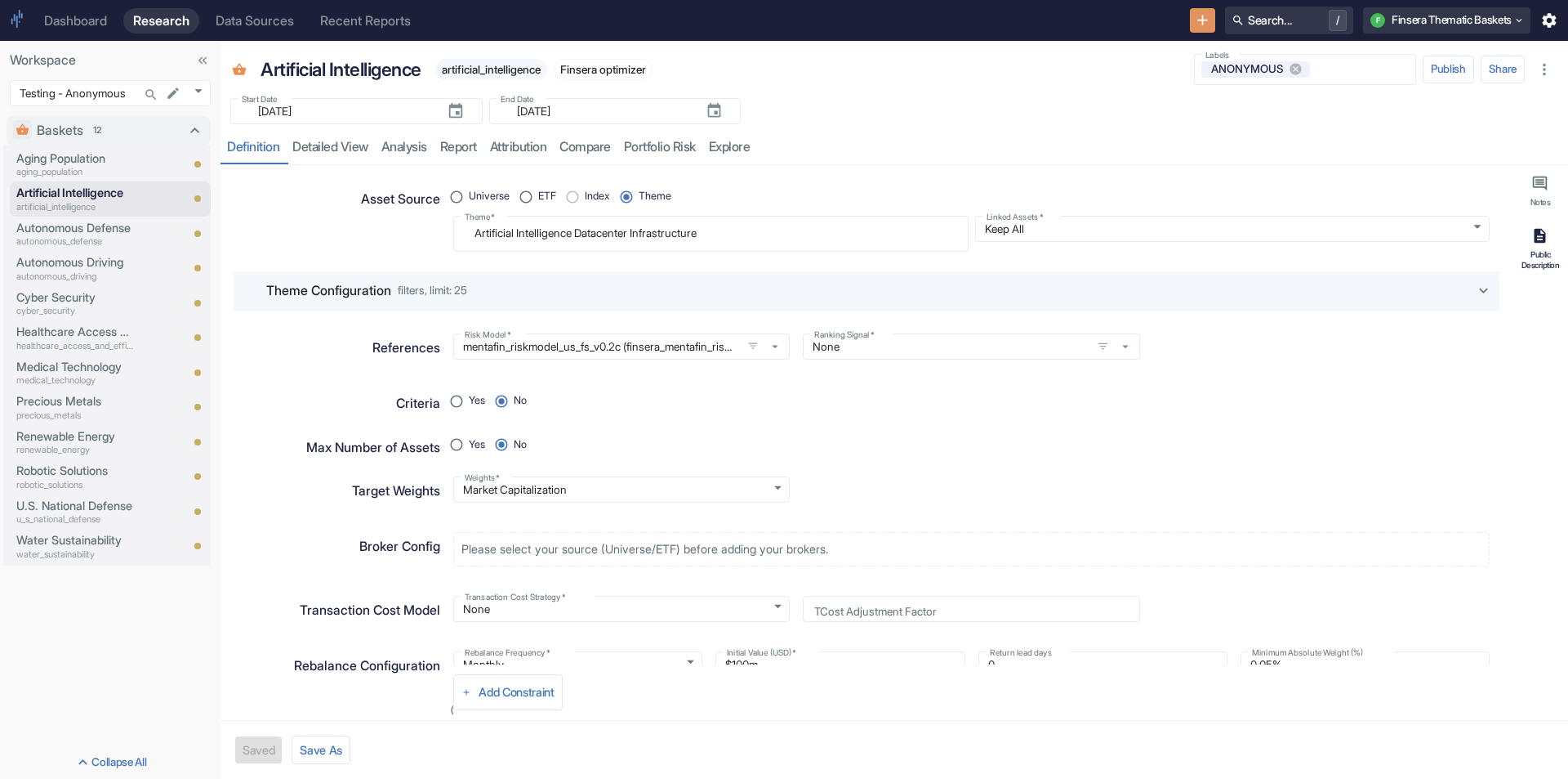
click at [1530, 254] on div "Public Description" at bounding box center [1541, 259] width 43 height 20
type textarea "x"
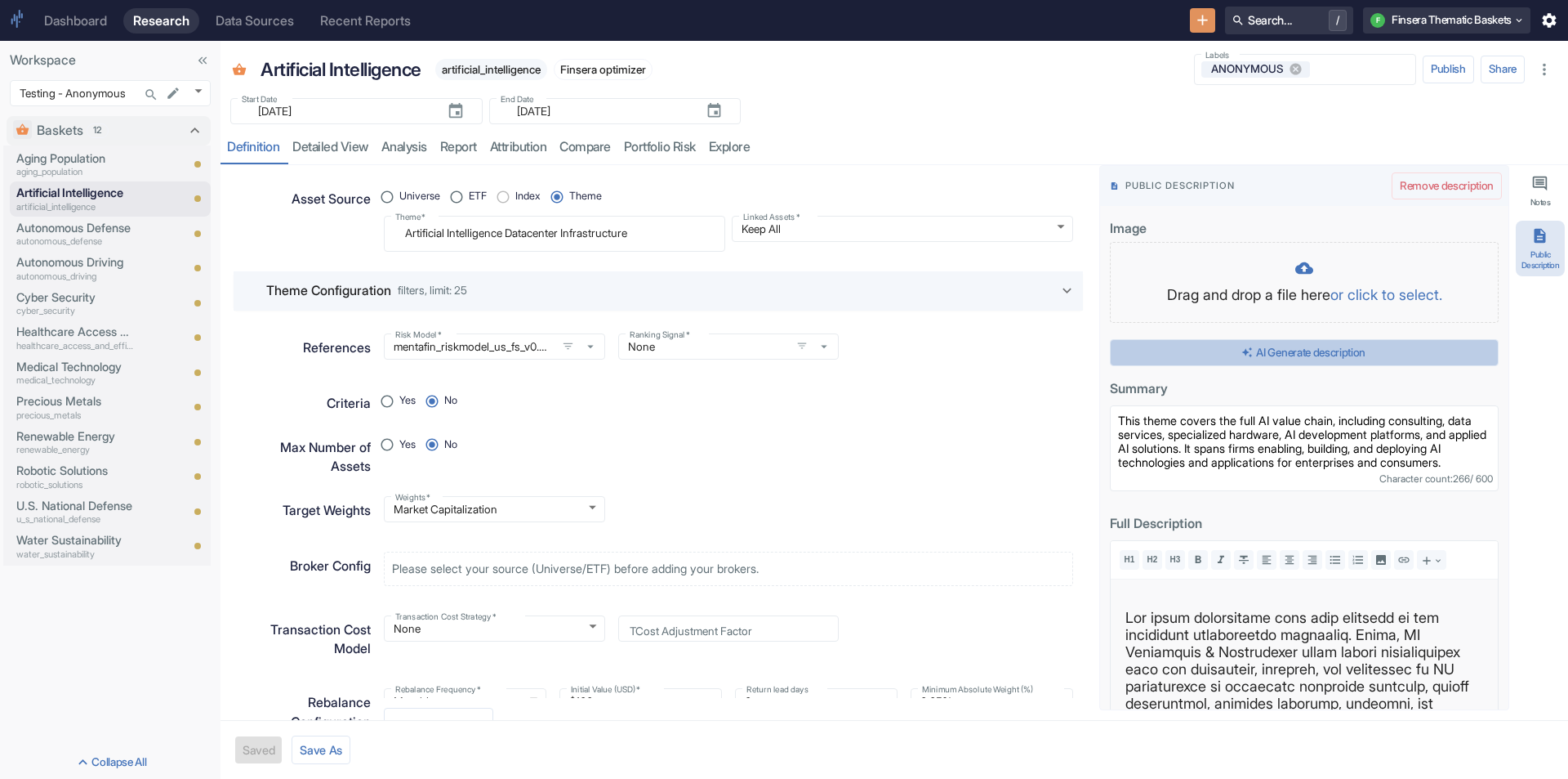
click at [1322, 362] on button "AI Generate description" at bounding box center [1304, 353] width 389 height 28
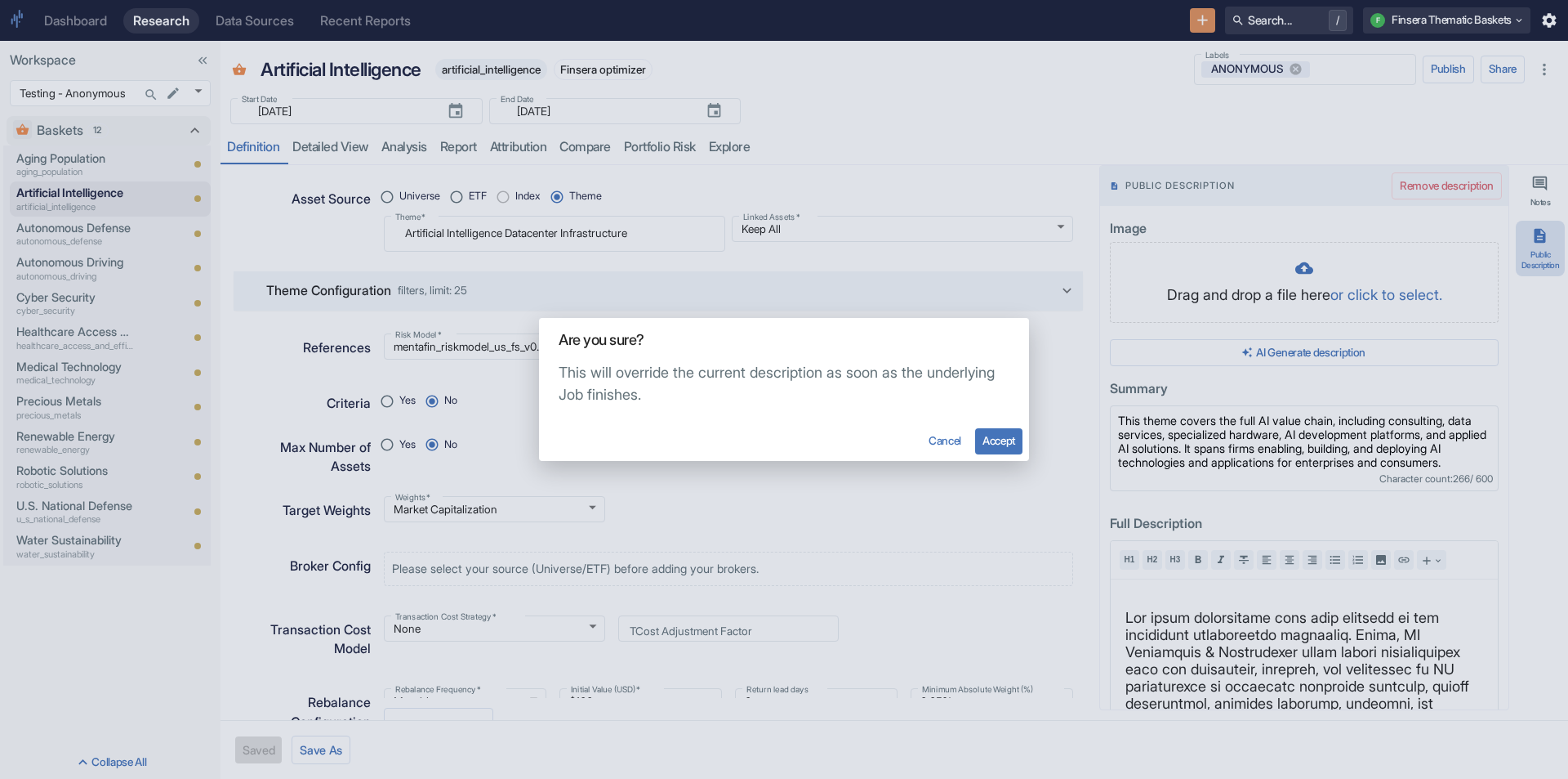
click at [1007, 431] on button "Accept" at bounding box center [999, 441] width 47 height 26
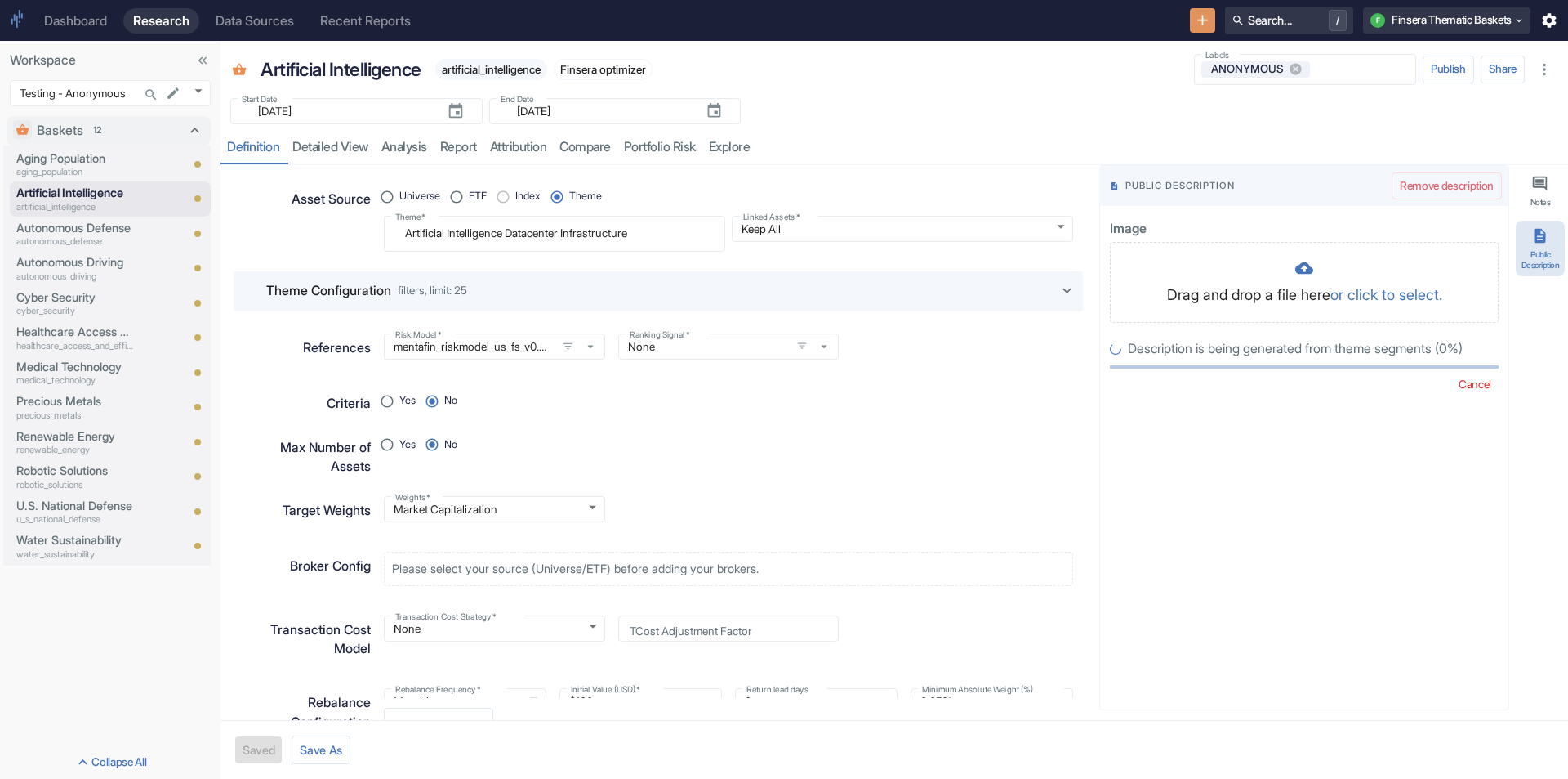
radio input "true"
click at [57, 151] on p "Aging Population" at bounding box center [75, 159] width 118 height 18
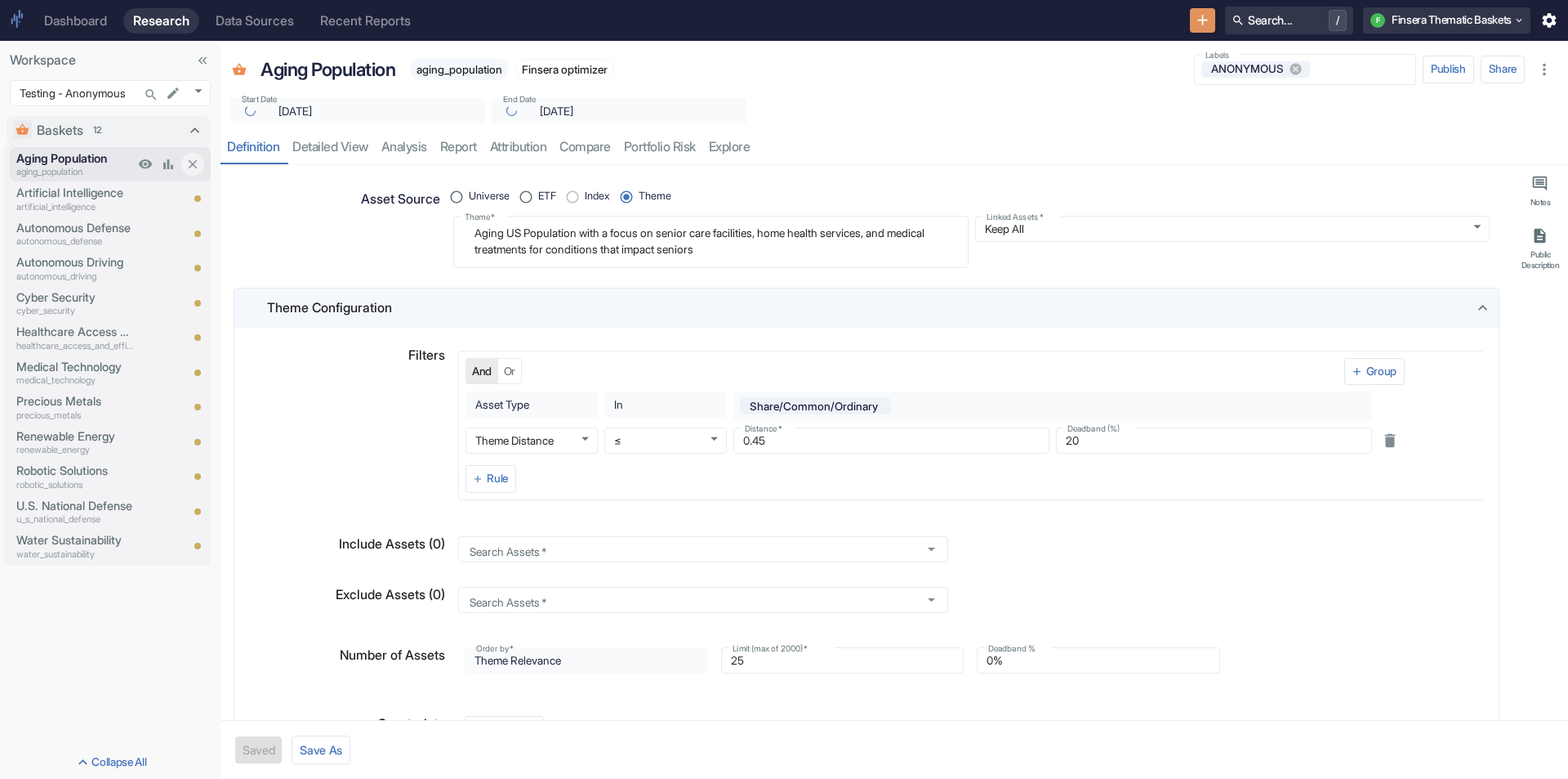
type textarea "x"
click at [64, 197] on p "Artificial Intelligence" at bounding box center [75, 193] width 118 height 18
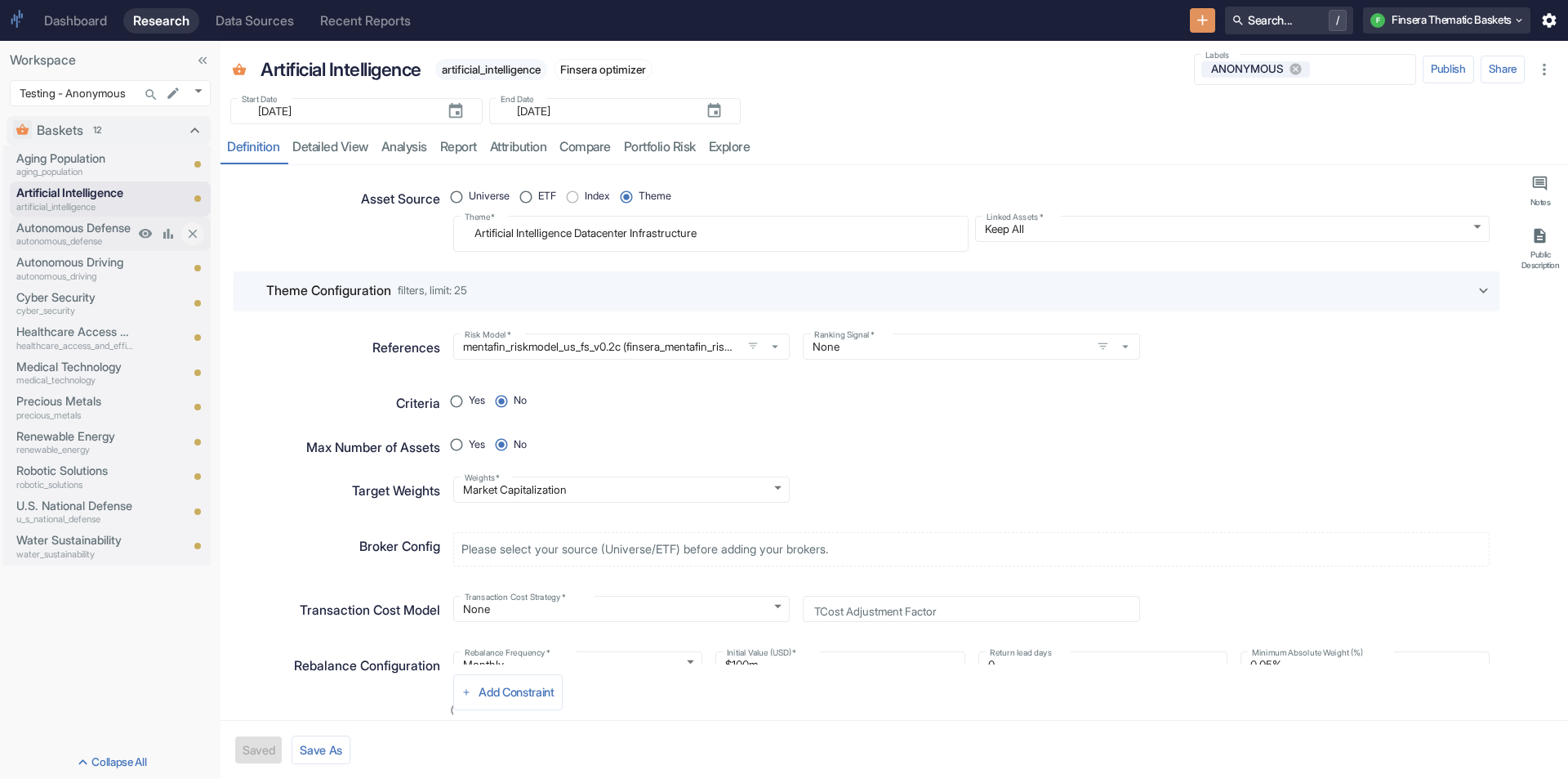
click at [56, 234] on p "Autonomous Defense" at bounding box center [75, 228] width 118 height 18
type textarea "x"
click at [53, 265] on p "Autonomous Driving" at bounding box center [75, 263] width 118 height 18
type textarea "x"
click at [48, 294] on p "Cyber Security" at bounding box center [75, 298] width 118 height 18
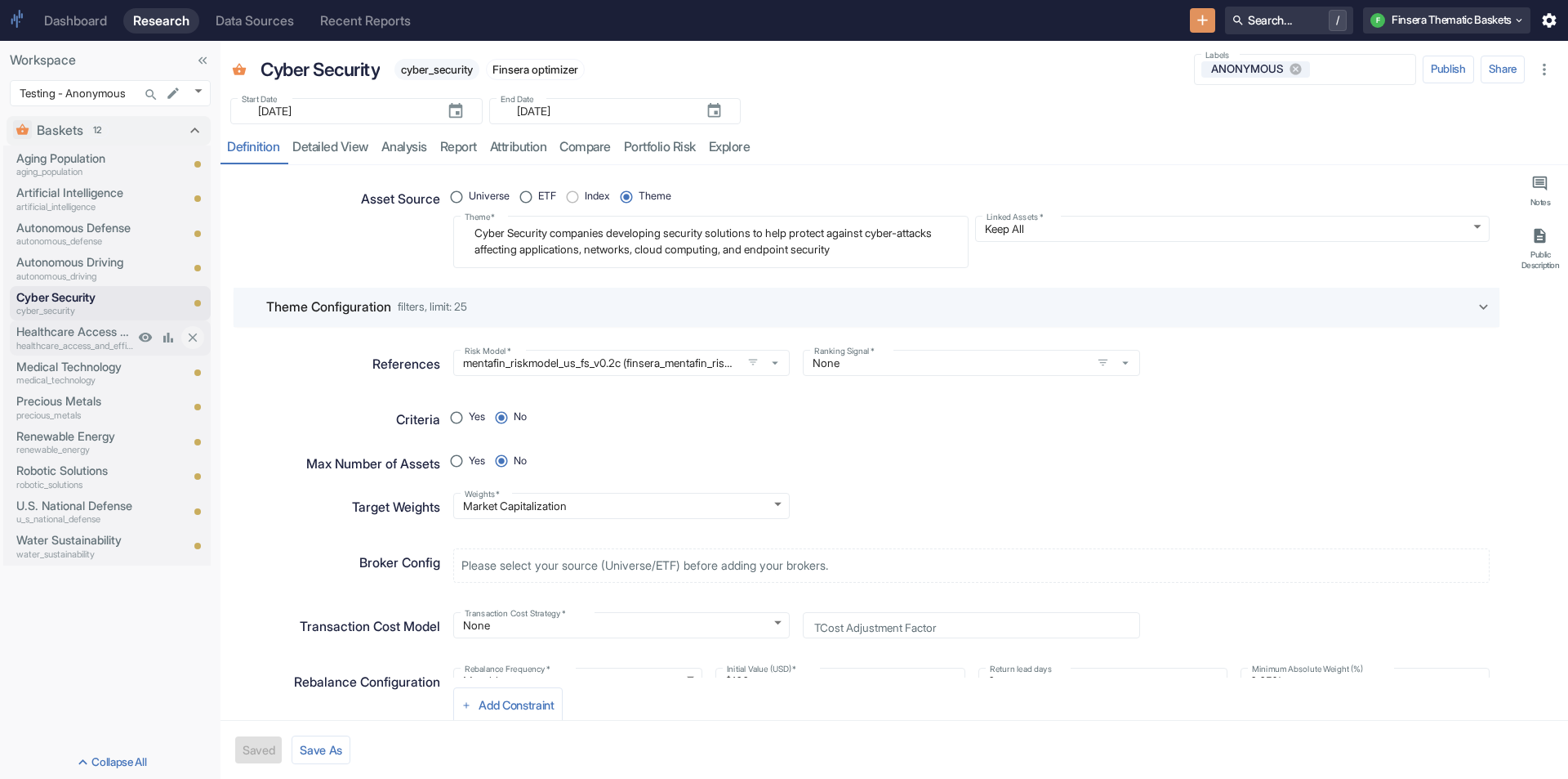
type textarea "x"
click at [42, 340] on p "healthcare_access_and_efficiency" at bounding box center [75, 345] width 118 height 14
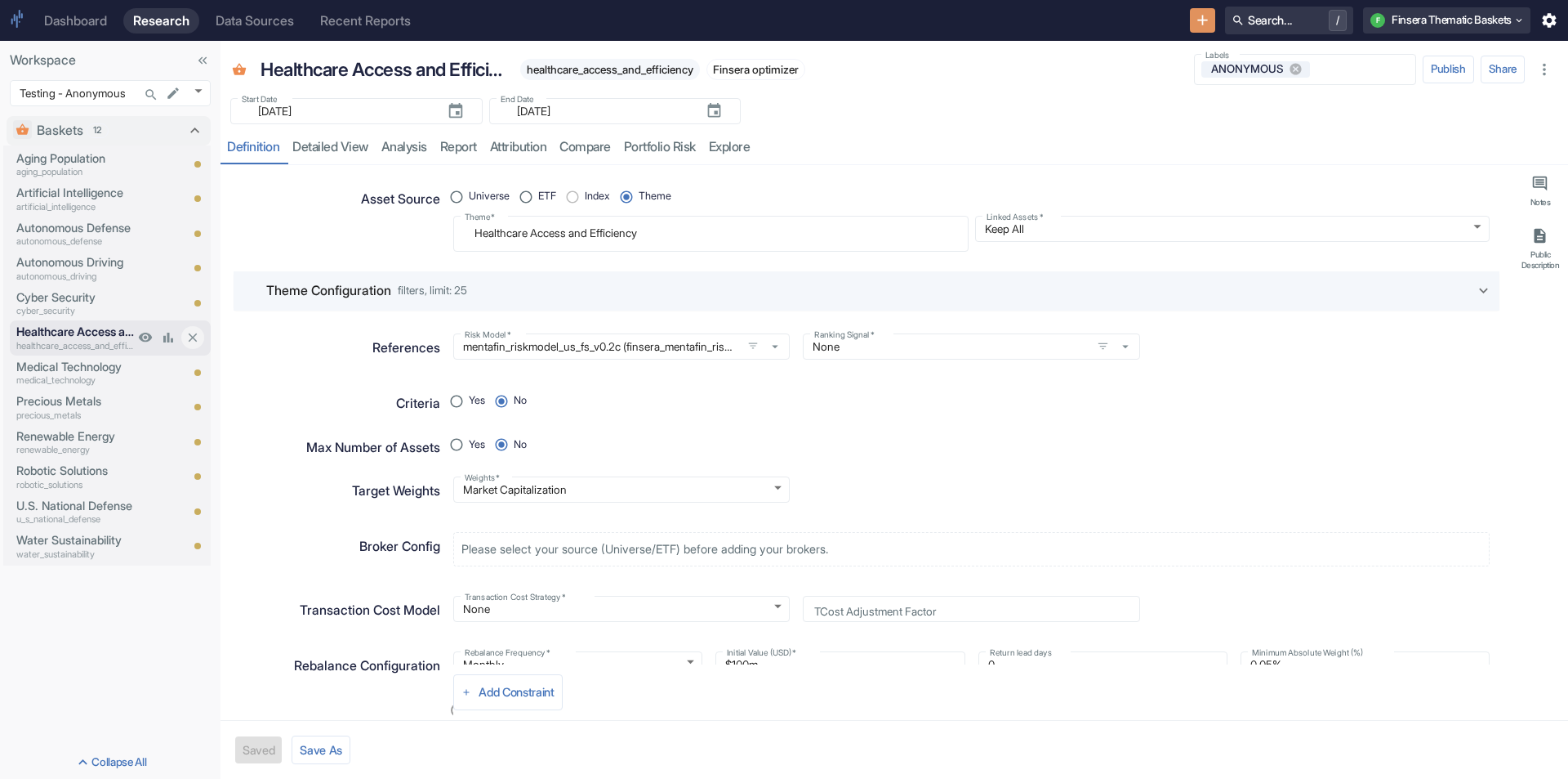
type textarea "x"
click at [50, 166] on p "aging_population" at bounding box center [75, 172] width 118 height 14
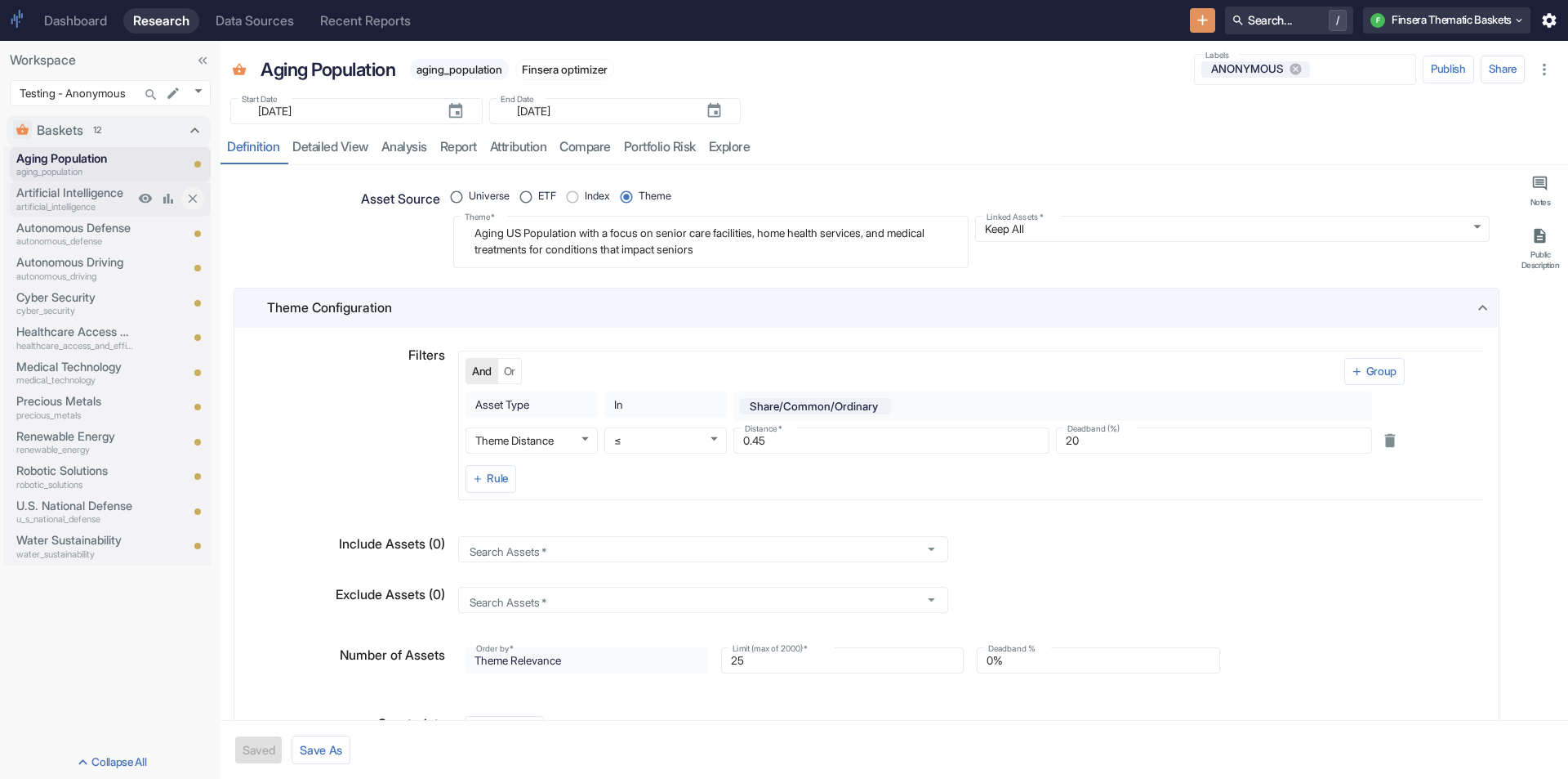
type textarea "x"
click at [51, 193] on p "Artificial Intelligence" at bounding box center [75, 193] width 118 height 18
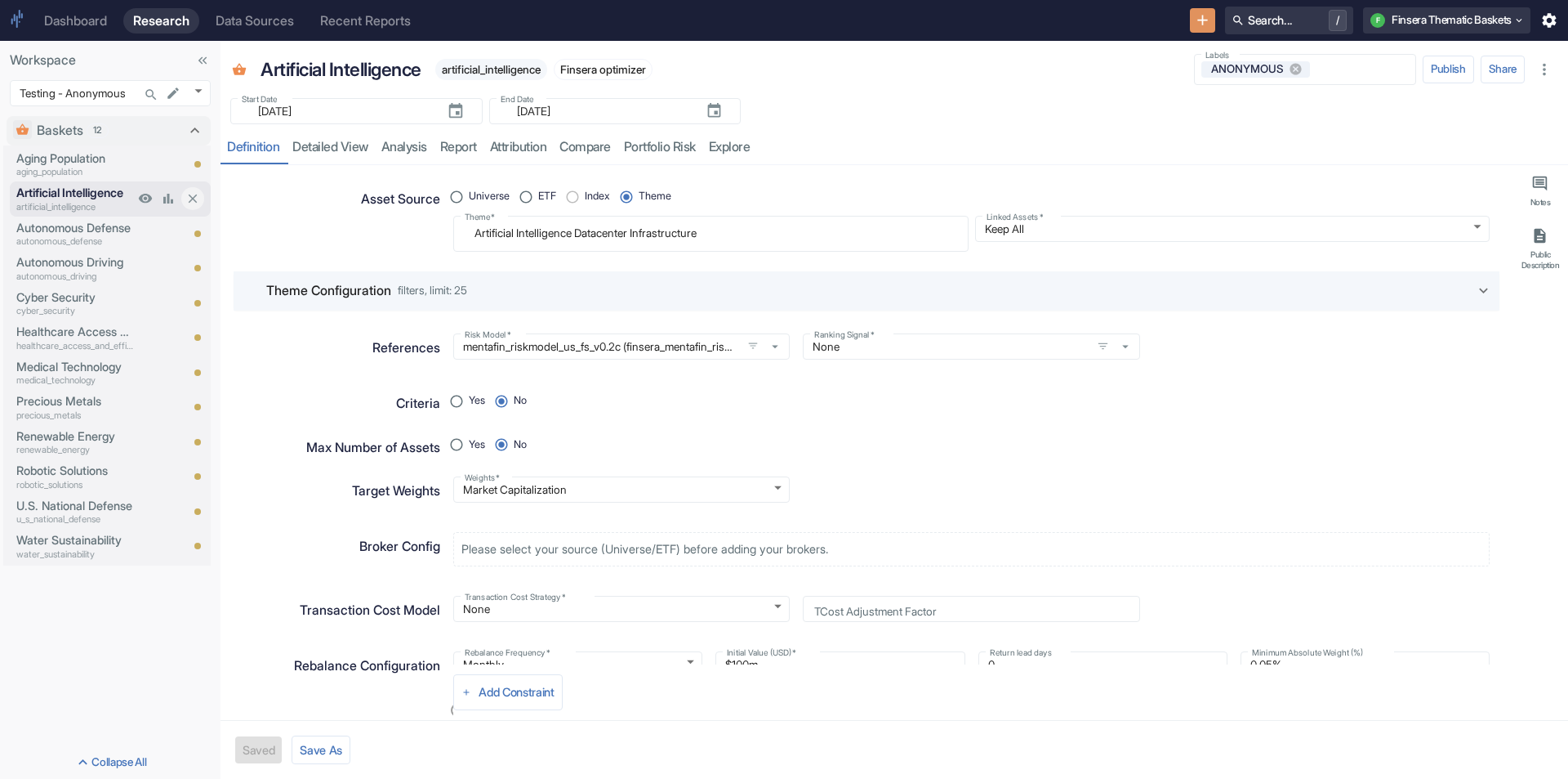
type textarea "x"
click at [56, 234] on p "Autonomous Defense" at bounding box center [75, 228] width 118 height 18
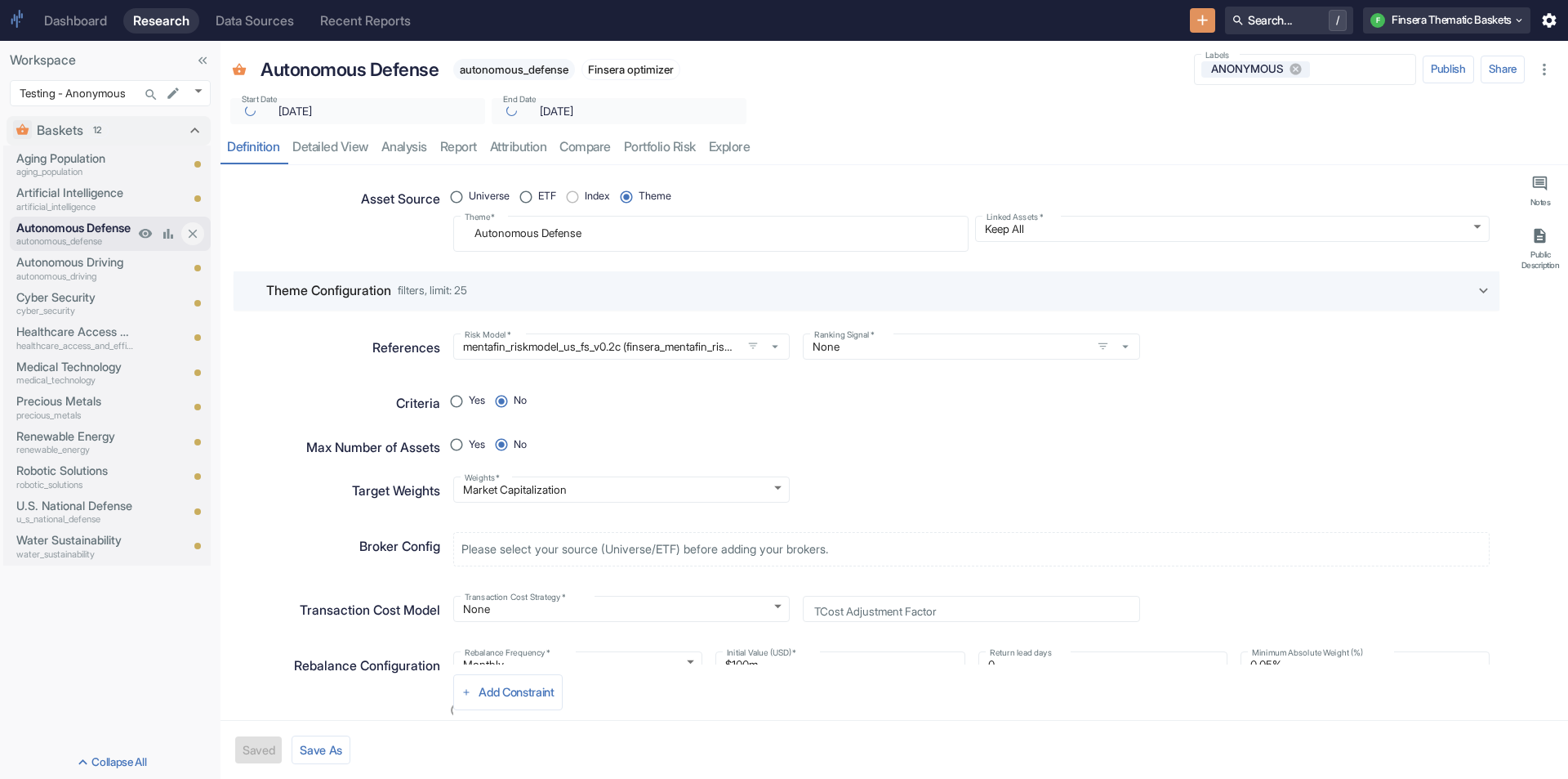
type textarea "x"
click at [55, 257] on p "Autonomous Driving" at bounding box center [75, 263] width 118 height 18
type textarea "x"
click at [55, 295] on p "Cyber Security" at bounding box center [75, 298] width 118 height 18
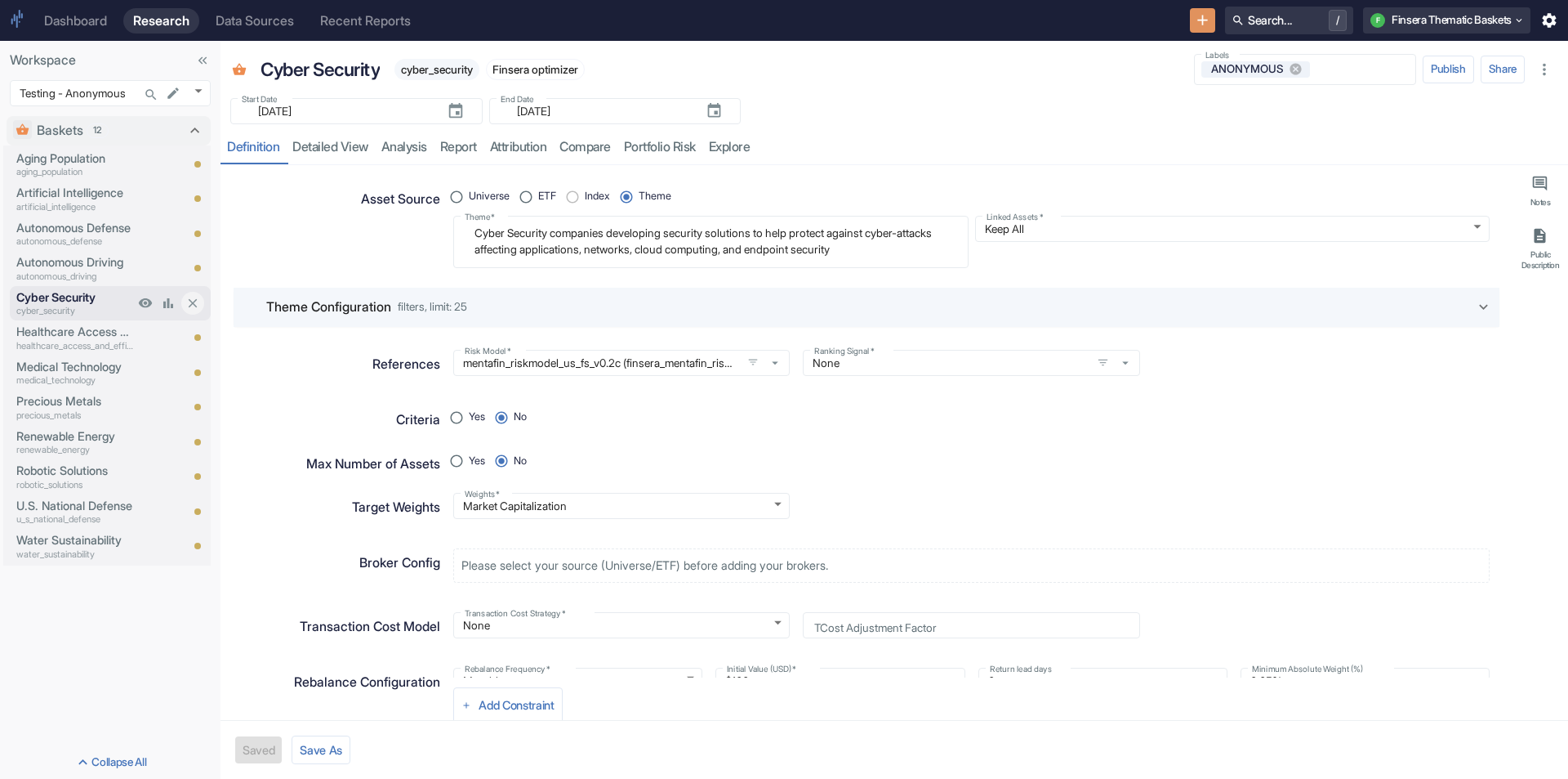
type textarea "x"
click at [52, 153] on p "Aging Population" at bounding box center [75, 159] width 118 height 18
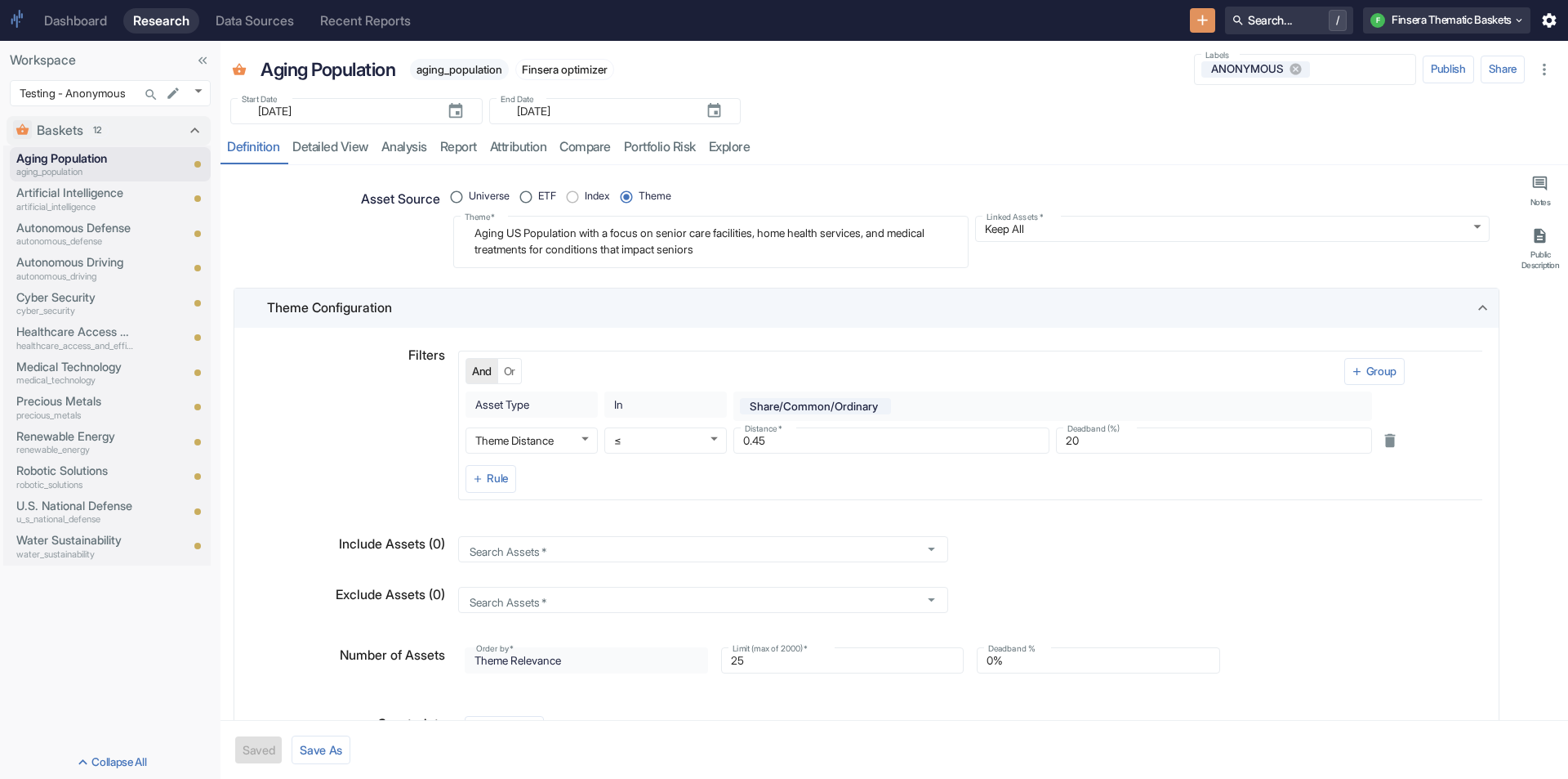
type textarea "x"
click at [194, 85] on body "Dashboard Research Data Sources Recent Reports Search... / F Finsera Thematic B…" at bounding box center [784, 390] width 1568 height 779
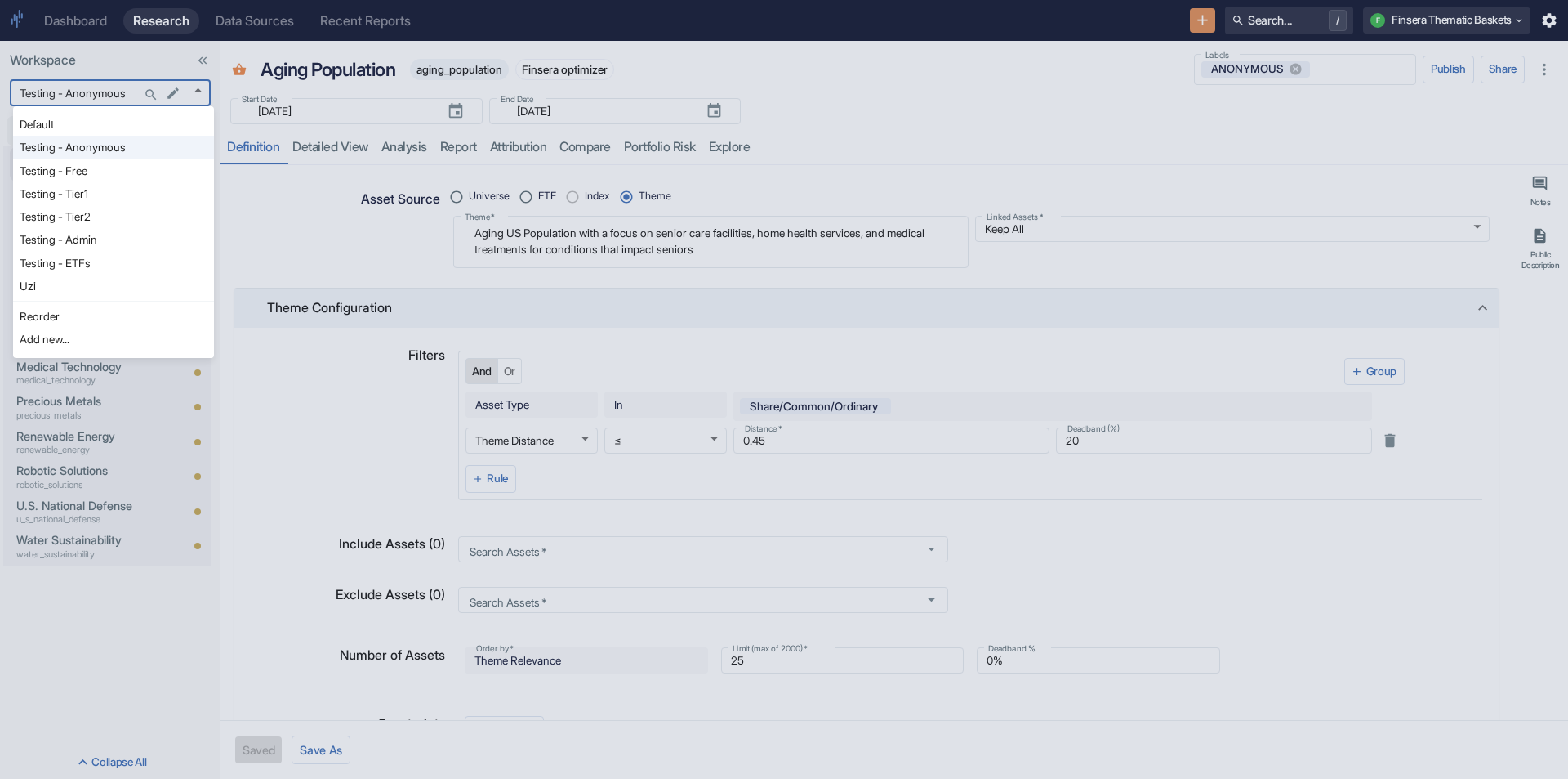
click at [636, 51] on div at bounding box center [784, 390] width 1568 height 779
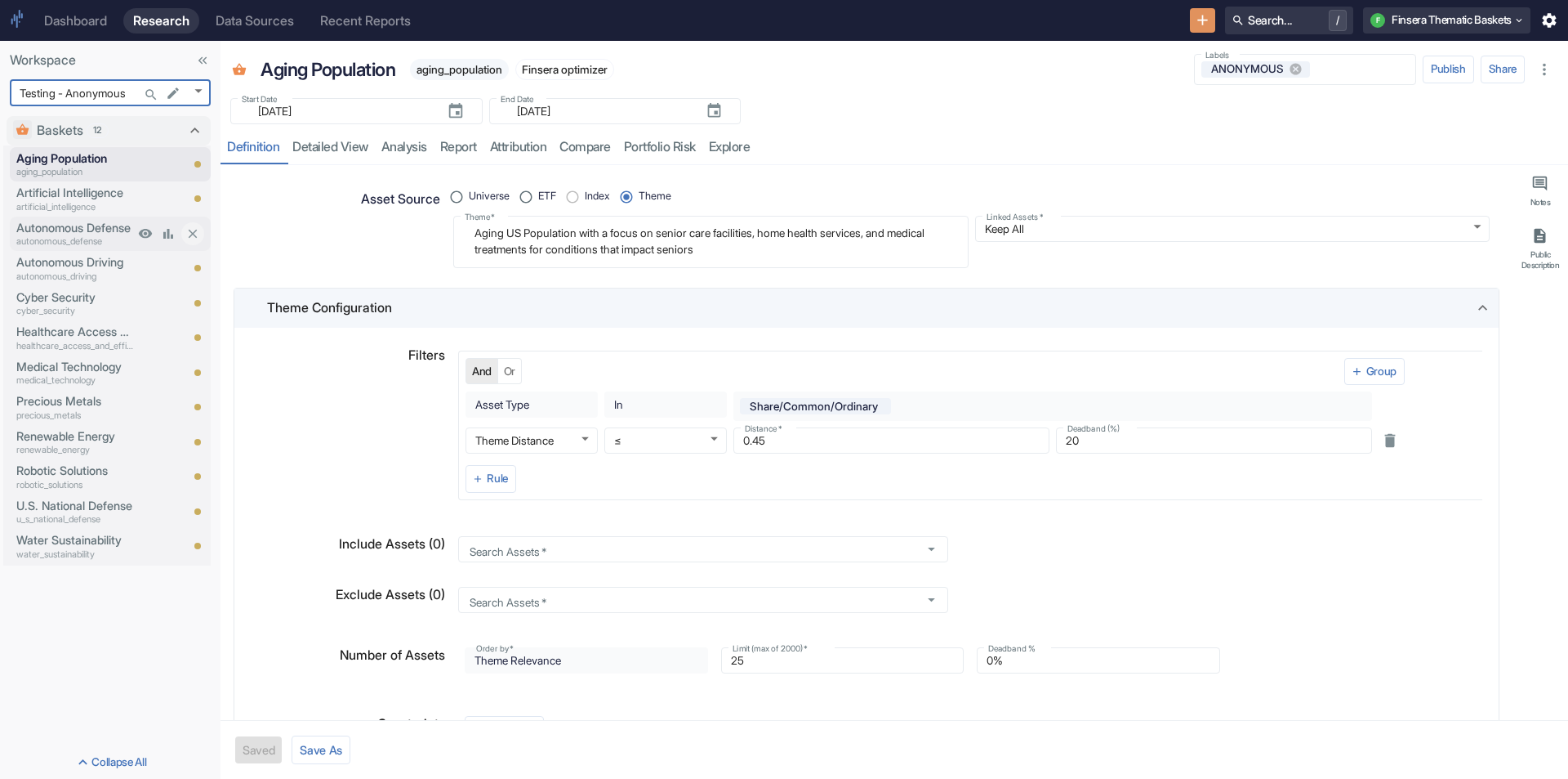
click at [47, 248] on p "autonomous_defense" at bounding box center [75, 241] width 118 height 14
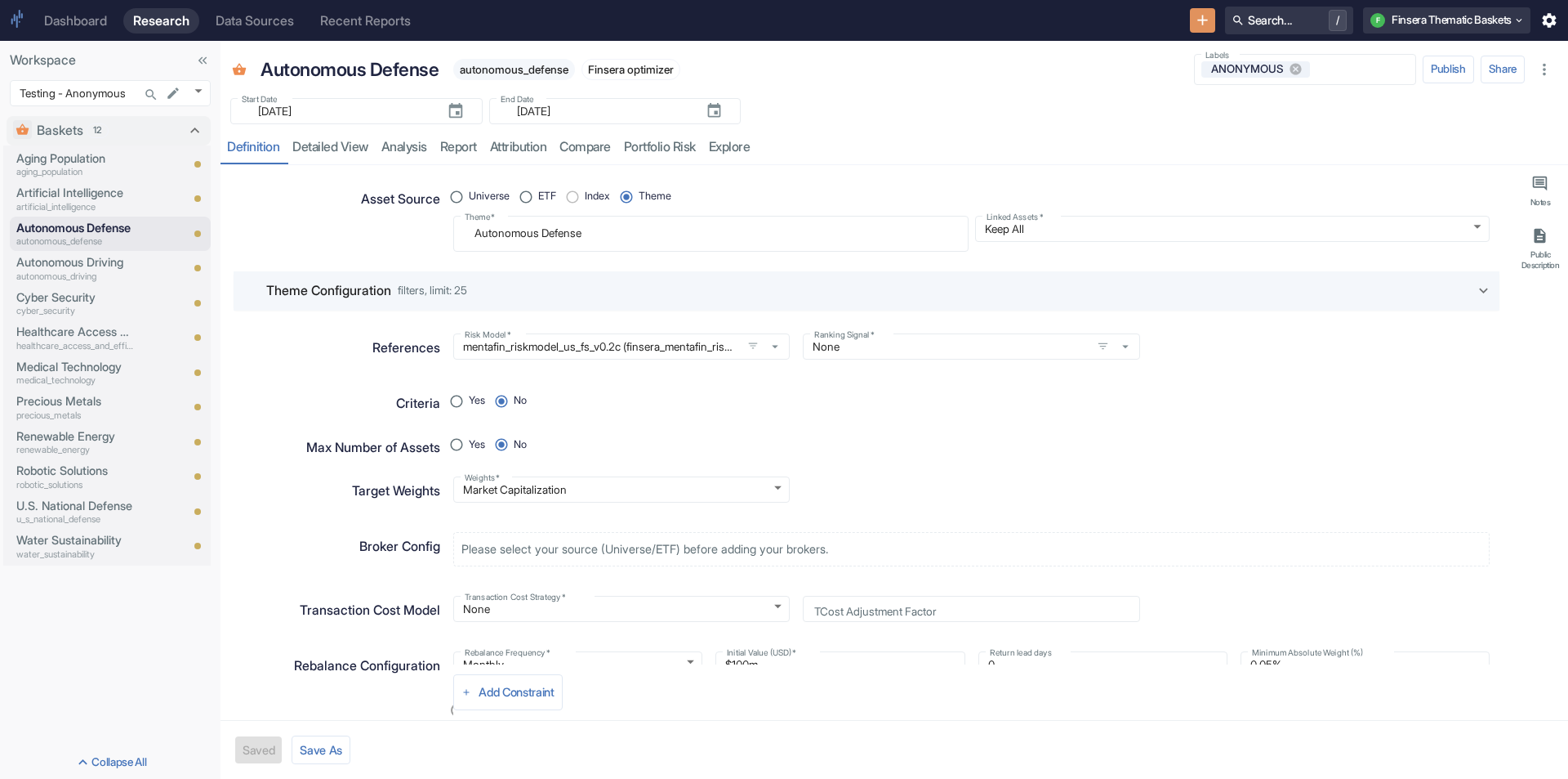
type textarea "x"
type input "1158"
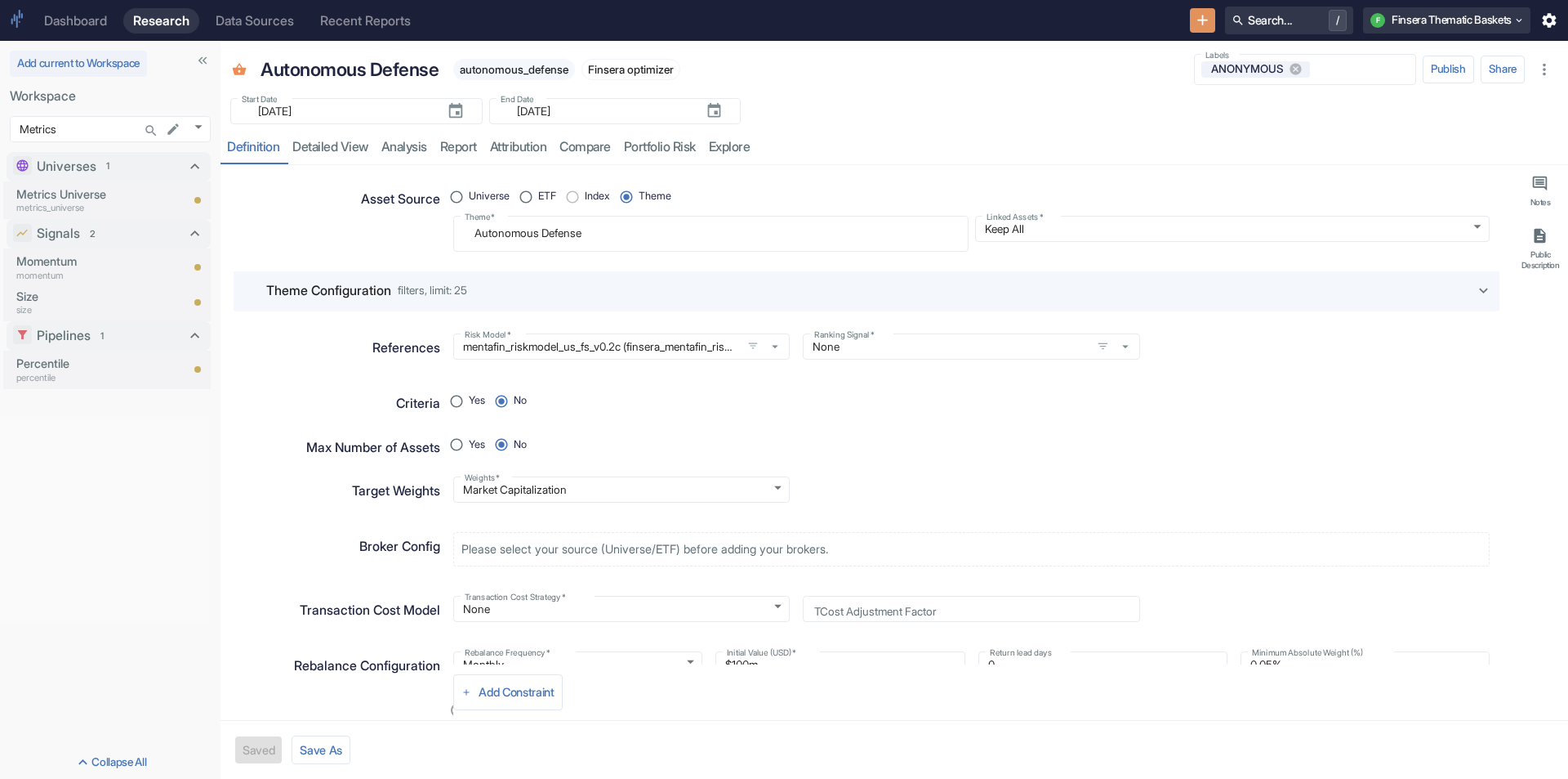
type textarea "x"
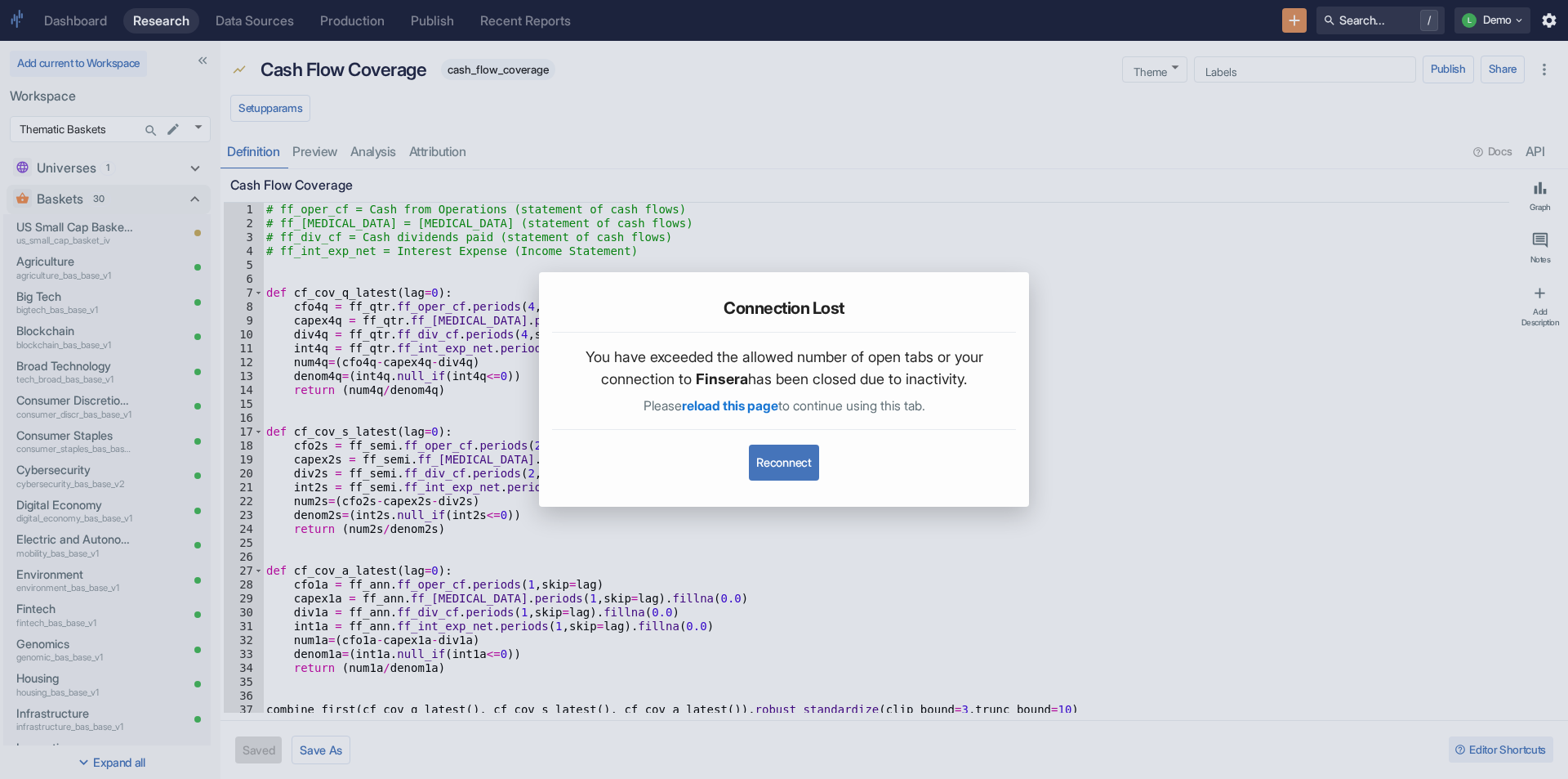
click at [808, 471] on button "Reconnect" at bounding box center [784, 462] width 70 height 36
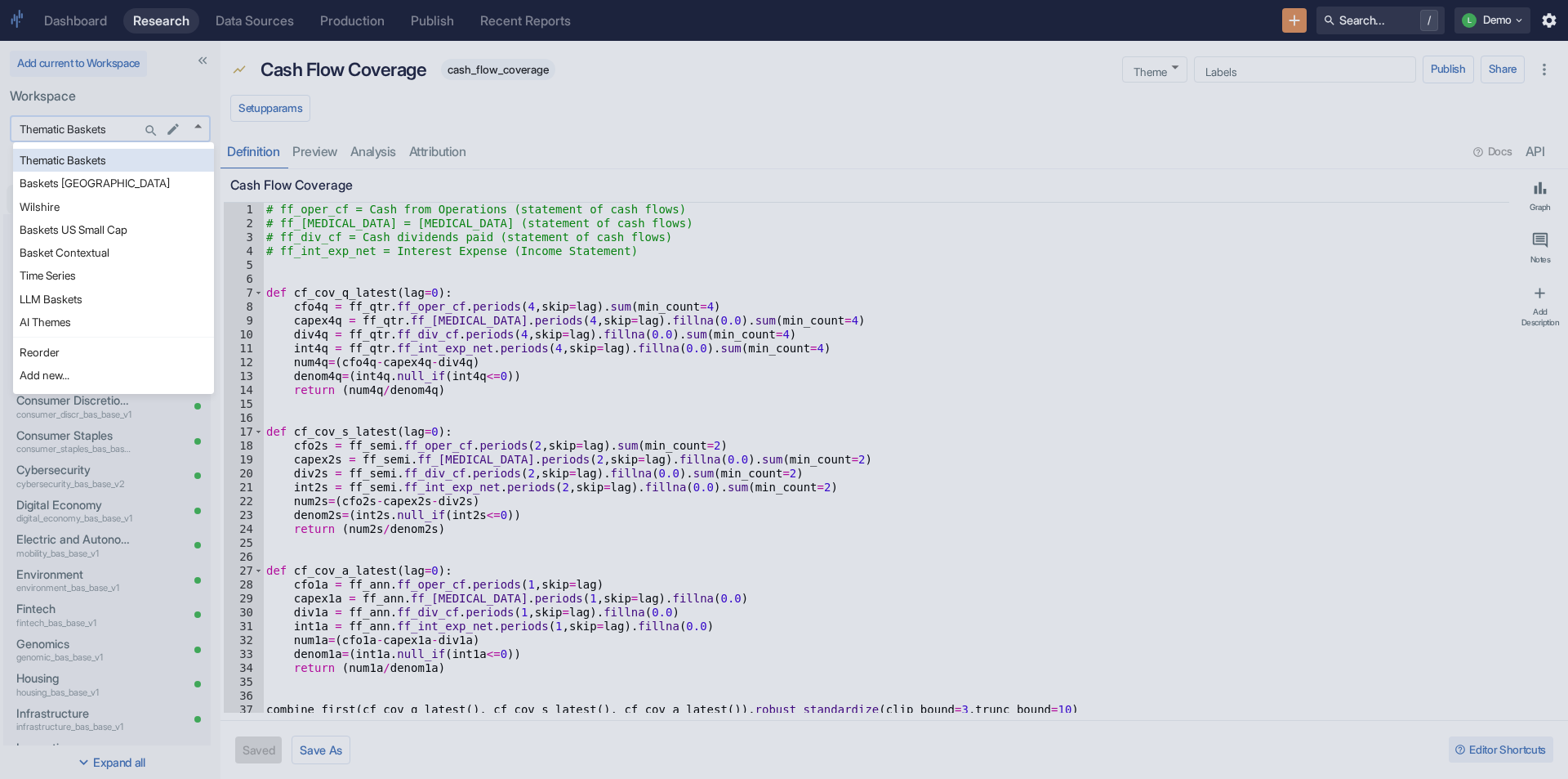
click at [196, 128] on body "Dashboard Research Data Sources Production Publish Recent Reports Search... / L…" at bounding box center [784, 390] width 1568 height 779
type textarea "x"
click at [858, 246] on div at bounding box center [784, 390] width 1568 height 779
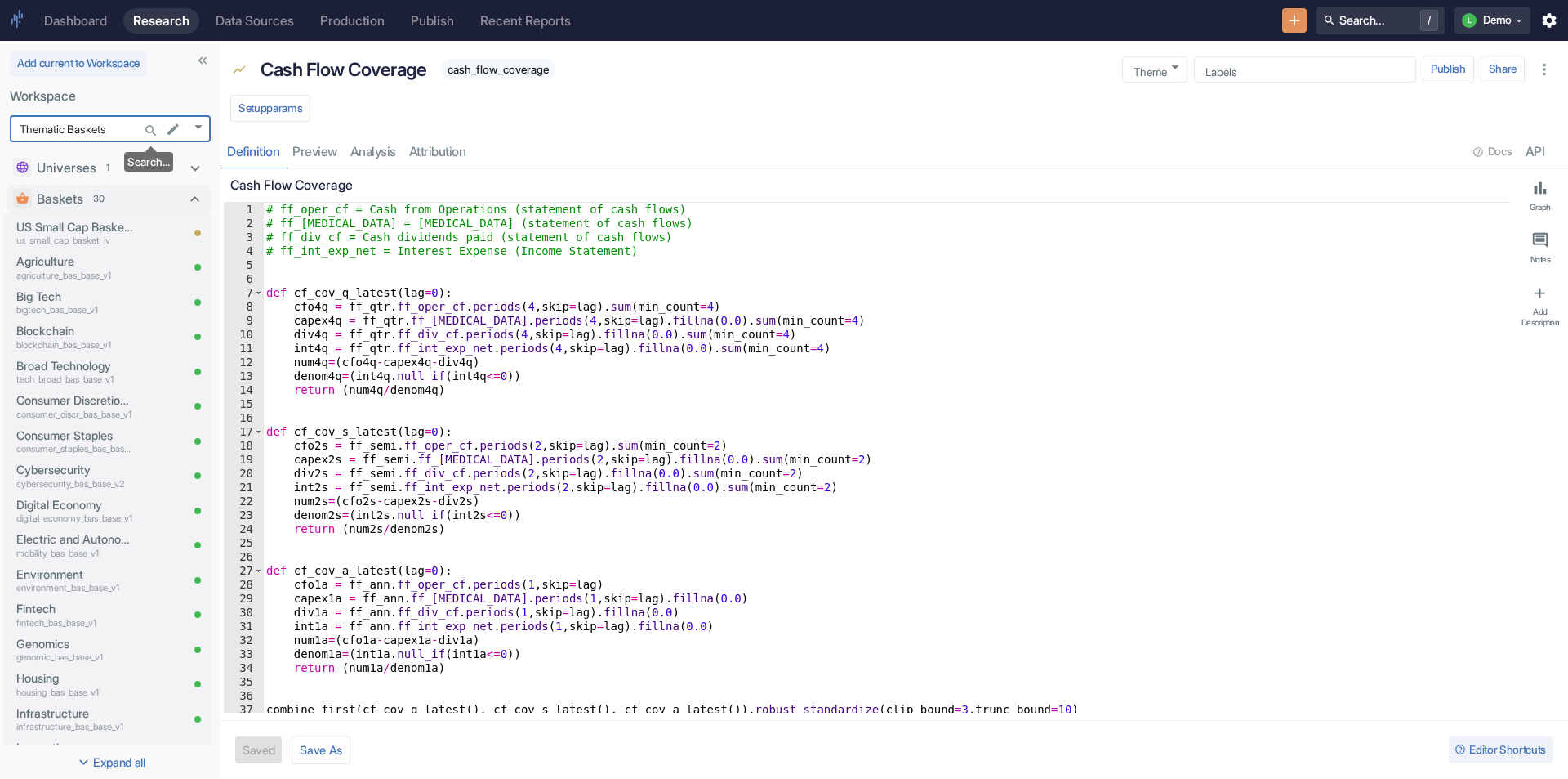
click at [144, 129] on icon "Search..." at bounding box center [151, 131] width 15 height 15
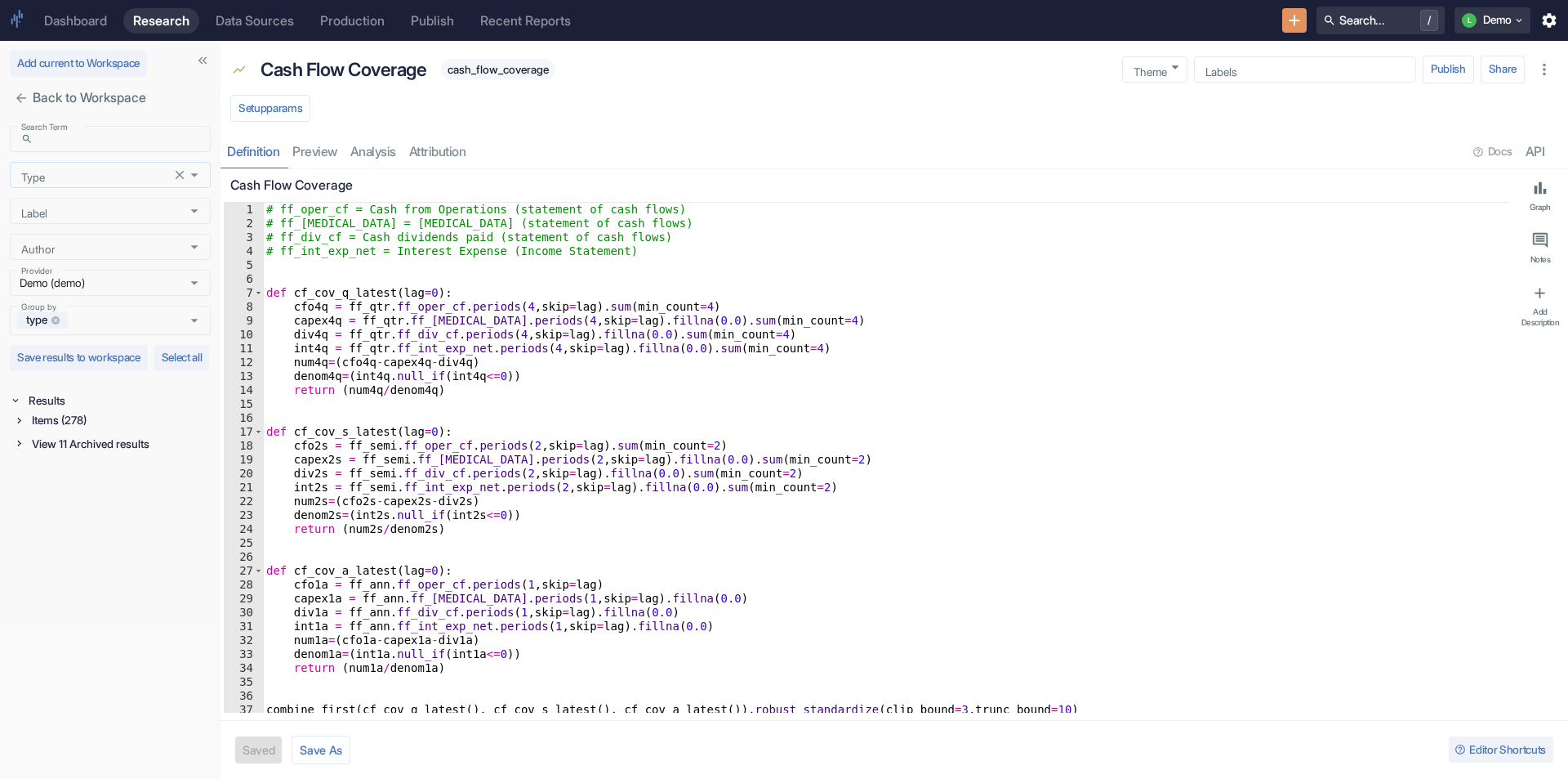
click at [194, 180] on icon "Open" at bounding box center [195, 175] width 18 height 18
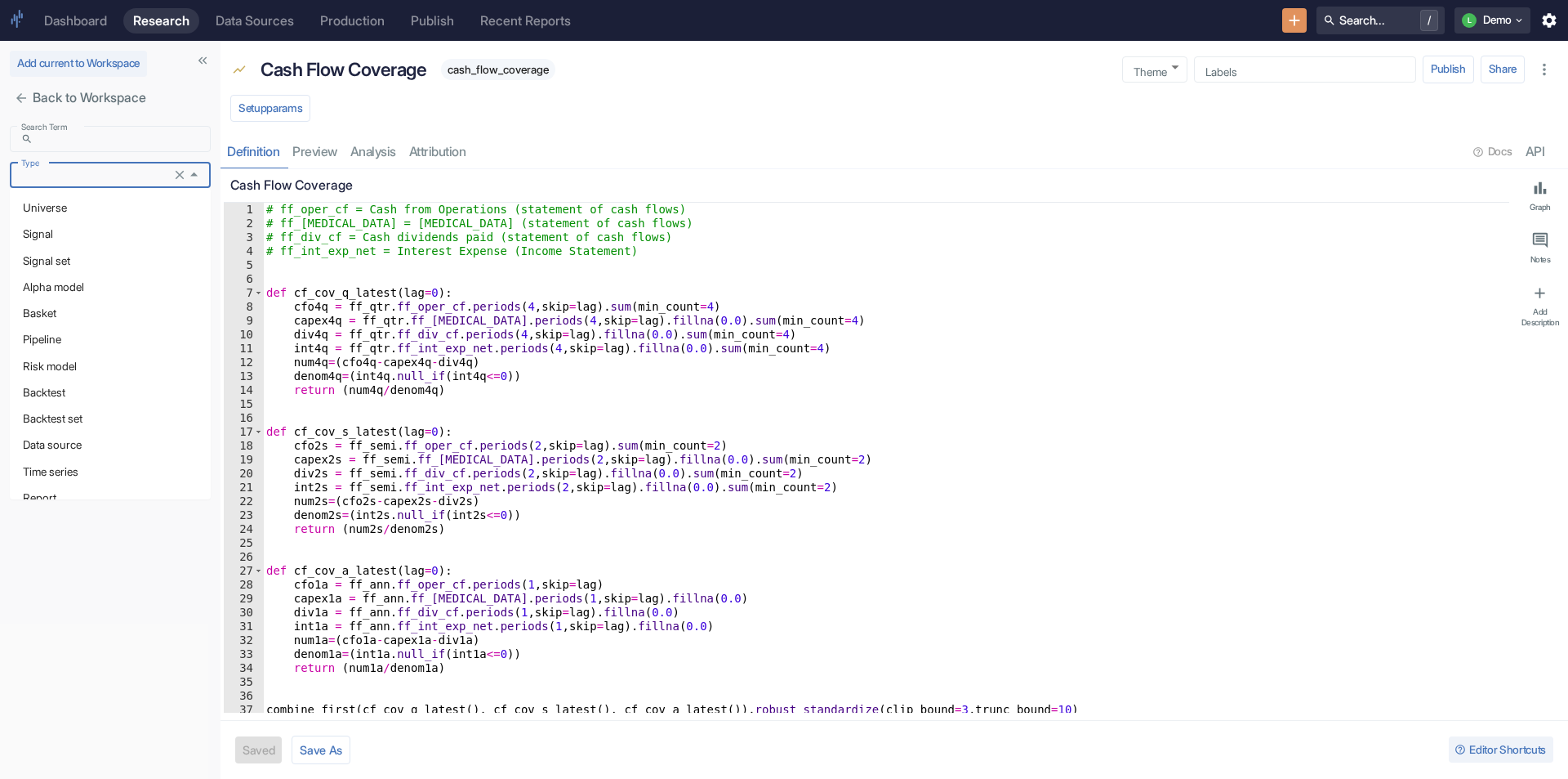
click at [126, 235] on li "Signal" at bounding box center [110, 234] width 201 height 26
type input "Signal"
click at [20, 462] on icon at bounding box center [19, 456] width 11 height 11
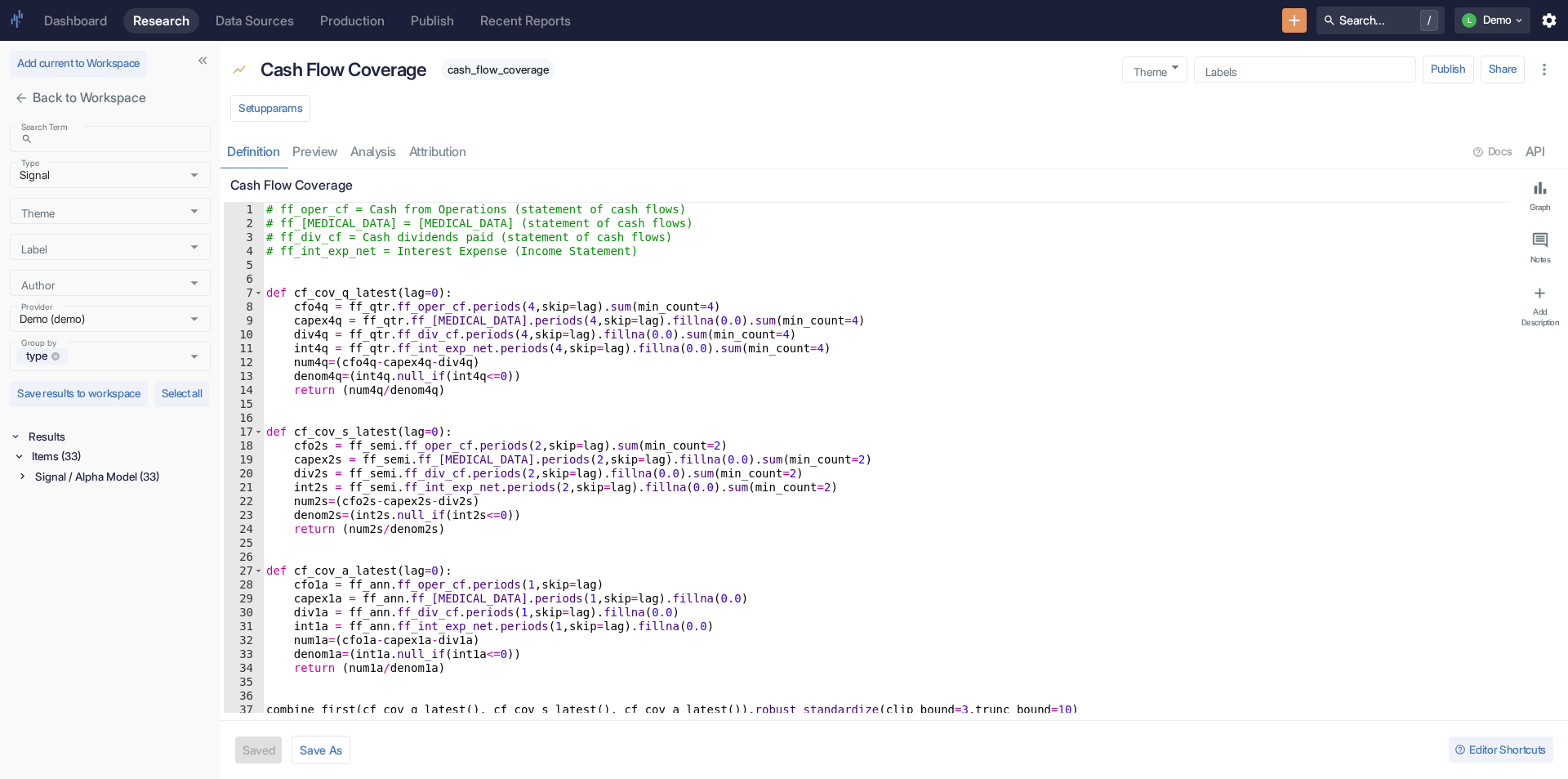
click at [24, 481] on icon at bounding box center [22, 475] width 11 height 11
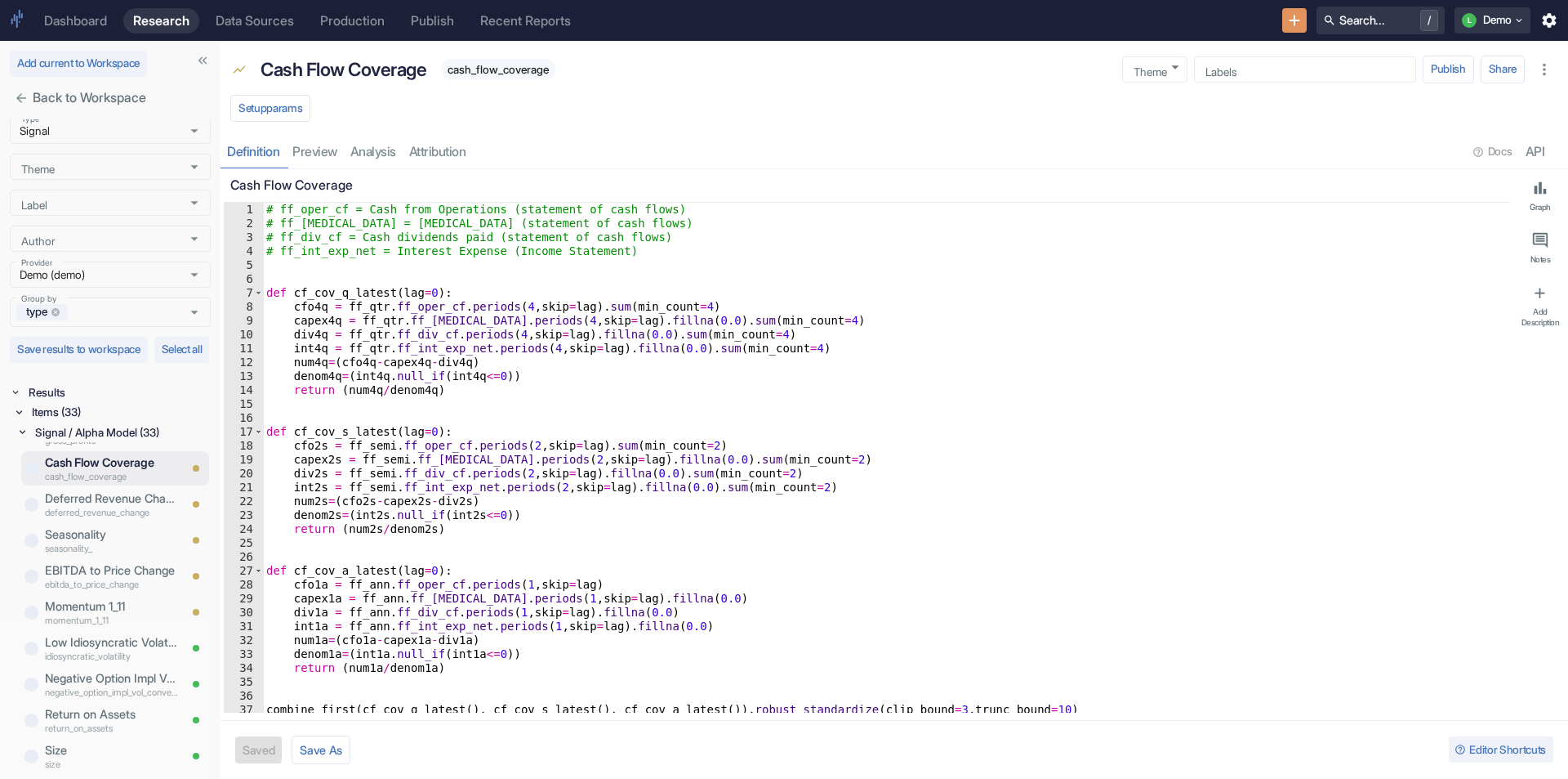
scroll to position [232, 0]
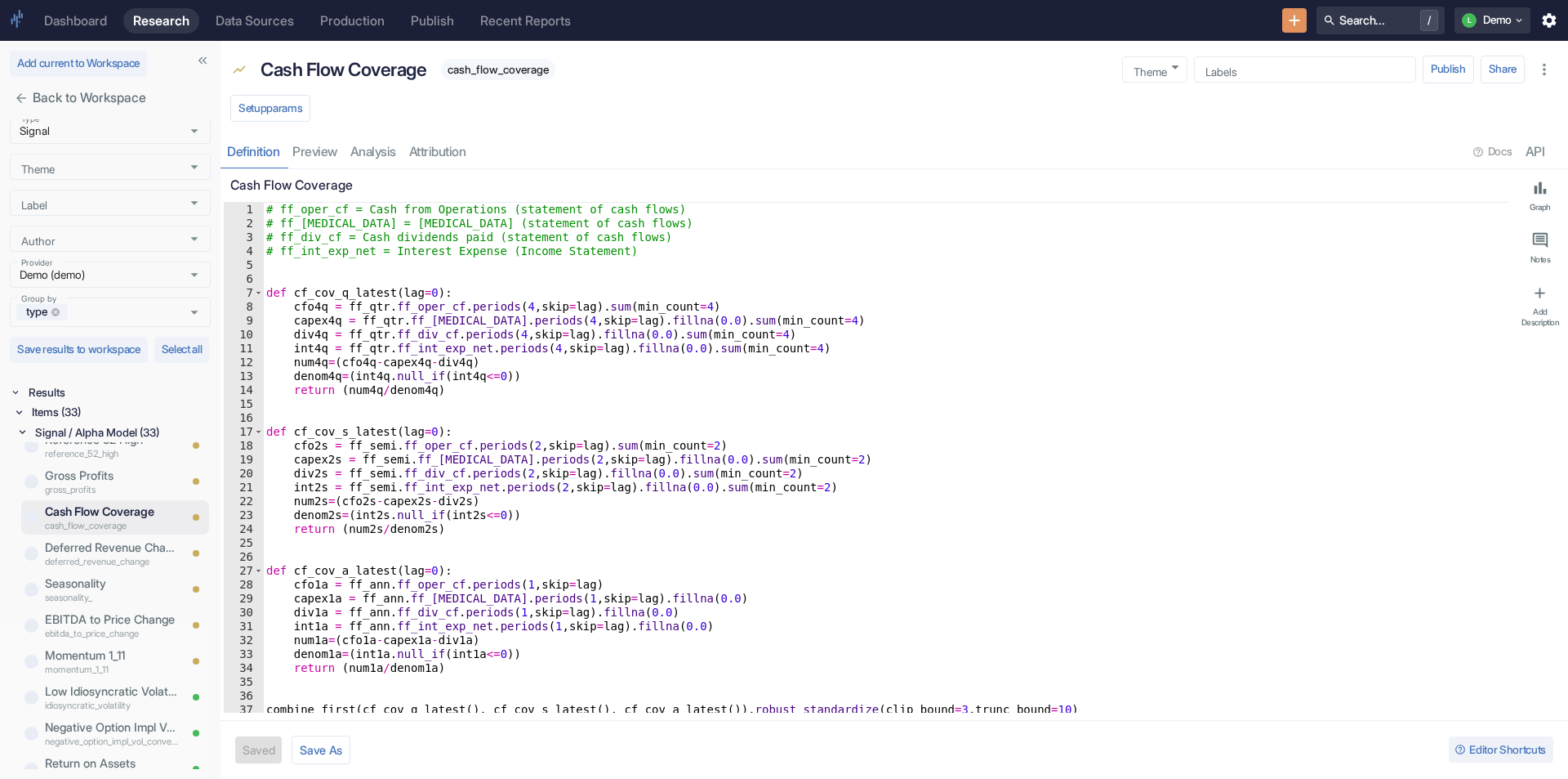
click at [94, 511] on p "Cash Flow Coverage" at bounding box center [111, 511] width 133 height 18
type textarea "x"
type textarea "num2s=(cfo2s-capex2s-div2s)"
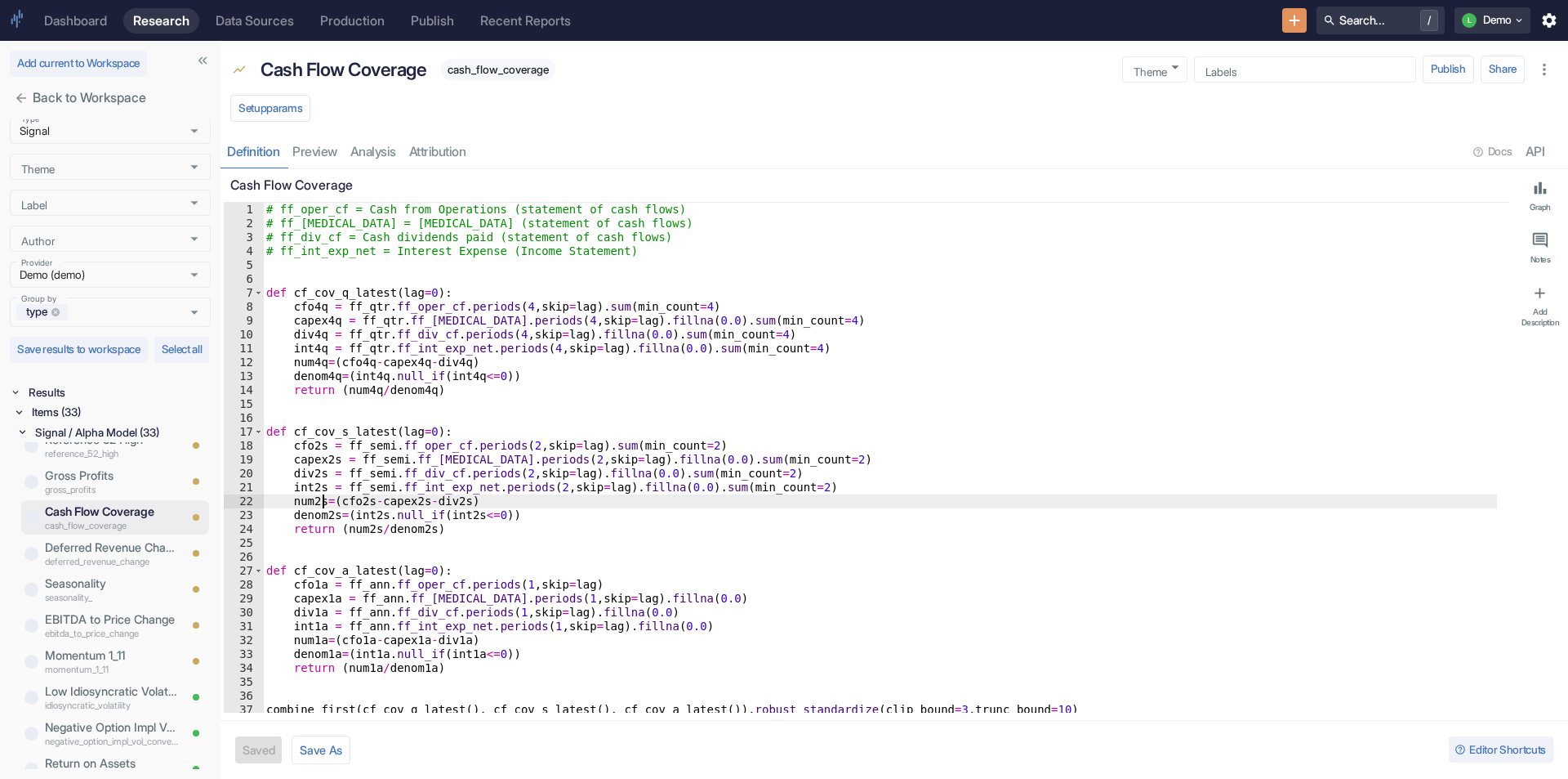
click at [325, 495] on div "# ff_oper_cf = Cash from Operations (statement of cash flows) # ff_capex = Cape…" at bounding box center [880, 471] width 1234 height 538
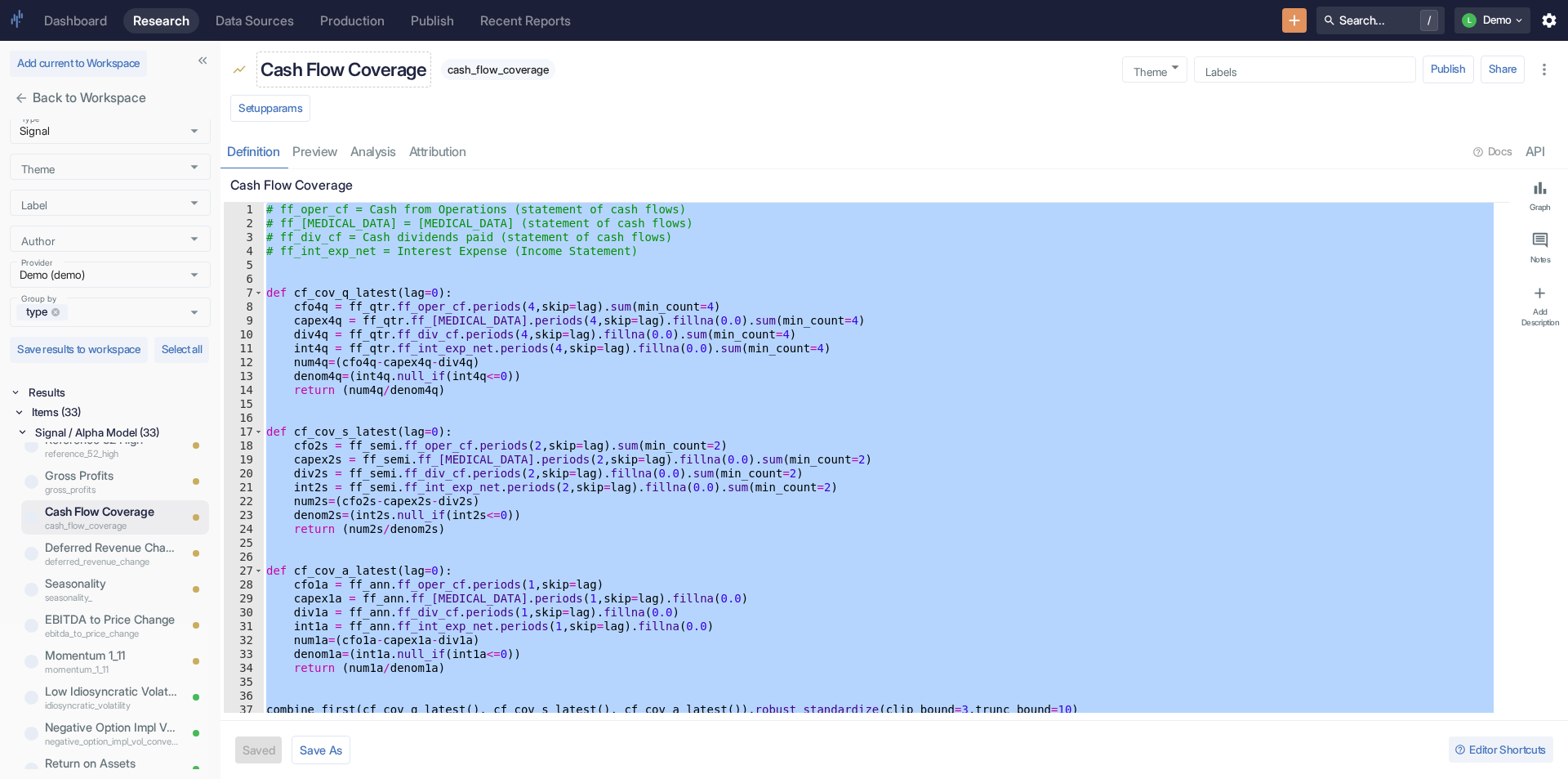
click at [335, 66] on p "Cash Flow Coverage" at bounding box center [344, 70] width 166 height 28
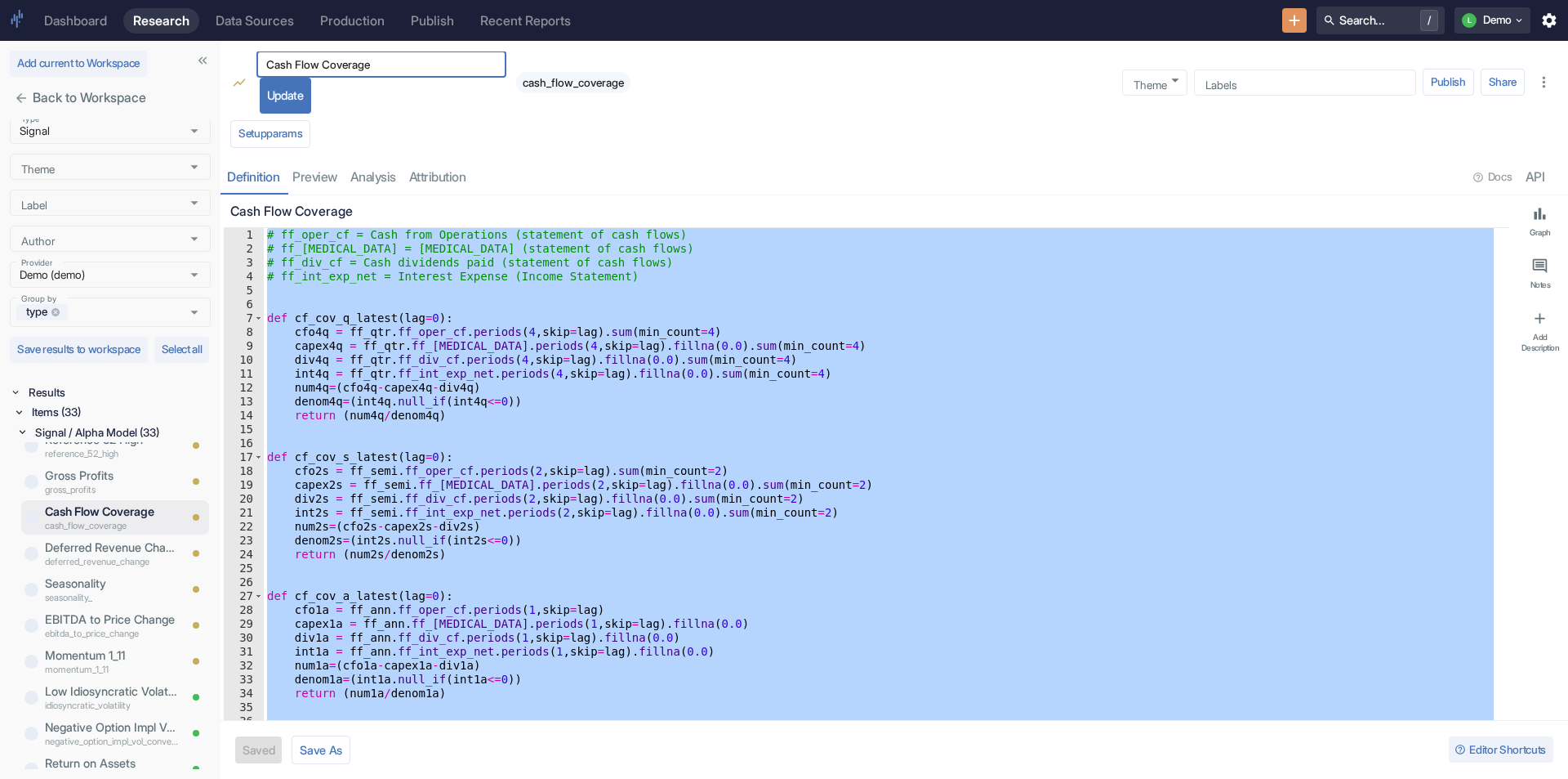
click at [335, 66] on input "Cash Flow Coverage" at bounding box center [382, 65] width 250 height 20
click at [411, 504] on div "# ff_oper_cf = Cash from Operations (statement of cash flows) # ff_capex = Cape…" at bounding box center [881, 483] width 1233 height 510
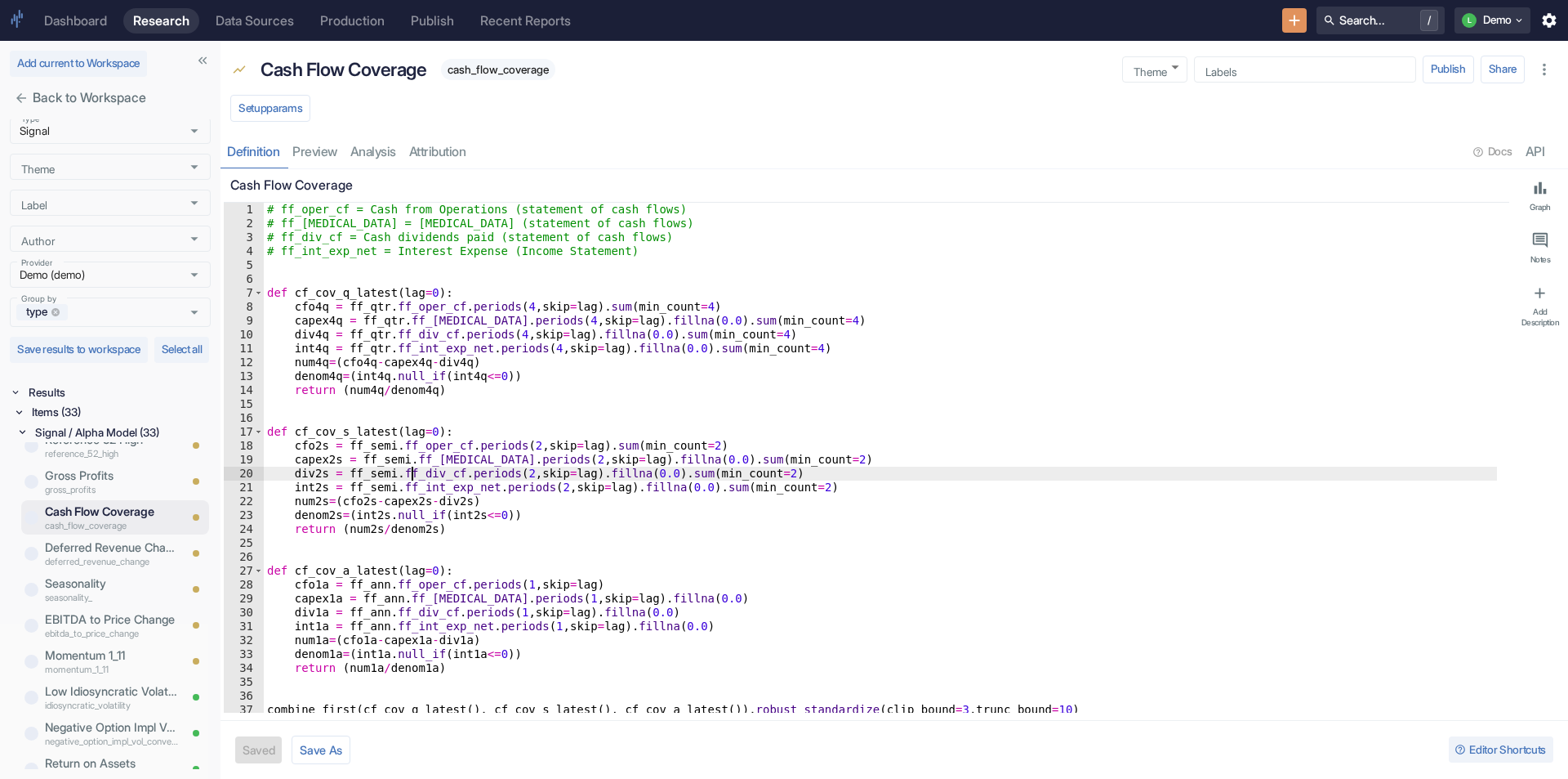
click at [411, 504] on div "# ff_oper_cf = Cash from Operations (statement of cash flows) # ff_capex = Cape…" at bounding box center [881, 471] width 1233 height 538
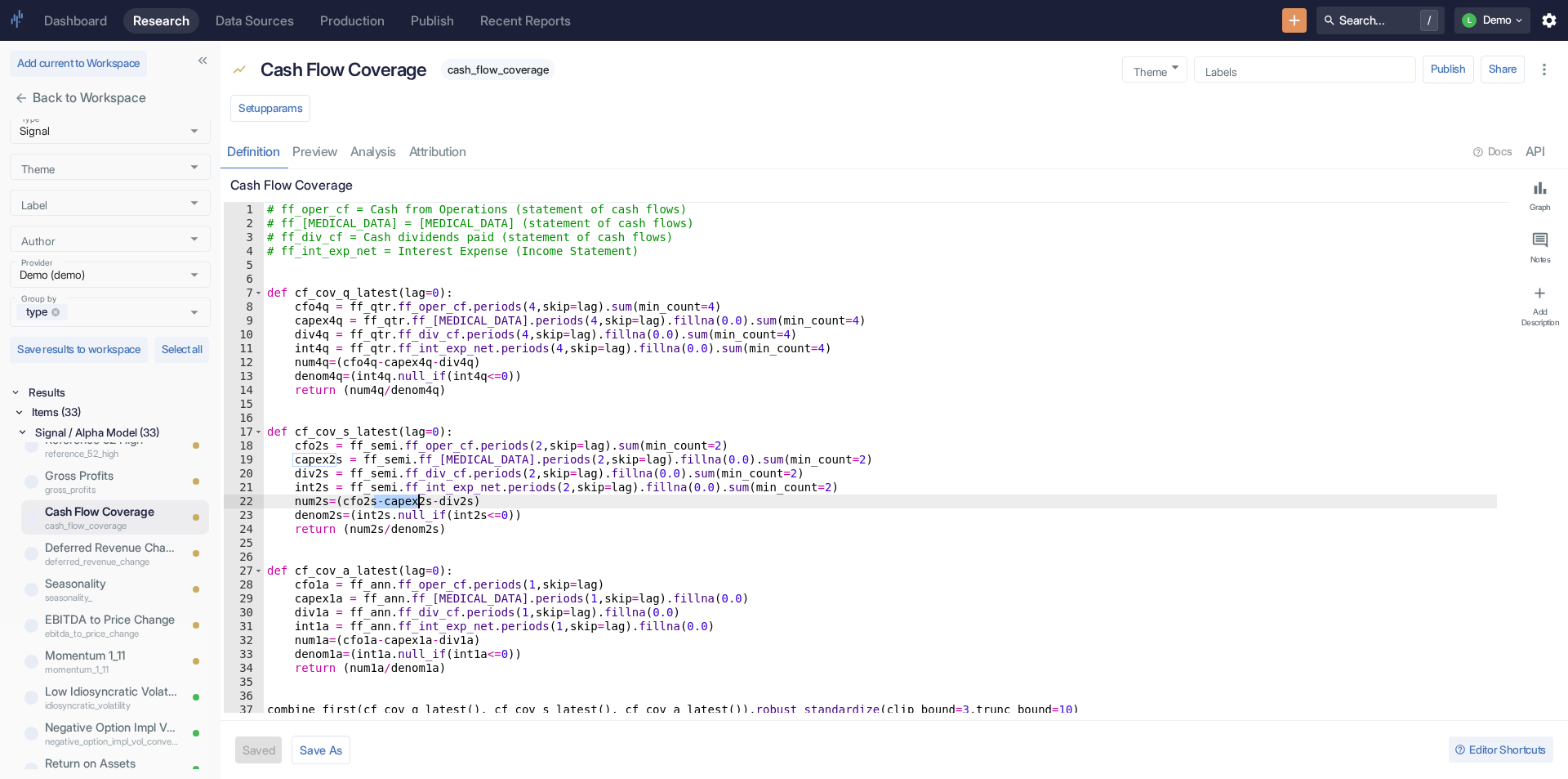
click at [411, 504] on div "# ff_oper_cf = Cash from Operations (statement of cash flows) # ff_capex = Cape…" at bounding box center [881, 471] width 1233 height 538
type textarea "num2s=(cfo2s-capex2s-div2s) denom2s=(int2s.null_if(int2s<=0))"
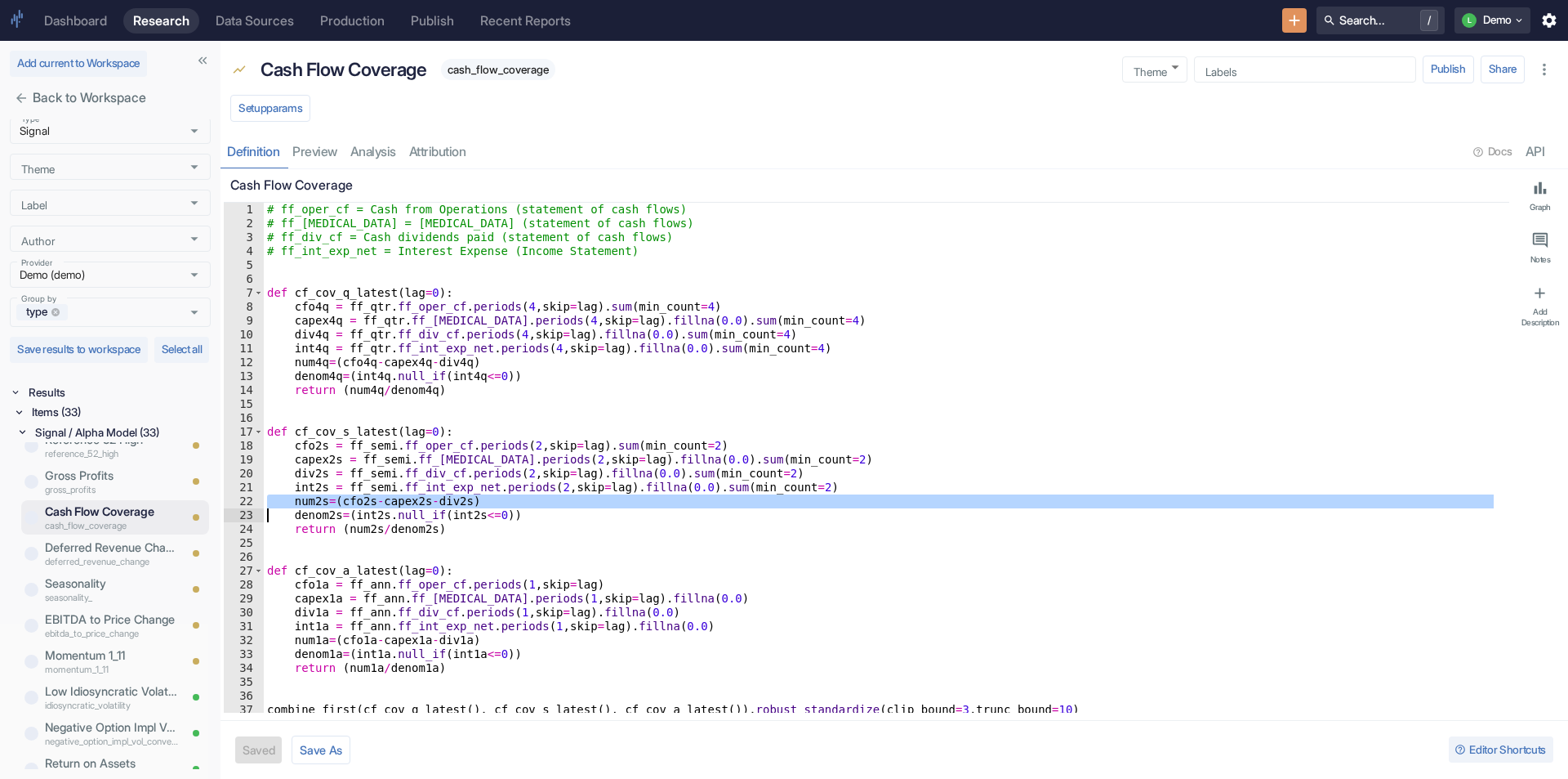
click at [411, 504] on div "# ff_oper_cf = Cash from Operations (statement of cash flows) # ff_capex = Cape…" at bounding box center [881, 471] width 1233 height 538
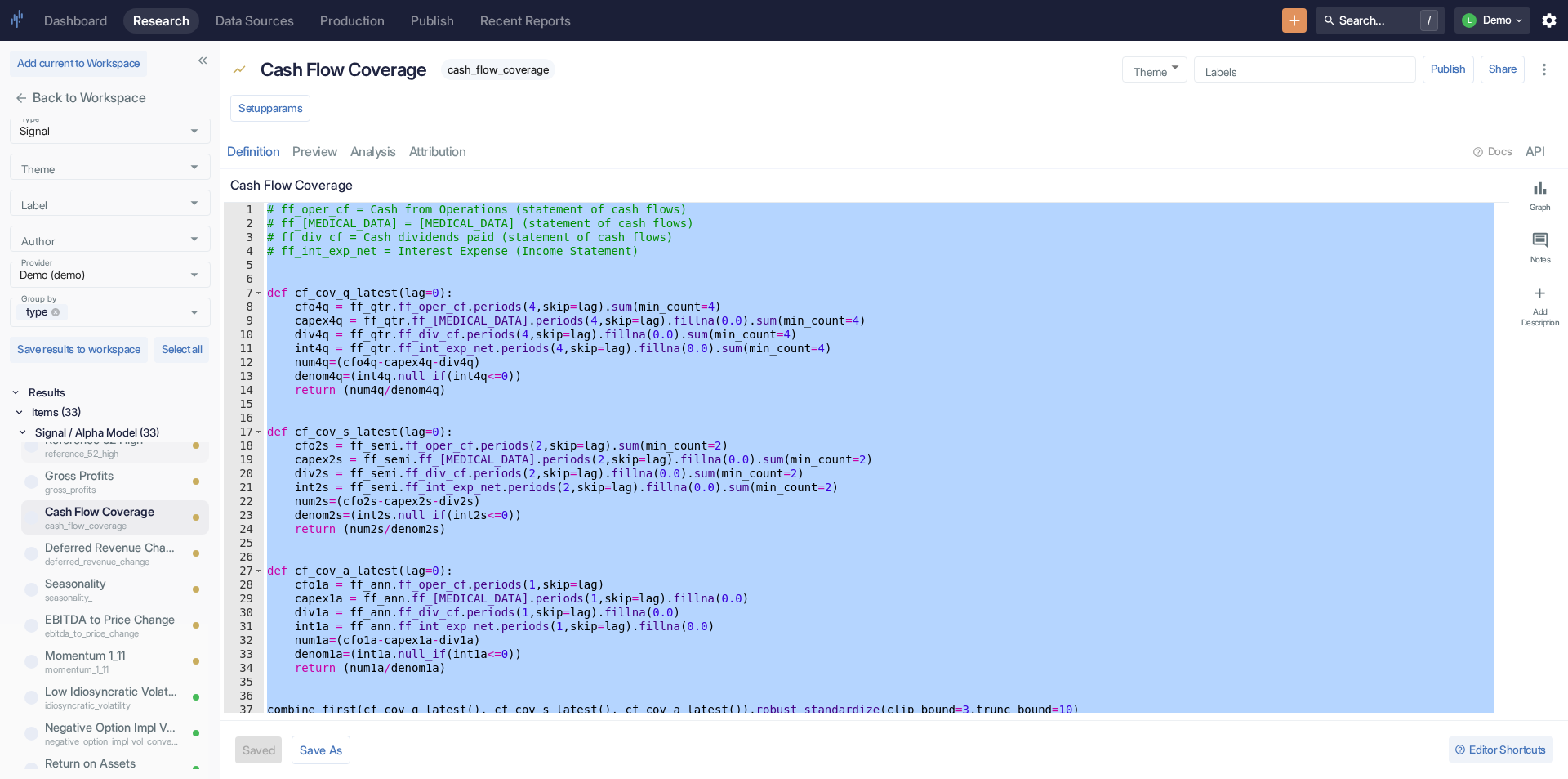
scroll to position [313, 0]
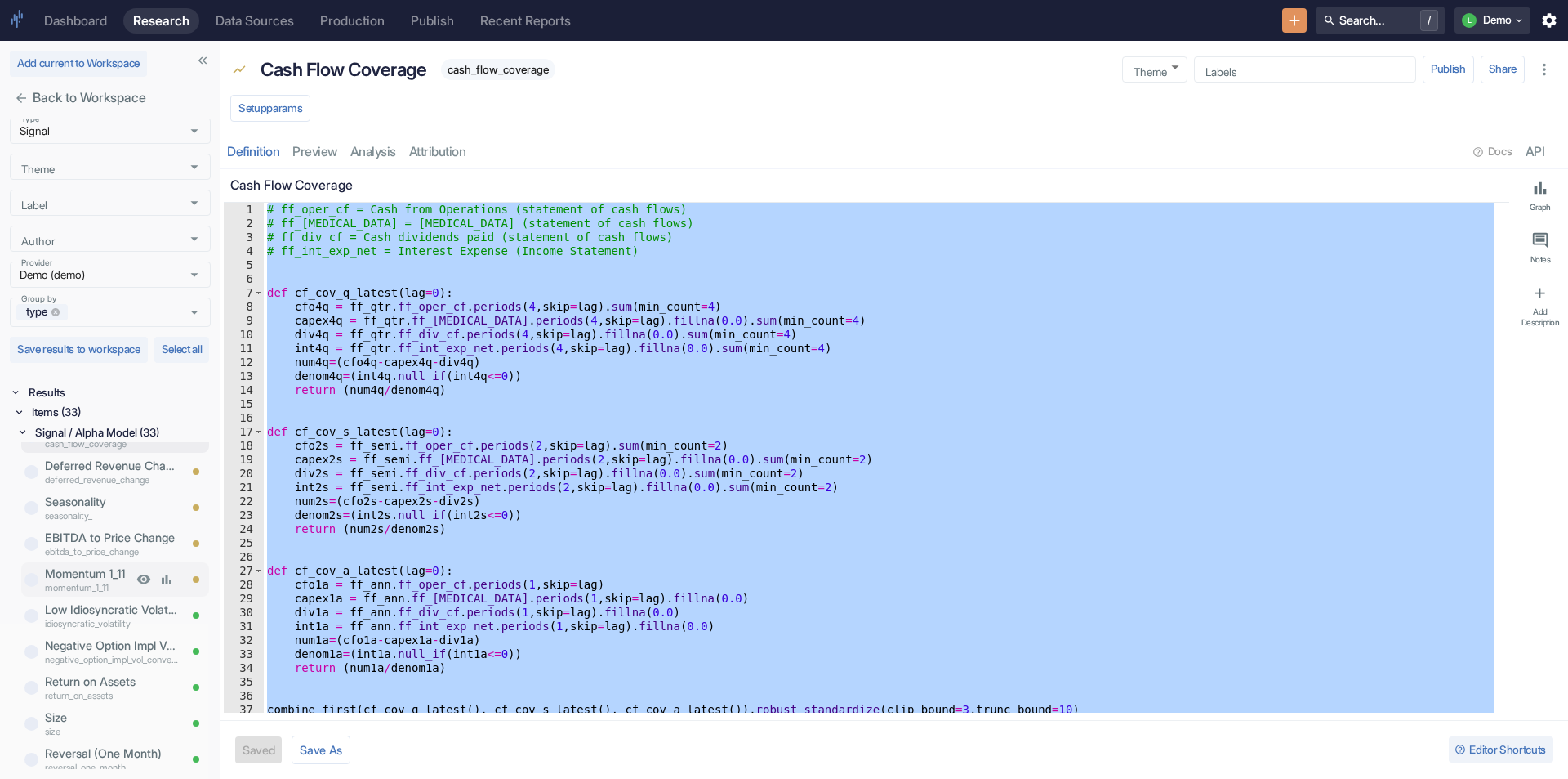
click at [89, 586] on p "momentum_1_11" at bounding box center [88, 587] width 88 height 14
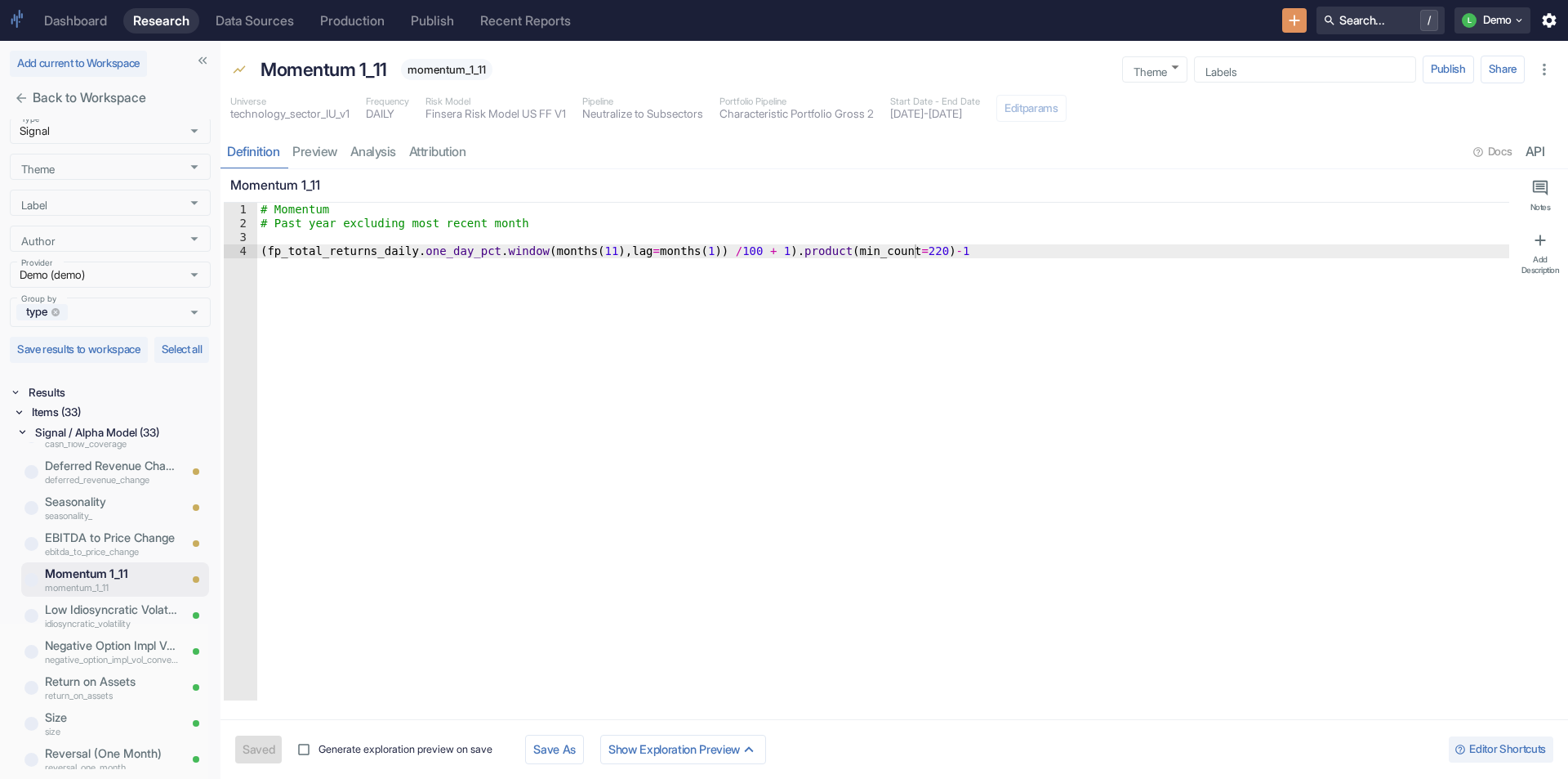
type textarea "x"
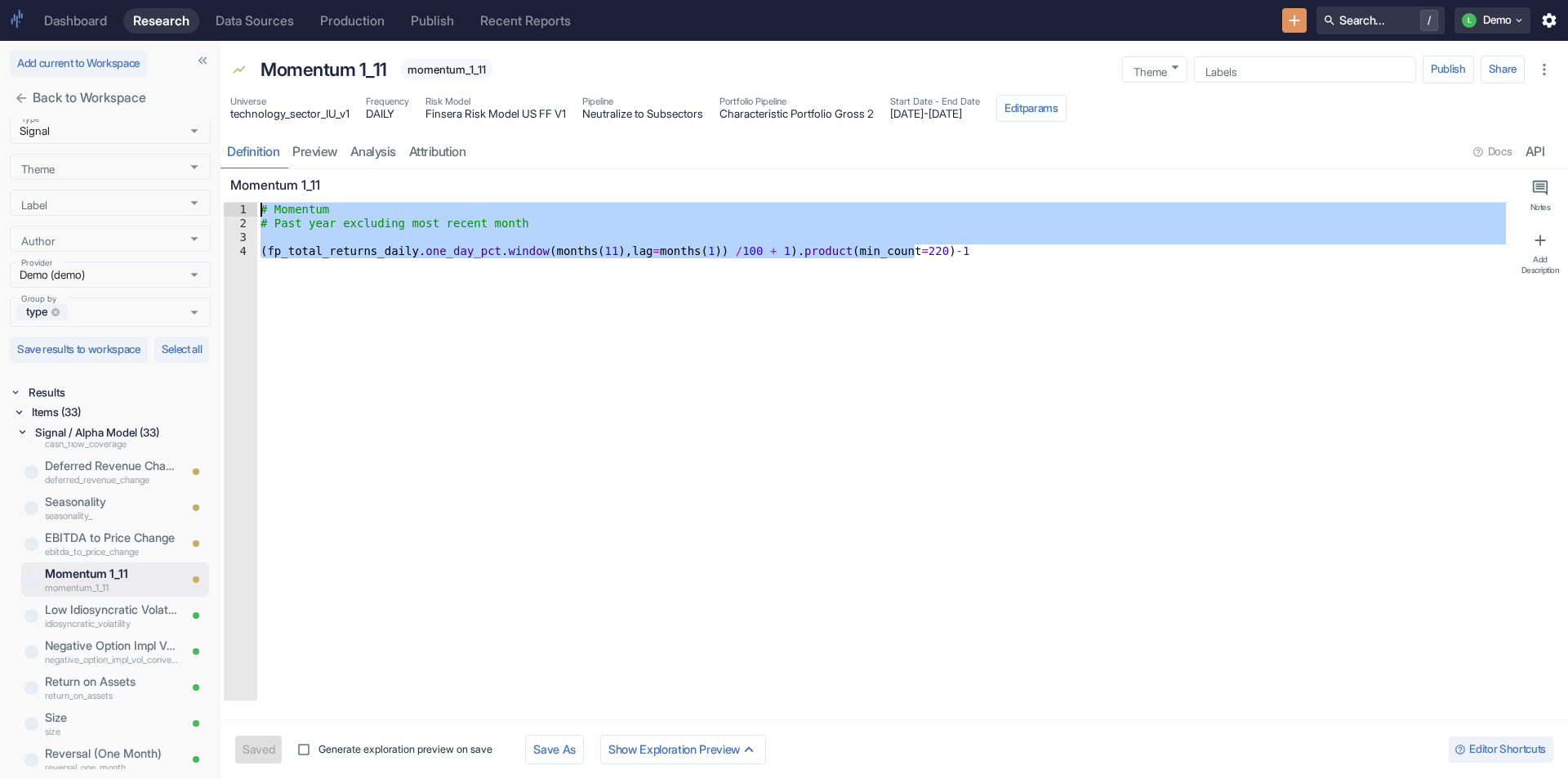
drag, startPoint x: 339, startPoint y: 273, endPoint x: 294, endPoint y: 185, distance: 98.8
click at [294, 185] on div "Momentum 1_11 (fp_total_returns_daily.one_day_pct.window(months(11),lag=months(…" at bounding box center [867, 435] width 1286 height 531
type textarea "# Momentum # Past year excluding most recent month"
type textarea "x"
click at [308, 74] on p "Momentum 1_11" at bounding box center [324, 70] width 127 height 28
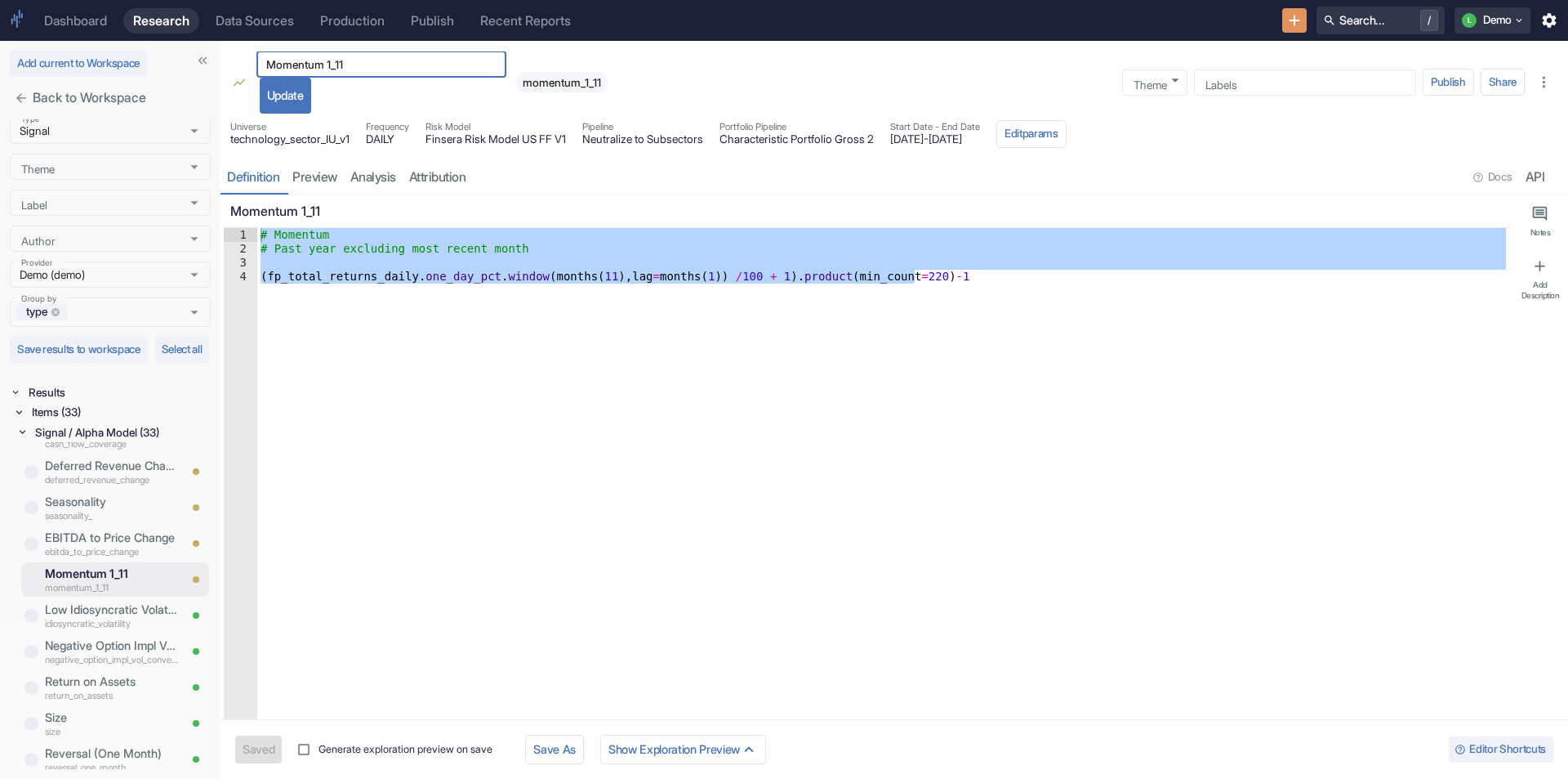
click at [308, 74] on div "Momentum 1_11 ​" at bounding box center [382, 65] width 250 height 26
click at [308, 65] on input "Momentum 1_11" at bounding box center [382, 65] width 250 height 20
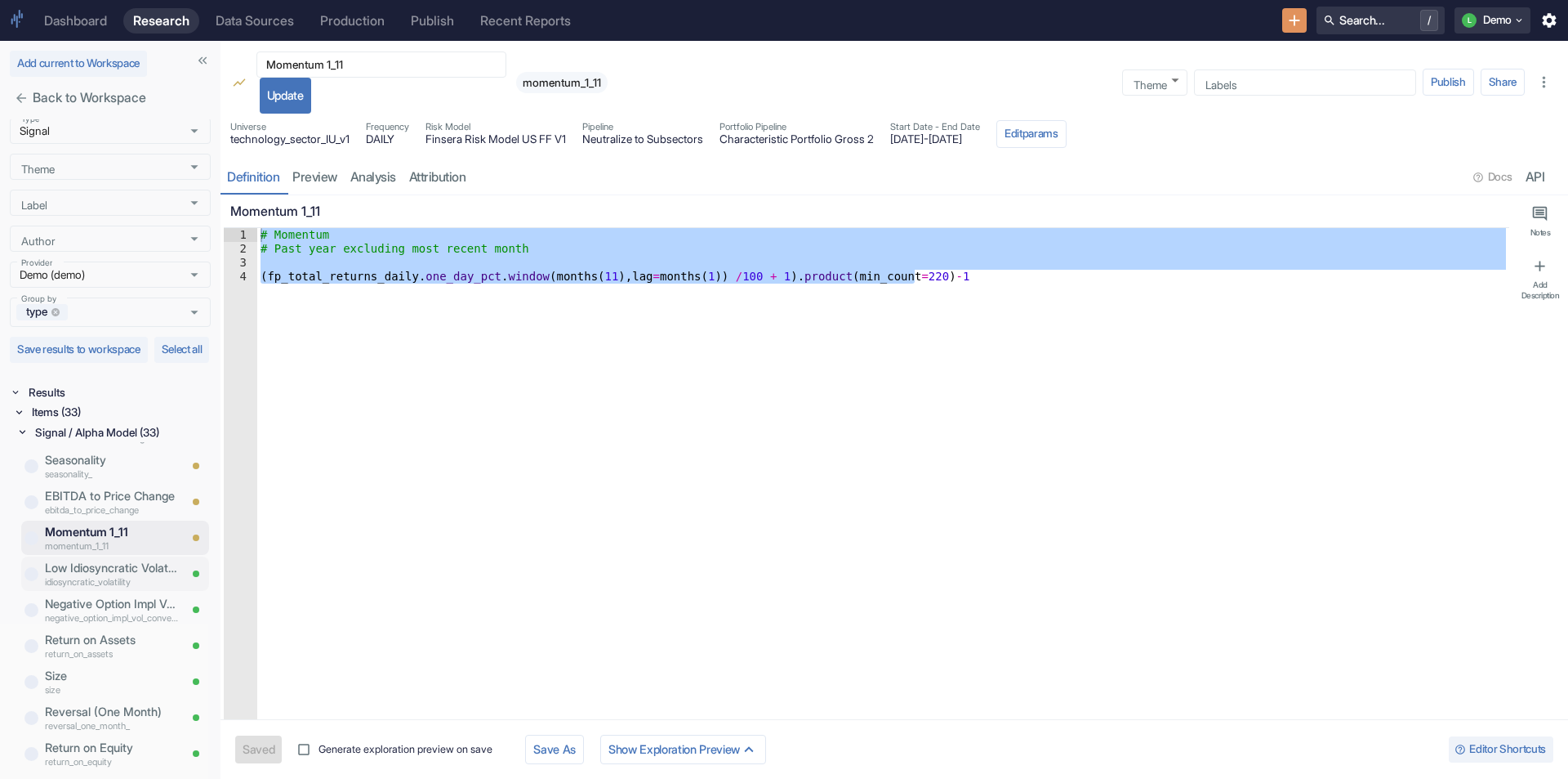
scroll to position [394, 0]
click at [79, 641] on p "Size" at bounding box center [111, 636] width 133 height 18
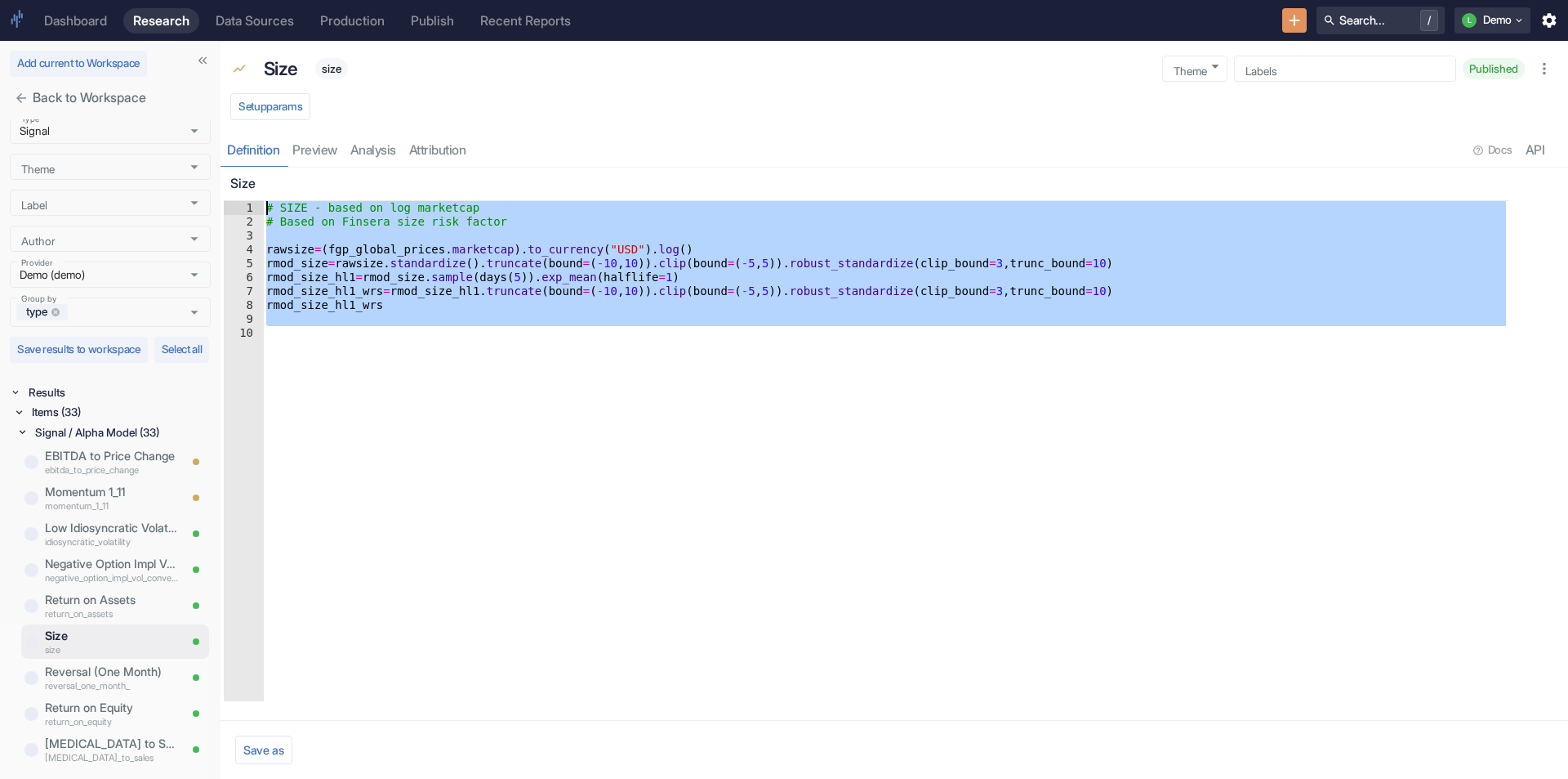
drag, startPoint x: 353, startPoint y: 350, endPoint x: 213, endPoint y: 189, distance: 213.4
click at [213, 189] on div "Add current to Workspace Back to Workspace Search Term ​ Search Term Type Signa…" at bounding box center [784, 410] width 1568 height 738
type textarea "# SIZE - based on log marketcap # Based on Finsera size risk factor"
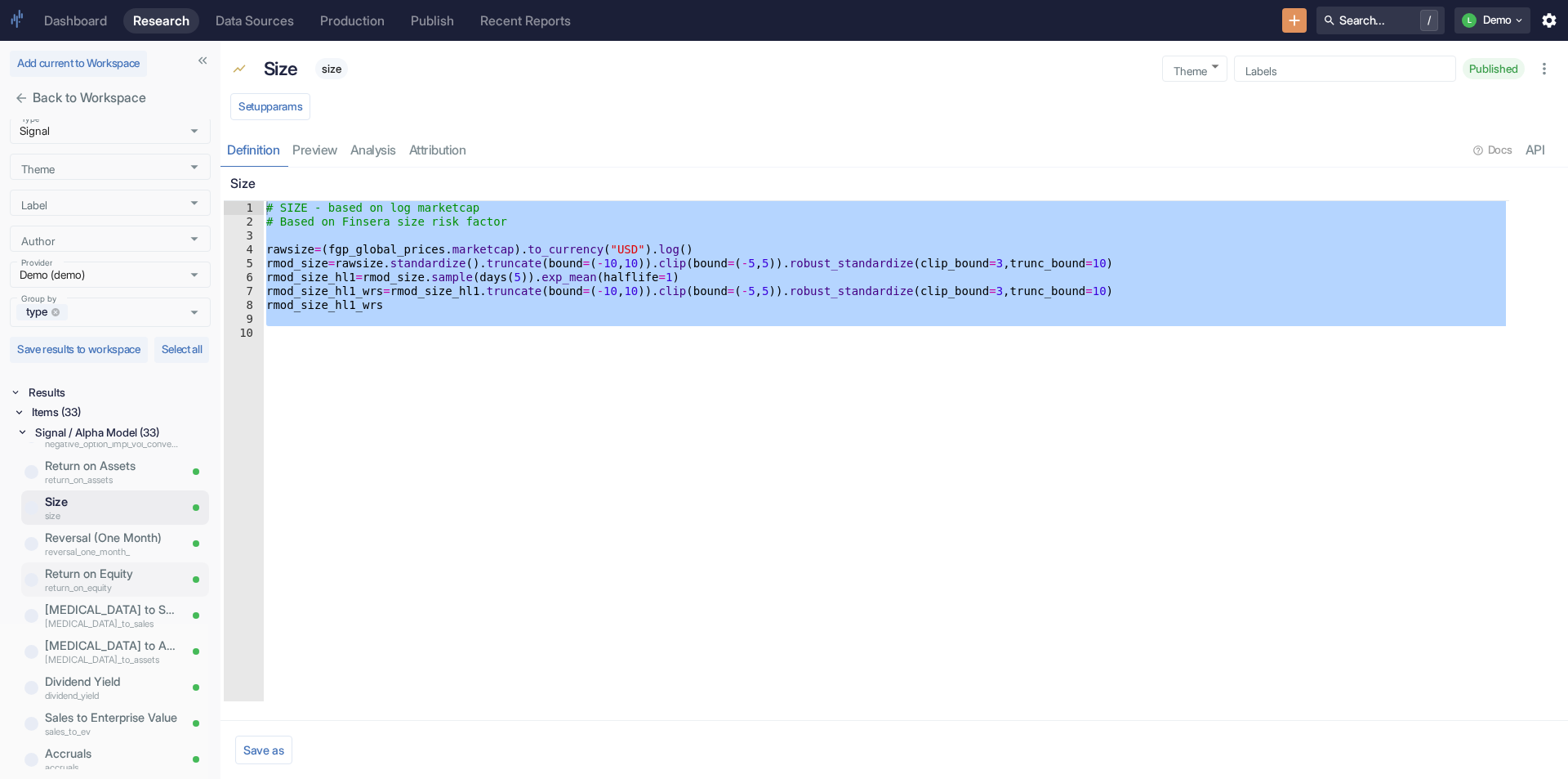
scroll to position [558, 0]
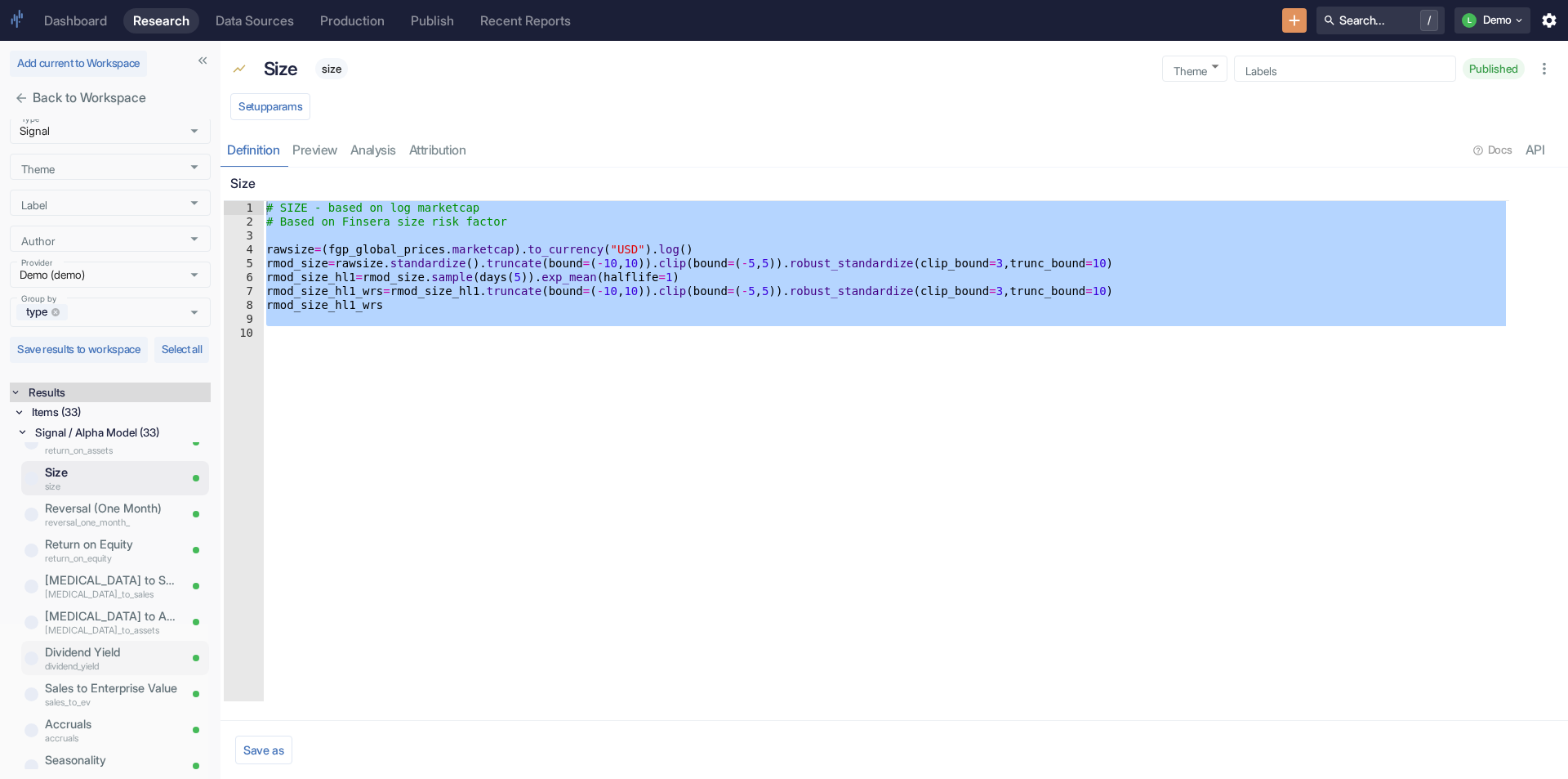
click at [101, 642] on div "Dividend Yield dividend_yield" at bounding box center [108, 658] width 140 height 34
click at [40, 658] on div "Dividend Yield dividend_yield" at bounding box center [108, 658] width 140 height 34
click at [86, 648] on p "Dividend Yield" at bounding box center [111, 652] width 133 height 18
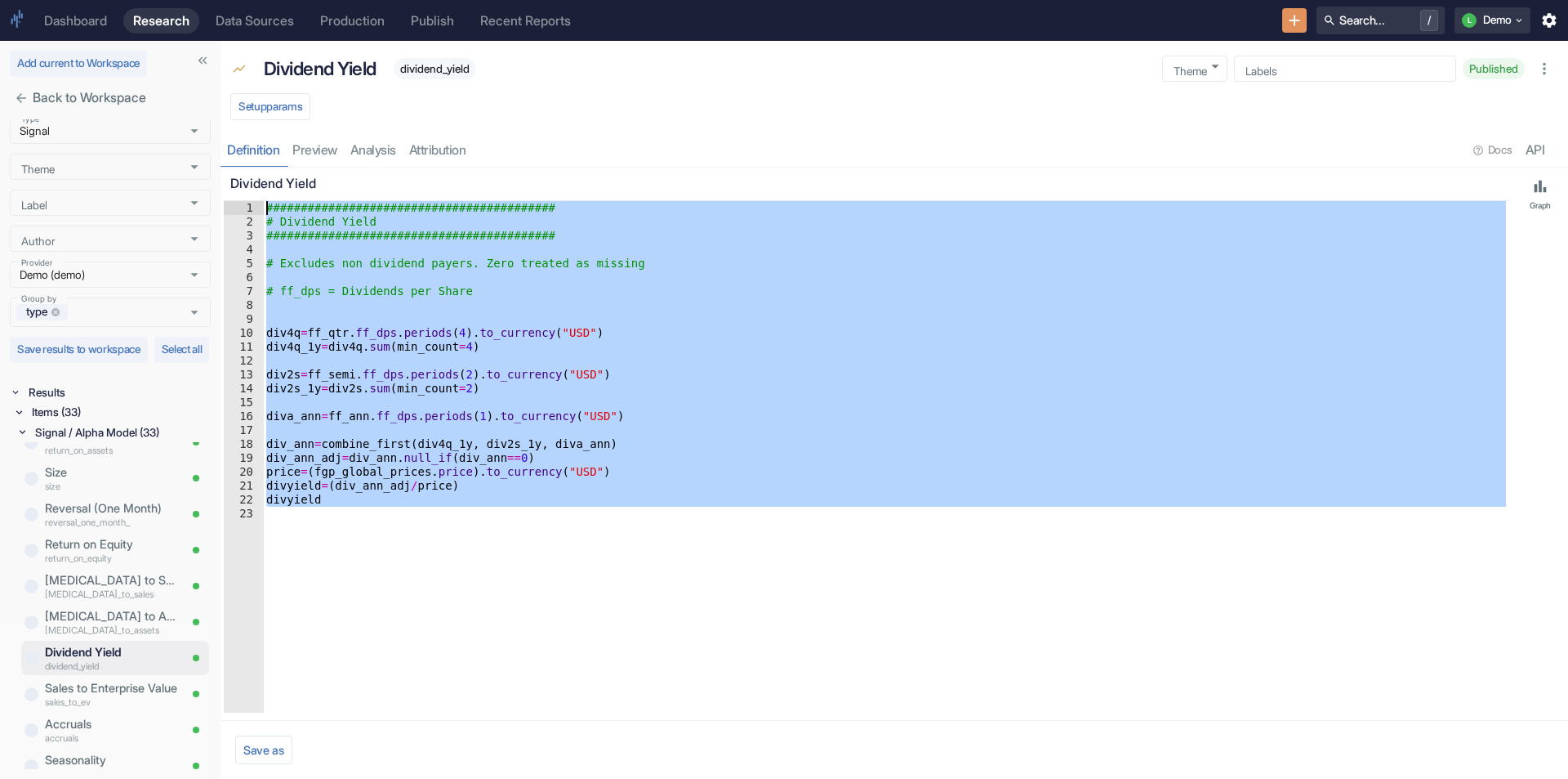
drag, startPoint x: 382, startPoint y: 565, endPoint x: 258, endPoint y: 174, distance: 410.2
click at [258, 174] on div "Dividend Yield 1 2 3 4 5 6 7 8 9 10 11 12 13 14 15 16 17 18 19 20 21 22 23 ####…" at bounding box center [867, 440] width 1286 height 545
type textarea "########################################## # Dividend Yield"
click at [334, 65] on p "Dividend Yield" at bounding box center [321, 69] width 113 height 28
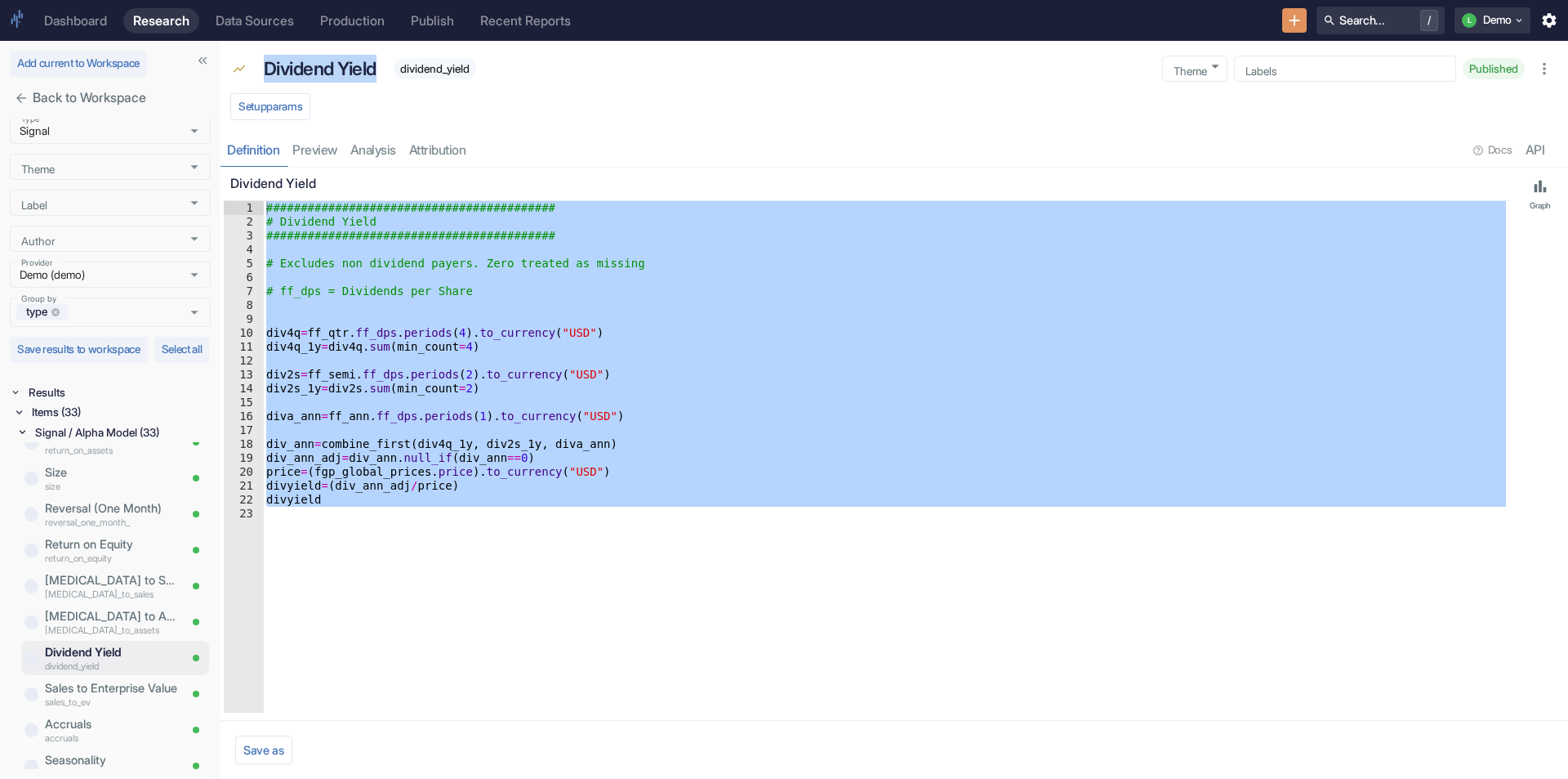
click at [334, 65] on p "Dividend Yield" at bounding box center [321, 69] width 113 height 28
copy p "Dividend Yield"
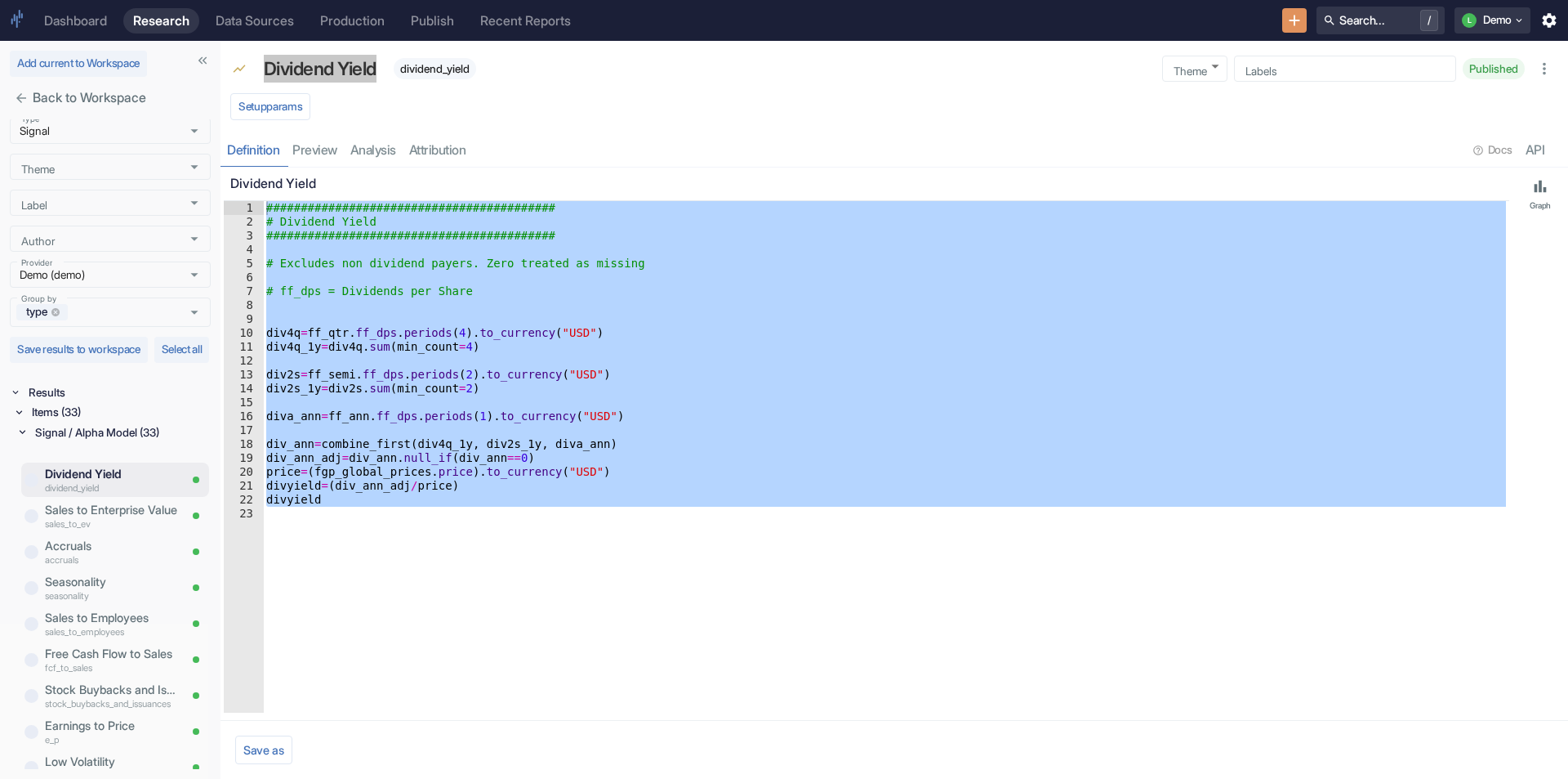
scroll to position [804, 0]
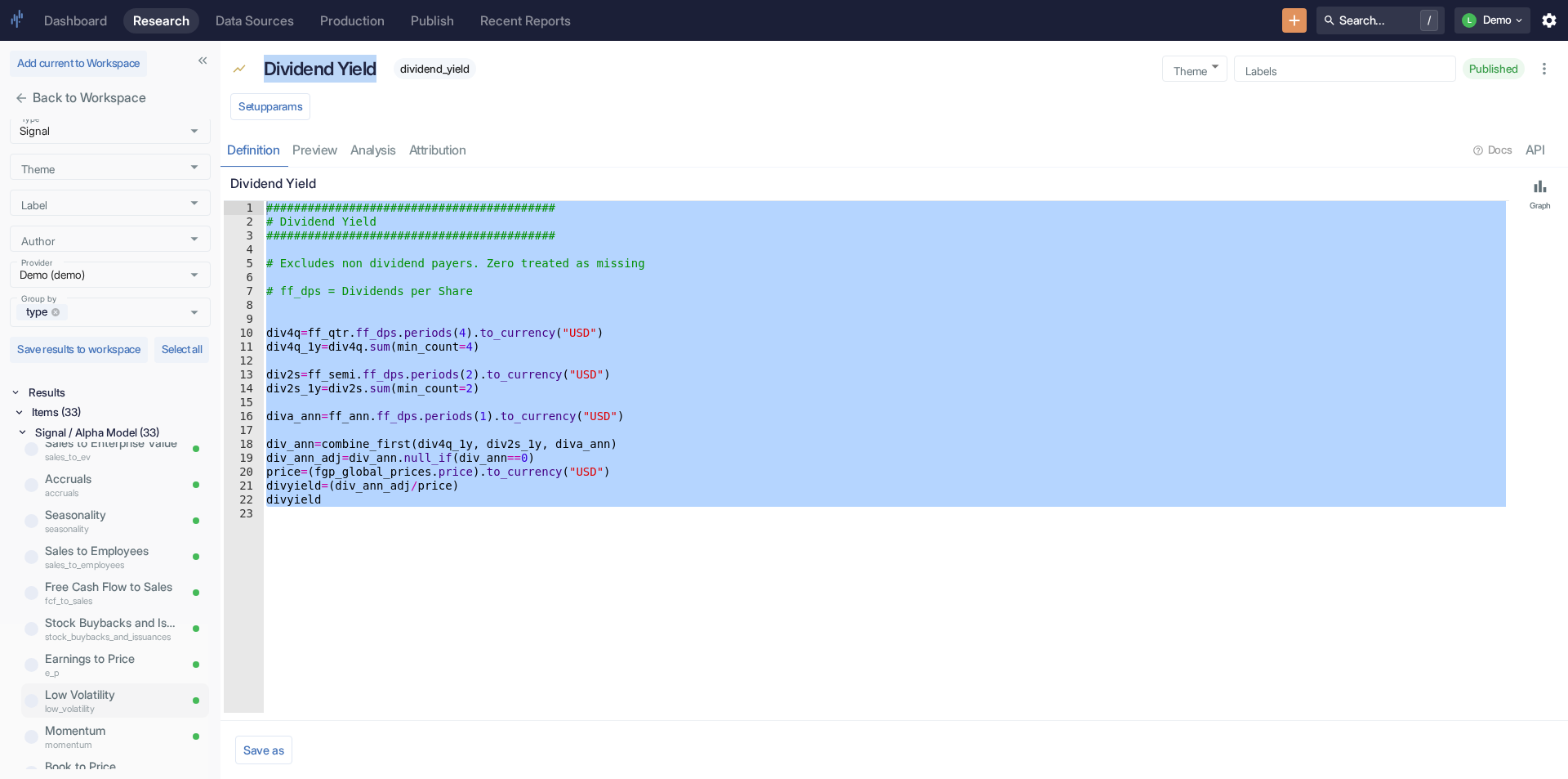
click at [92, 696] on p "Low Volatility" at bounding box center [111, 695] width 133 height 18
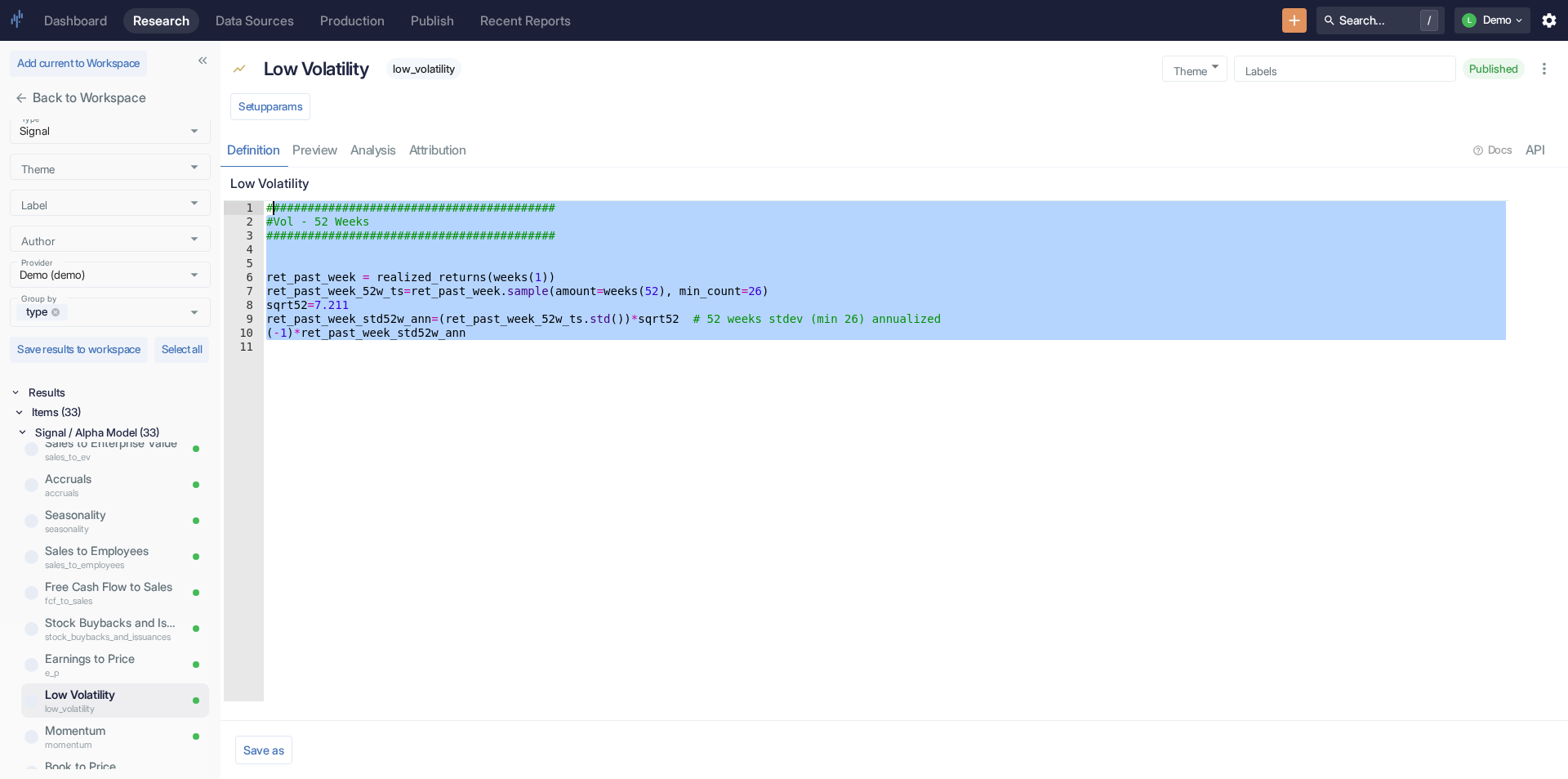
drag, startPoint x: 267, startPoint y: 528, endPoint x: 271, endPoint y: 205, distance: 323.0
click at [271, 205] on div "########################################## #Vol - 52 Weeks ####################…" at bounding box center [887, 465] width 1247 height 528
type textarea "########################################## #Vol - 52 Weeks"
click at [315, 345] on div "########################################## #Vol - 52 Weeks ####################…" at bounding box center [887, 451] width 1247 height 500
drag, startPoint x: 392, startPoint y: 412, endPoint x: 227, endPoint y: 191, distance: 275.8
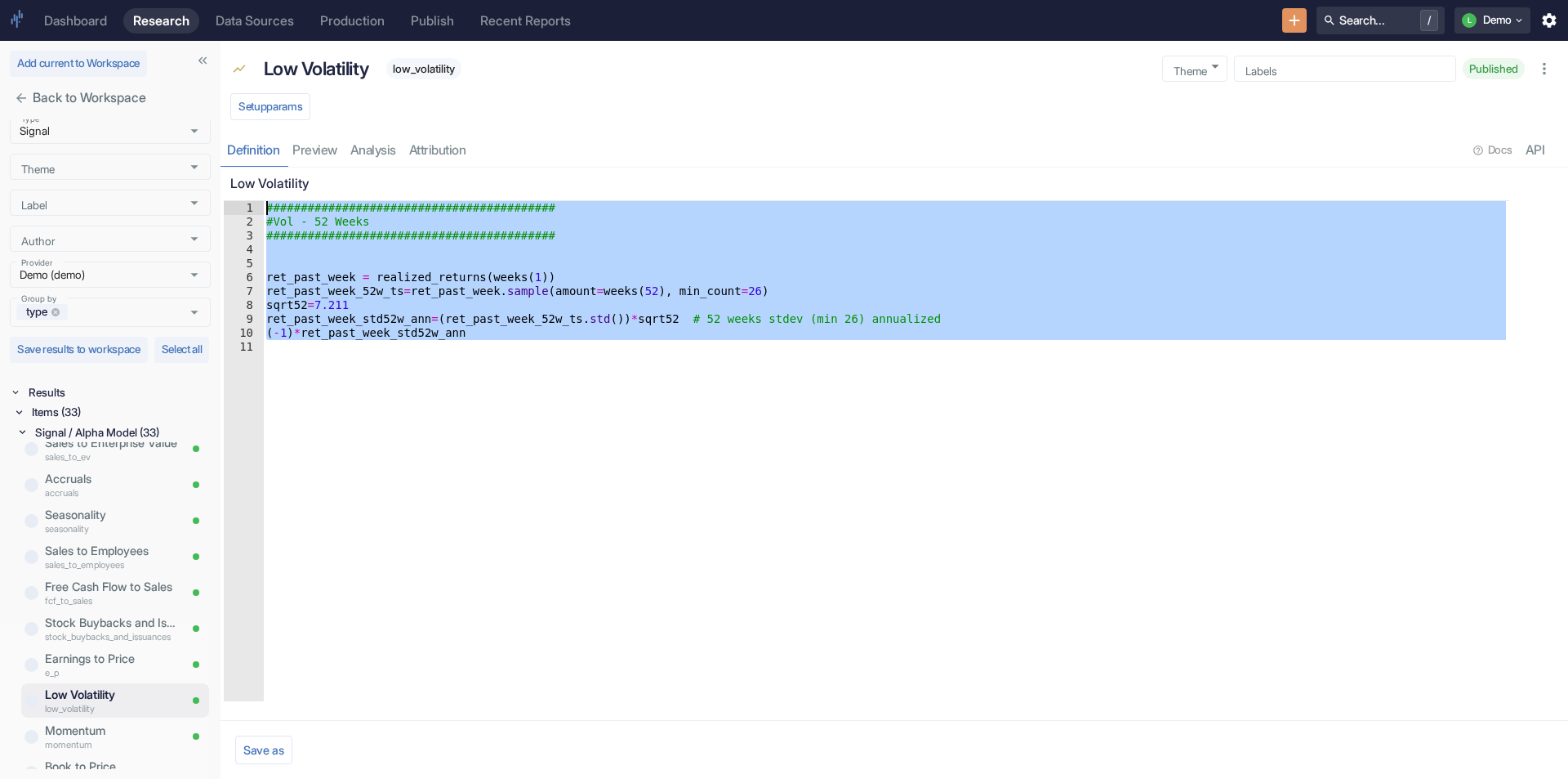
click at [227, 191] on div "Low Volatility 1 2 3 4 5 6 7 8 9 10 11 ########################################…" at bounding box center [867, 435] width 1286 height 534
type textarea "########################################## #Vol - 52 Weeks"
click at [336, 61] on p "Low Volatility" at bounding box center [317, 69] width 106 height 28
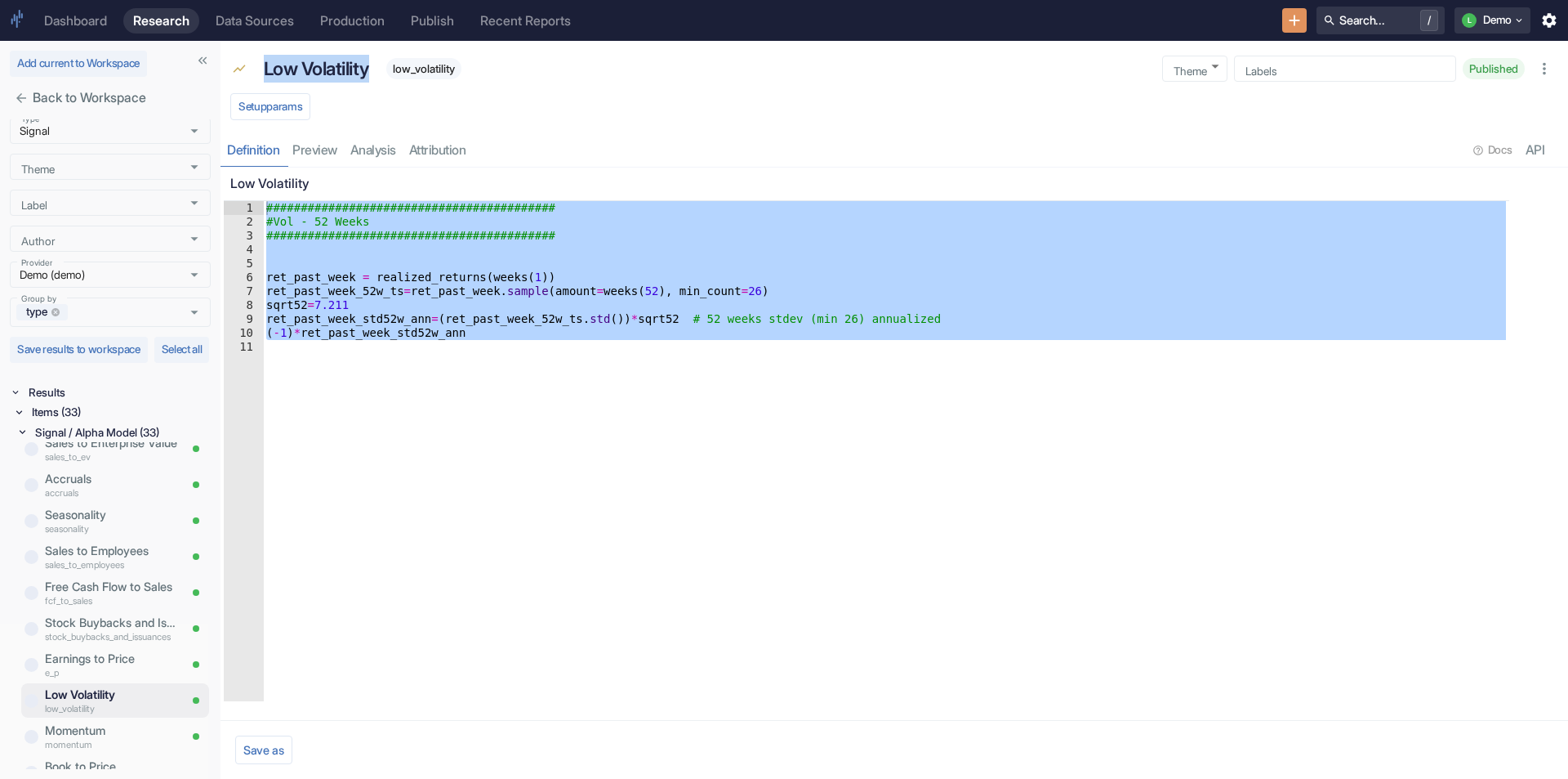
copy p "Low Volatility"
click at [417, 449] on div "########################################## #Vol - 52 Weeks ####################…" at bounding box center [887, 451] width 1247 height 500
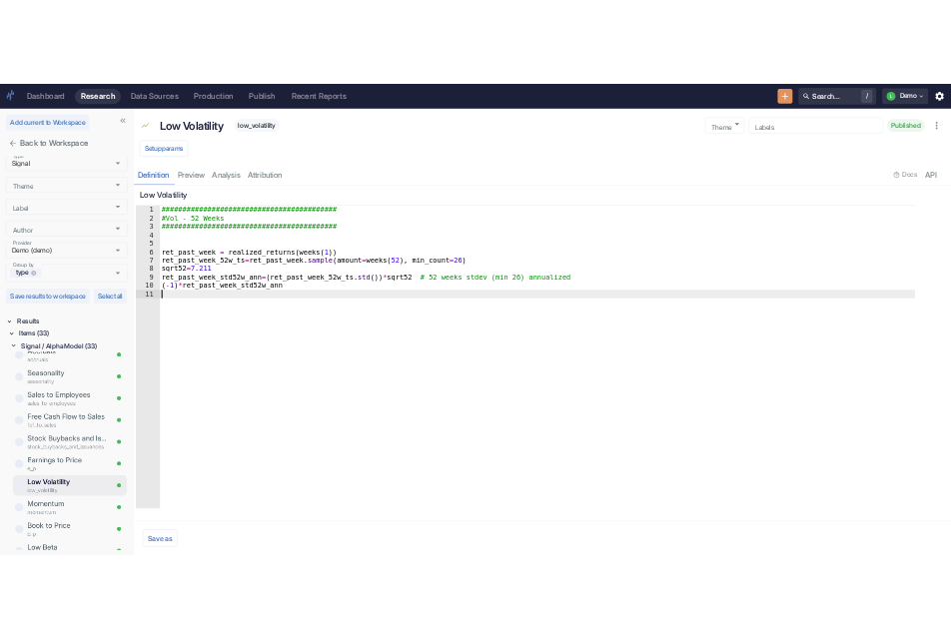
scroll to position [1053, 0]
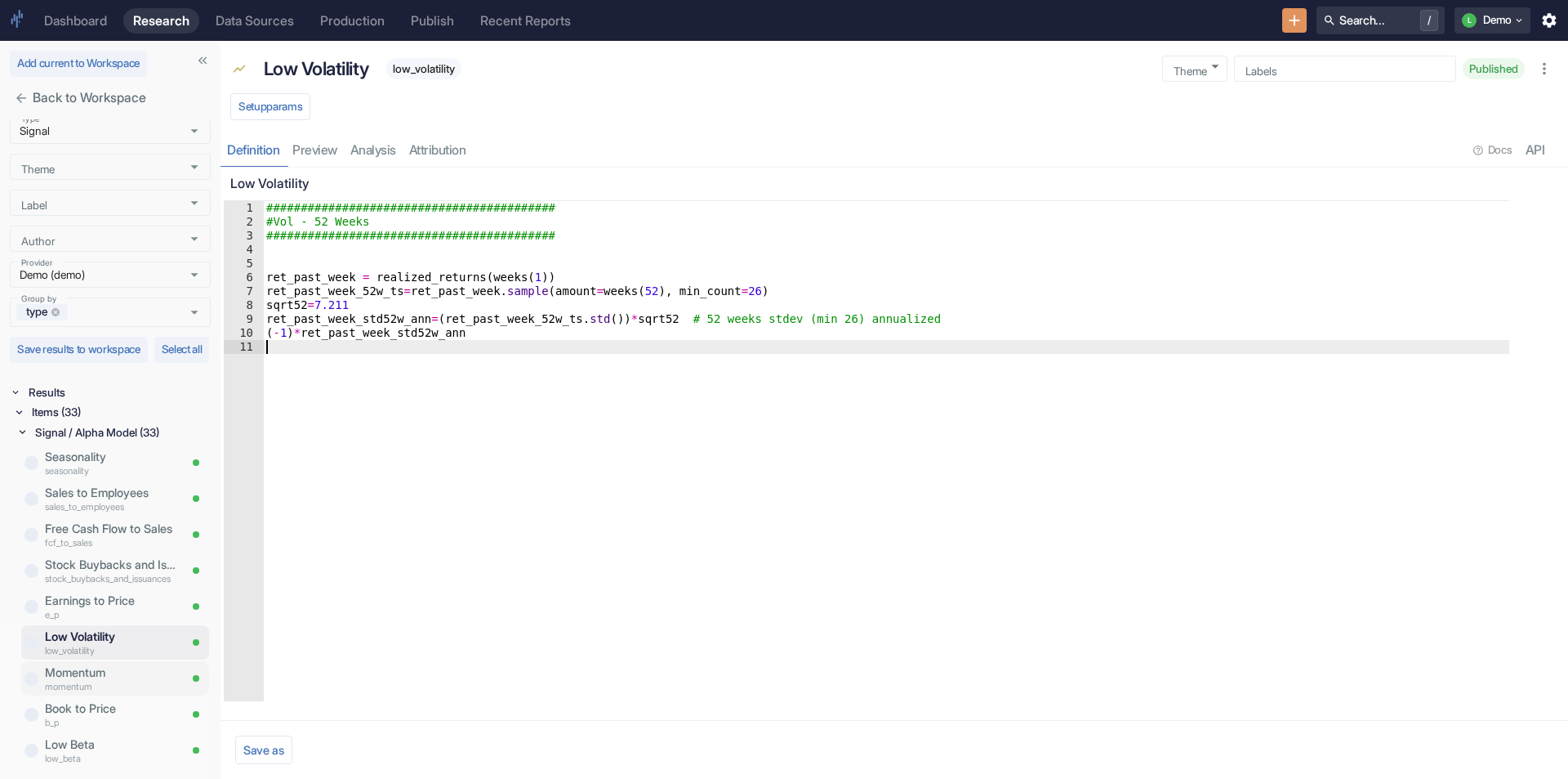
click at [77, 674] on p "Momentum" at bounding box center [111, 673] width 133 height 18
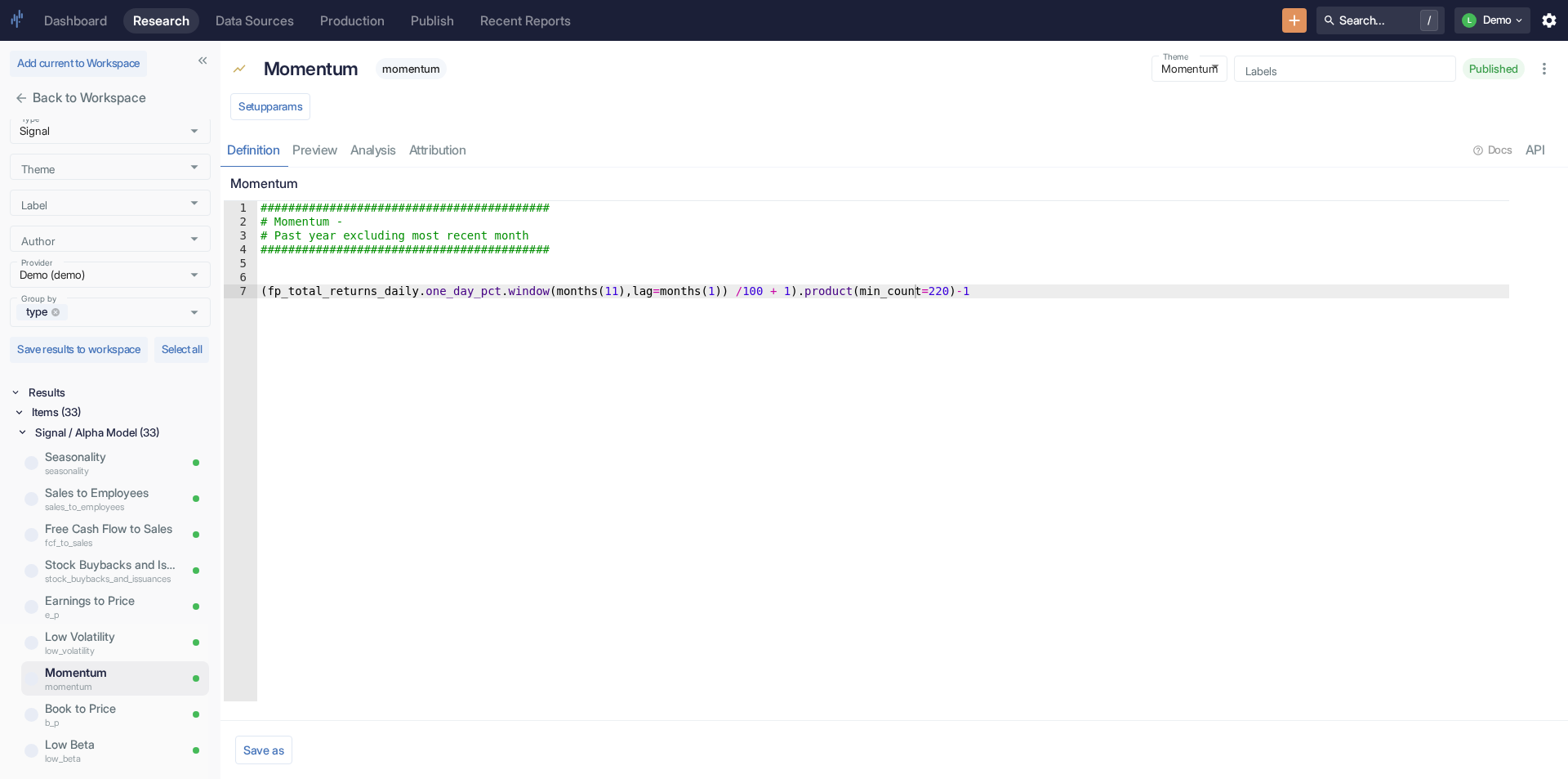
drag, startPoint x: 97, startPoint y: 704, endPoint x: 128, endPoint y: 691, distance: 33.6
click at [97, 703] on p "Book to Price" at bounding box center [111, 709] width 133 height 18
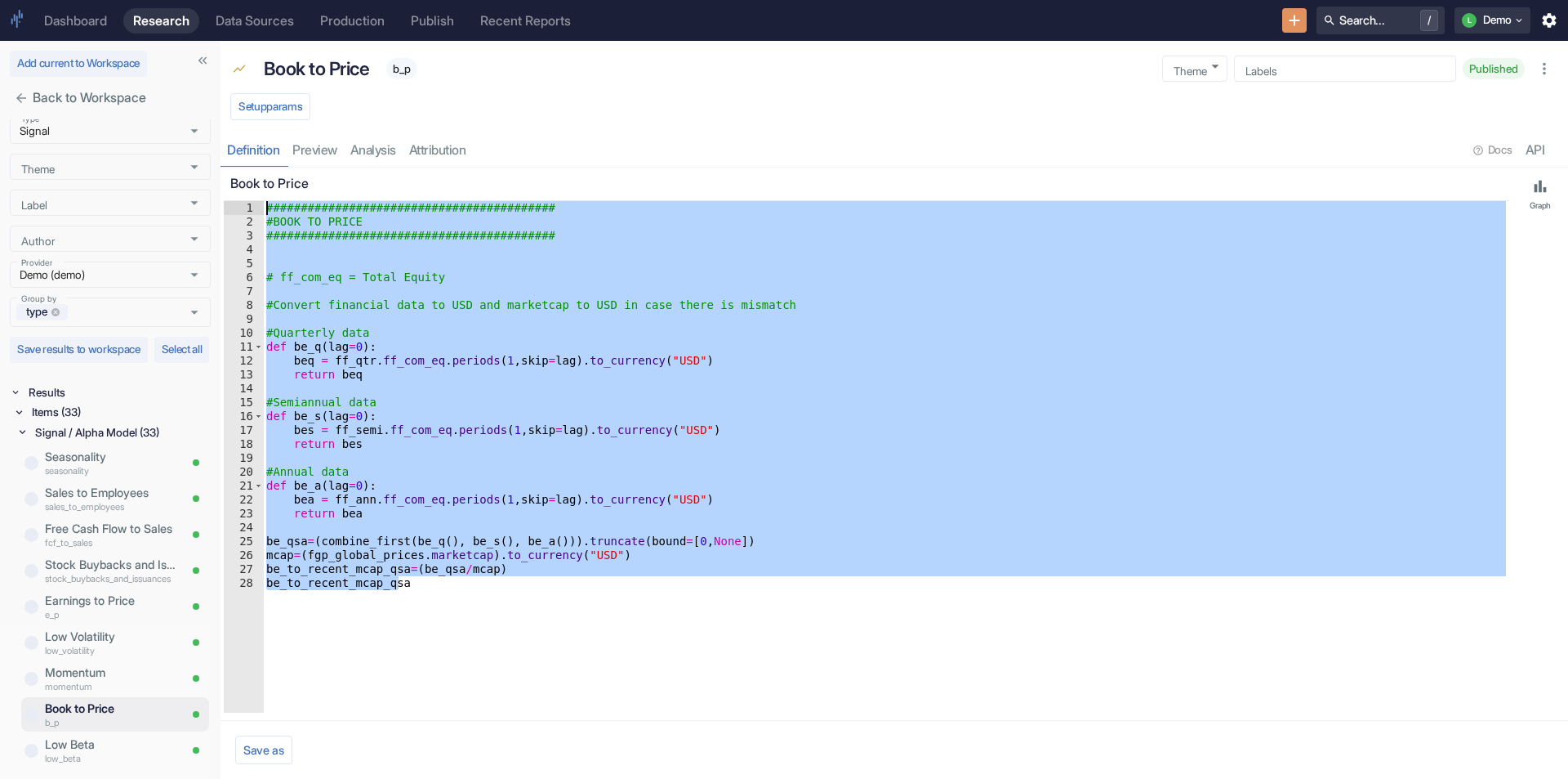
drag, startPoint x: 341, startPoint y: 638, endPoint x: 206, endPoint y: 102, distance: 552.7
click at [206, 102] on div "Add current to Workspace Back to Workspace Search Term ​ Search Term Type Signa…" at bounding box center [784, 410] width 1568 height 738
type textarea "########################################## #BOOK TO PRICE"
click at [295, 61] on p "Book to Price" at bounding box center [317, 69] width 106 height 28
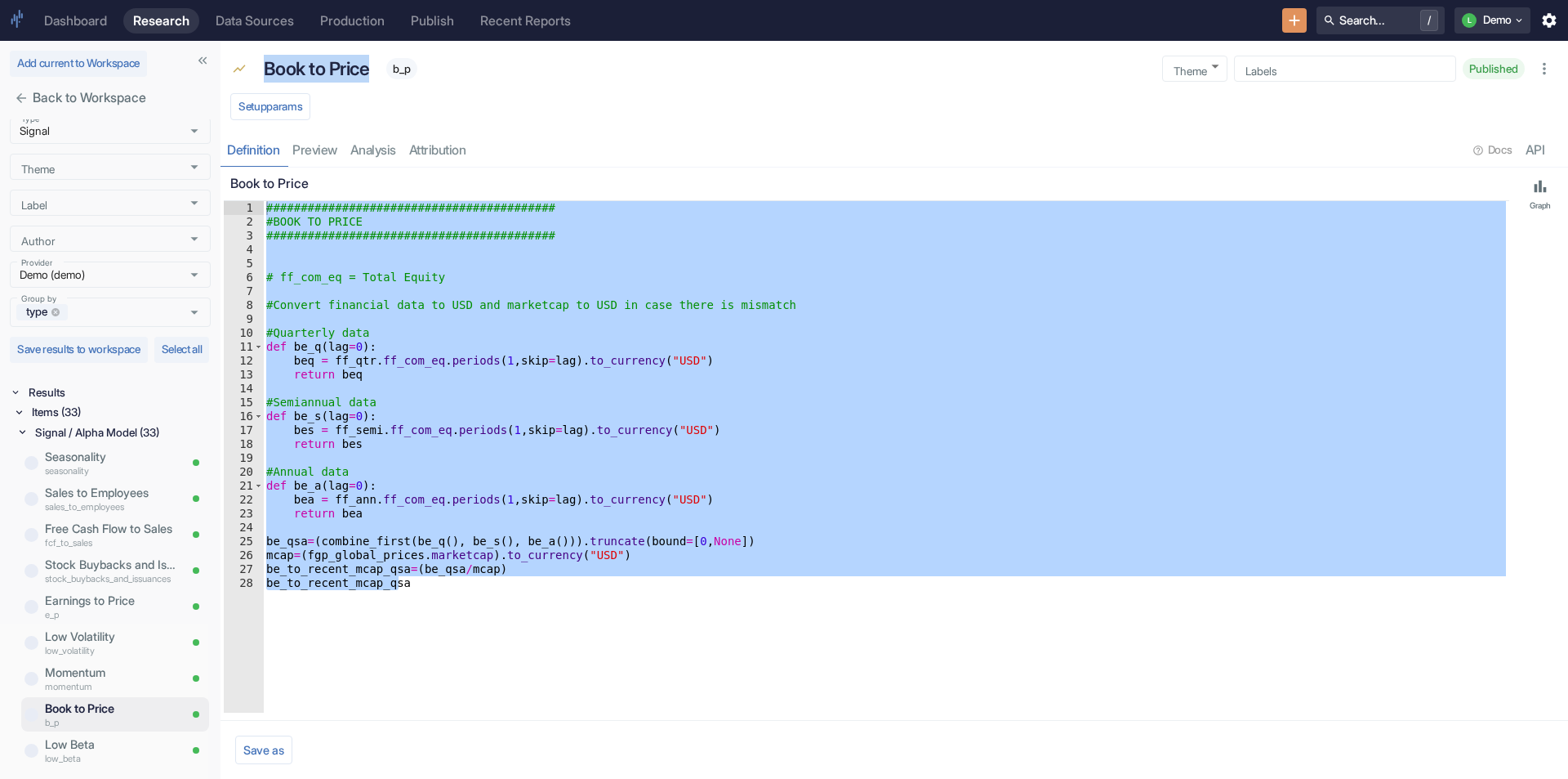
click at [295, 61] on p "Book to Price" at bounding box center [317, 69] width 106 height 28
copy p "Book to Price"
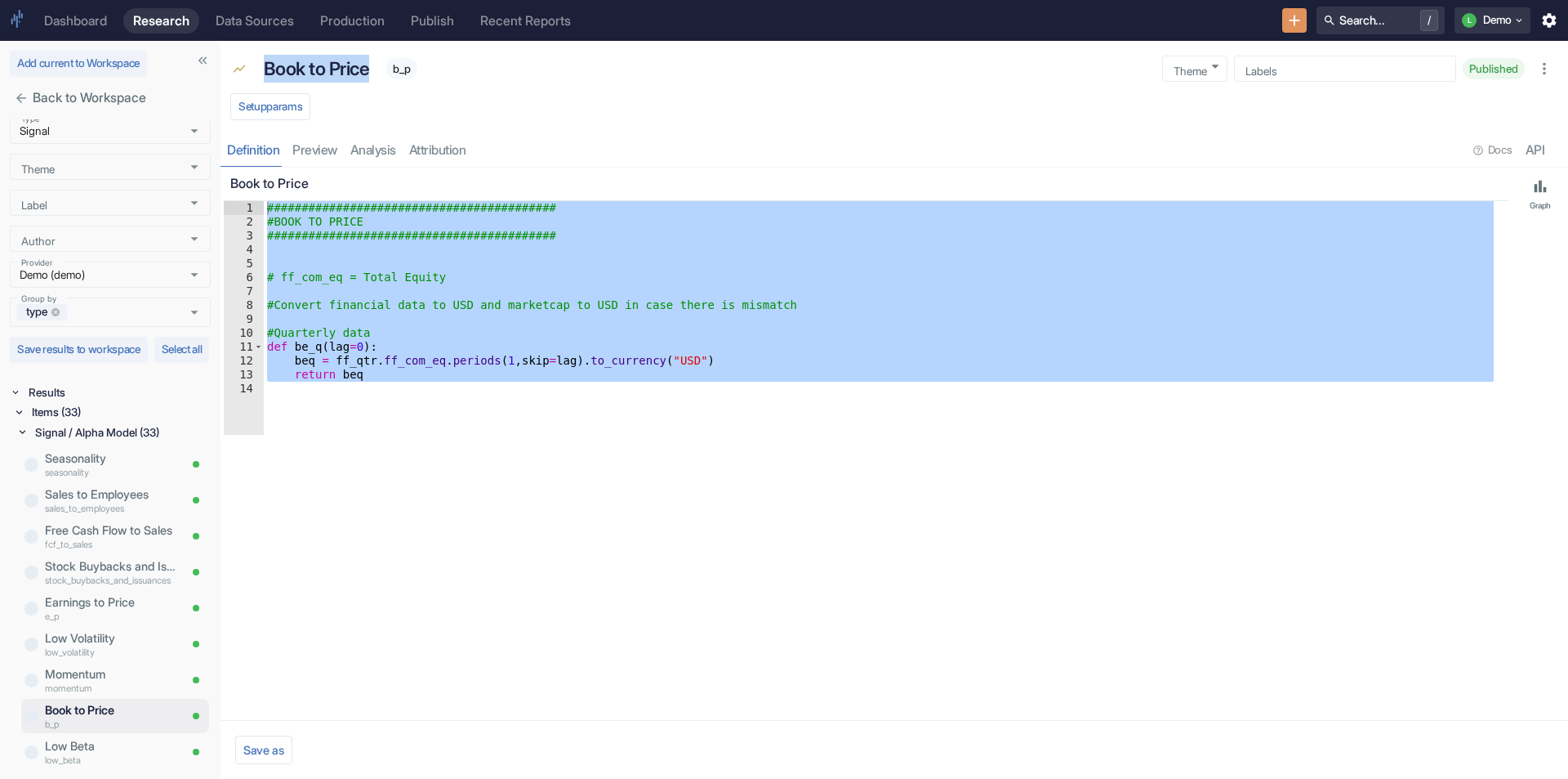
scroll to position [862, 0]
